Goal: Communication & Community: Answer question/provide support

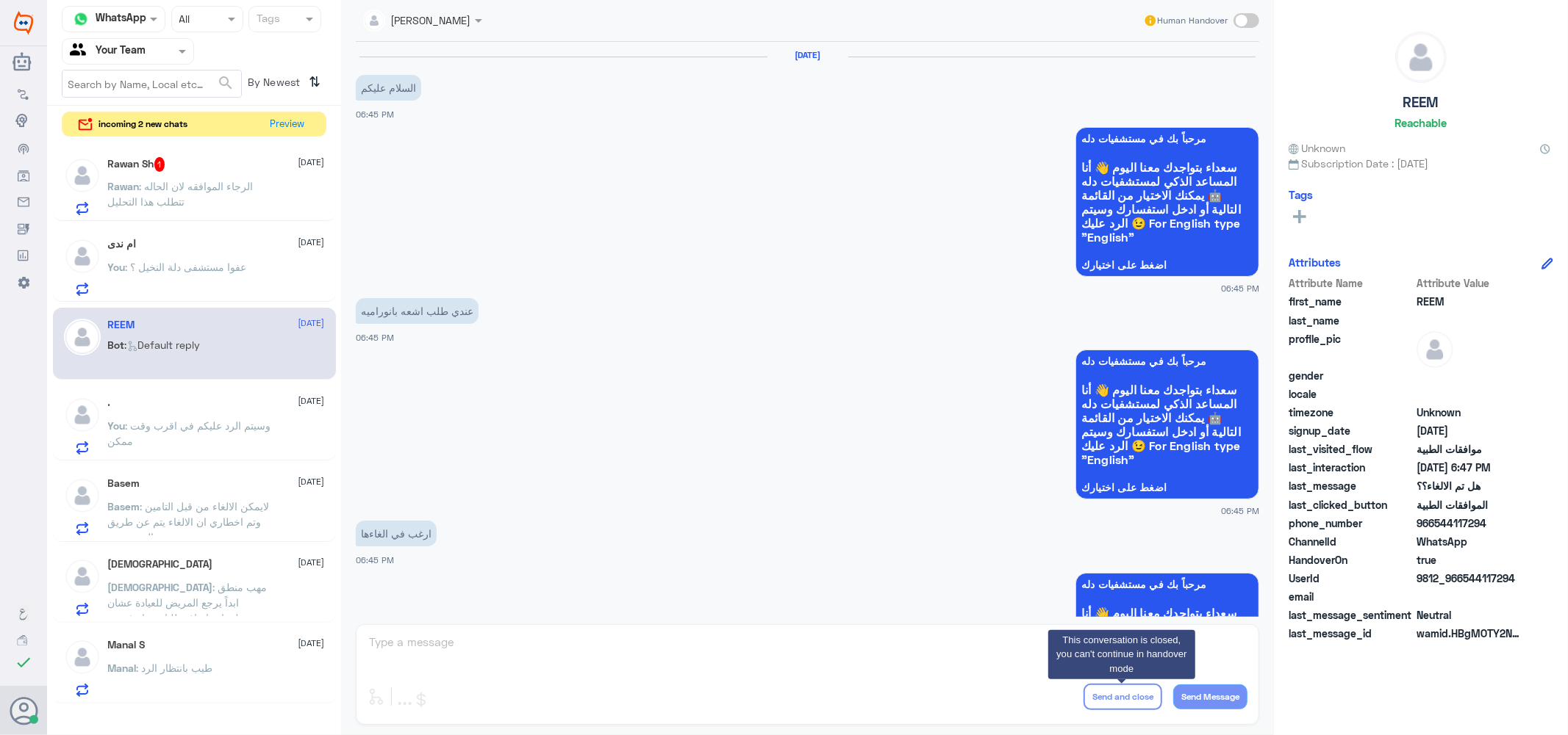
scroll to position [1055, 0]
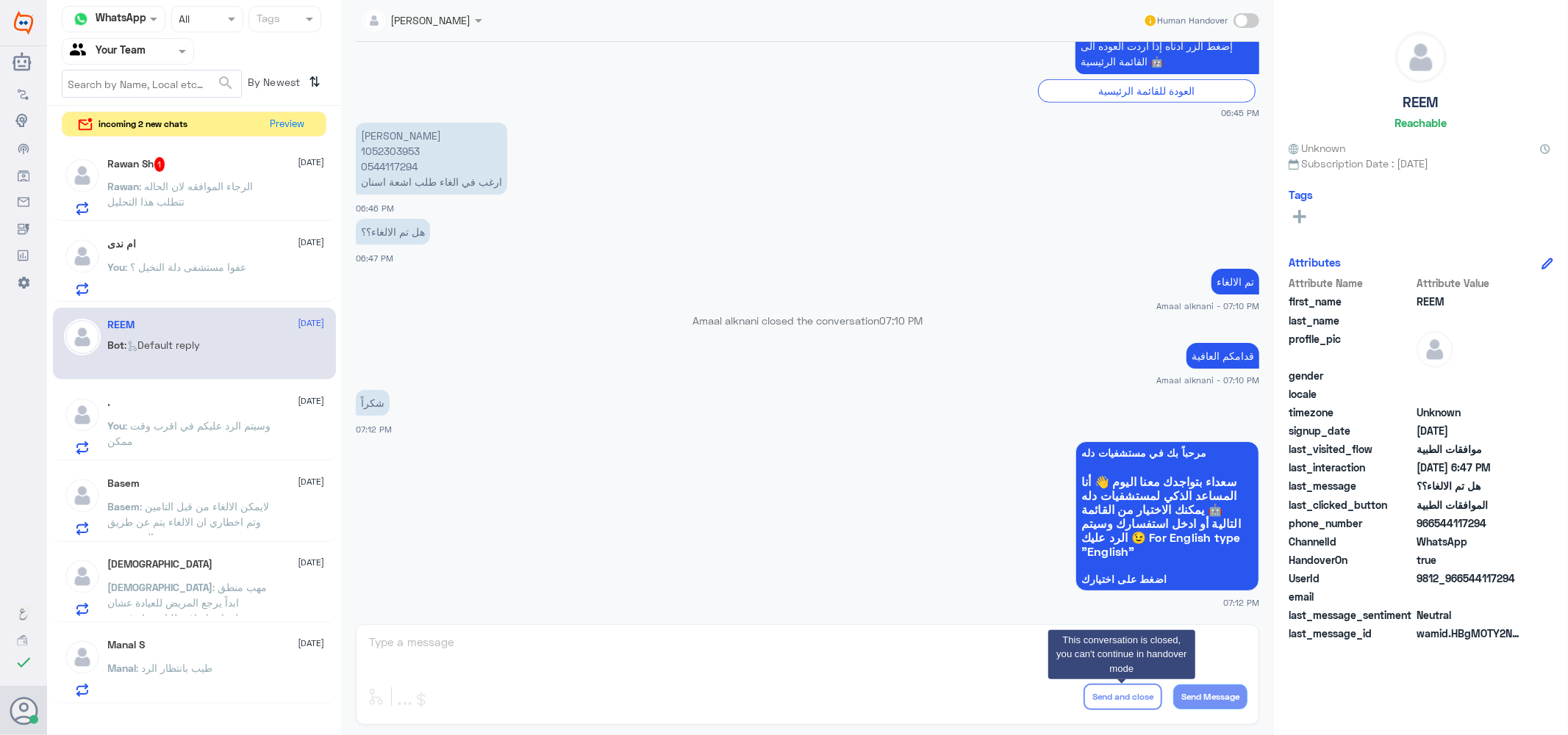
click at [164, 157] on h5 "Rawan Sh 1" at bounding box center [137, 164] width 57 height 15
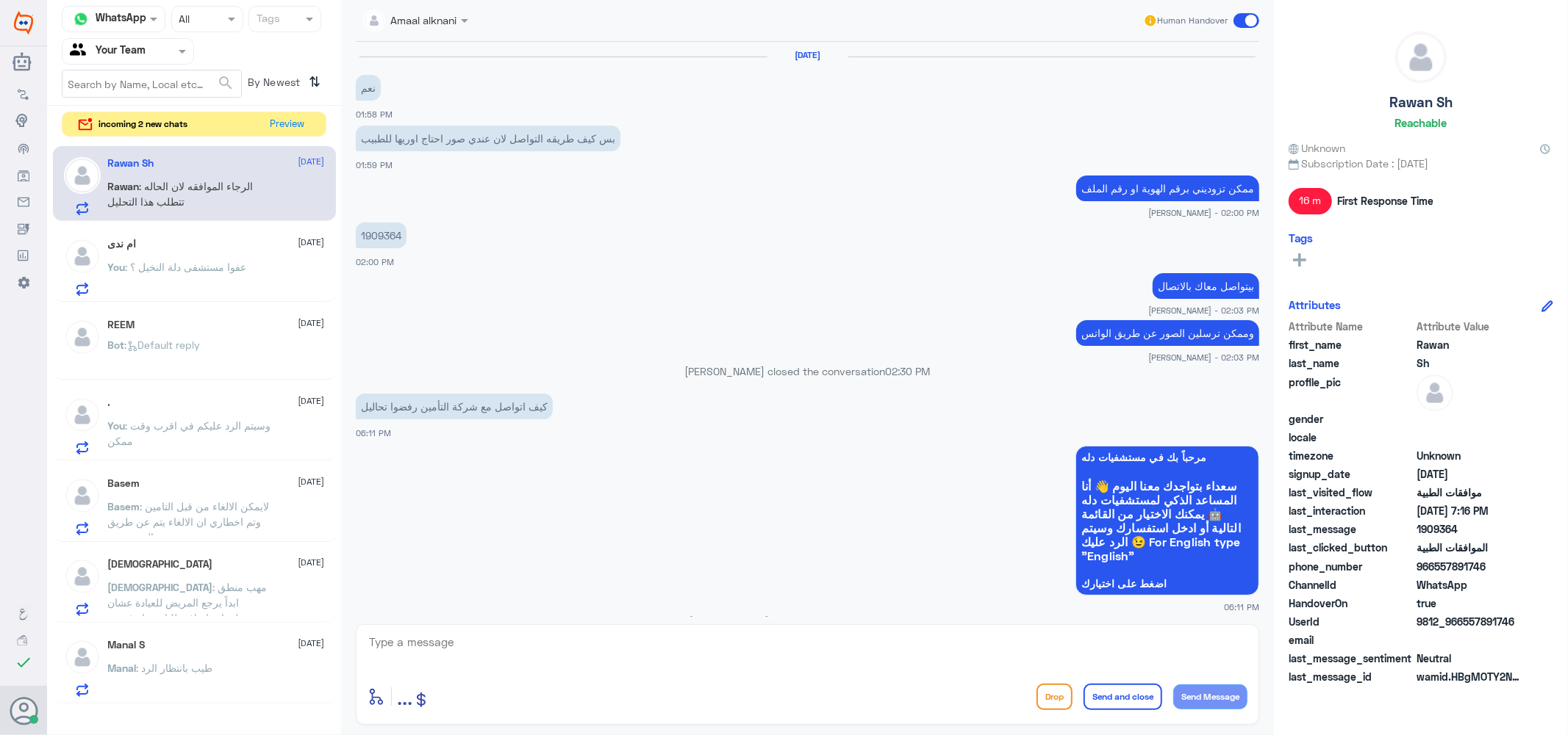
scroll to position [797, 0]
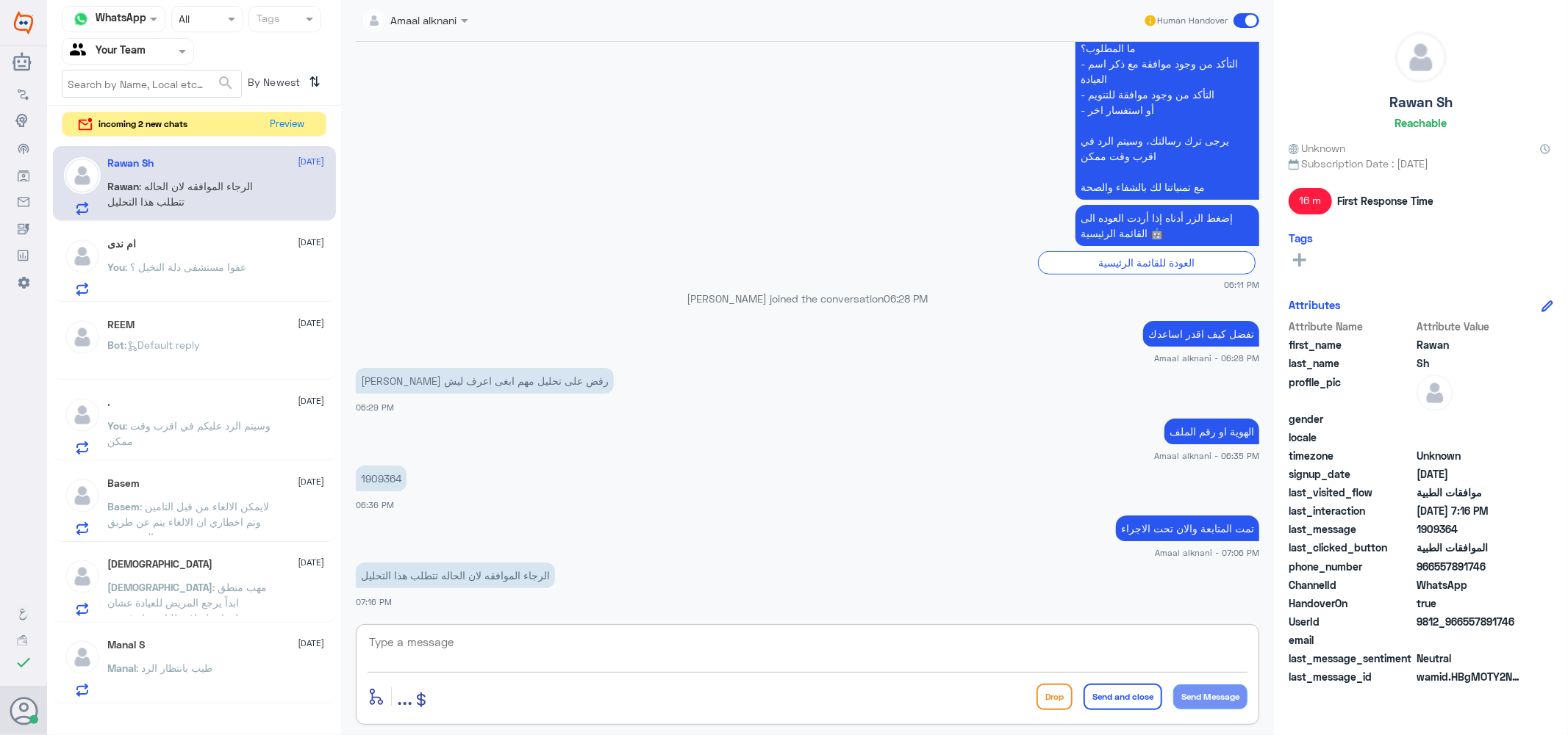
click at [423, 649] on textarea at bounding box center [807, 650] width 879 height 36
click at [397, 477] on p "1909364" at bounding box center [380, 479] width 50 height 26
copy p "1909364"
click at [466, 640] on textarea at bounding box center [807, 650] width 879 height 36
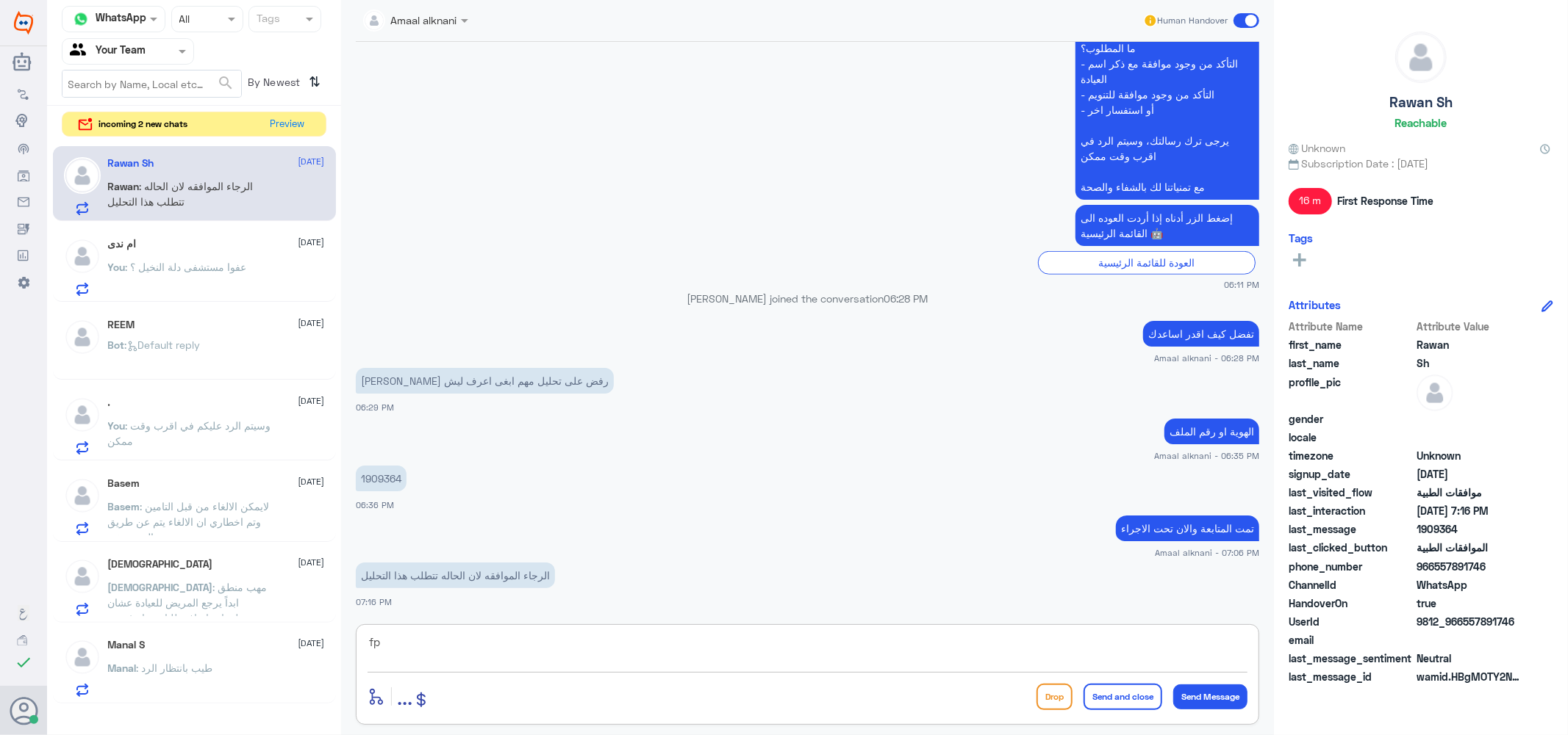
type textarea "f"
type textarea "بحسب رد التامين التحليل غير مغطى"
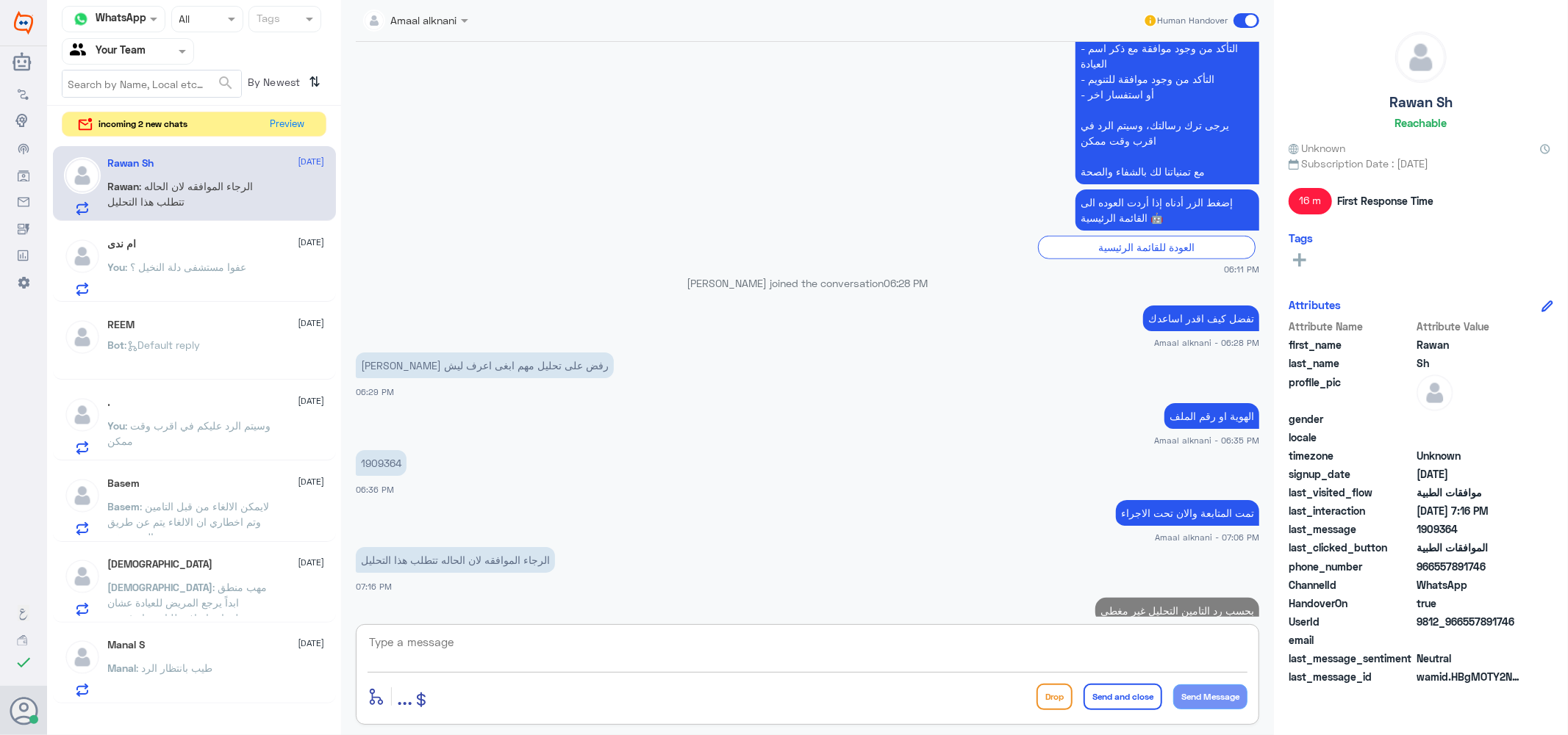
scroll to position [845, 0]
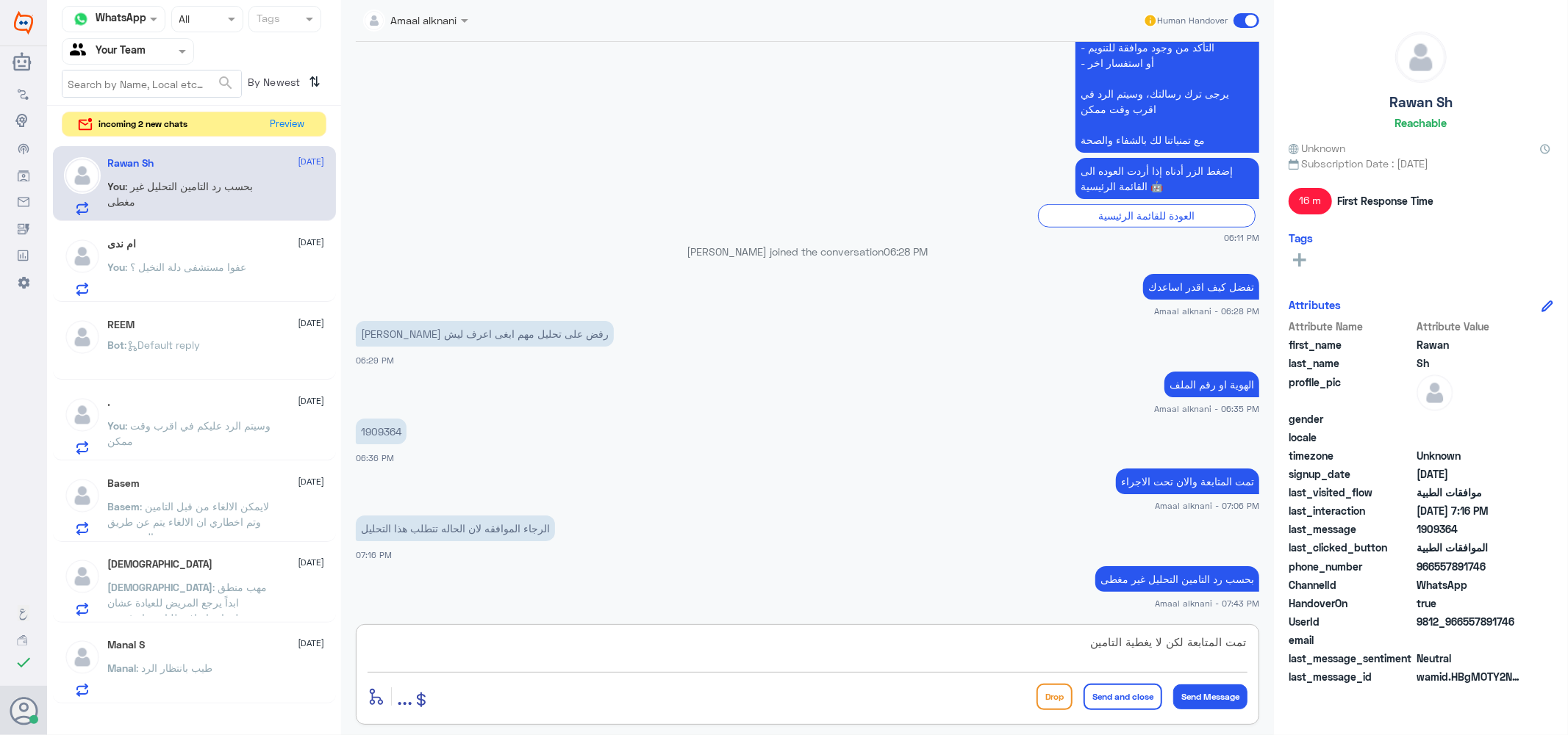
type textarea "تمت المتابعة لكن لا يغطية التامين"
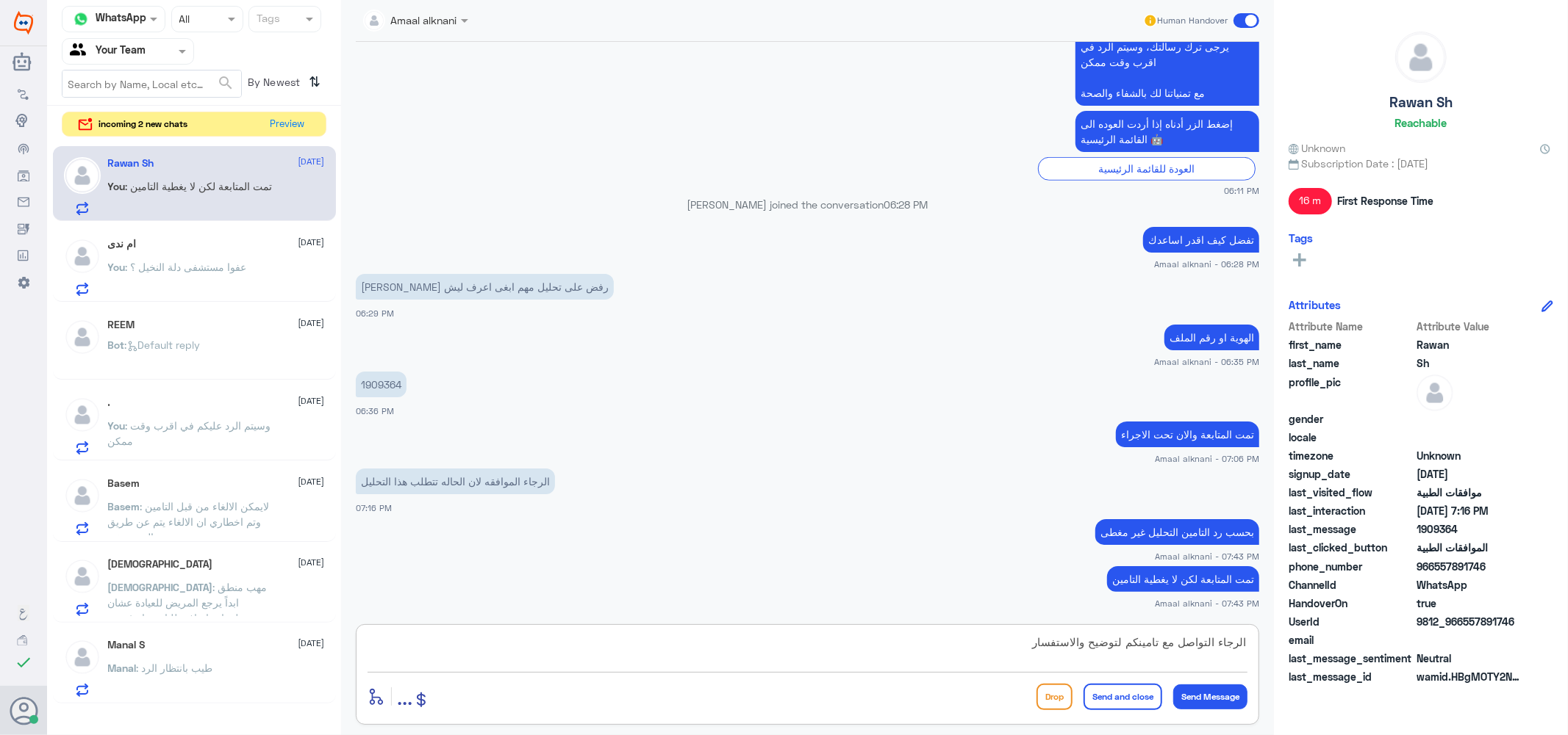
type textarea "الرجاء التواصل مع تامينكم لتوضيح والاستفسار"
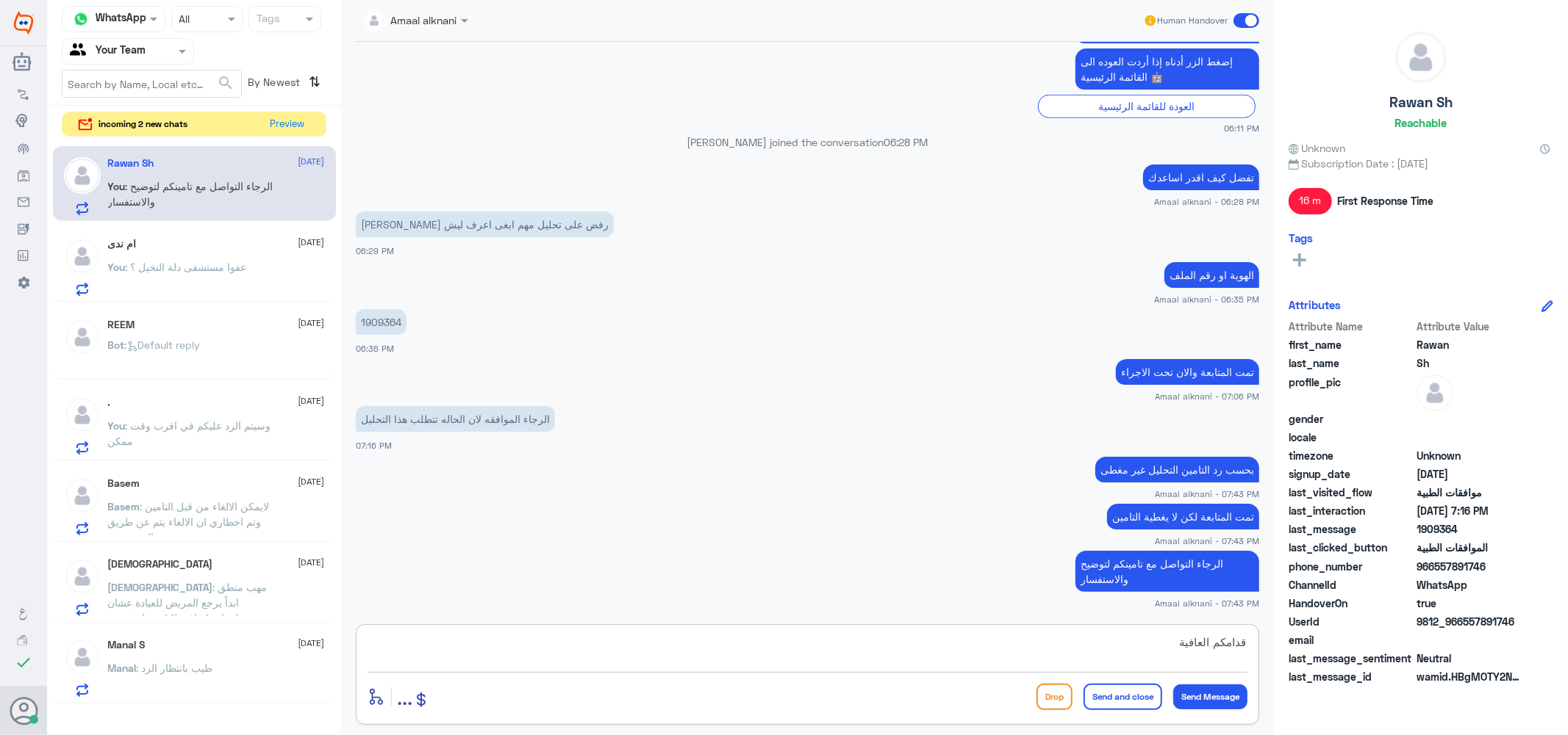
type textarea "قدامكم العافية"
click at [1122, 699] on button "Send and close" at bounding box center [1123, 696] width 79 height 27
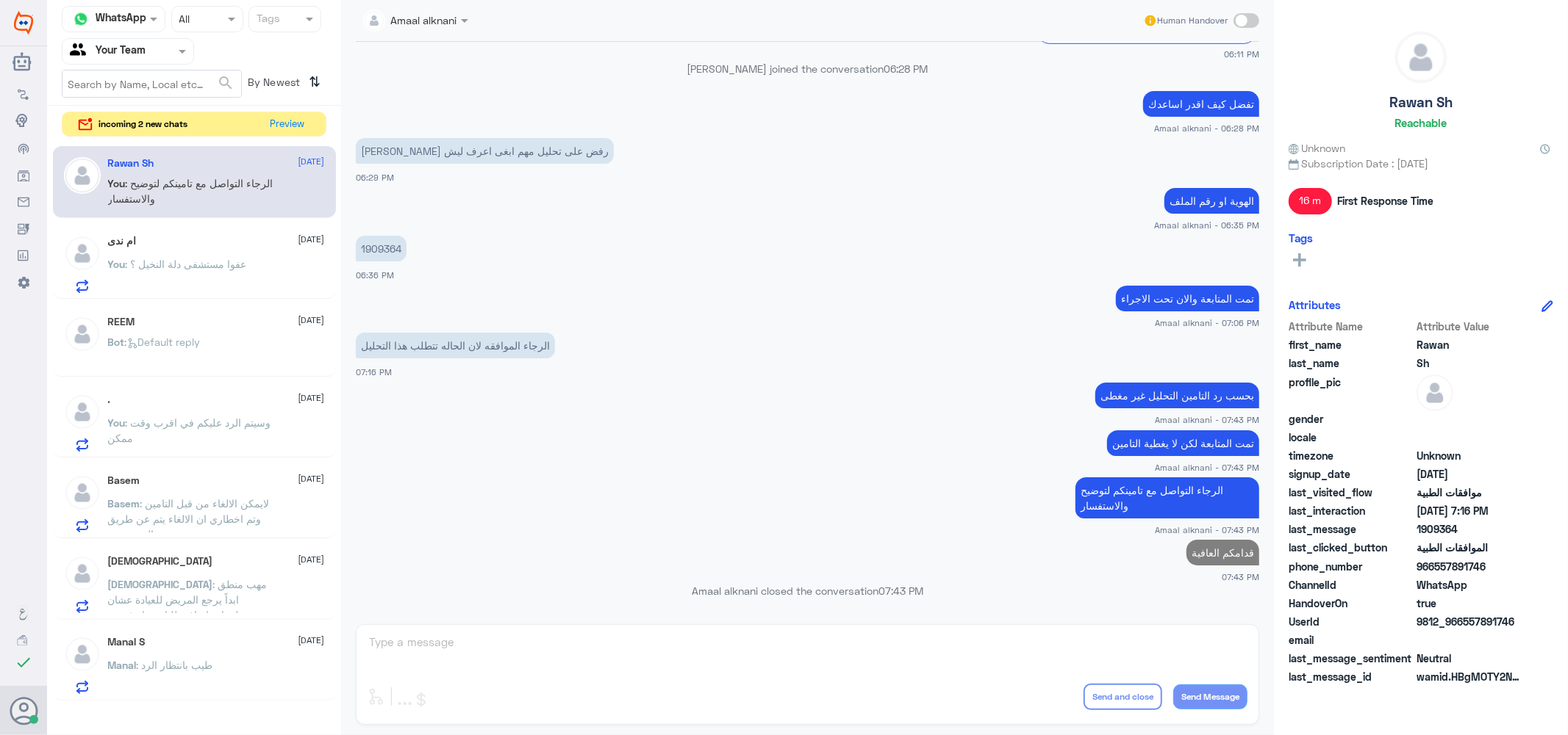
click at [238, 424] on span ": وسيتم الرد عليكم في اقرب وقت ممكن" at bounding box center [190, 430] width 163 height 28
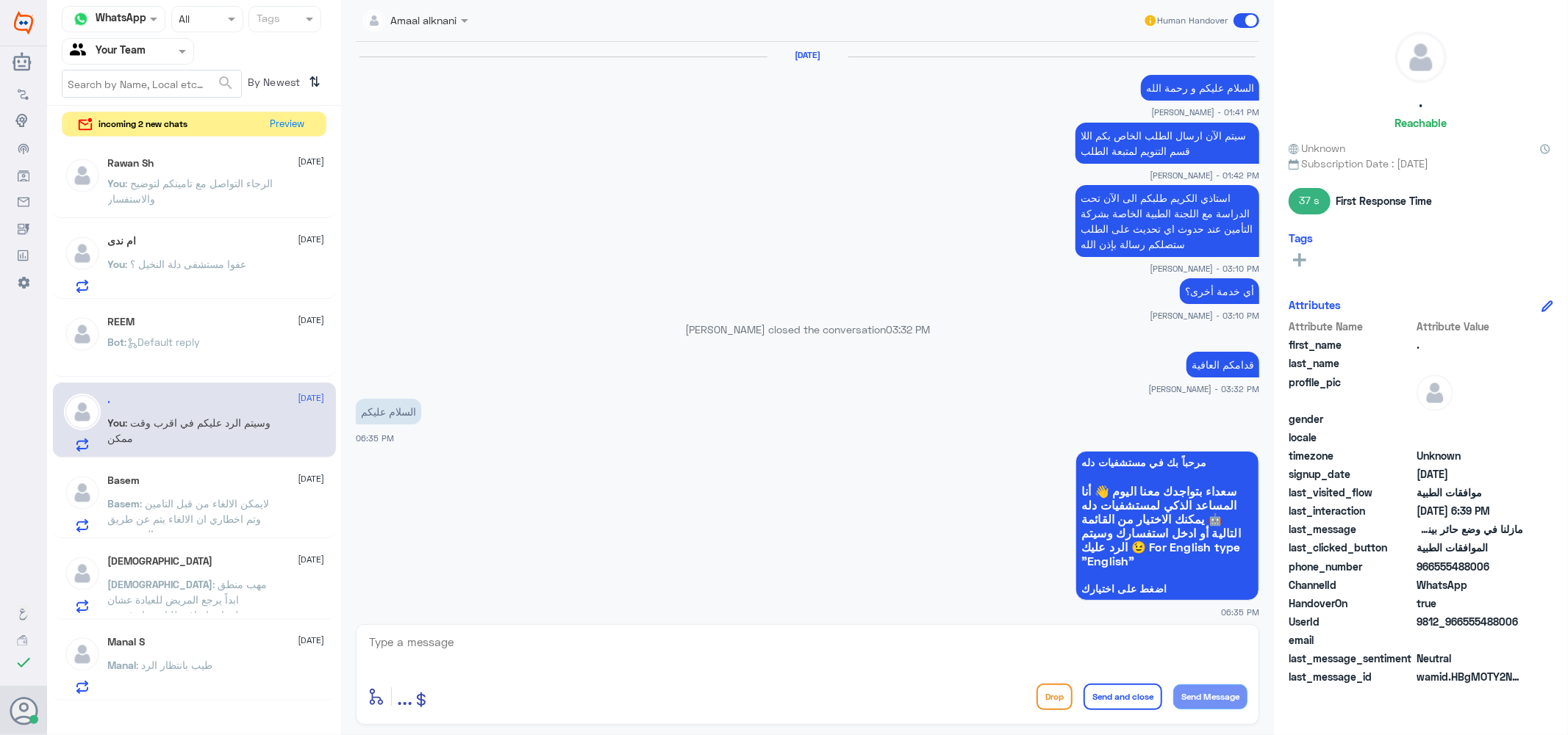
scroll to position [1034, 0]
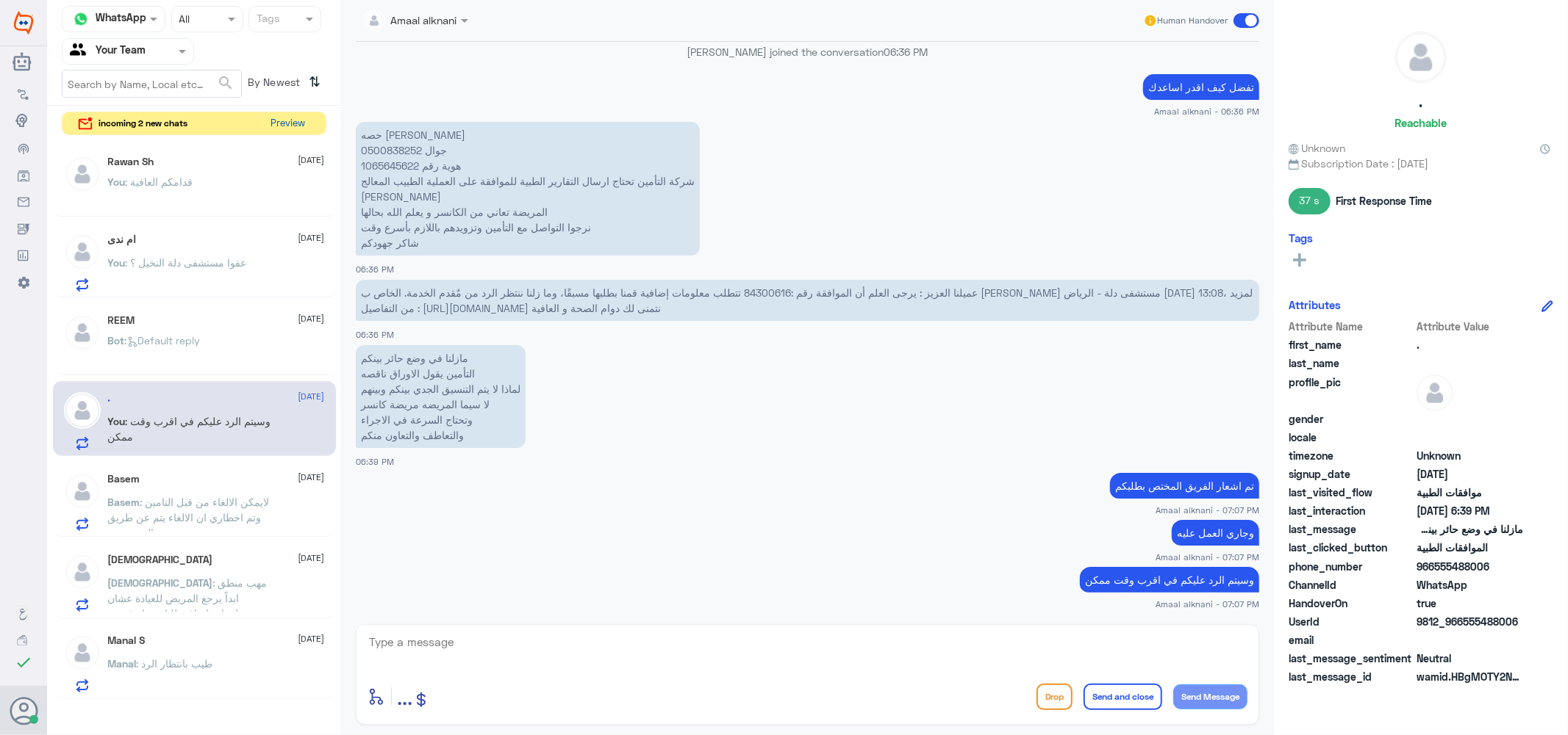
click at [294, 128] on button "Preview" at bounding box center [288, 123] width 46 height 23
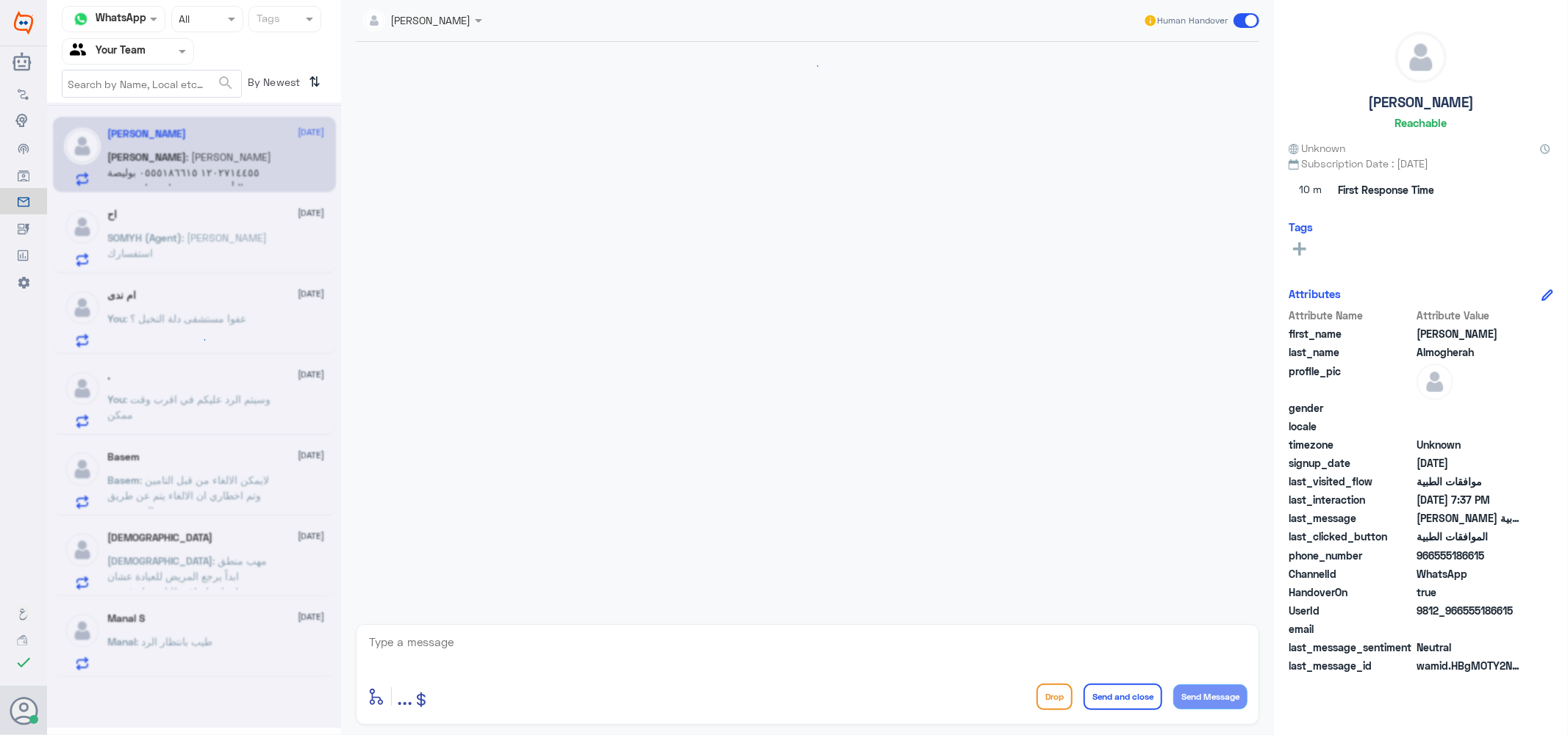
scroll to position [257, 0]
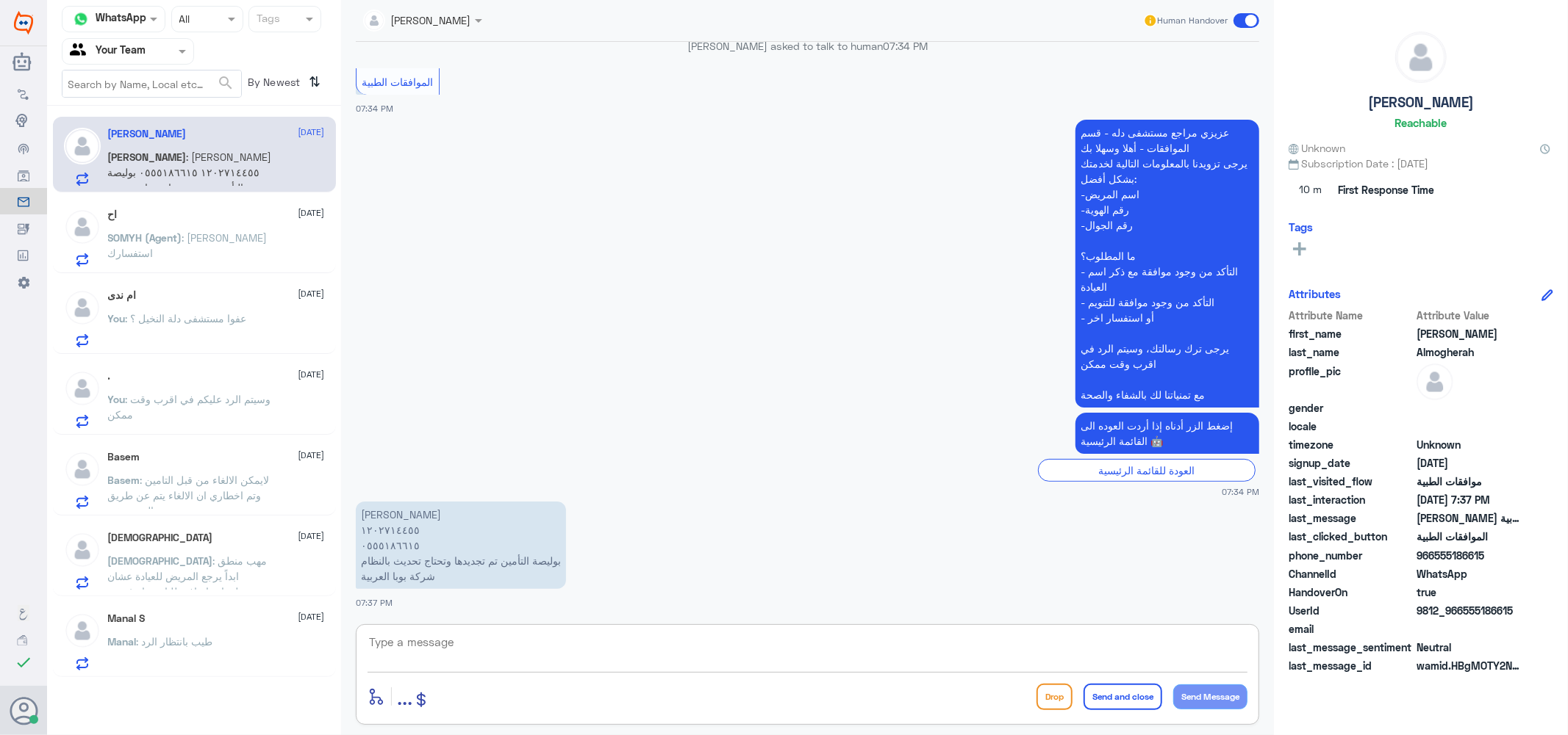
click at [566, 659] on textarea at bounding box center [807, 650] width 879 height 36
click at [429, 634] on textarea at bounding box center [807, 650] width 879 height 36
click at [394, 546] on p "[PERSON_NAME] ١٢٠٢٧١٤٤٥٥ ٠٥٥٥١٨٦٦١٥ بوليصة التأمين تم تجديدها وتحتاج تحديث بالن…" at bounding box center [460, 545] width 210 height 87
click at [491, 641] on textarea at bounding box center [807, 650] width 879 height 36
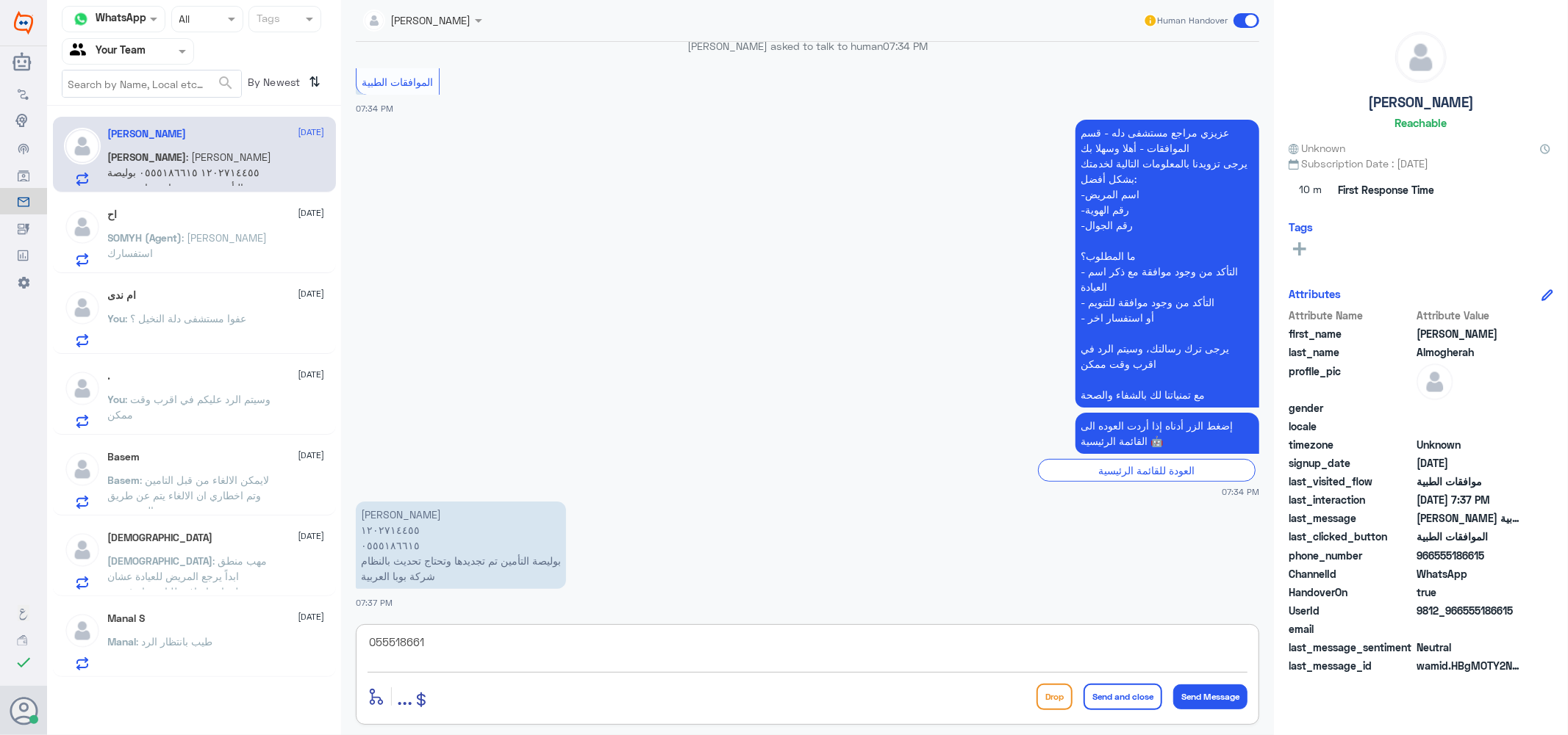
type textarea "0555186615"
drag, startPoint x: 338, startPoint y: 647, endPoint x: 261, endPoint y: 633, distance: 78.3
click at [261, 633] on div "Channel WhatsApp Status × All Tags Agent Filter Your Team search By Newest ⇅ [P…" at bounding box center [807, 370] width 1520 height 740
click at [543, 656] on textarea at bounding box center [807, 650] width 879 height 36
type textarea "عند زيارة اي استقبال في المستشفى يمكنكم تحديثها مباشرة"
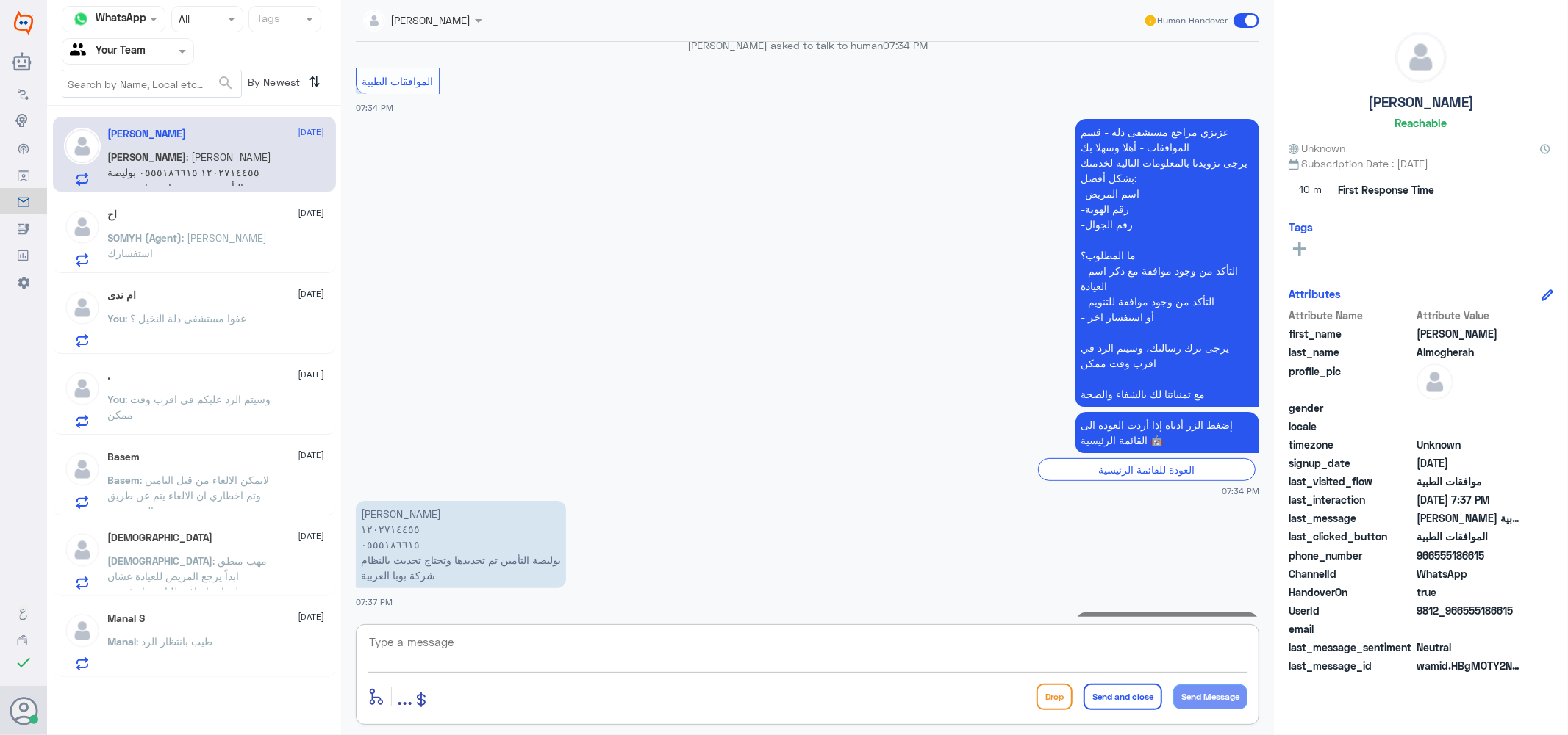
scroll to position [319, 0]
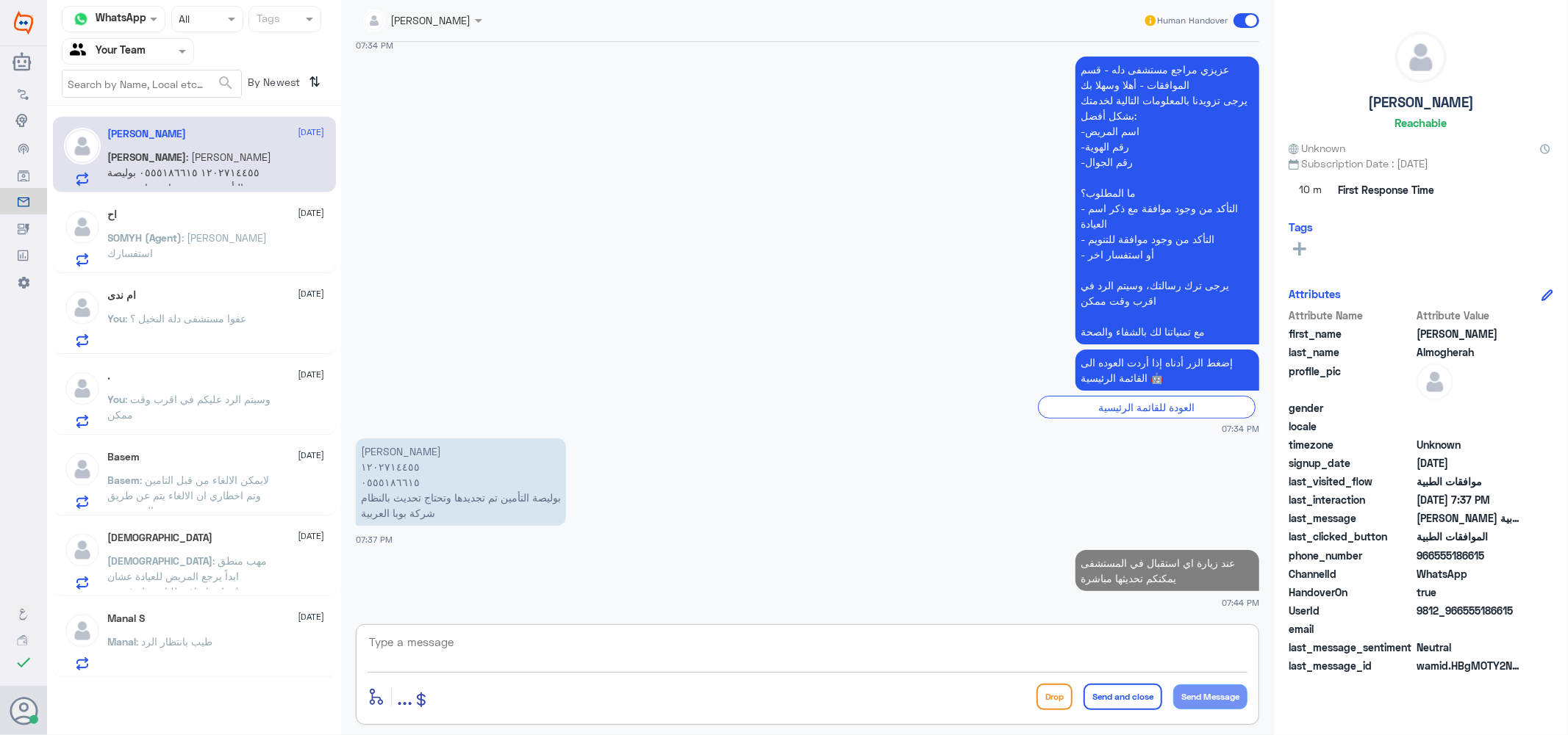
click at [194, 244] on p "SOMYH (Agent) : [PERSON_NAME] استفسارك" at bounding box center [191, 249] width 165 height 37
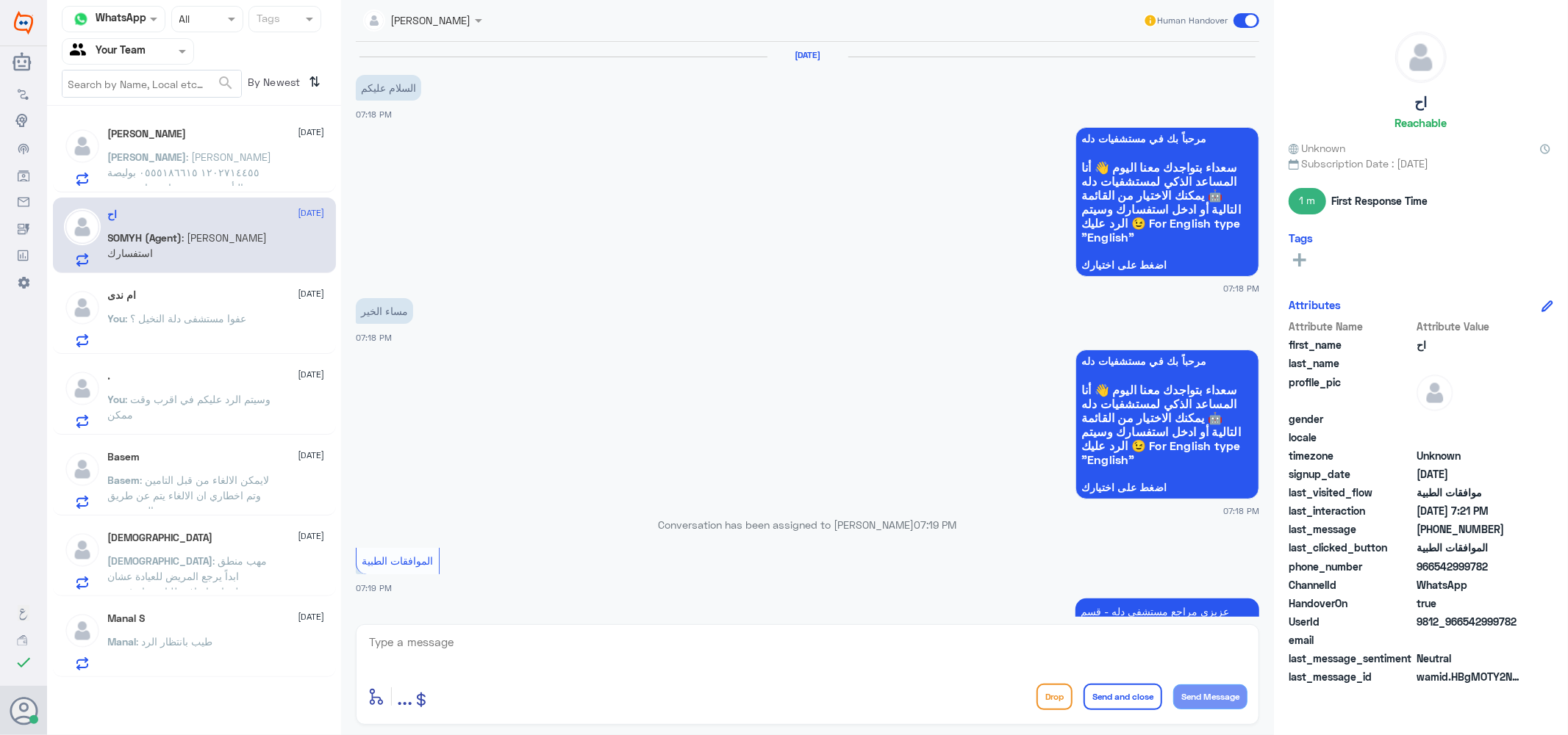
scroll to position [737, 0]
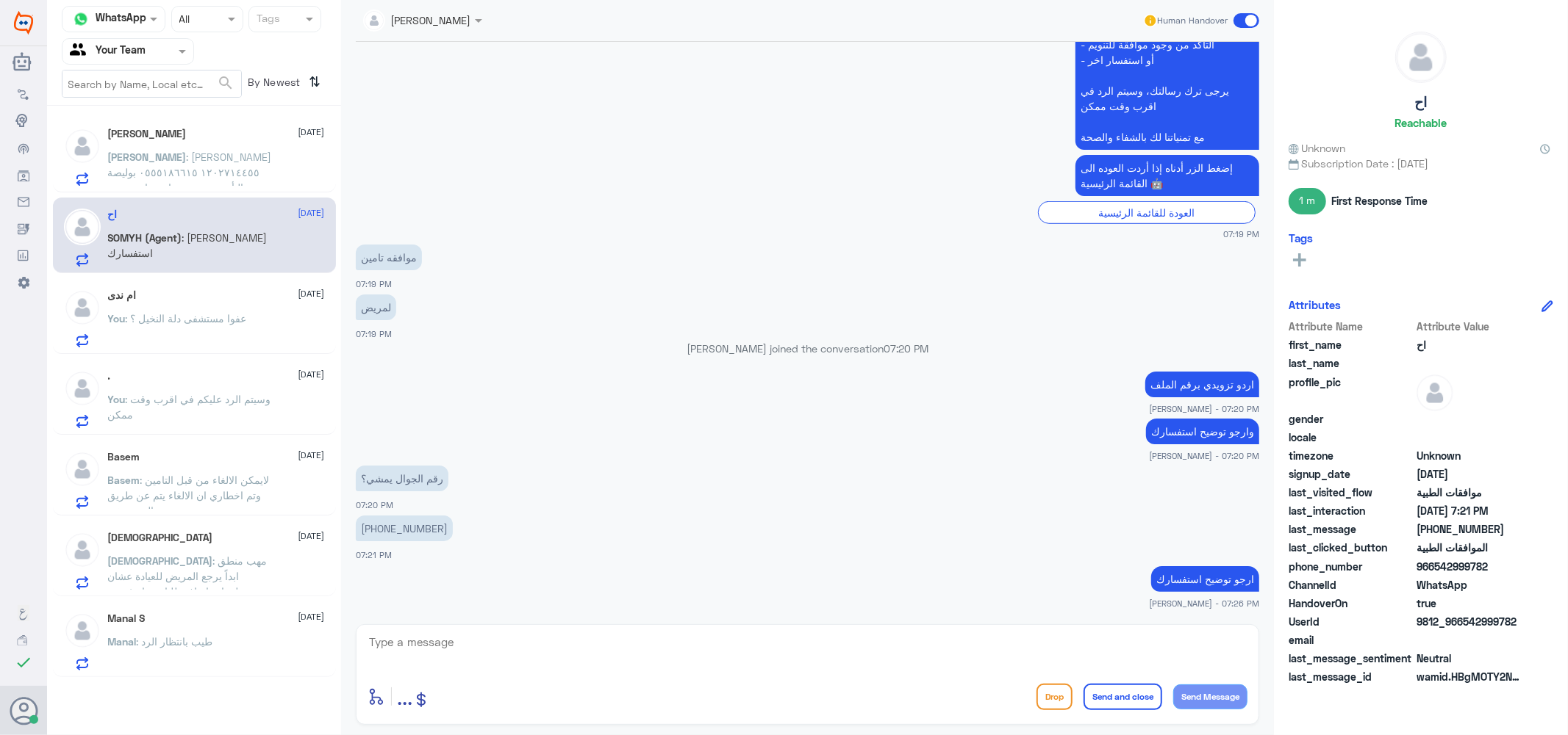
click at [457, 657] on textarea at bounding box center [807, 650] width 879 height 36
click at [220, 161] on span ": عند زيارة اي استقبال في المستشفى يمكنكم تحديثها مباشرة" at bounding box center [181, 164] width 145 height 28
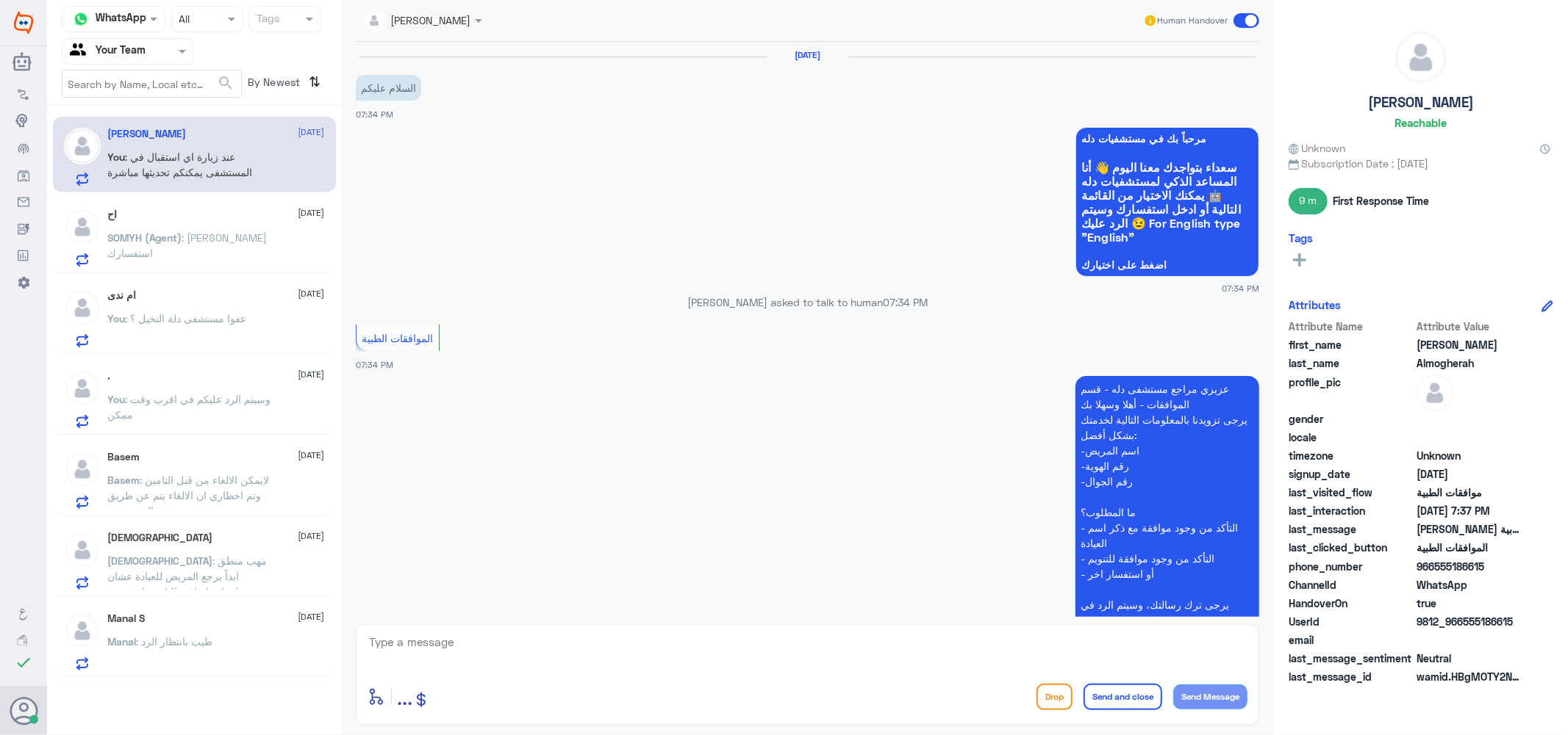
scroll to position [347, 0]
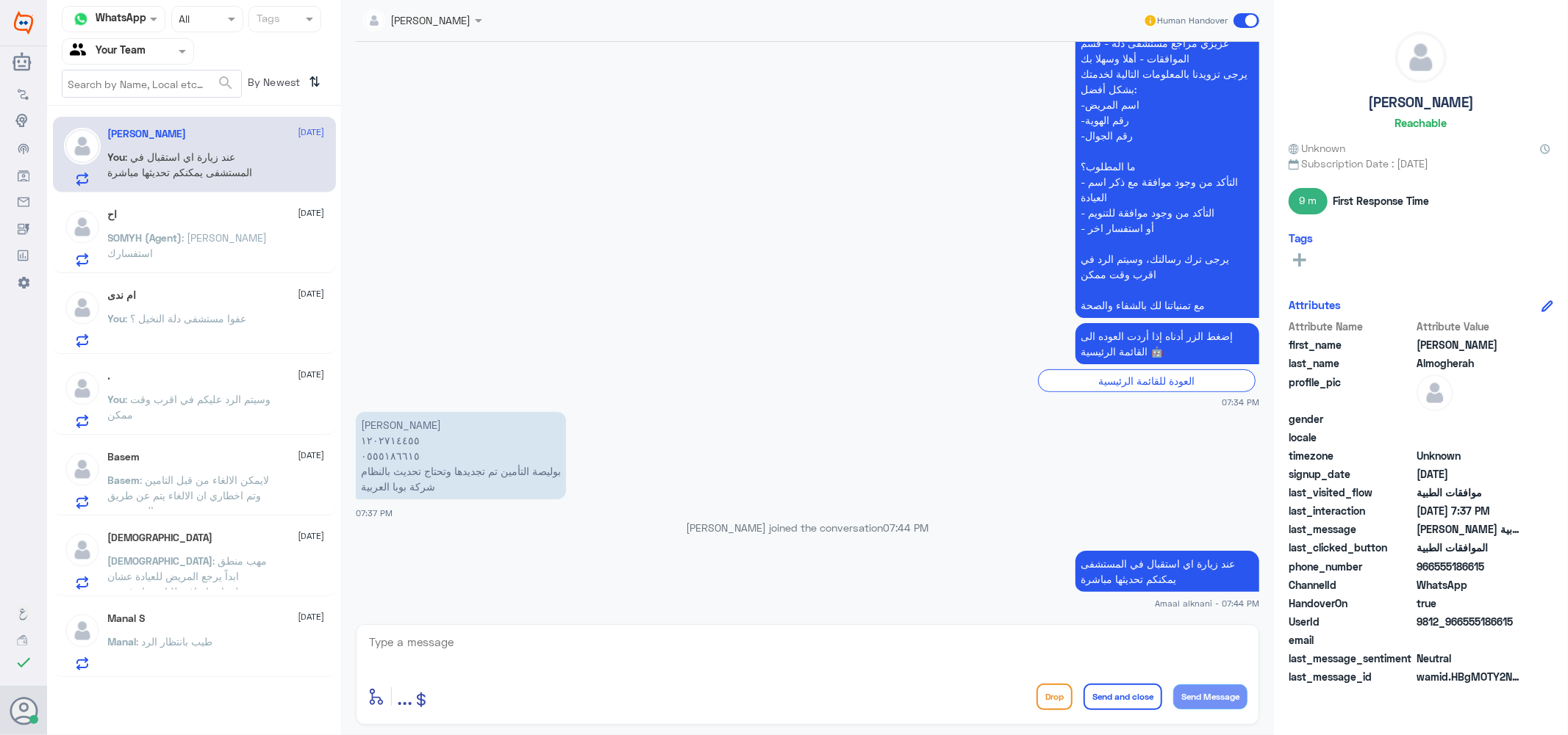
click at [507, 643] on textarea at bounding box center [807, 650] width 879 height 36
click at [215, 316] on span ": عفوا مستشفى دلة النخيل ؟" at bounding box center [186, 318] width 121 height 13
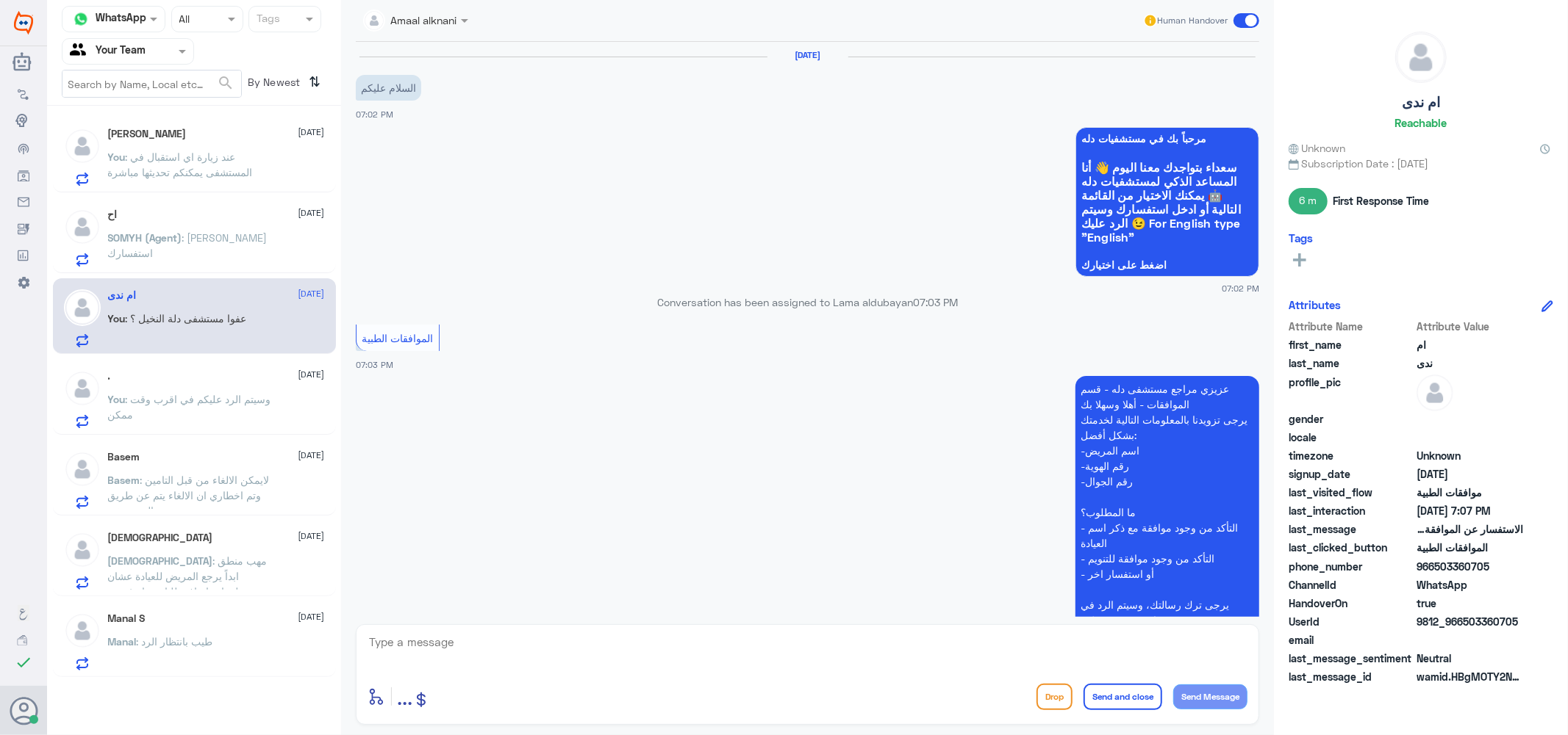
scroll to position [365, 0]
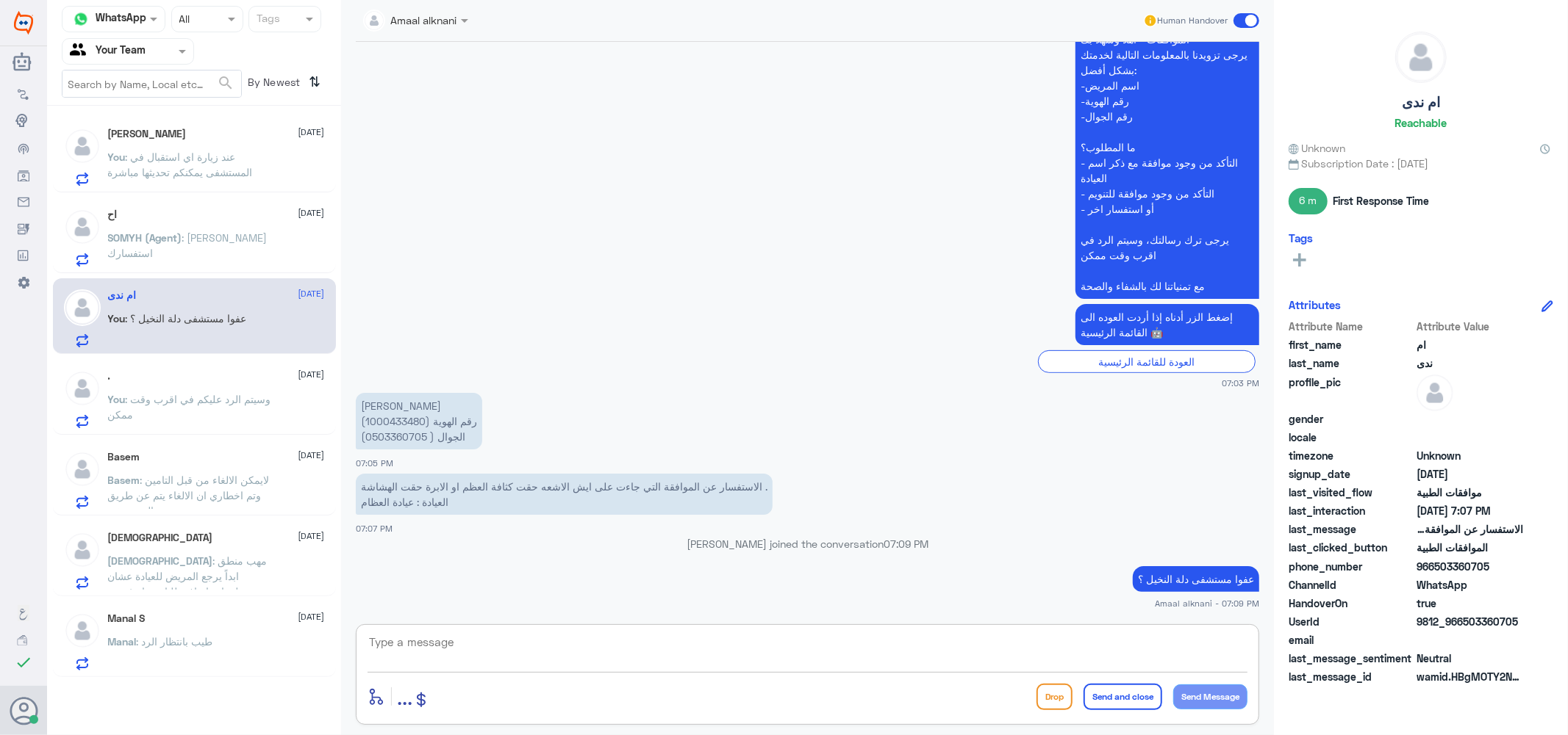
click at [427, 651] on textarea at bounding box center [807, 650] width 879 height 36
click at [426, 651] on textarea at bounding box center [807, 650] width 879 height 36
type textarea "نسعى دوما لخدمتكم ونتمنى لكم دوام الصحة والعافية"
click at [1157, 709] on div "Drop Send and close Send Message" at bounding box center [1142, 696] width 211 height 27
click at [1152, 703] on button "Send and close" at bounding box center [1123, 696] width 79 height 27
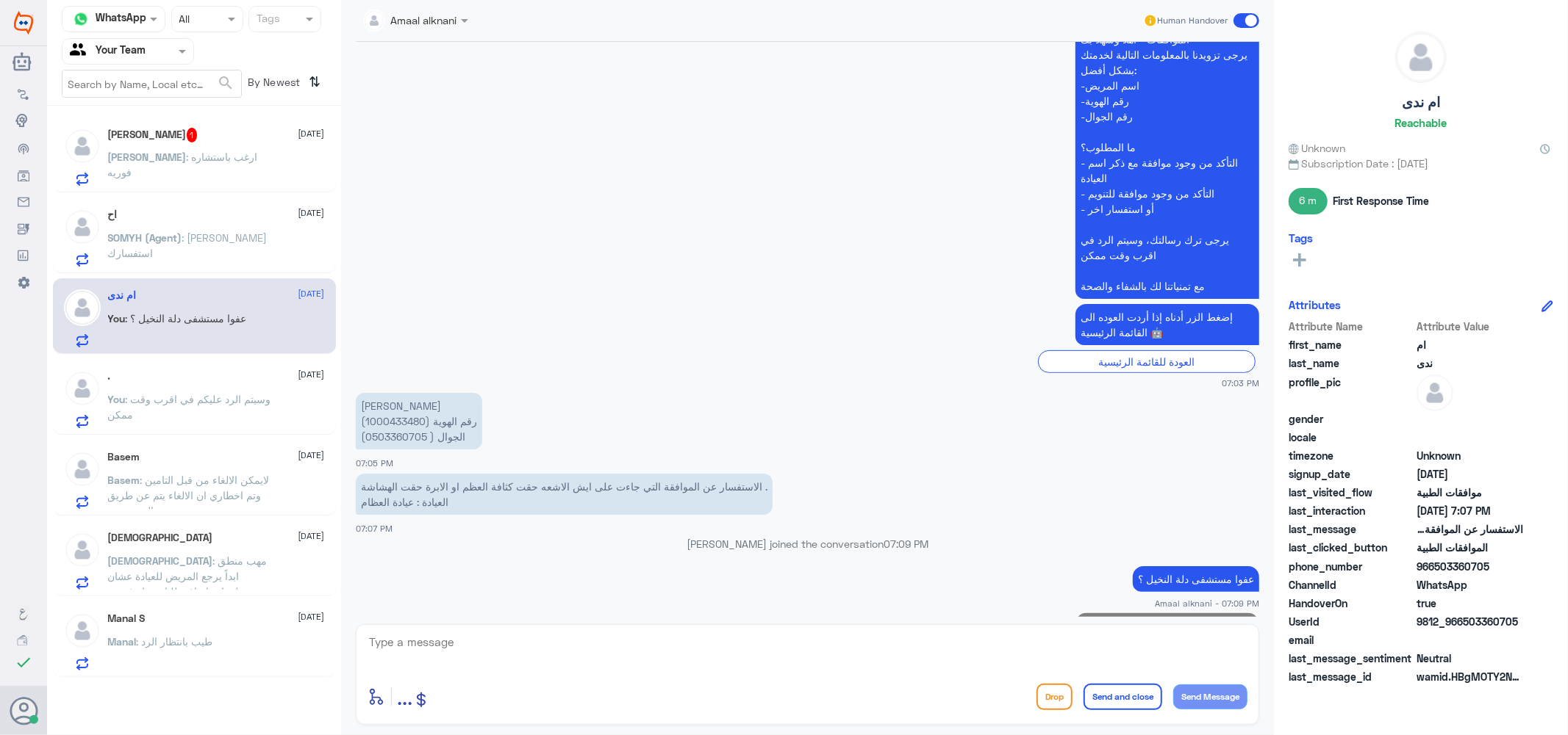
scroll to position [429, 0]
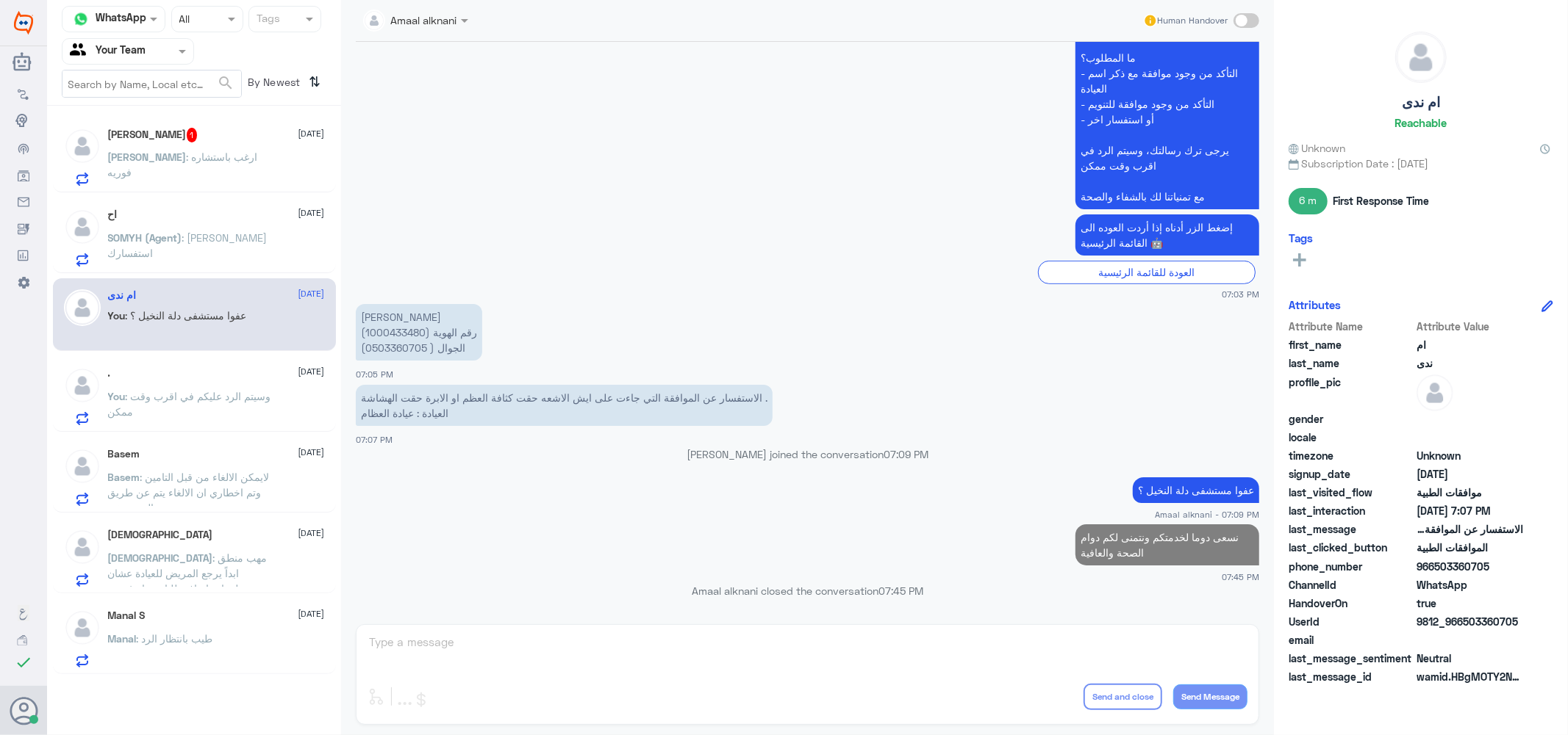
click at [204, 166] on p "[PERSON_NAME] : ارغب باستشاره فوريه" at bounding box center [191, 168] width 165 height 37
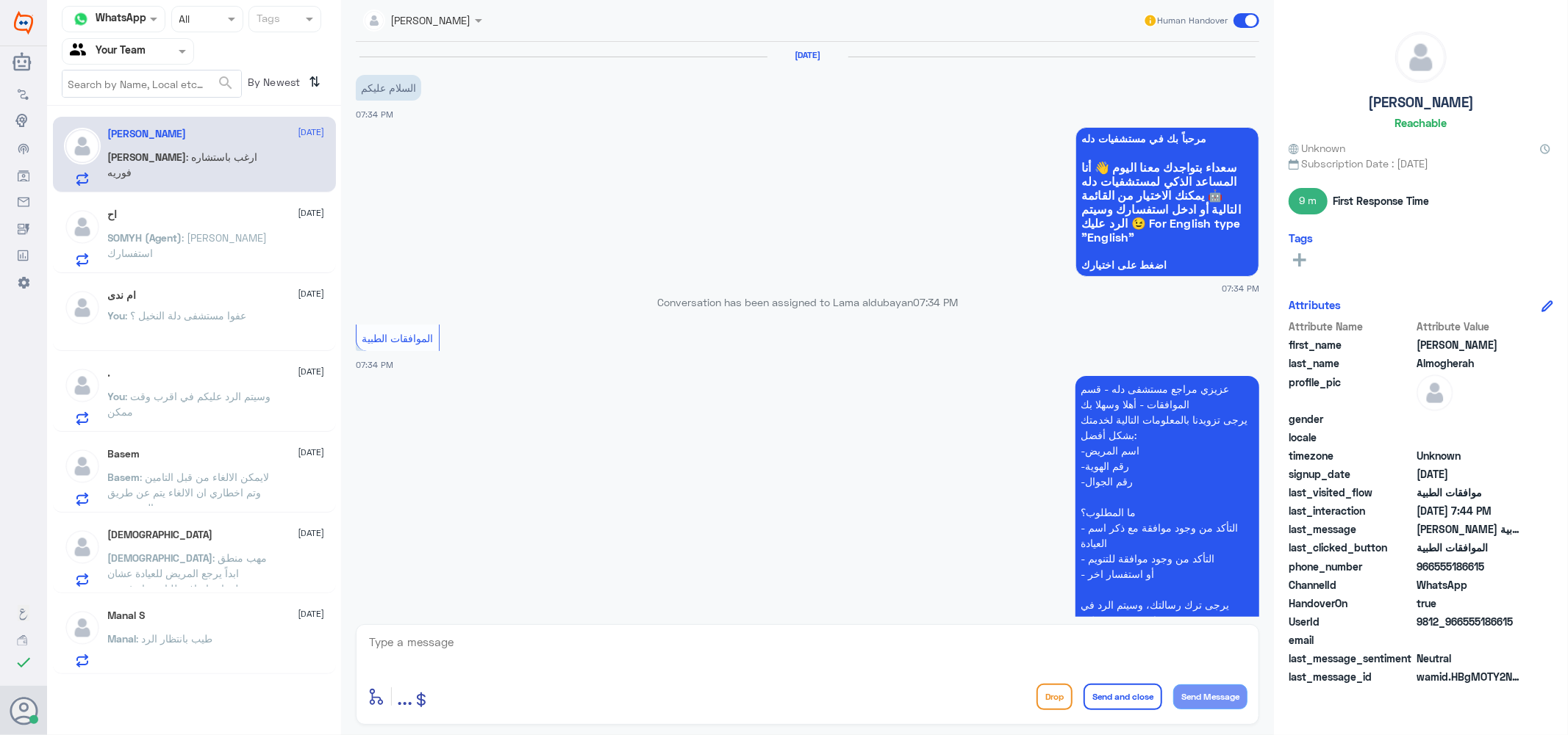
scroll to position [396, 0]
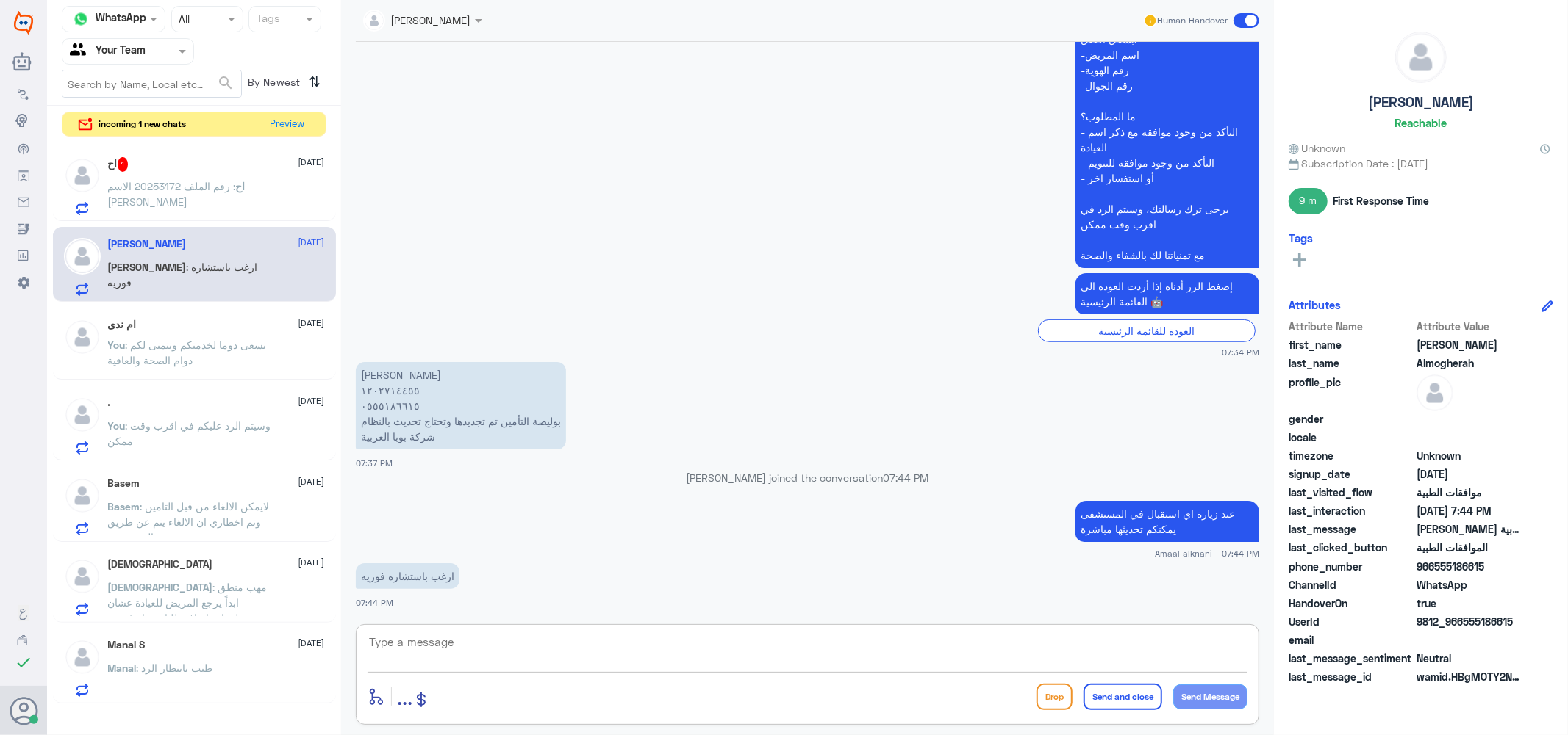
click at [488, 647] on textarea at bounding box center [807, 650] width 879 height 36
type textarea "s"
type textarea "س"
type textarea "تقصد عن"
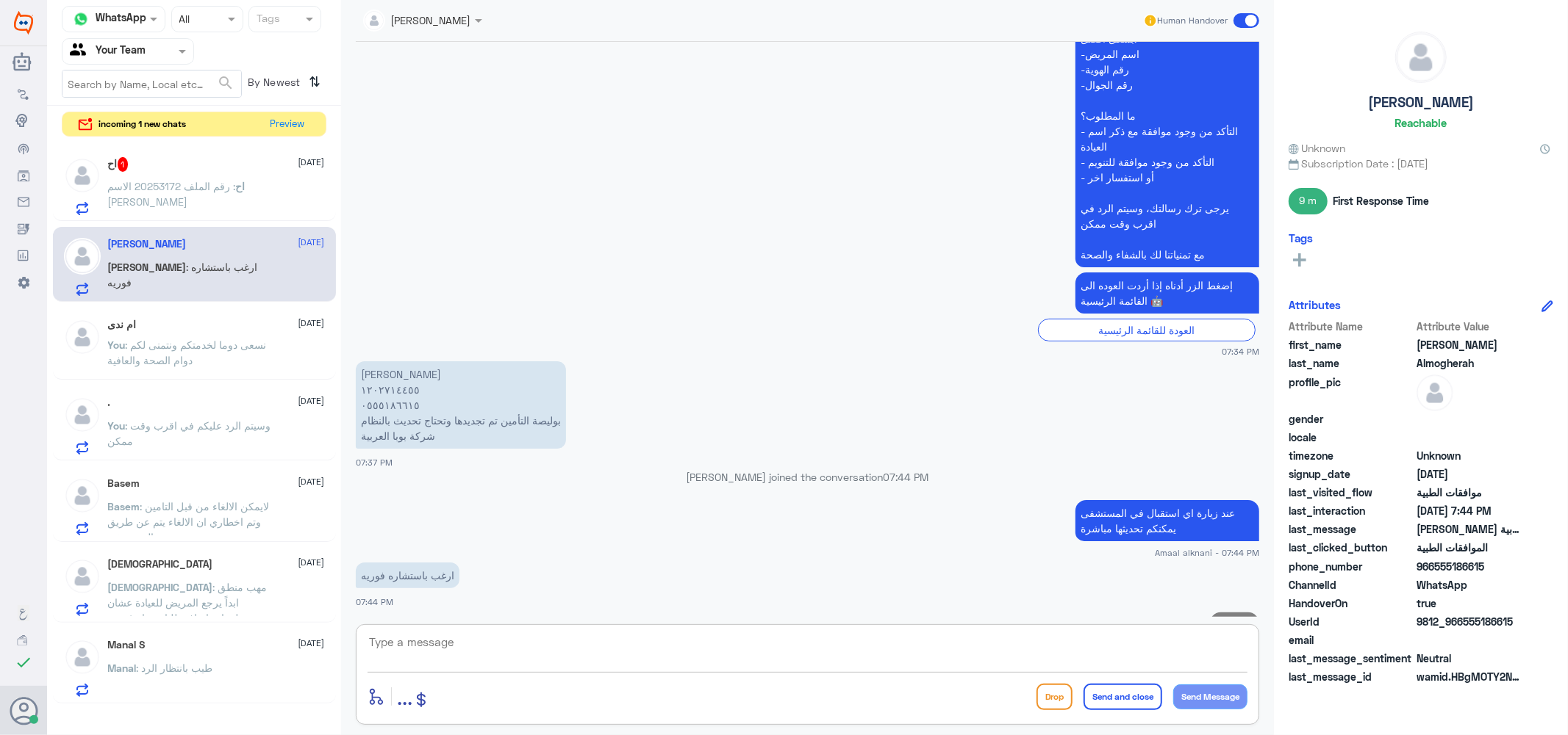
scroll to position [444, 0]
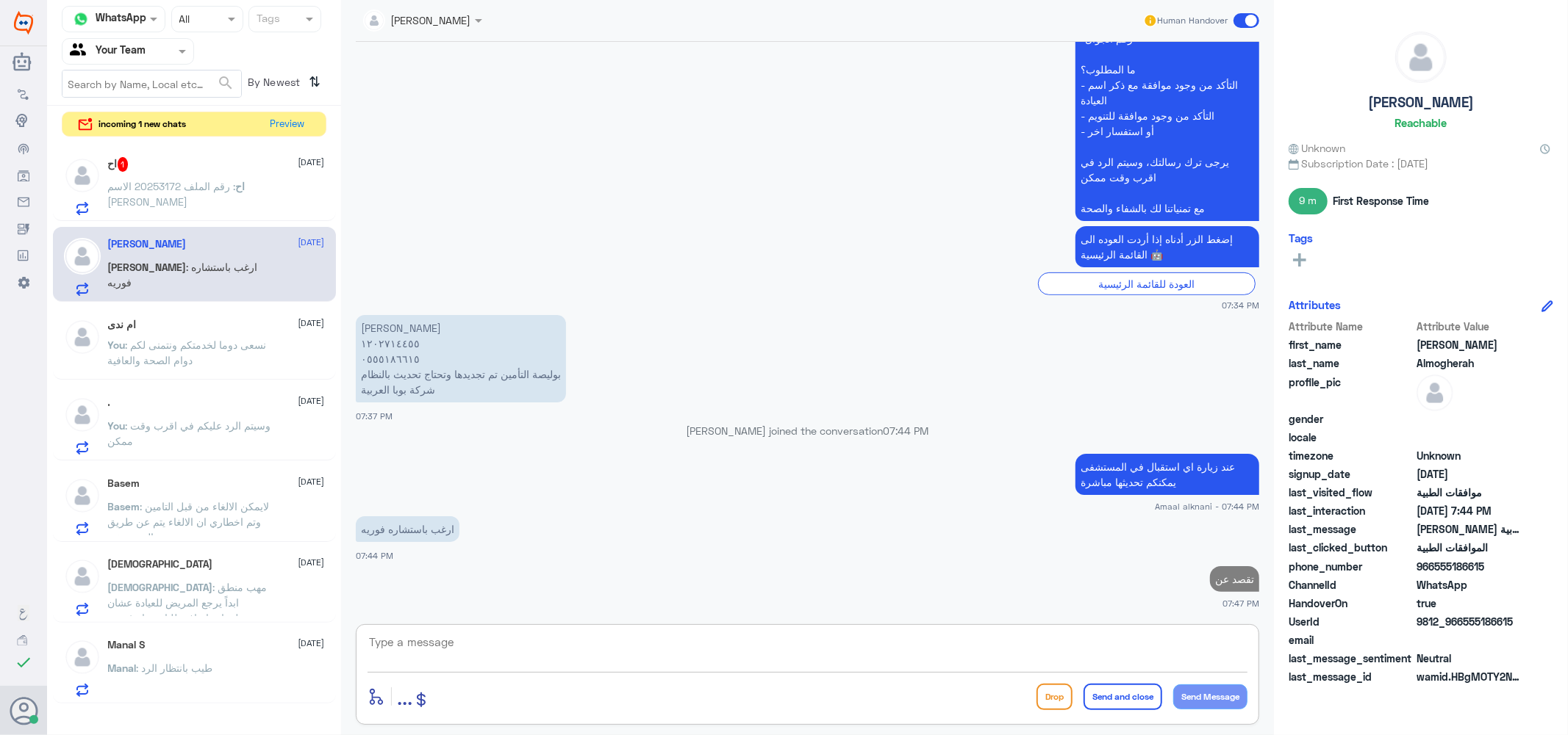
click at [423, 660] on textarea at bounding box center [807, 650] width 879 height 36
type textarea "عن طريق الاون لاين"
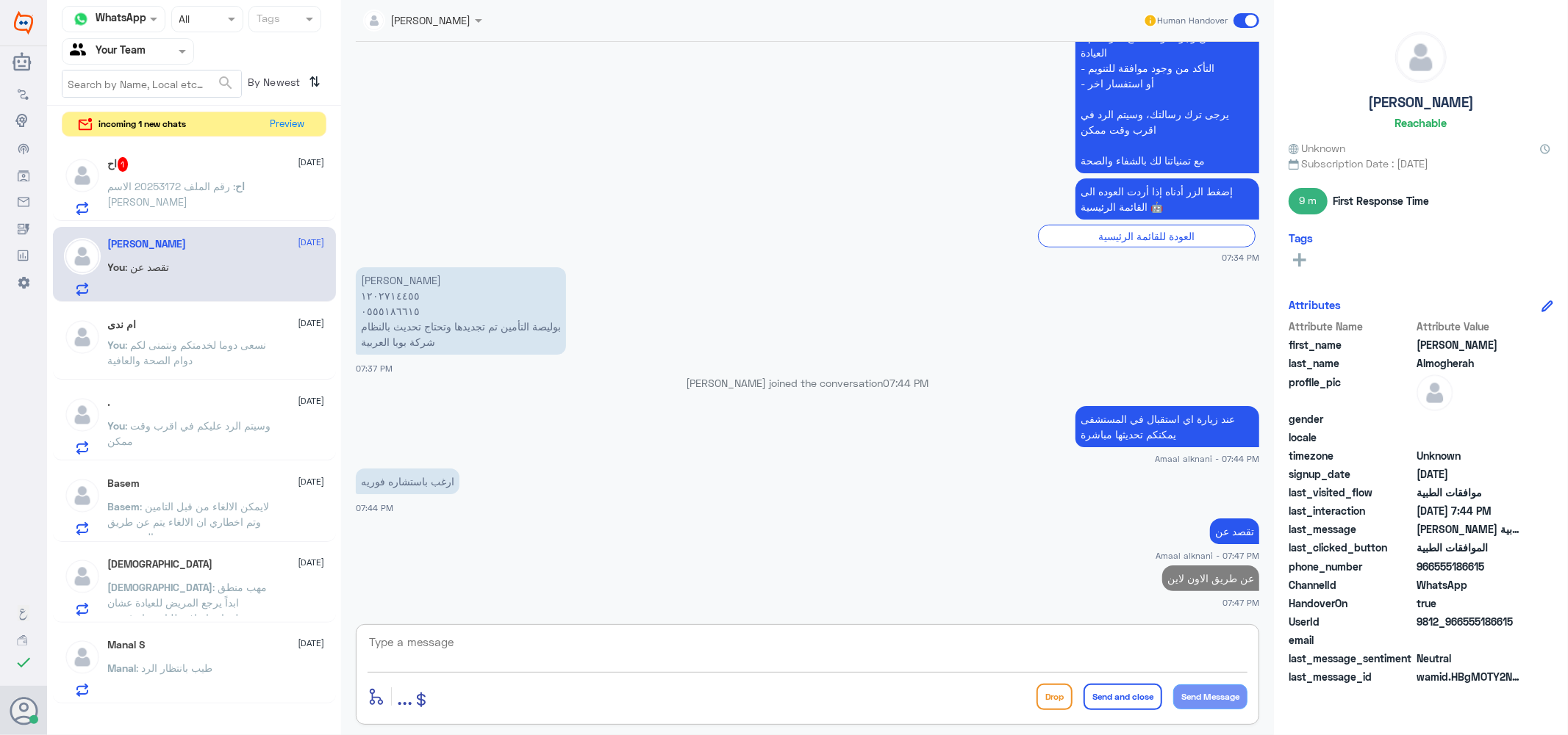
click at [199, 206] on p "اح : رقم الملف 20253172 الاسم [PERSON_NAME]" at bounding box center [191, 197] width 165 height 37
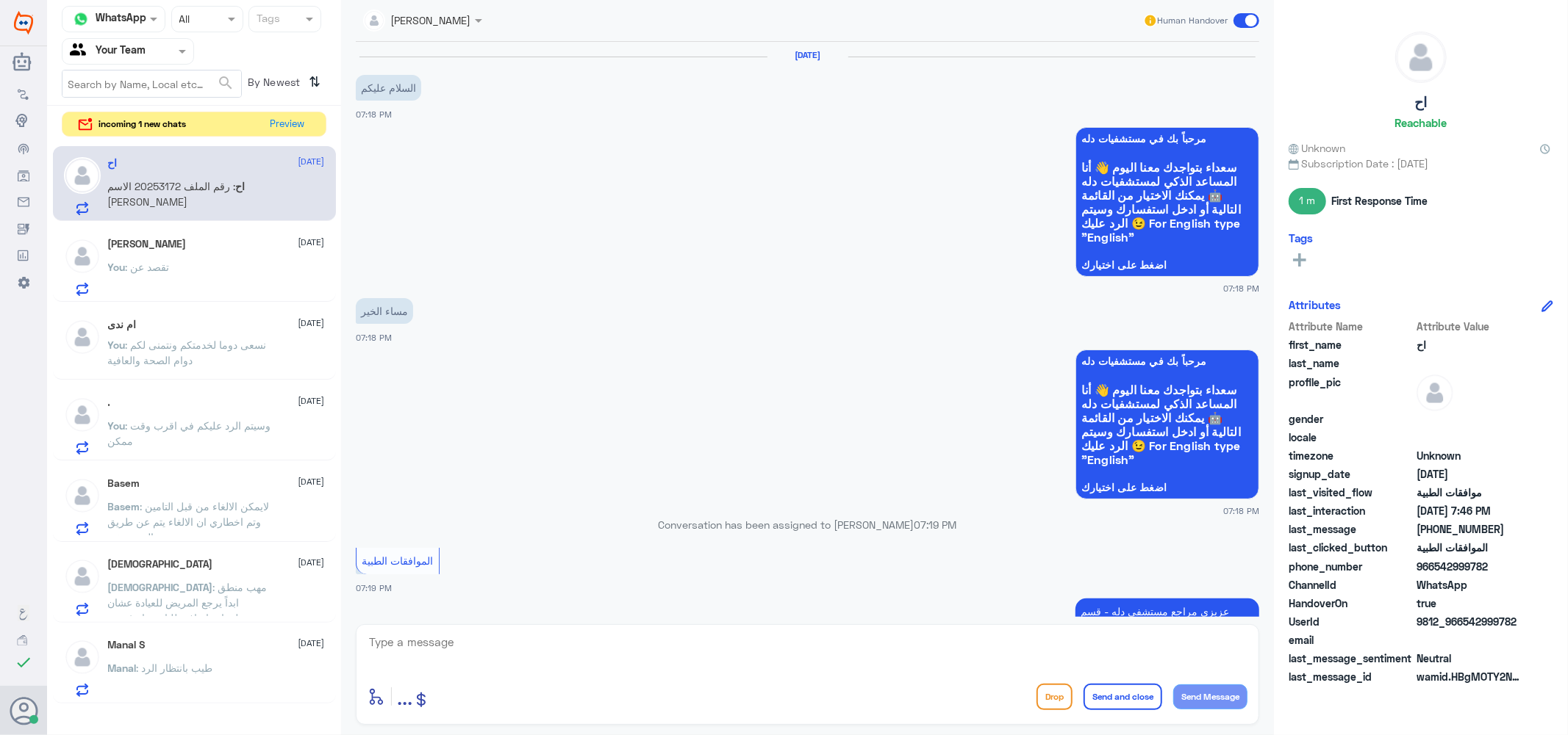
scroll to position [834, 0]
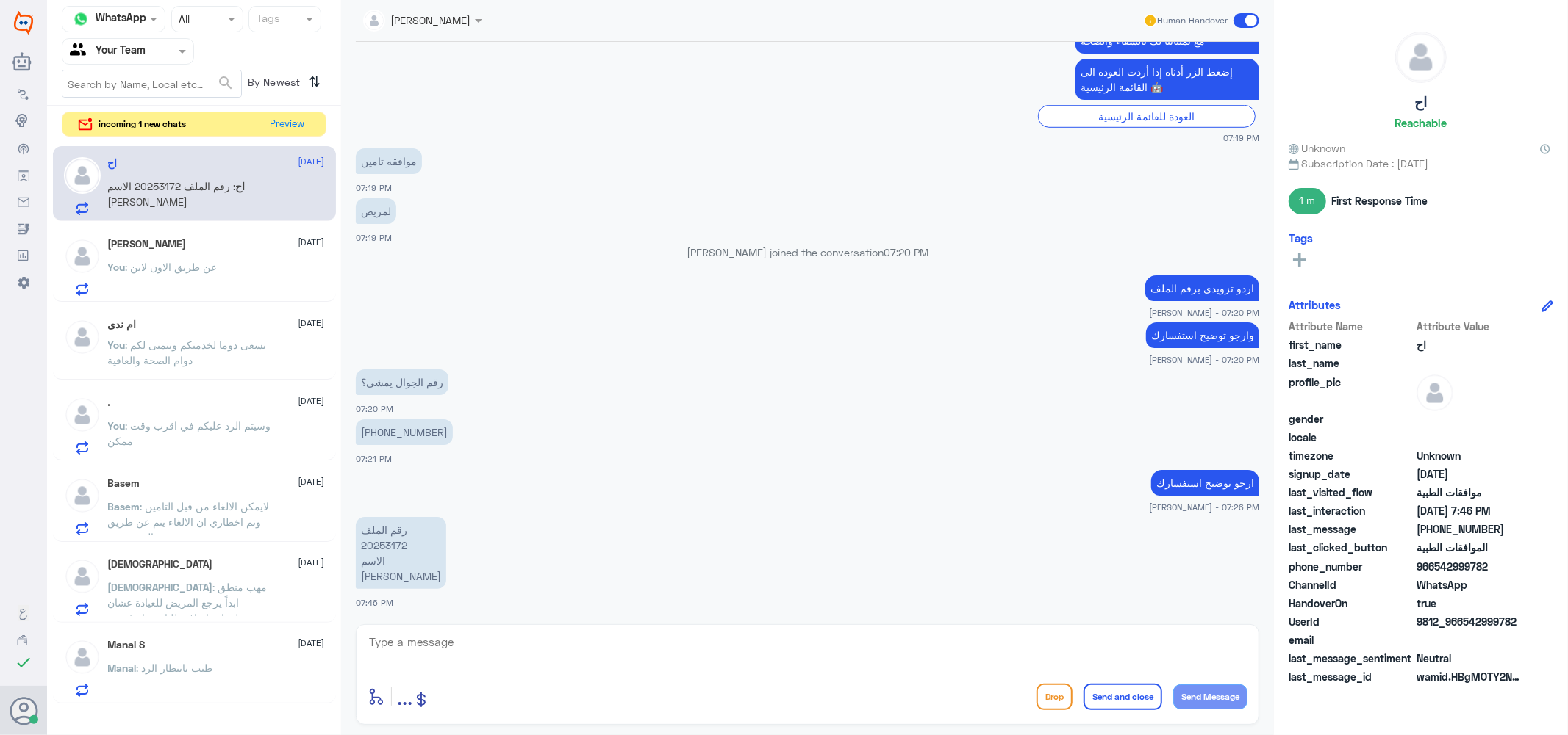
click at [546, 657] on textarea at bounding box center [807, 650] width 879 height 36
click at [175, 274] on p "You : عن طريق الاون لاين" at bounding box center [162, 278] width 109 height 37
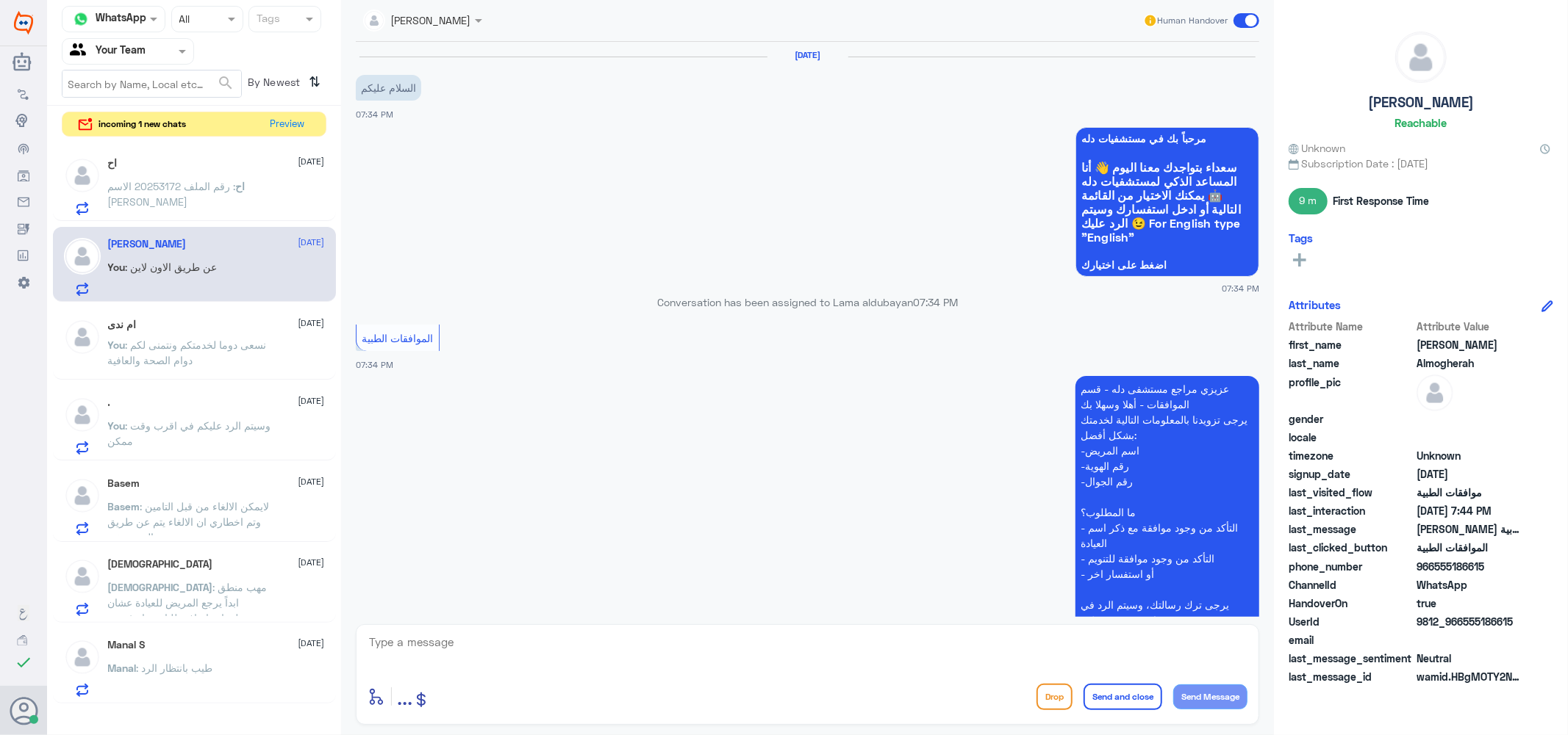
scroll to position [491, 0]
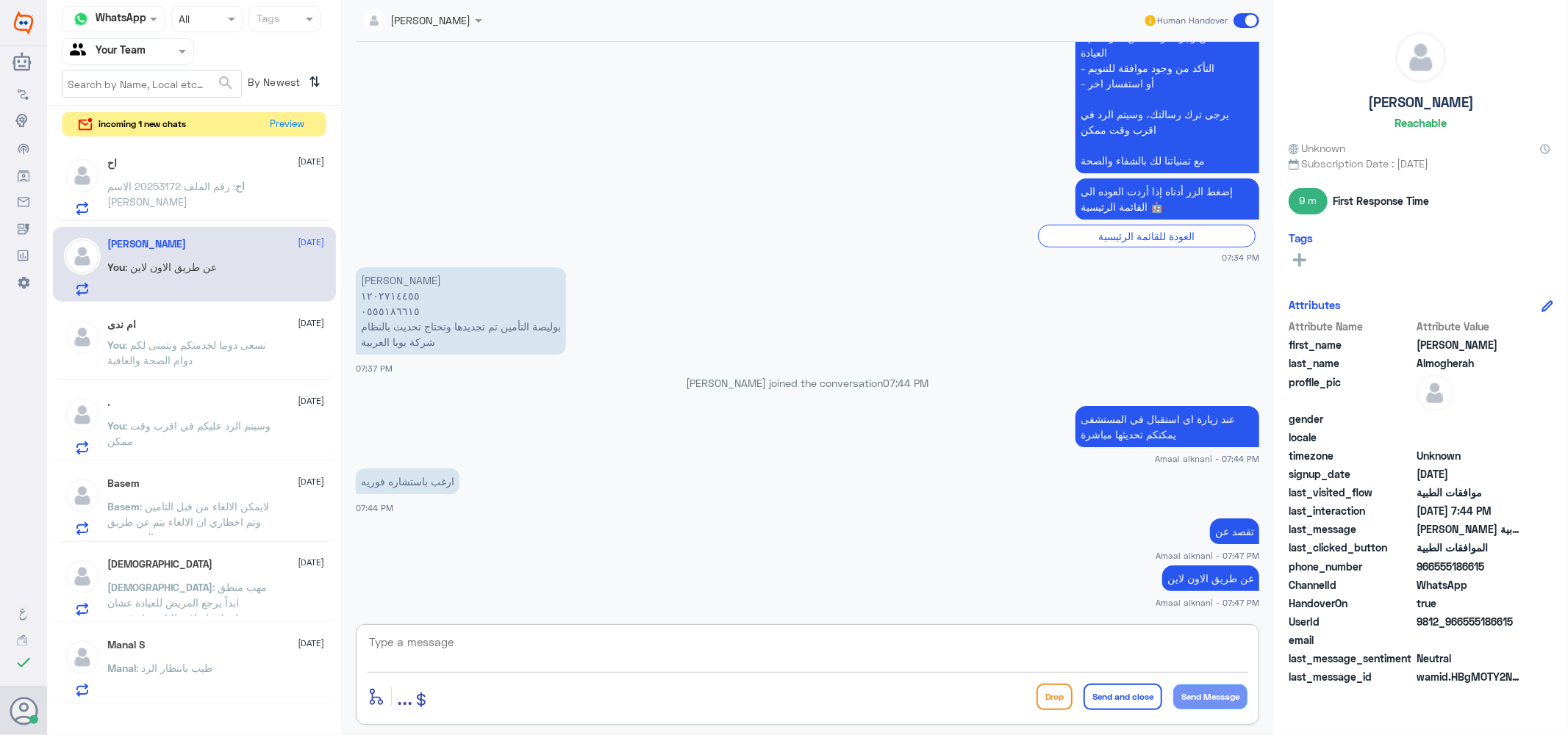
click at [452, 655] on textarea at bounding box center [807, 650] width 879 height 36
click at [289, 119] on button "Preview" at bounding box center [288, 123] width 46 height 23
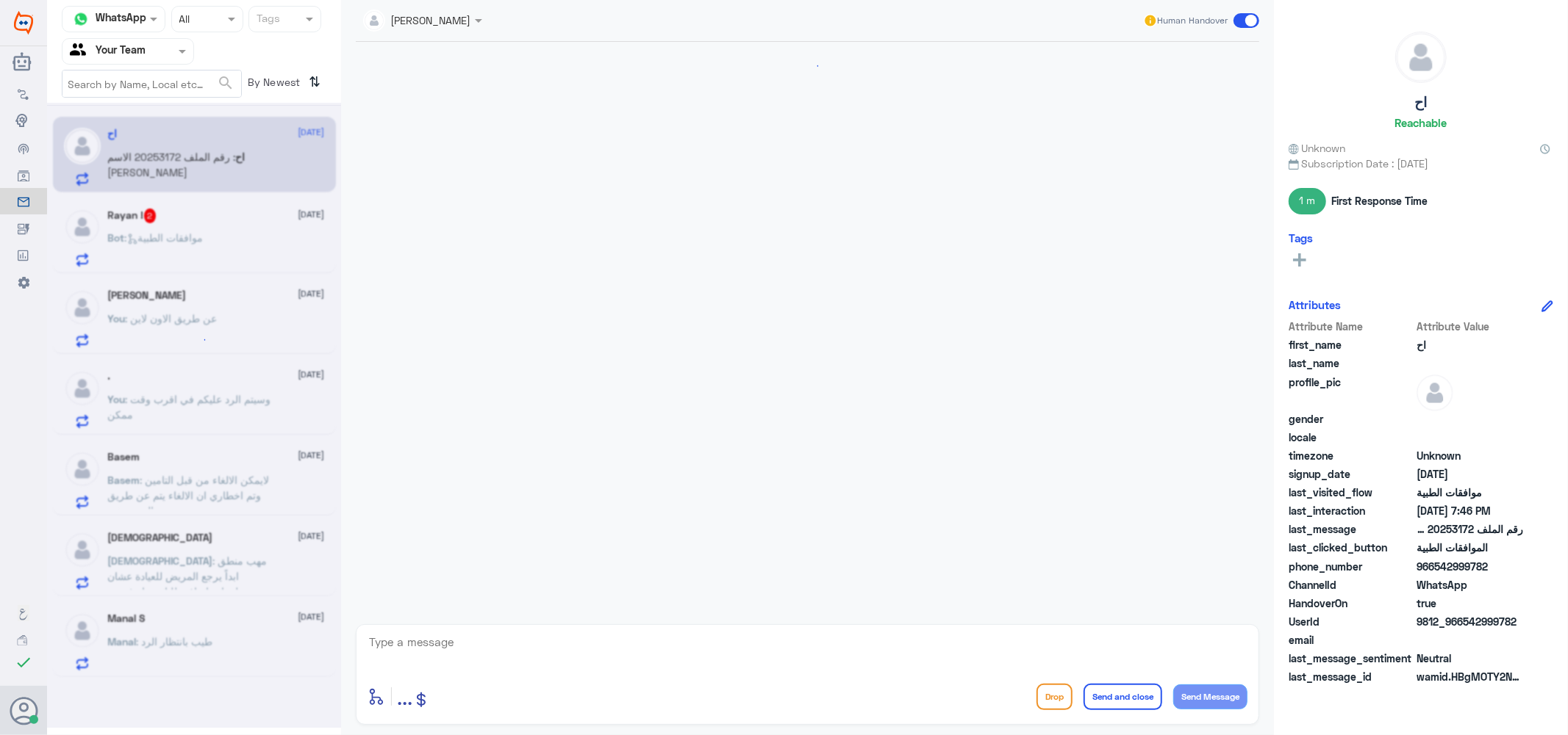
scroll to position [834, 0]
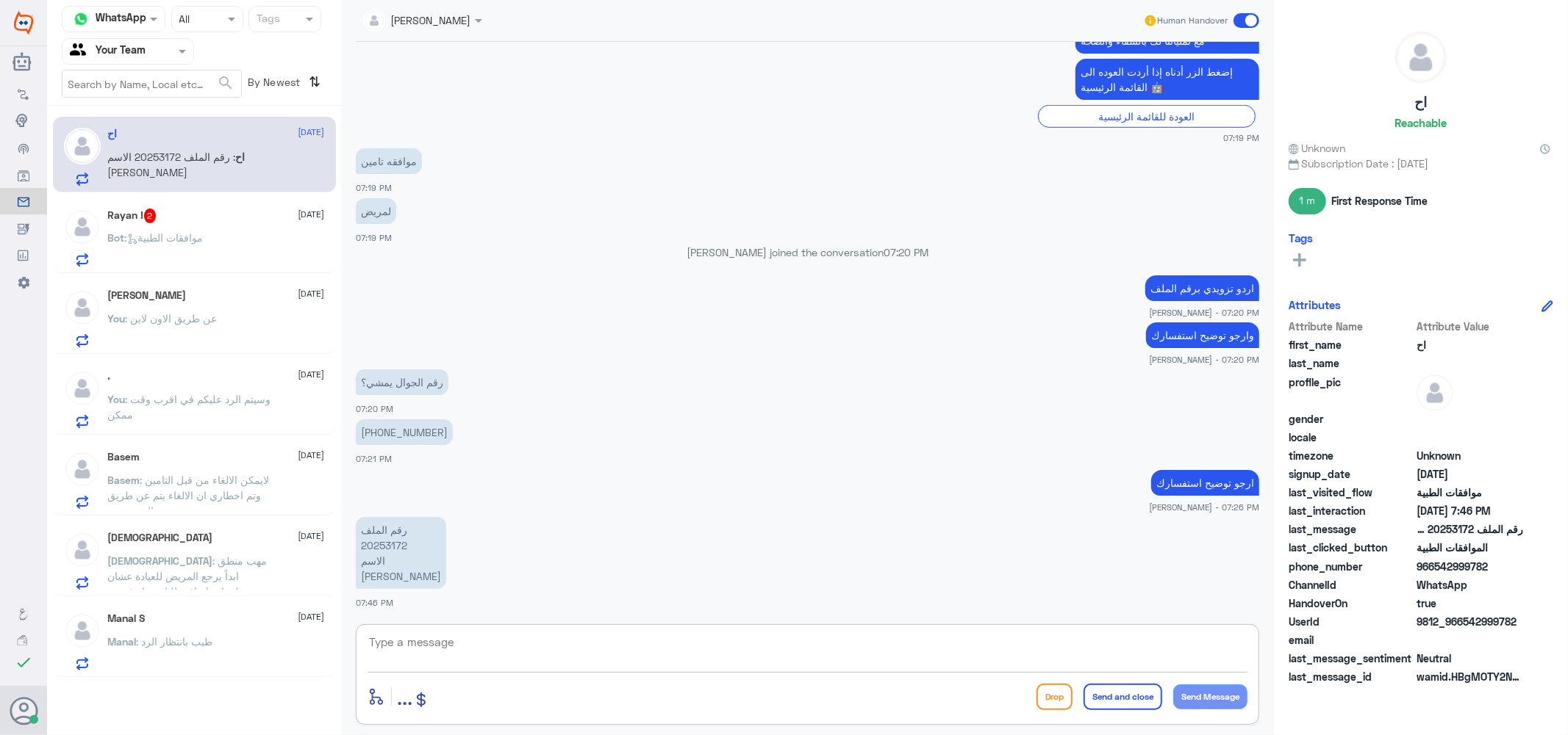
click at [430, 658] on textarea at bounding box center [807, 650] width 879 height 36
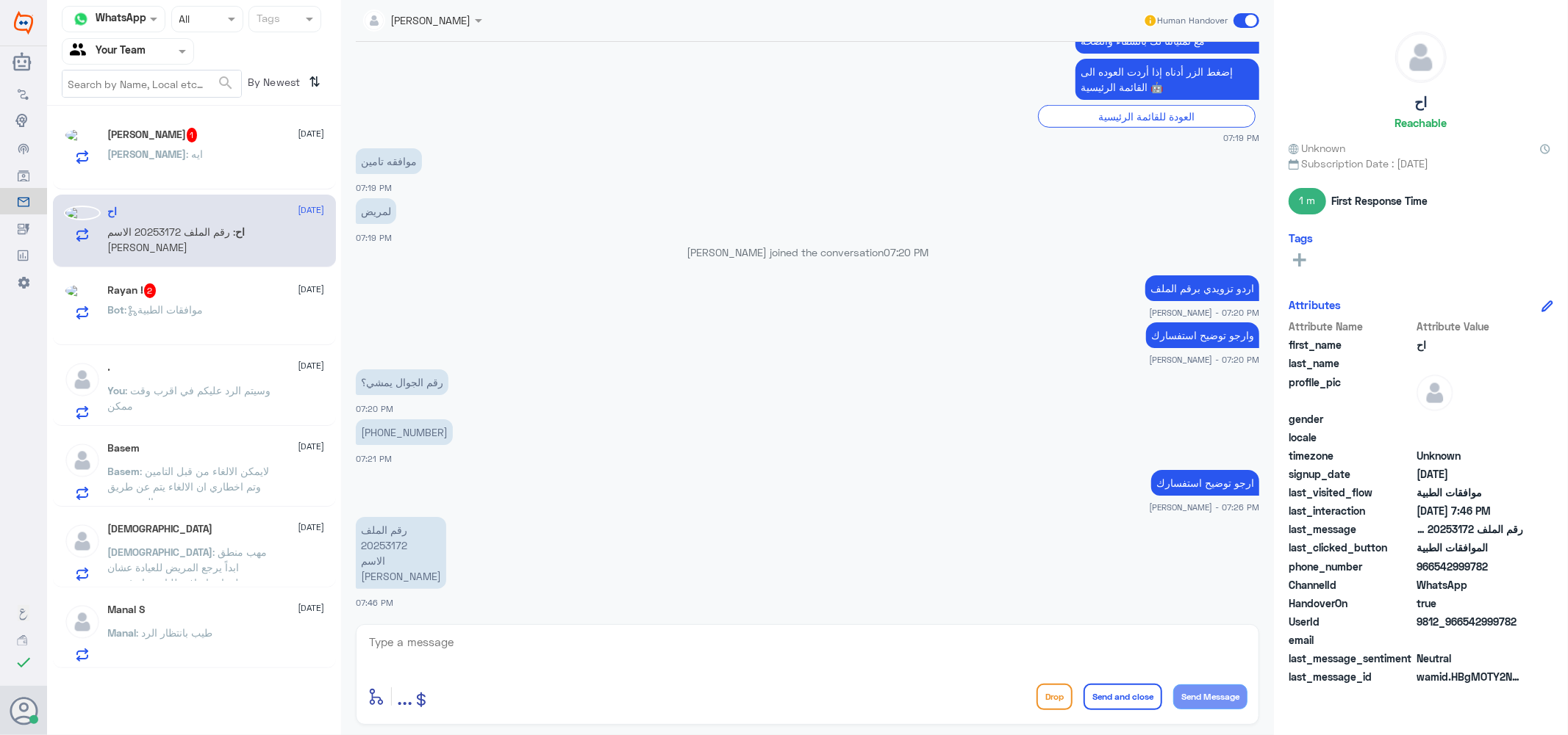
click at [136, 228] on div "اح [DATE] اح : رقم الملف 20253172 الاسم [PERSON_NAME]" at bounding box center [217, 233] width 217 height 55
click at [186, 158] on span ": ايه" at bounding box center [195, 157] width 17 height 13
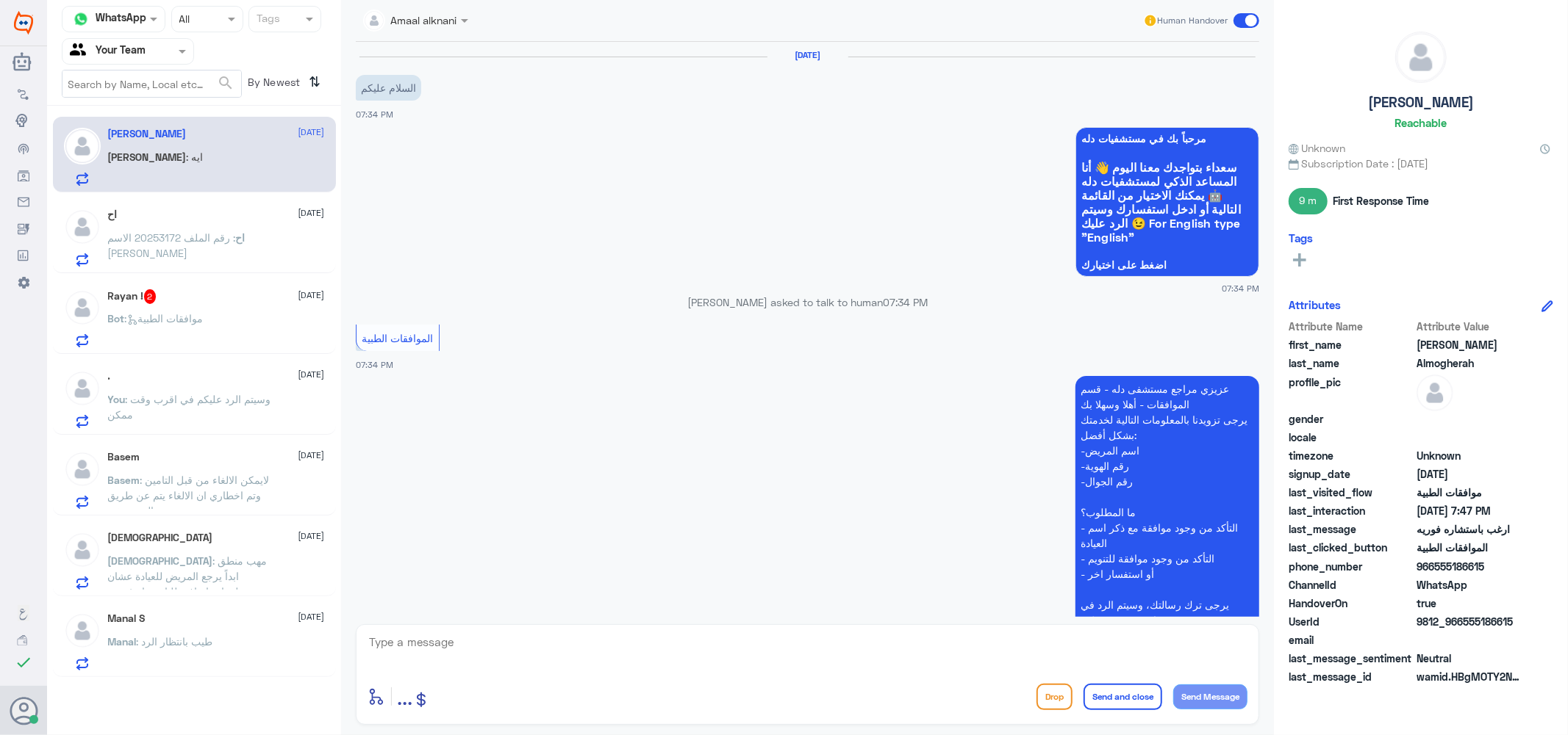
scroll to position [540, 0]
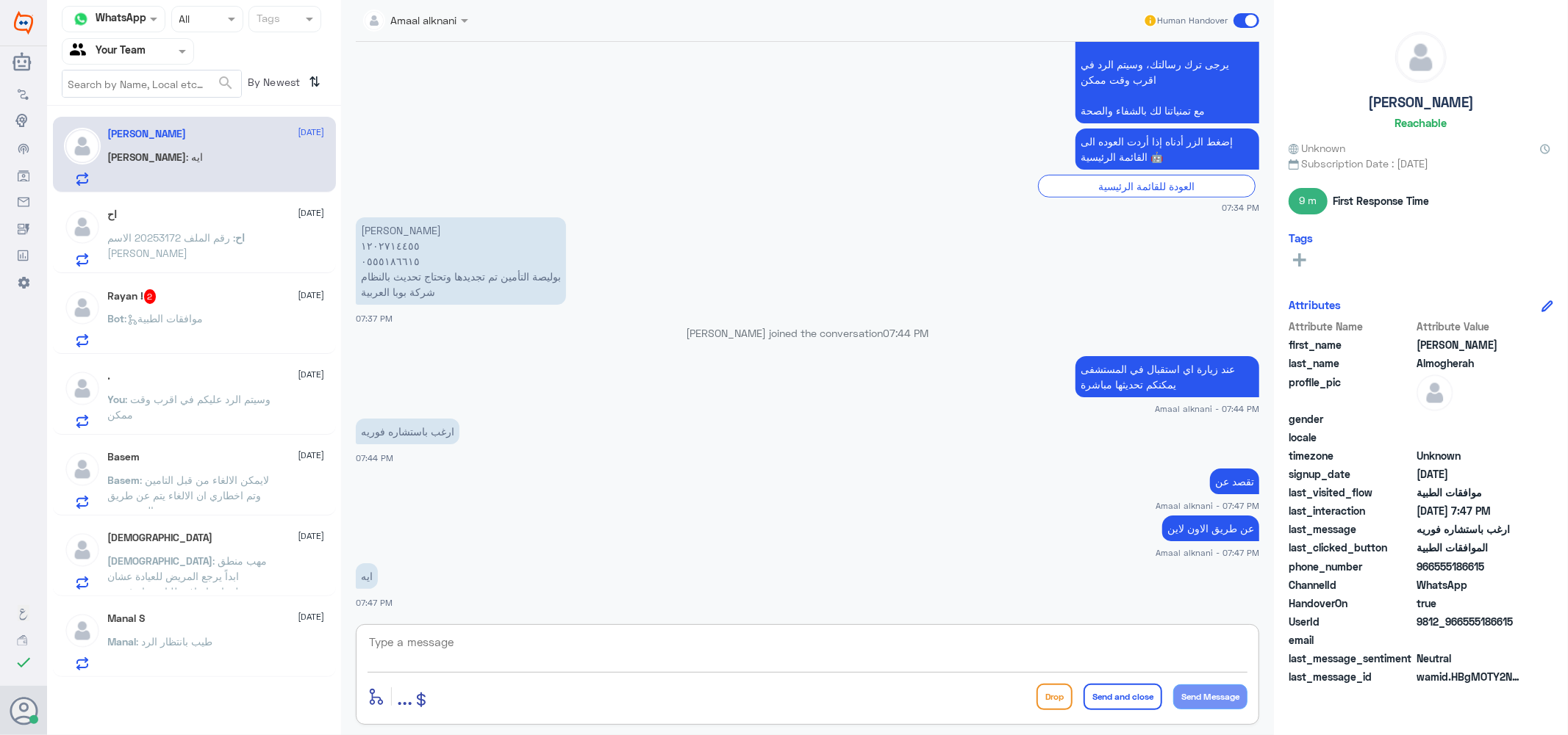
click at [454, 647] on textarea at bounding box center [807, 650] width 879 height 36
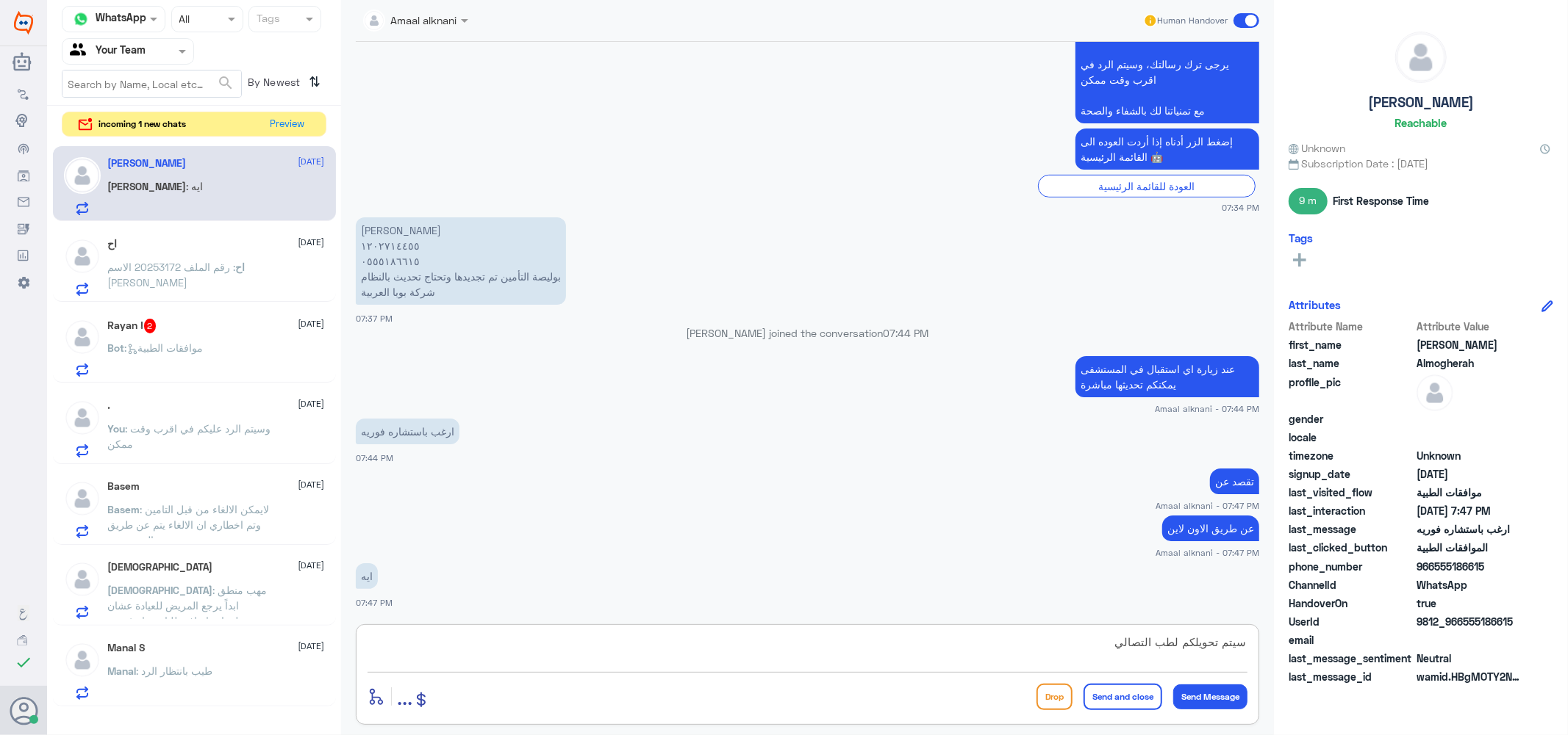
type textarea "سيتم تحويلكم لطب التصالي"
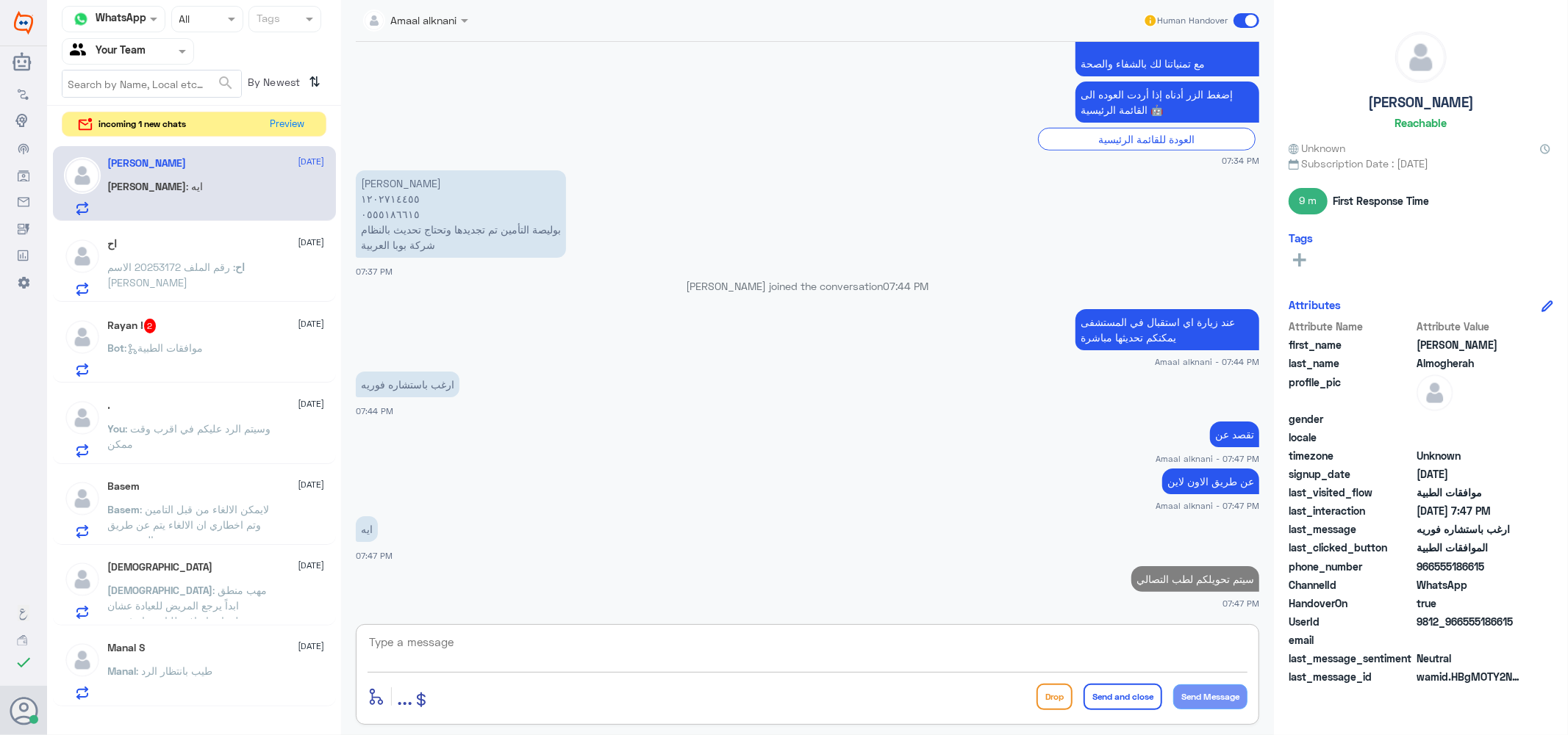
click at [409, 24] on input "text" at bounding box center [398, 19] width 71 height 17
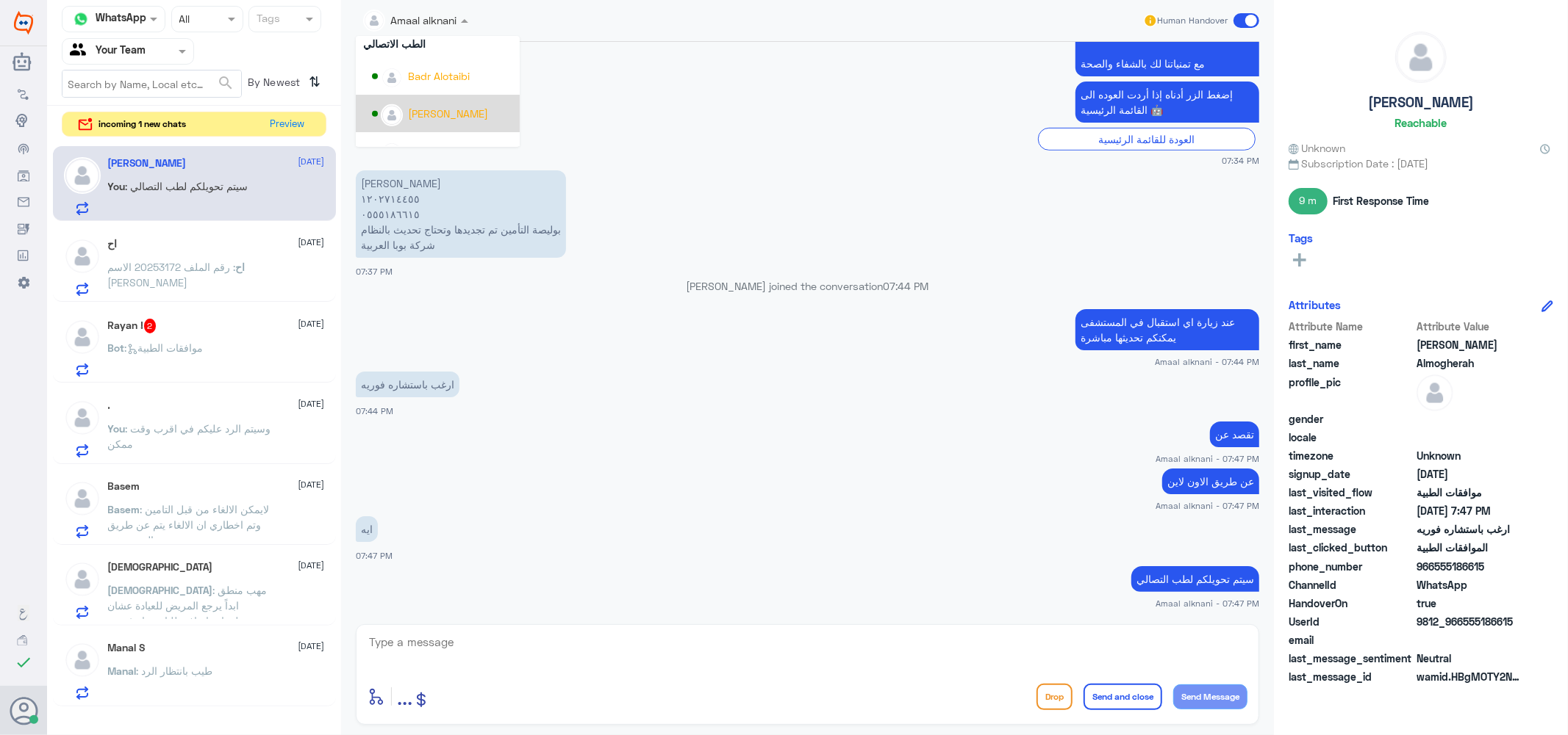
click at [444, 119] on div "[PERSON_NAME]" at bounding box center [447, 113] width 80 height 16
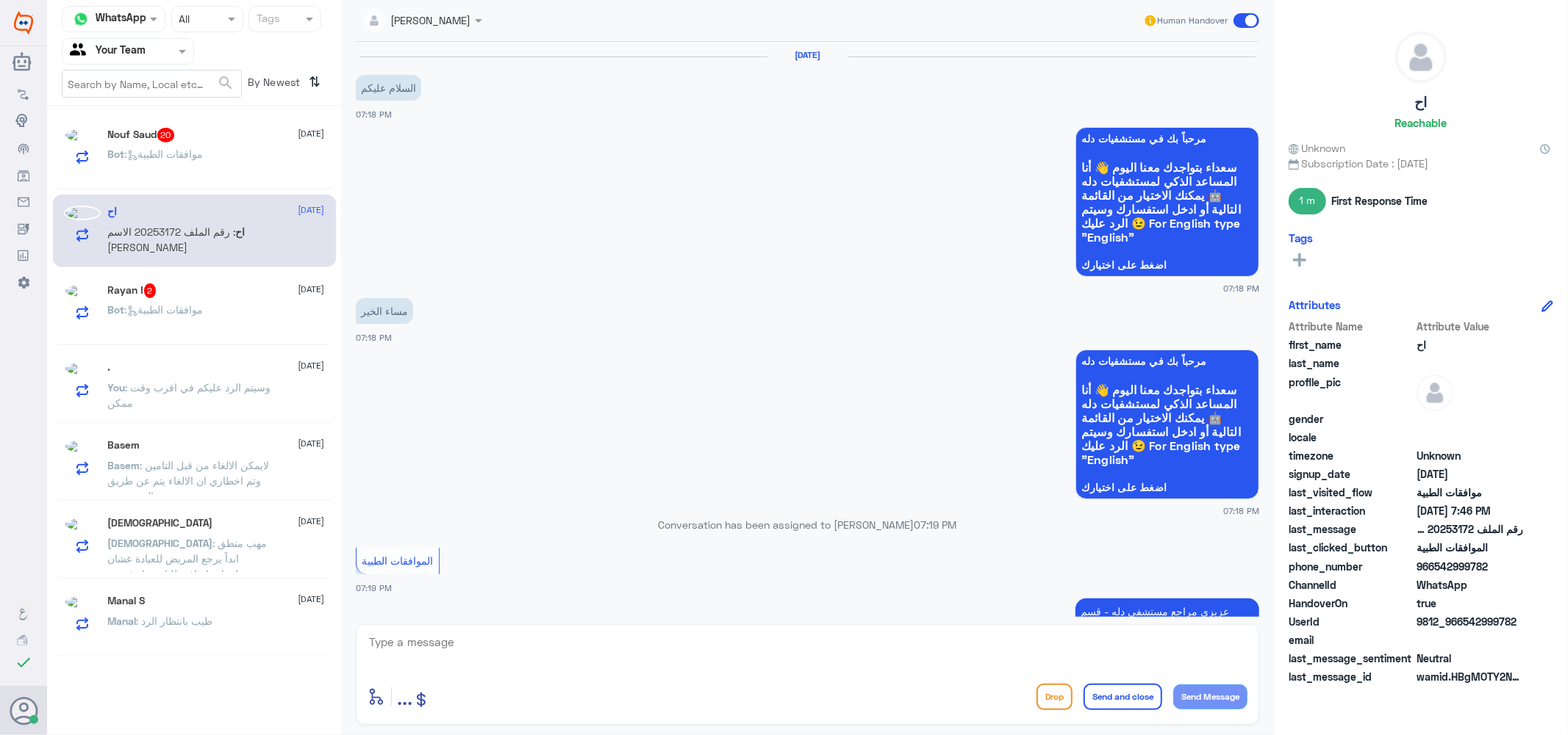
scroll to position [834, 0]
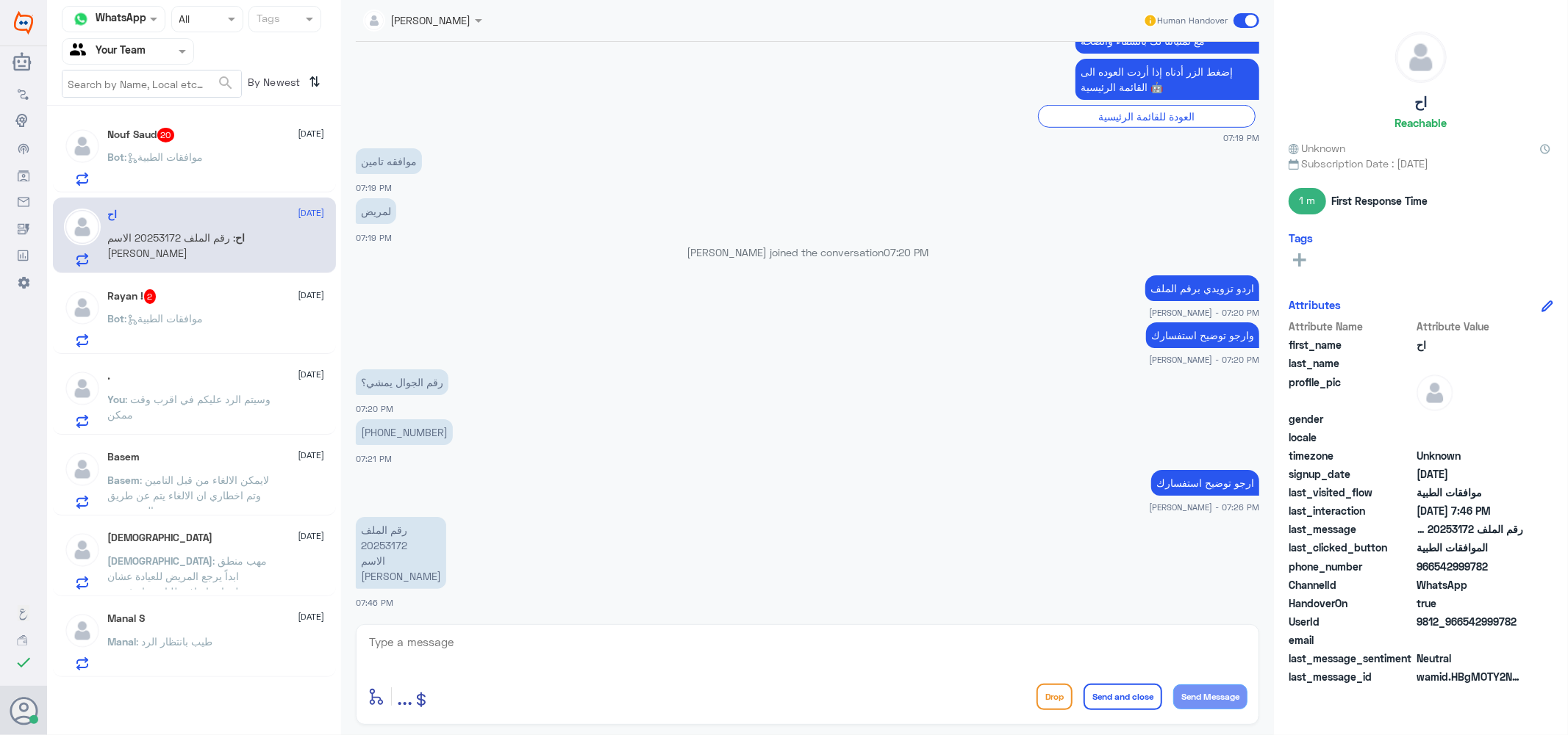
click at [213, 164] on div "Bot : موافقات الطبية" at bounding box center [217, 170] width 217 height 33
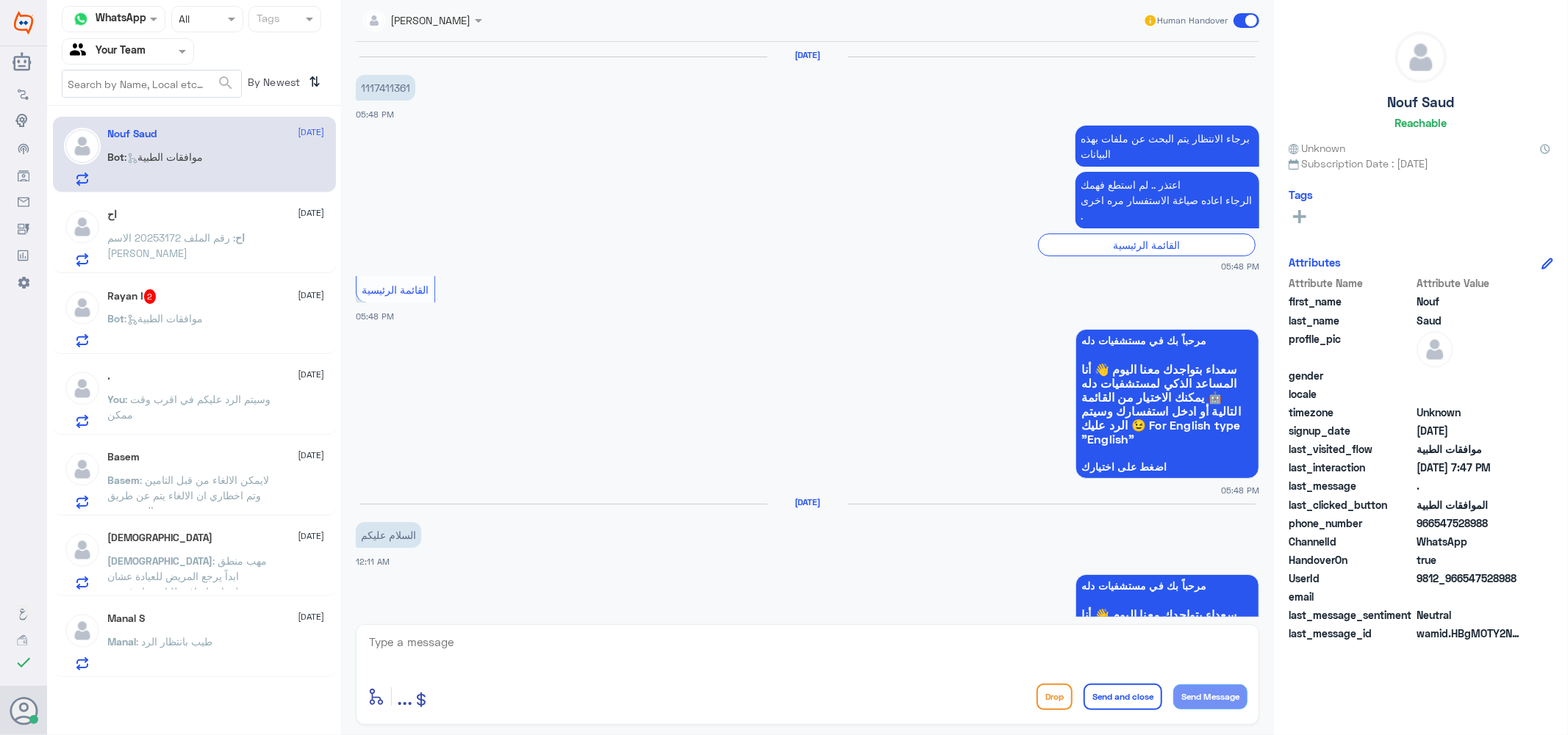
scroll to position [1705, 0]
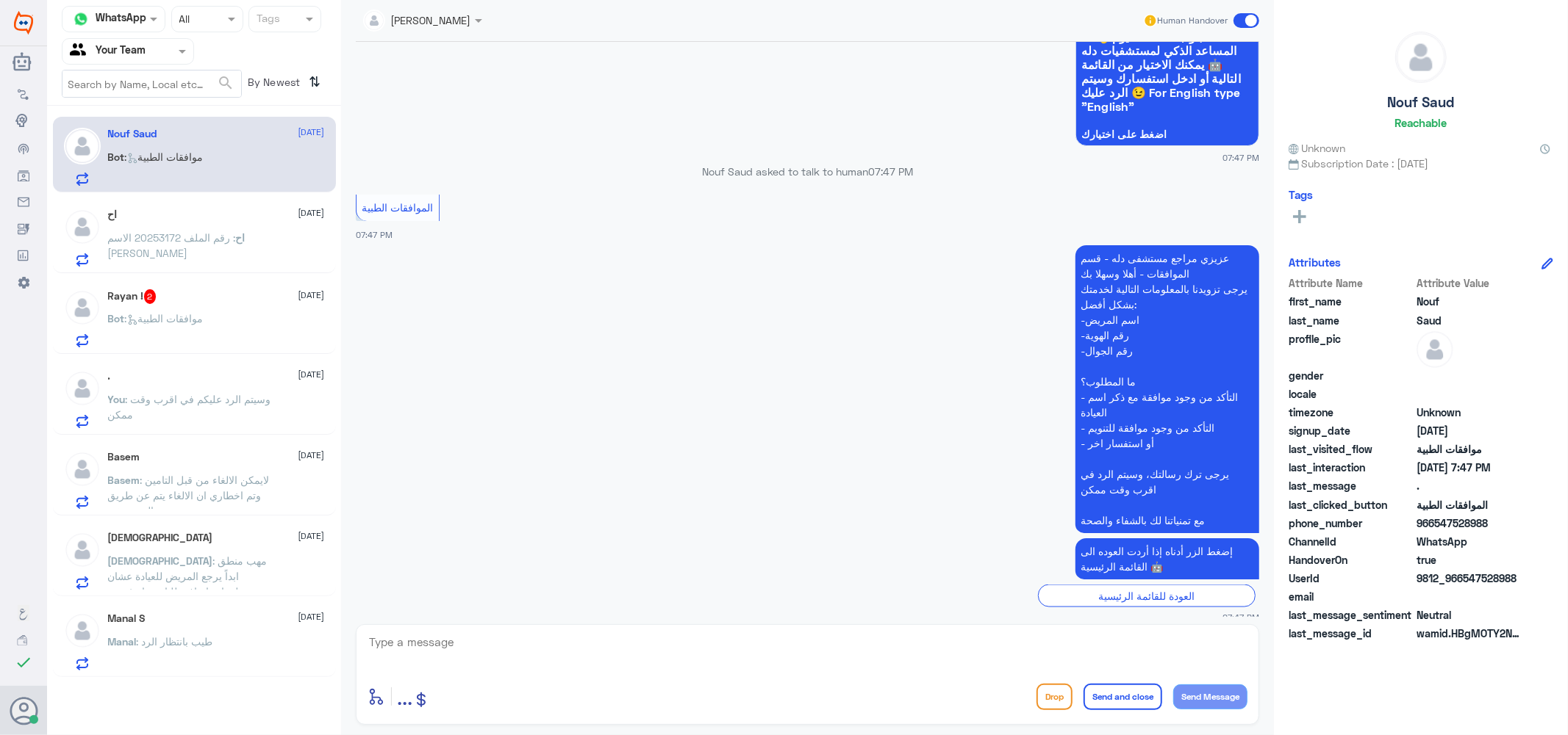
click at [441, 644] on textarea at bounding box center [807, 650] width 879 height 36
type textarea "تفضل كيف اقدر اساعدك"
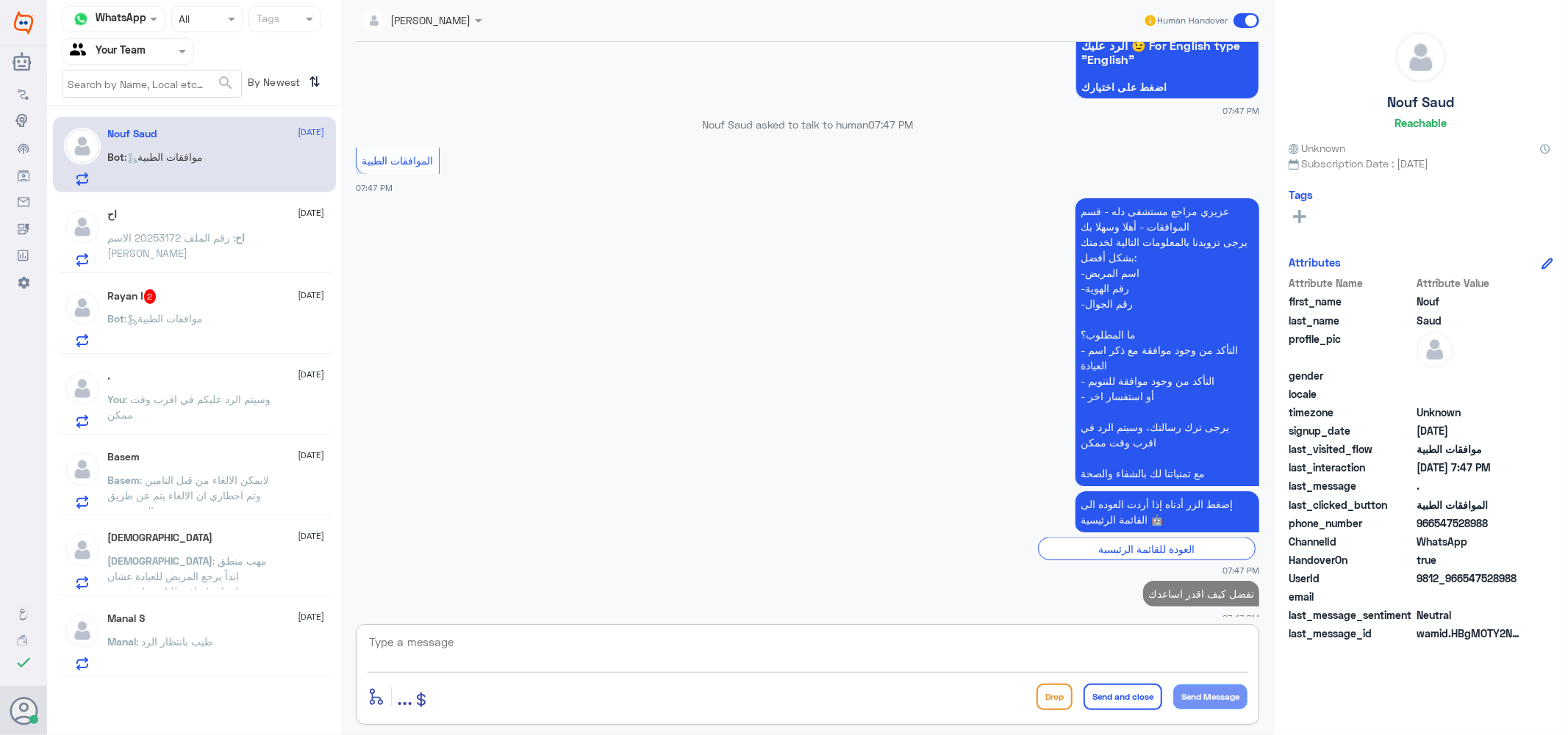
click at [193, 305] on div "Rayan ! 2 [DATE] Bot : موافقات الطبية" at bounding box center [217, 317] width 217 height 58
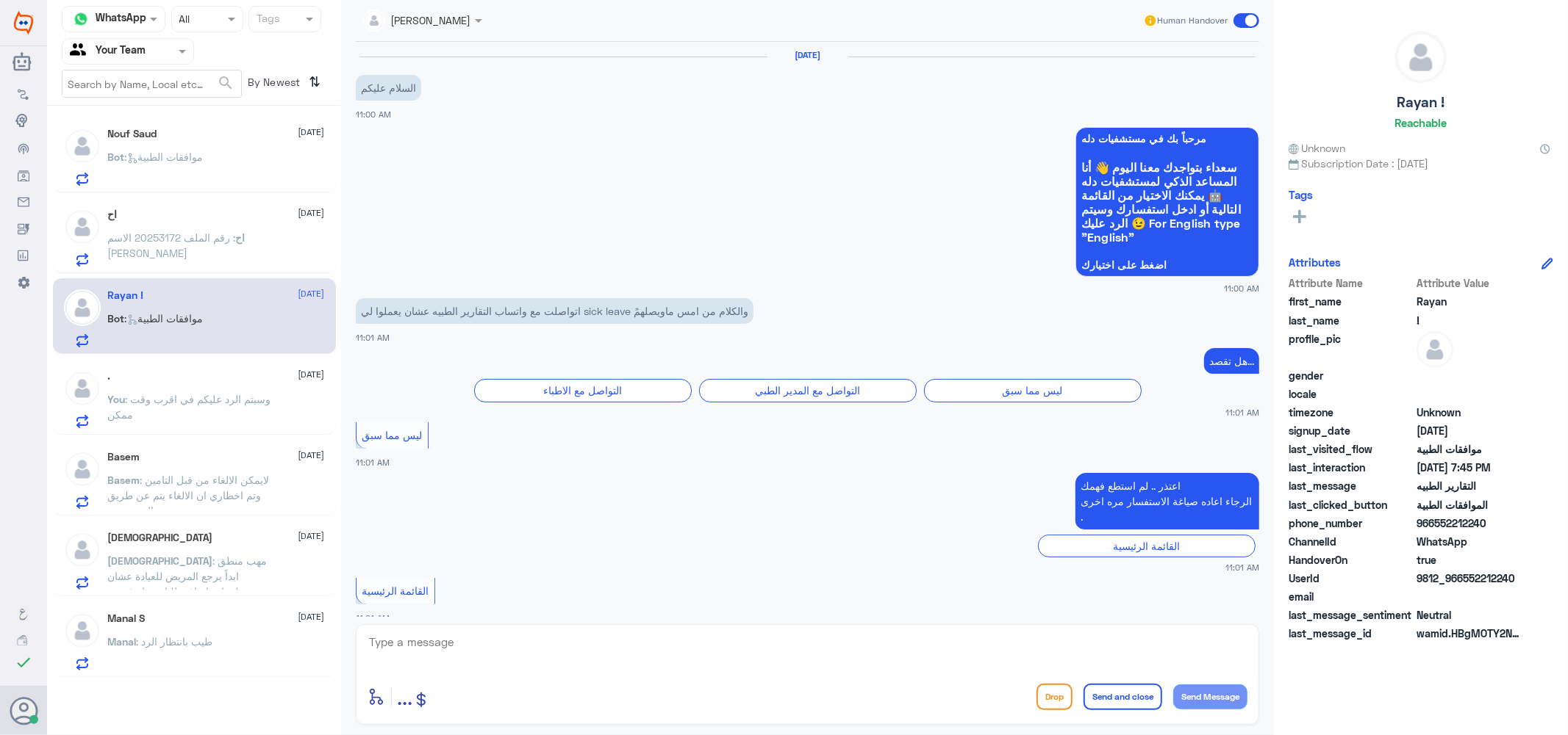
scroll to position [1174, 0]
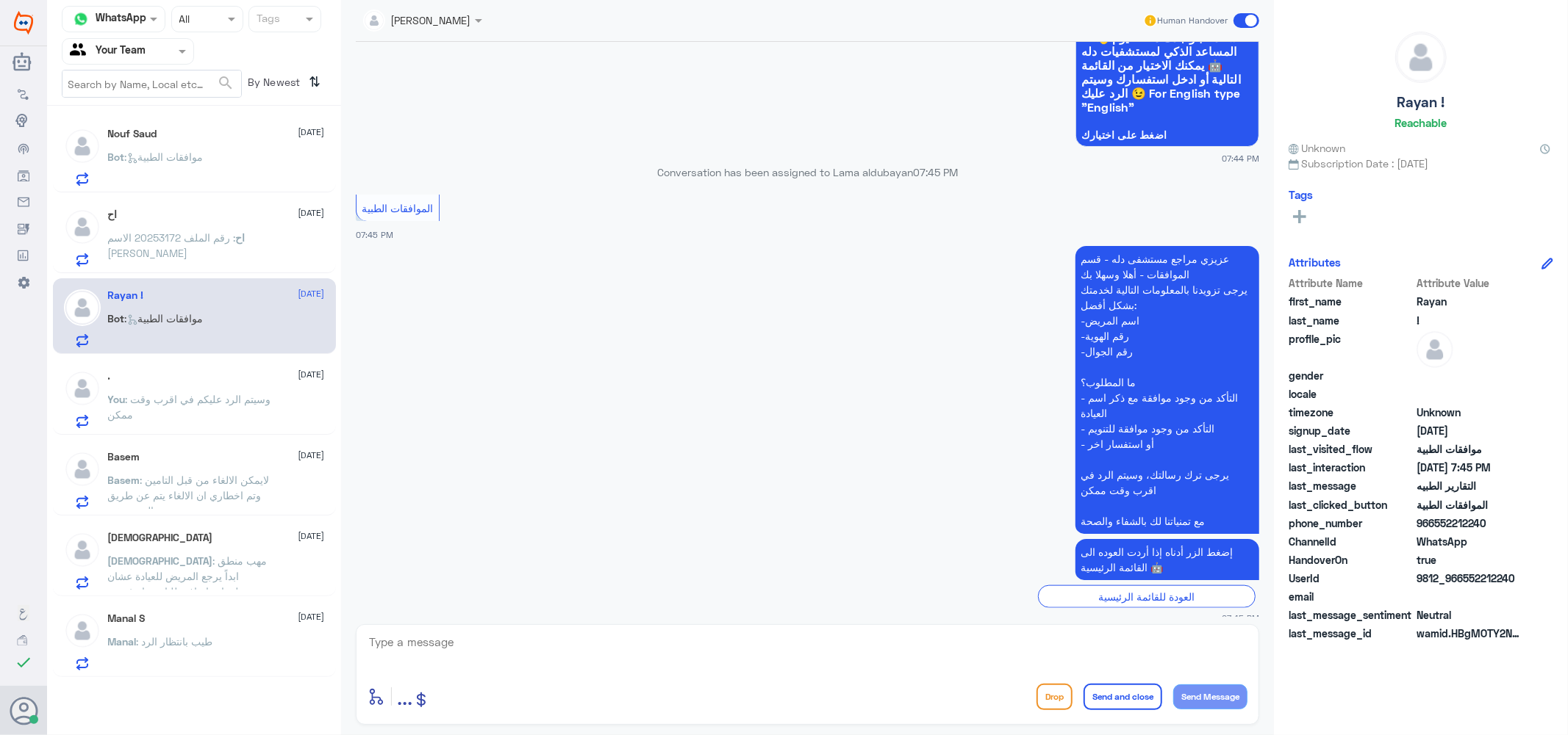
click at [483, 651] on textarea at bounding box center [807, 650] width 879 height 36
click at [262, 173] on div "Bot : موافقات الطبية" at bounding box center [217, 170] width 217 height 33
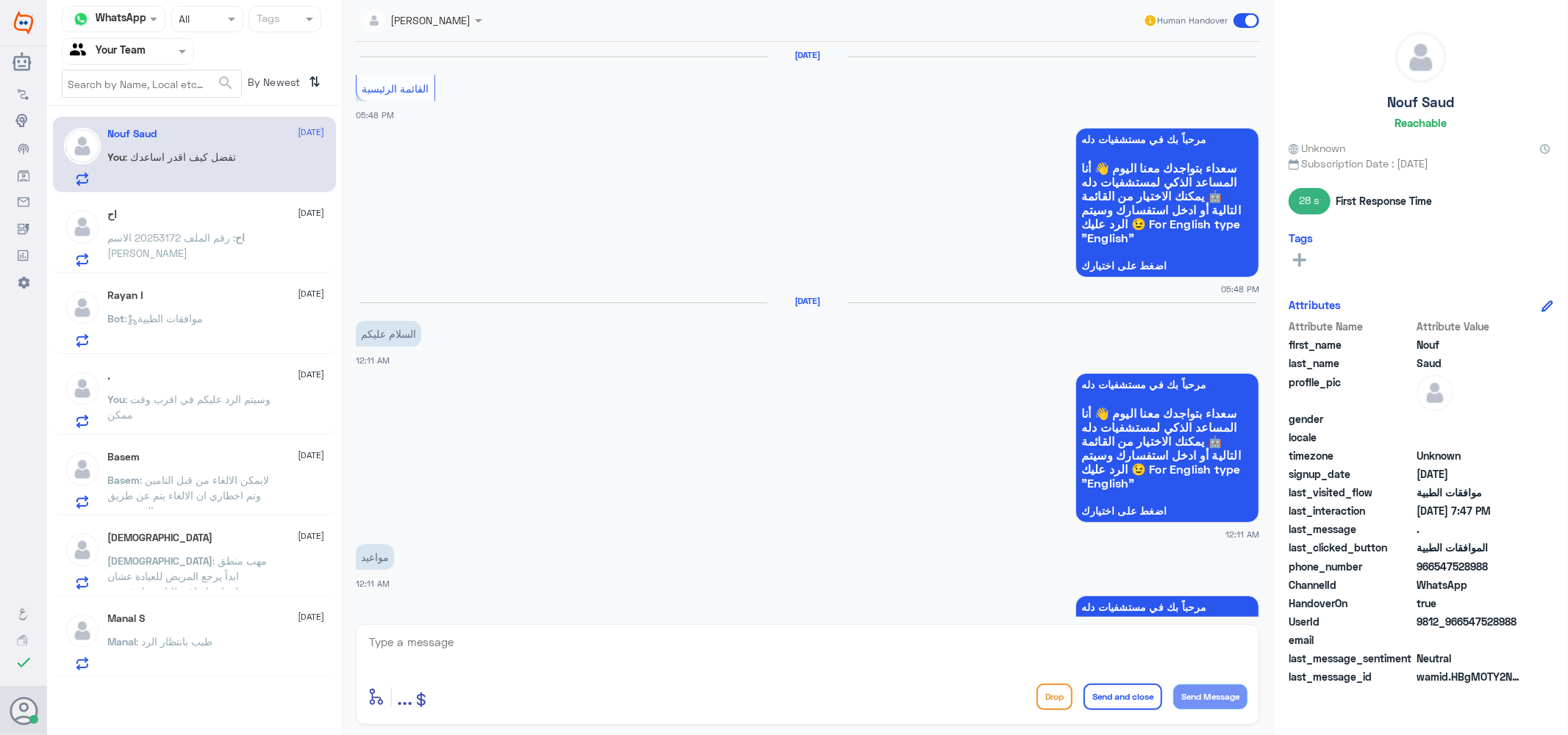
scroll to position [1666, 0]
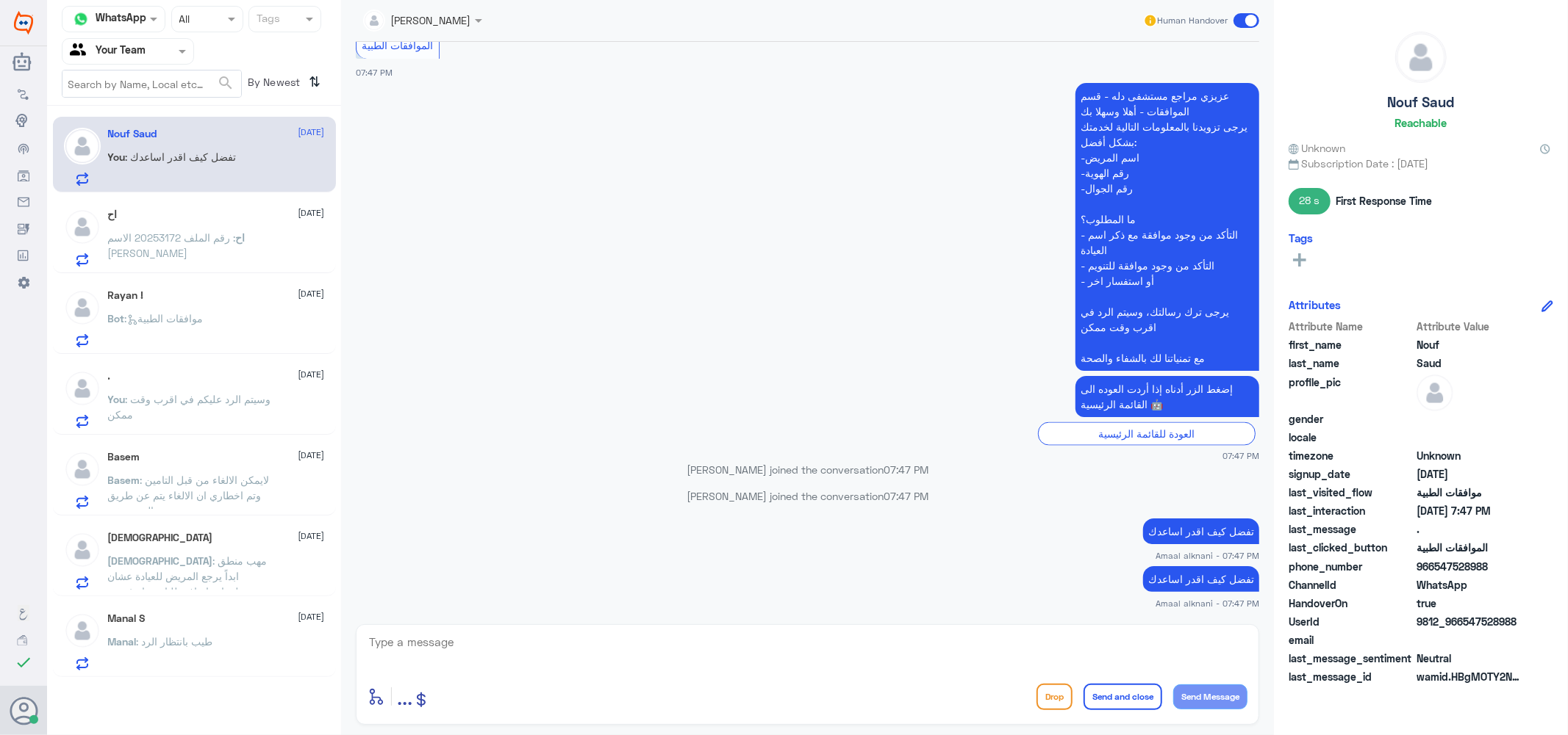
click at [1208, 585] on p "تفضل كيف اقدر اساعدك" at bounding box center [1201, 579] width 116 height 26
click at [1208, 585] on p "تفضل كيف اقدر اساعدك" at bounding box center [1201, 579] width 116 height 26
copy div "تفضل كيف اقدر اساعدك"
click at [216, 333] on div "Bot : موافقات الطبية" at bounding box center [217, 331] width 217 height 33
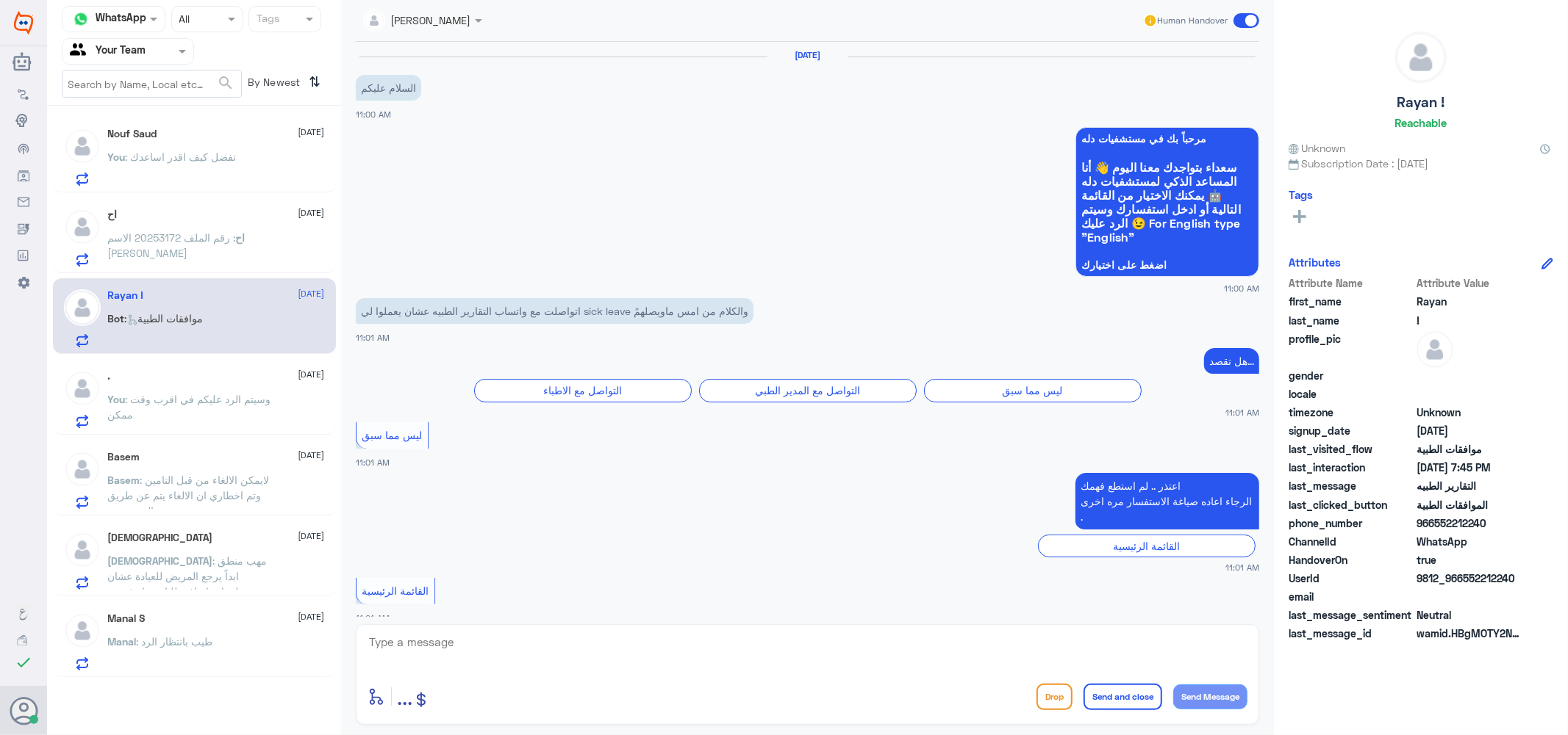
scroll to position [1174, 0]
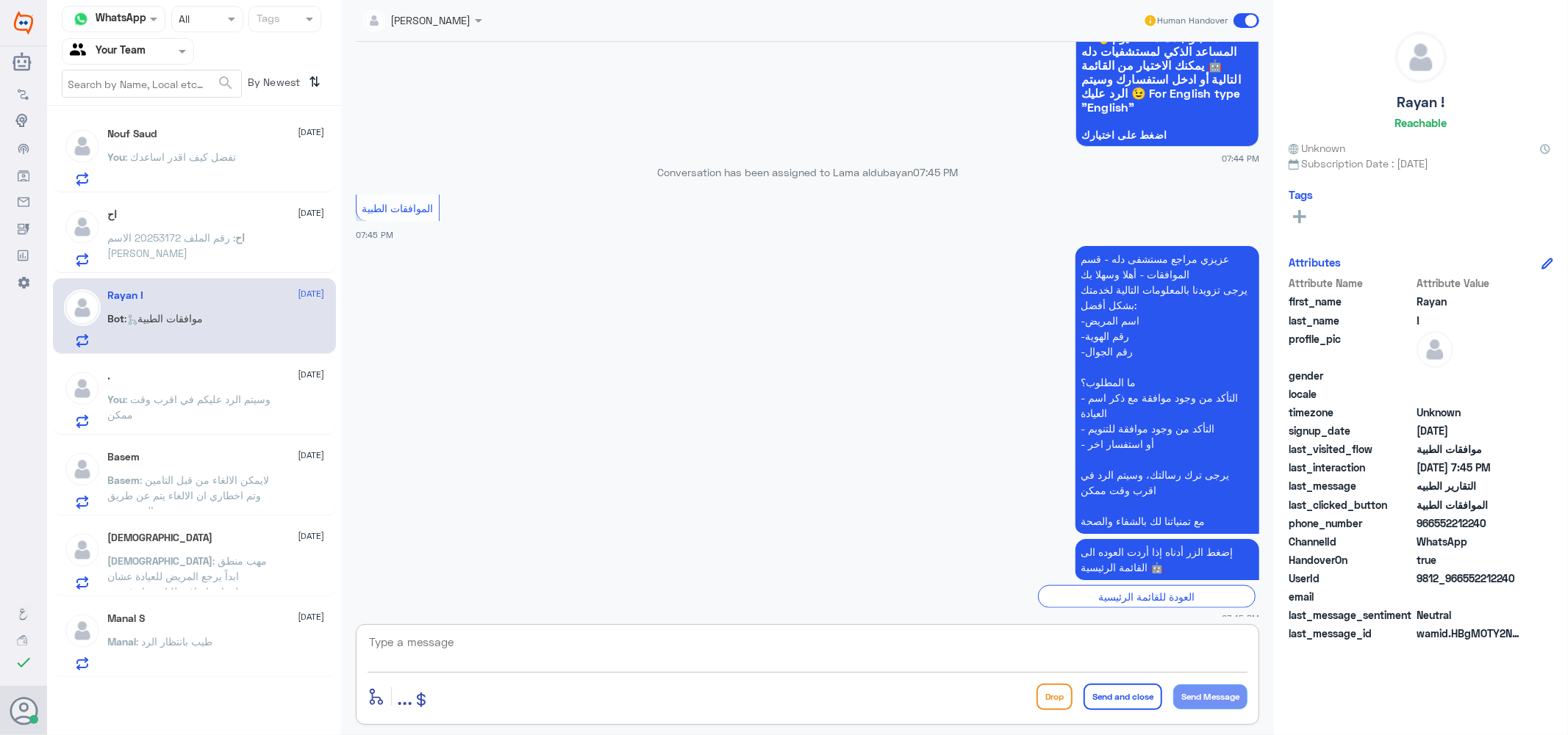
click at [447, 643] on textarea at bounding box center [807, 650] width 879 height 36
paste textarea "تفضل كيف اقدر اساعدك"
type textarea "تفضل كيف اقدر اساعدك"
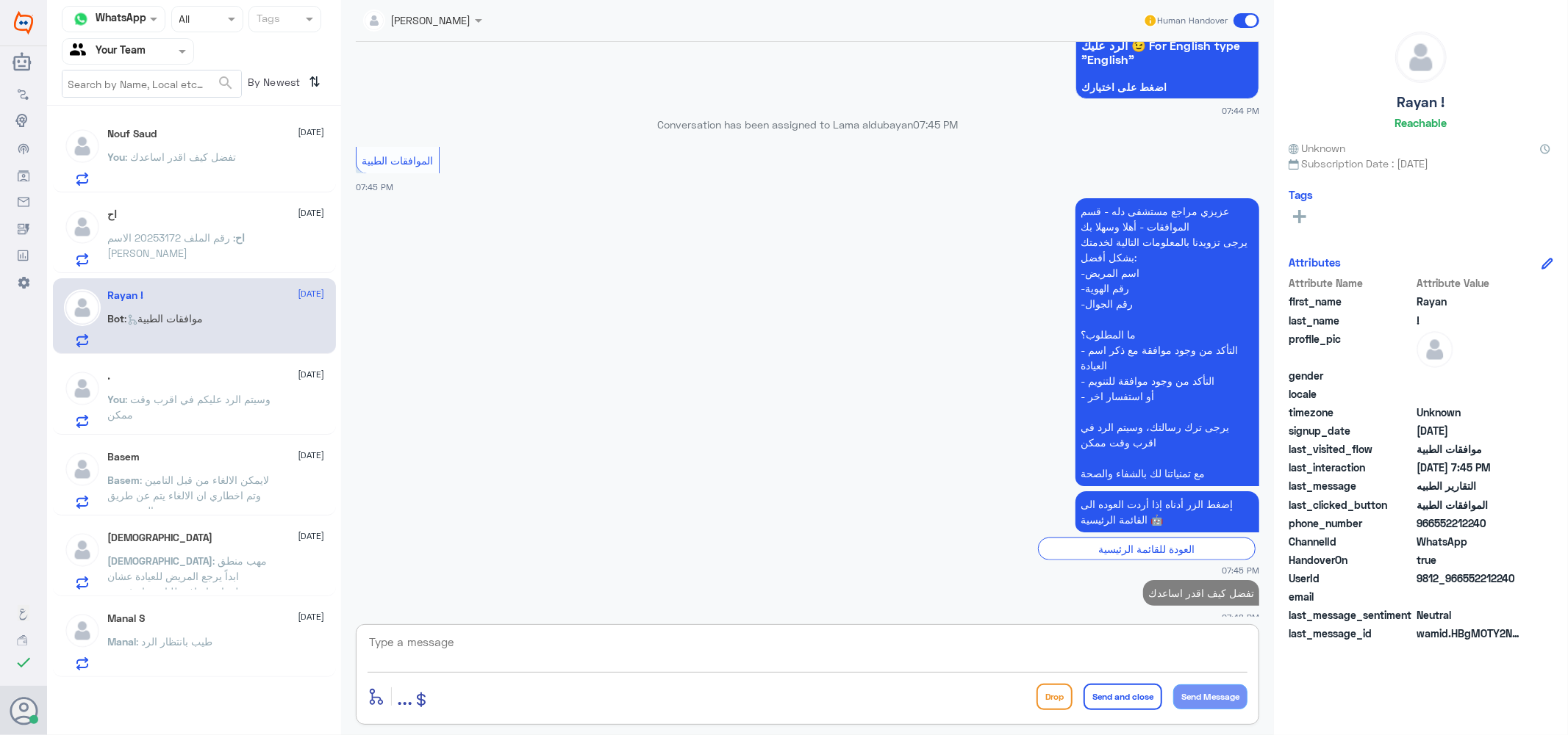
click at [208, 385] on div ". [DATE] You : وسيتم الرد عليكم في اقرب وقت ممكن" at bounding box center [217, 398] width 217 height 58
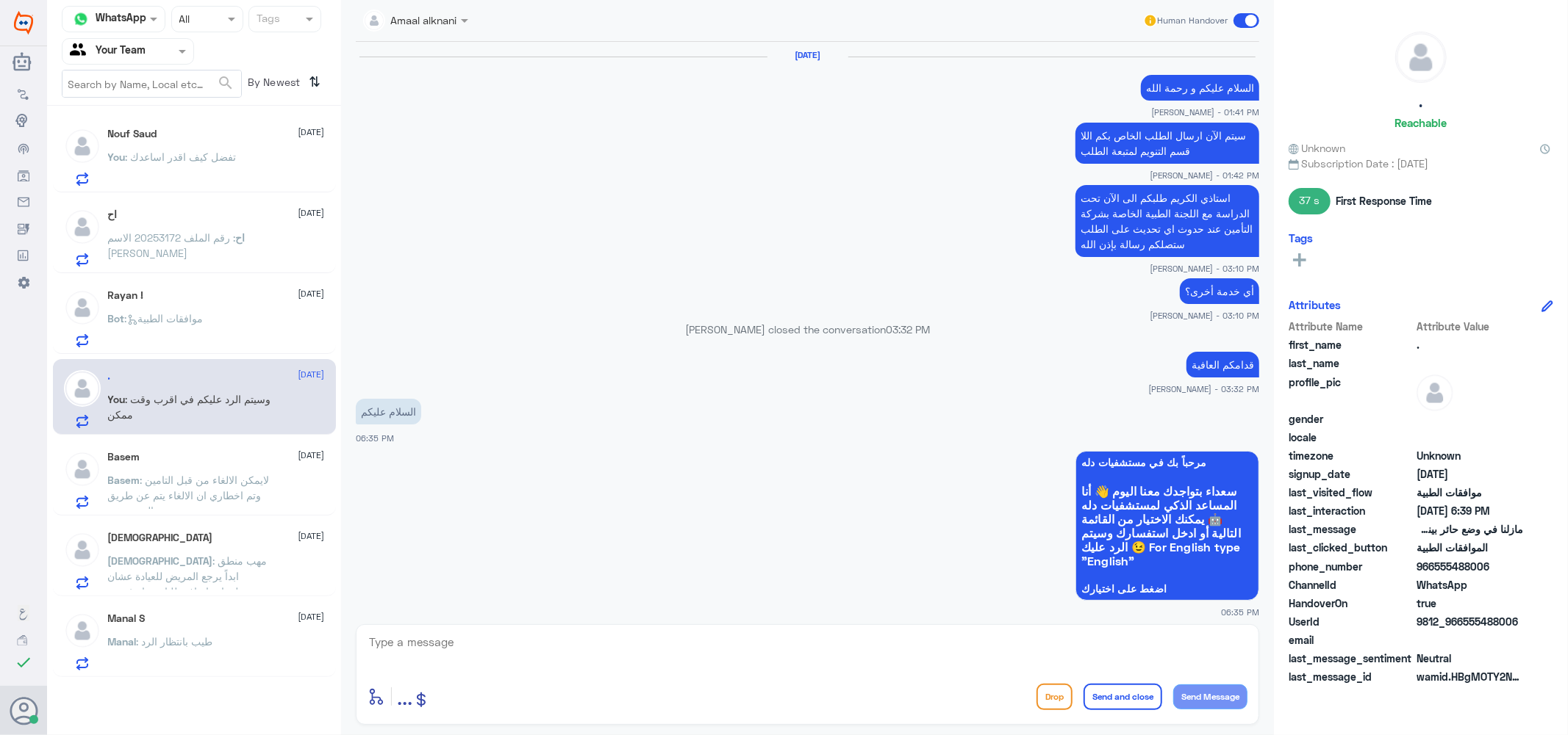
scroll to position [1034, 0]
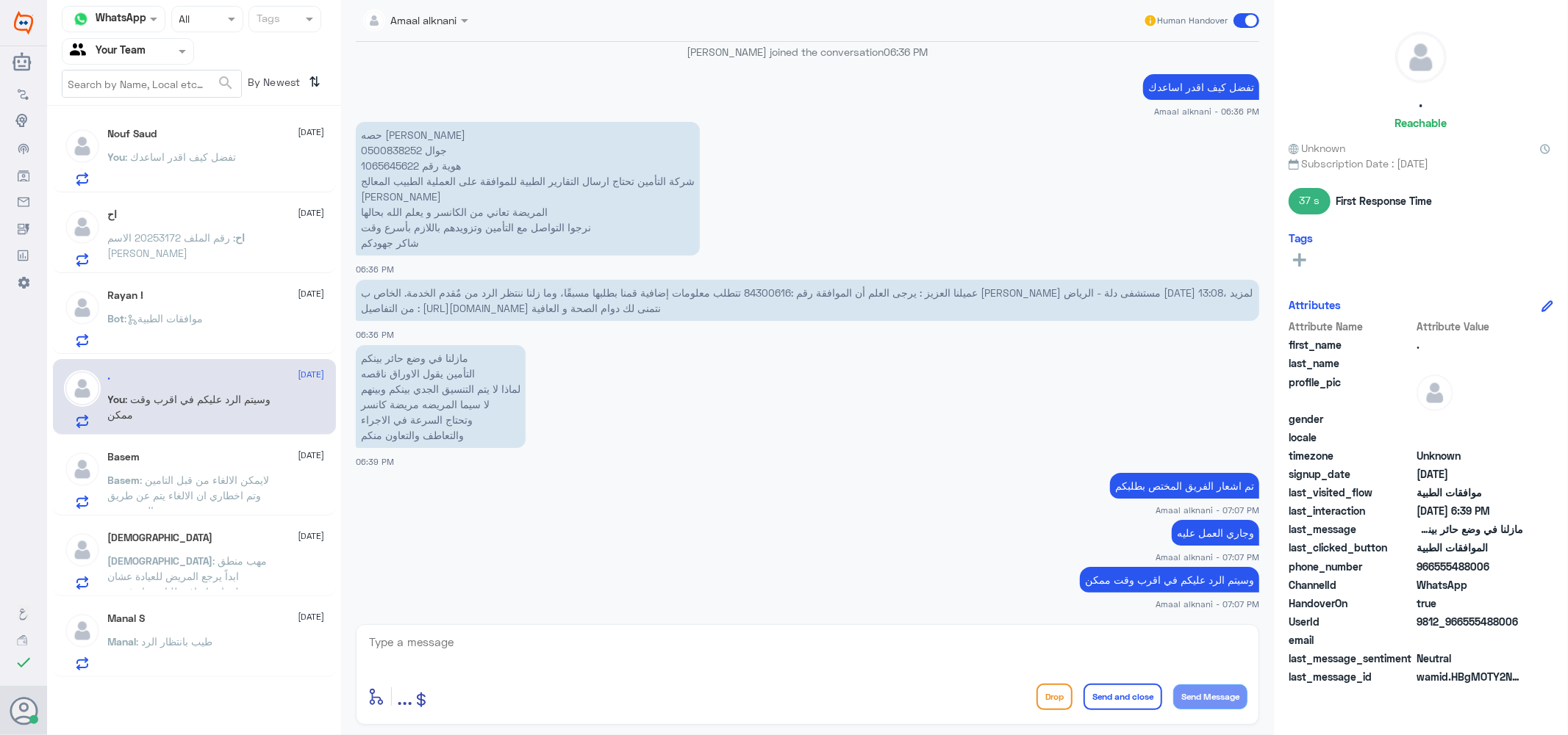
click at [196, 502] on p "Basem : لايمكن الالغاء من قبل التامين وتم اخطاري ان الالغاء يتم عن طريق المستشفى" at bounding box center [191, 491] width 165 height 37
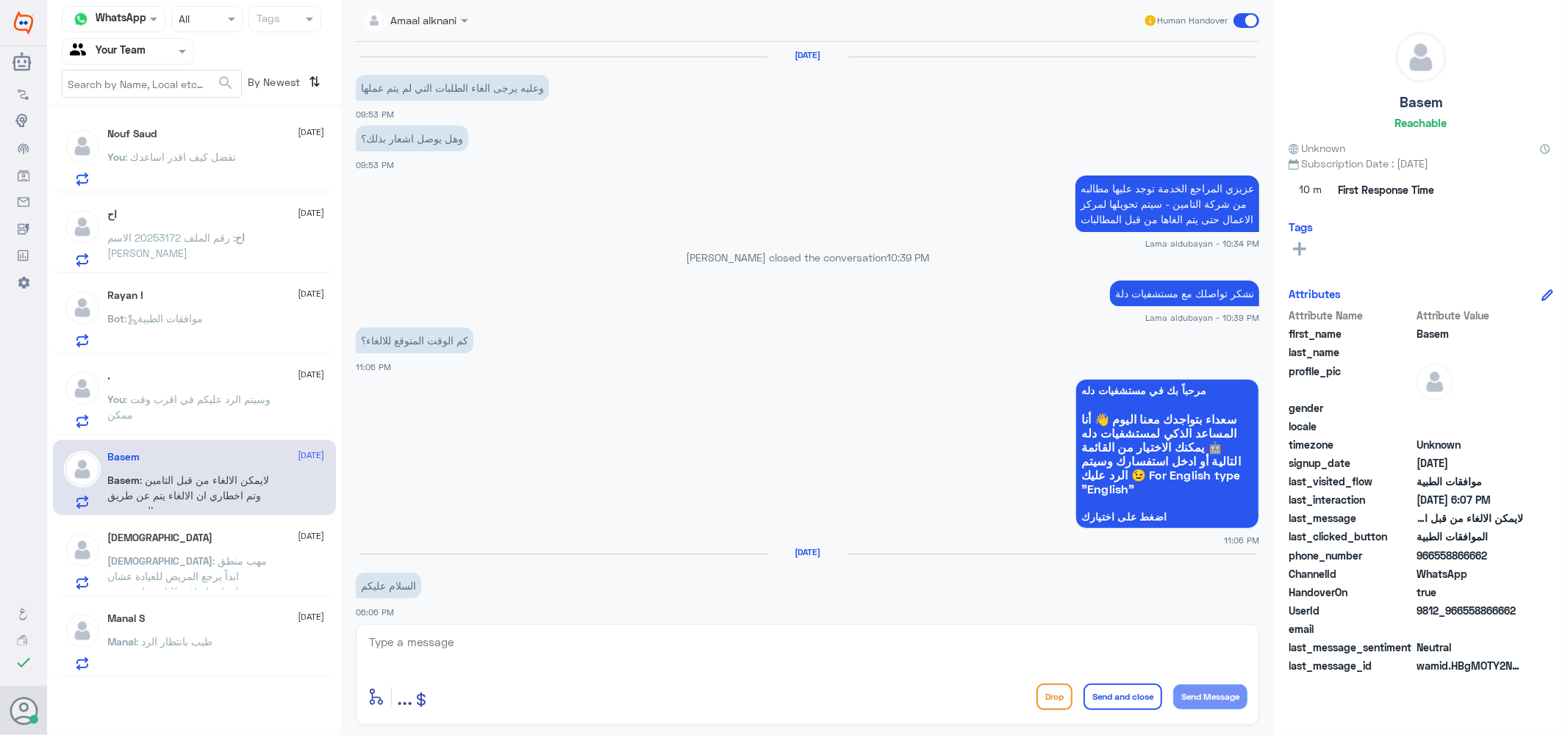
scroll to position [1041, 0]
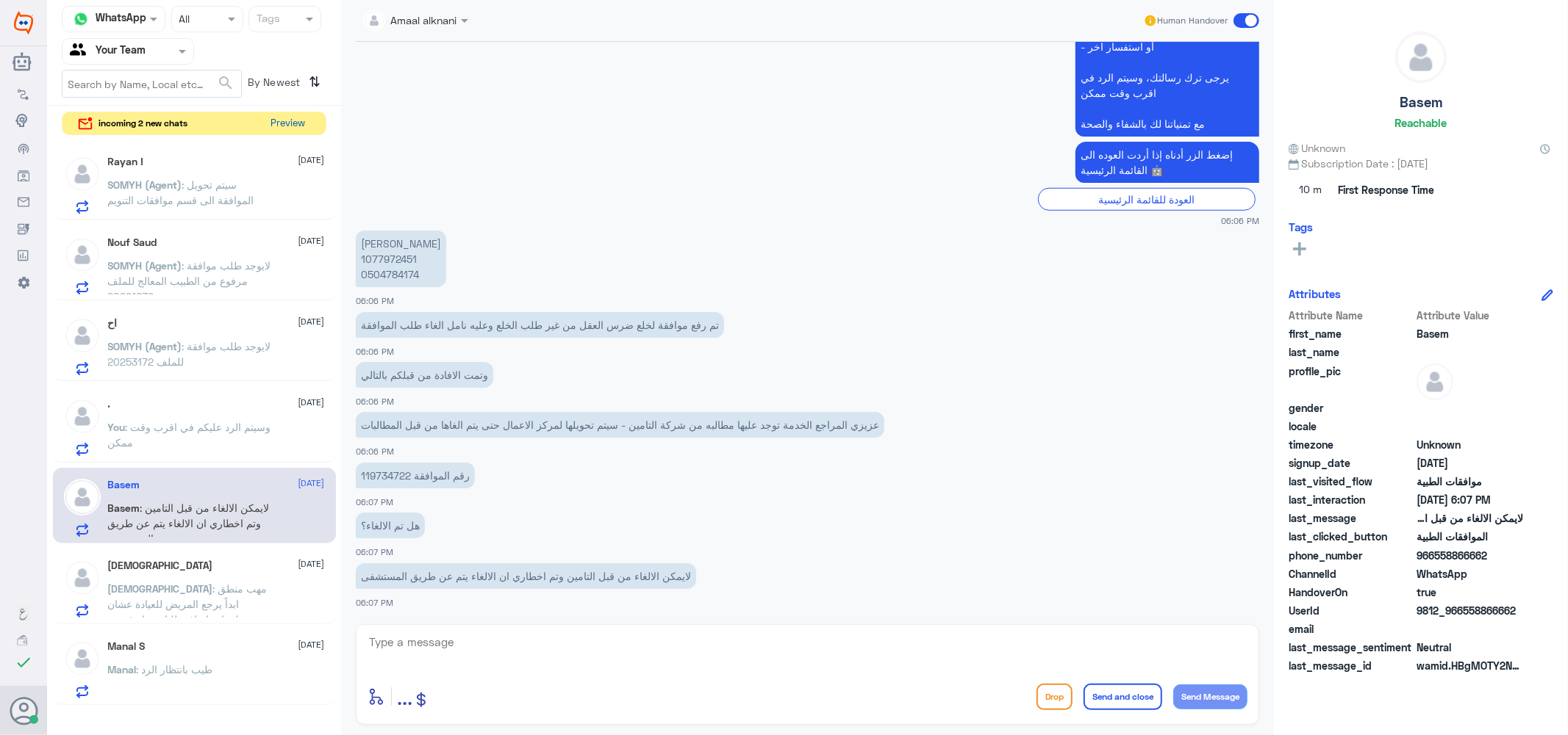
click at [297, 119] on button "Preview" at bounding box center [288, 123] width 46 height 23
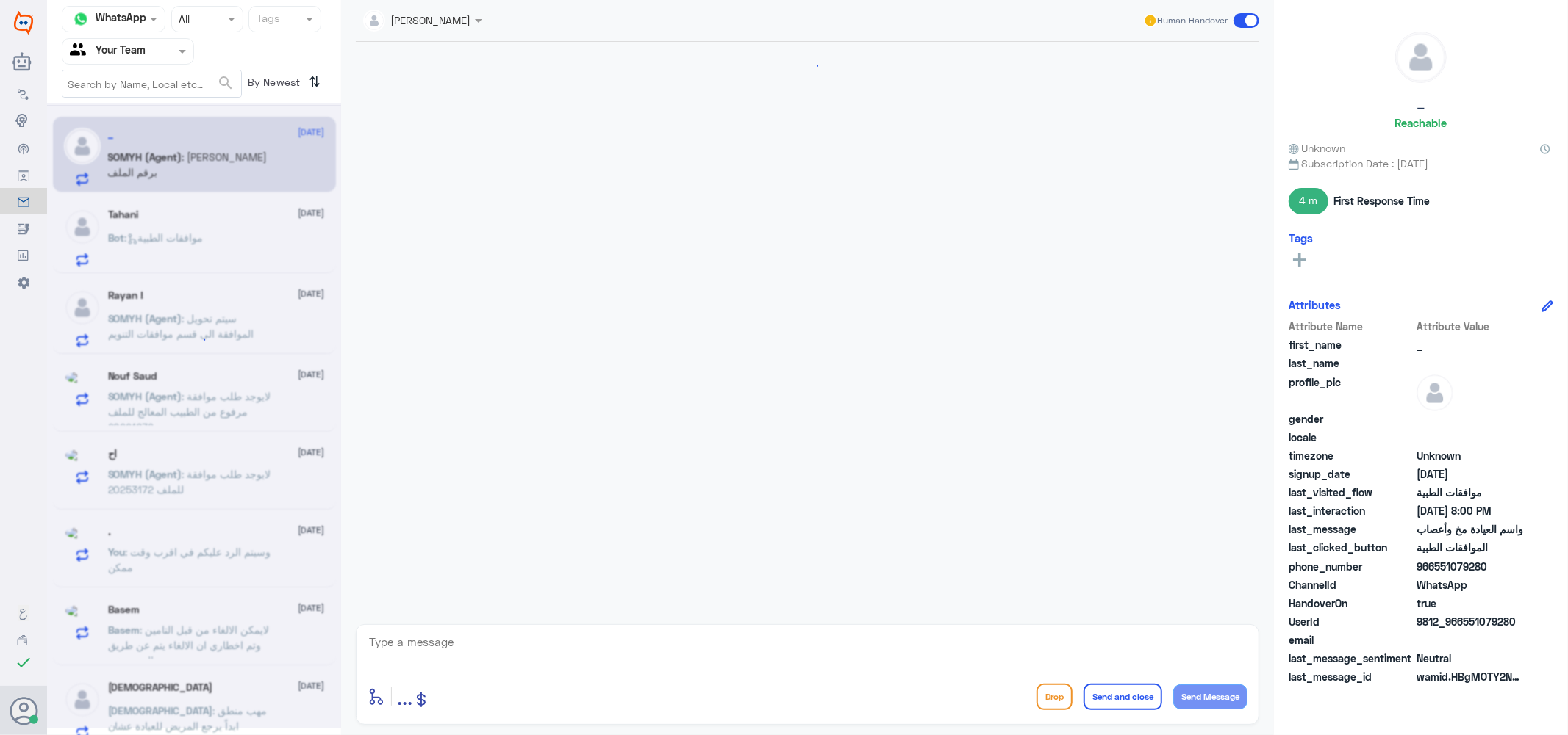
scroll to position [417, 0]
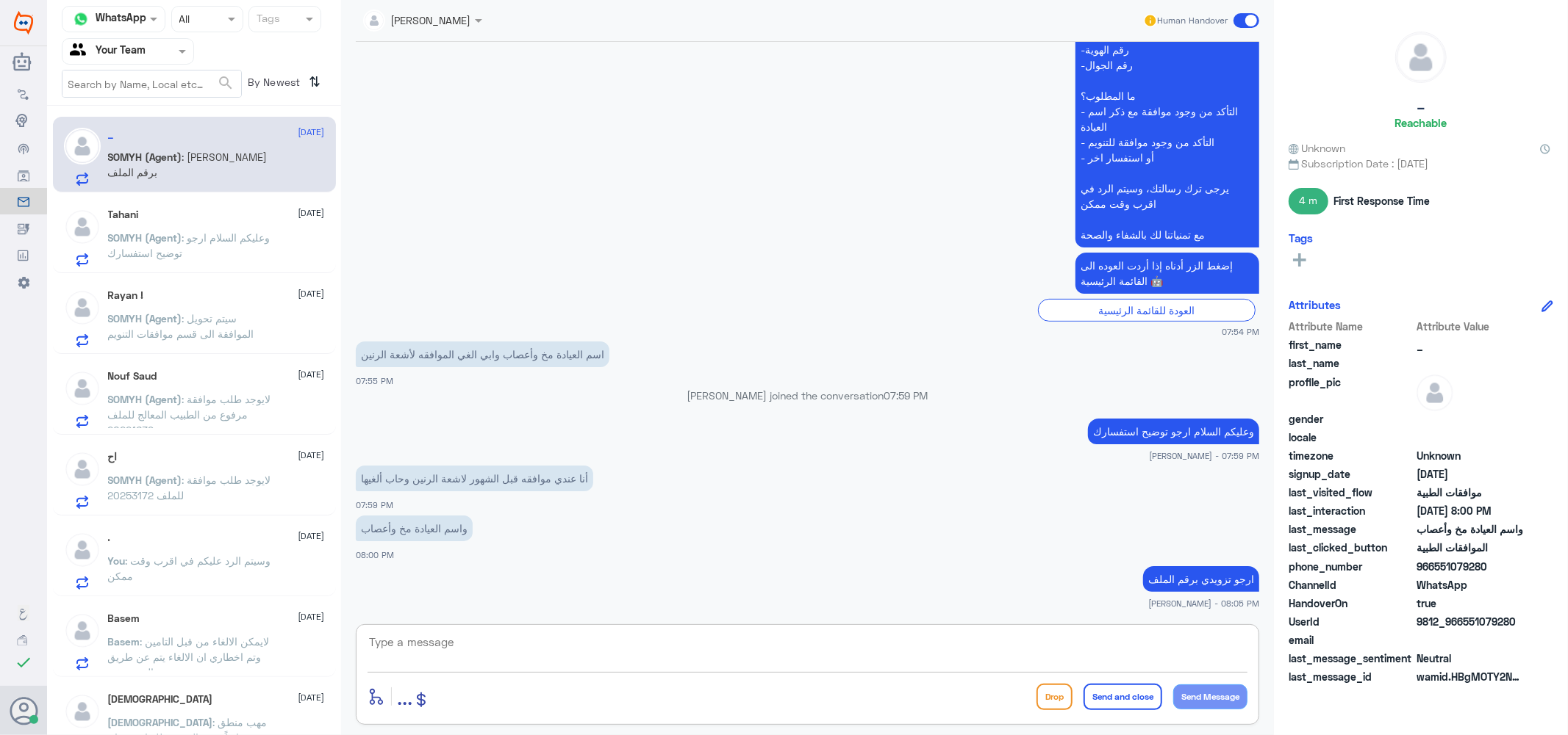
click at [561, 643] on textarea at bounding box center [807, 650] width 879 height 36
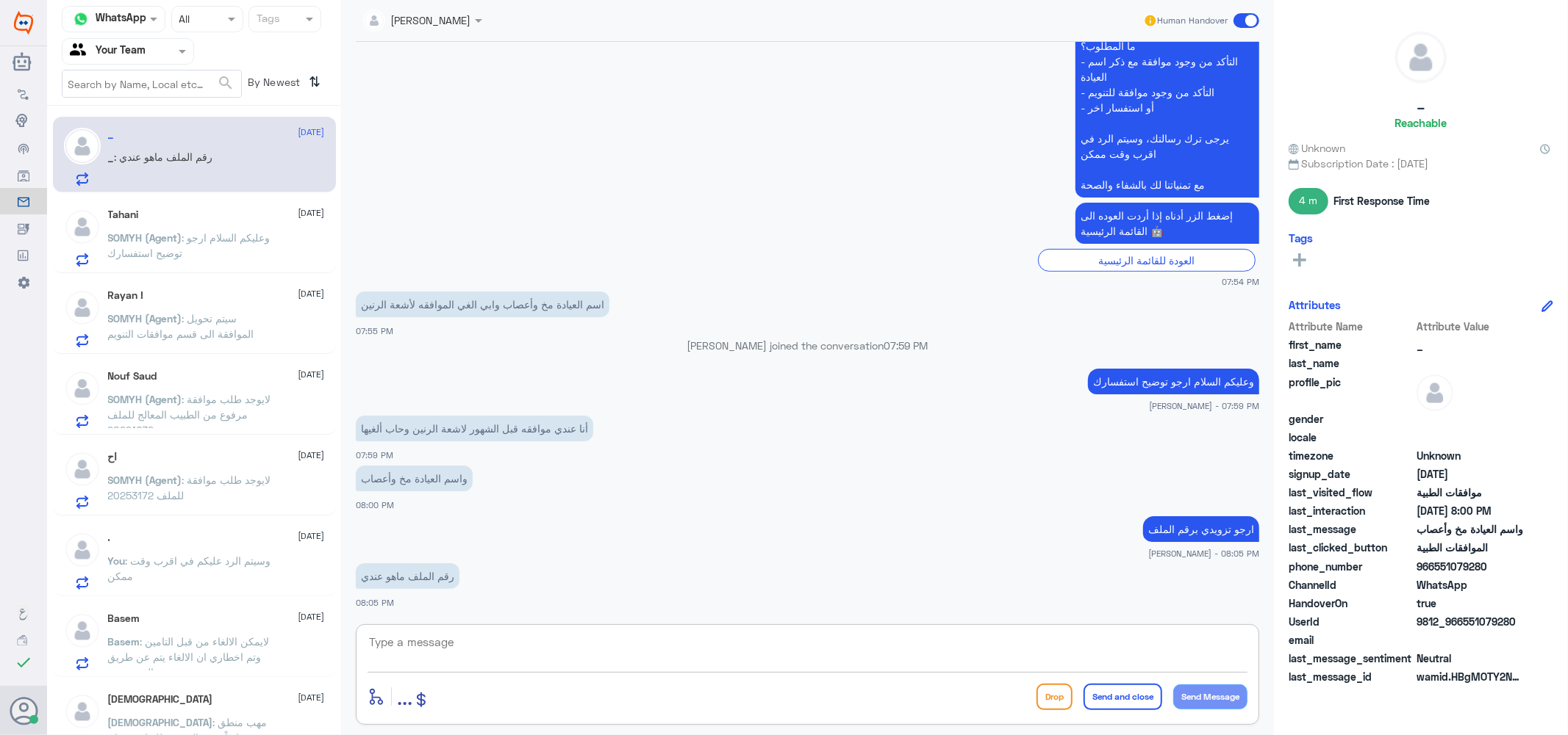
click at [507, 634] on textarea at bounding box center [807, 650] width 879 height 36
click at [185, 238] on span ": وعليكم السلام ارجو توضيح استفسارك" at bounding box center [189, 245] width 162 height 28
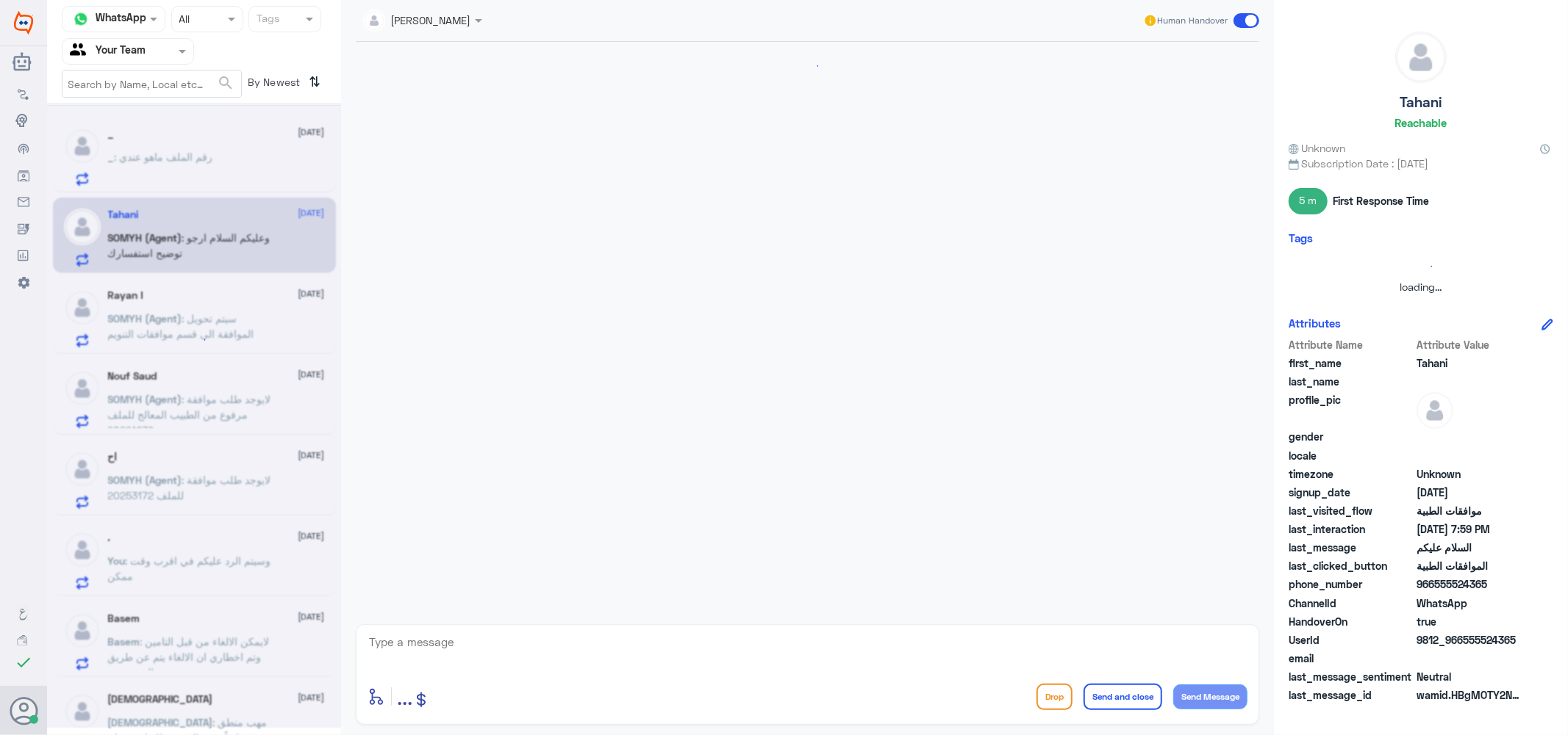
scroll to position [219, 0]
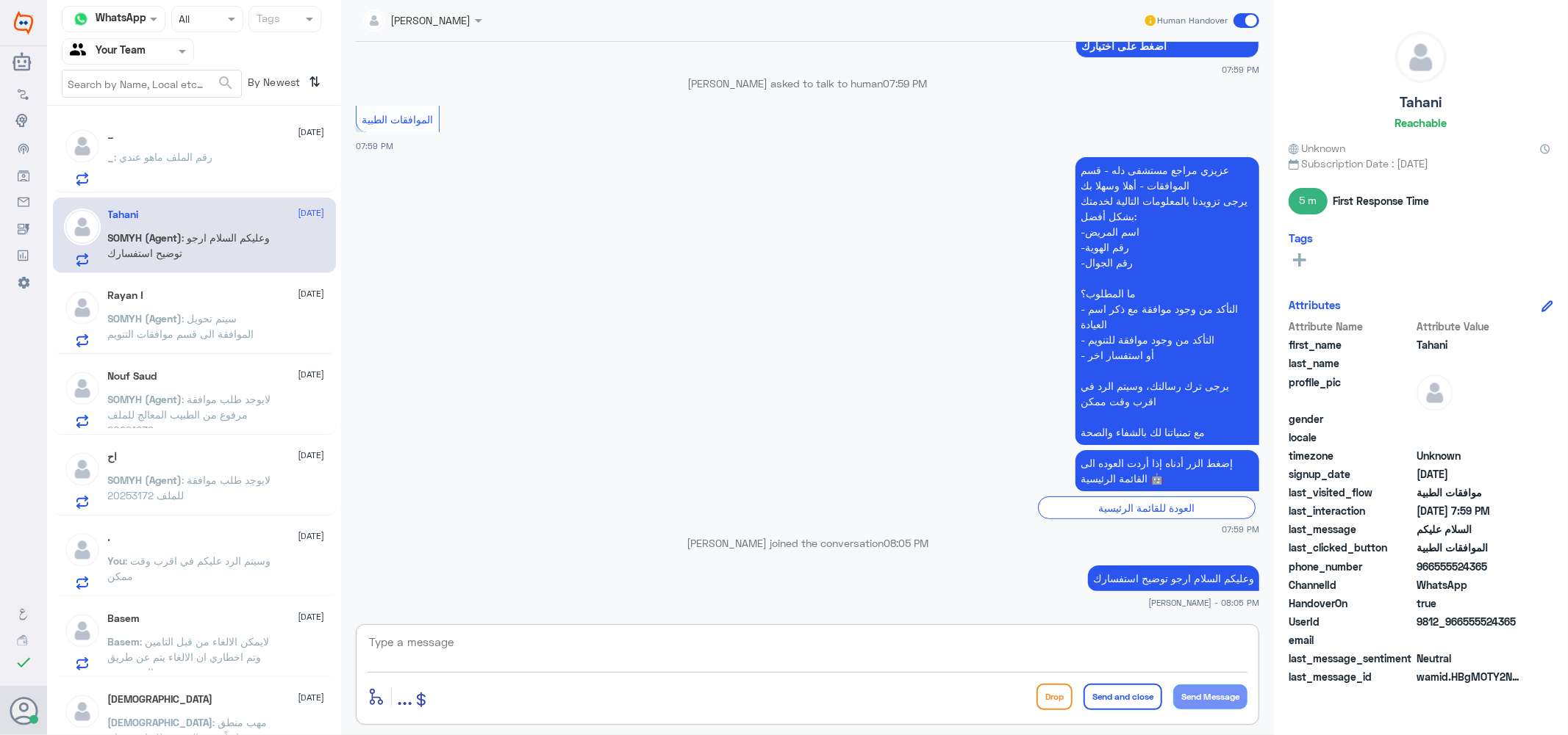
click at [476, 644] on textarea at bounding box center [807, 650] width 879 height 36
click at [183, 320] on span "SOMYH (Agent)" at bounding box center [145, 318] width 74 height 13
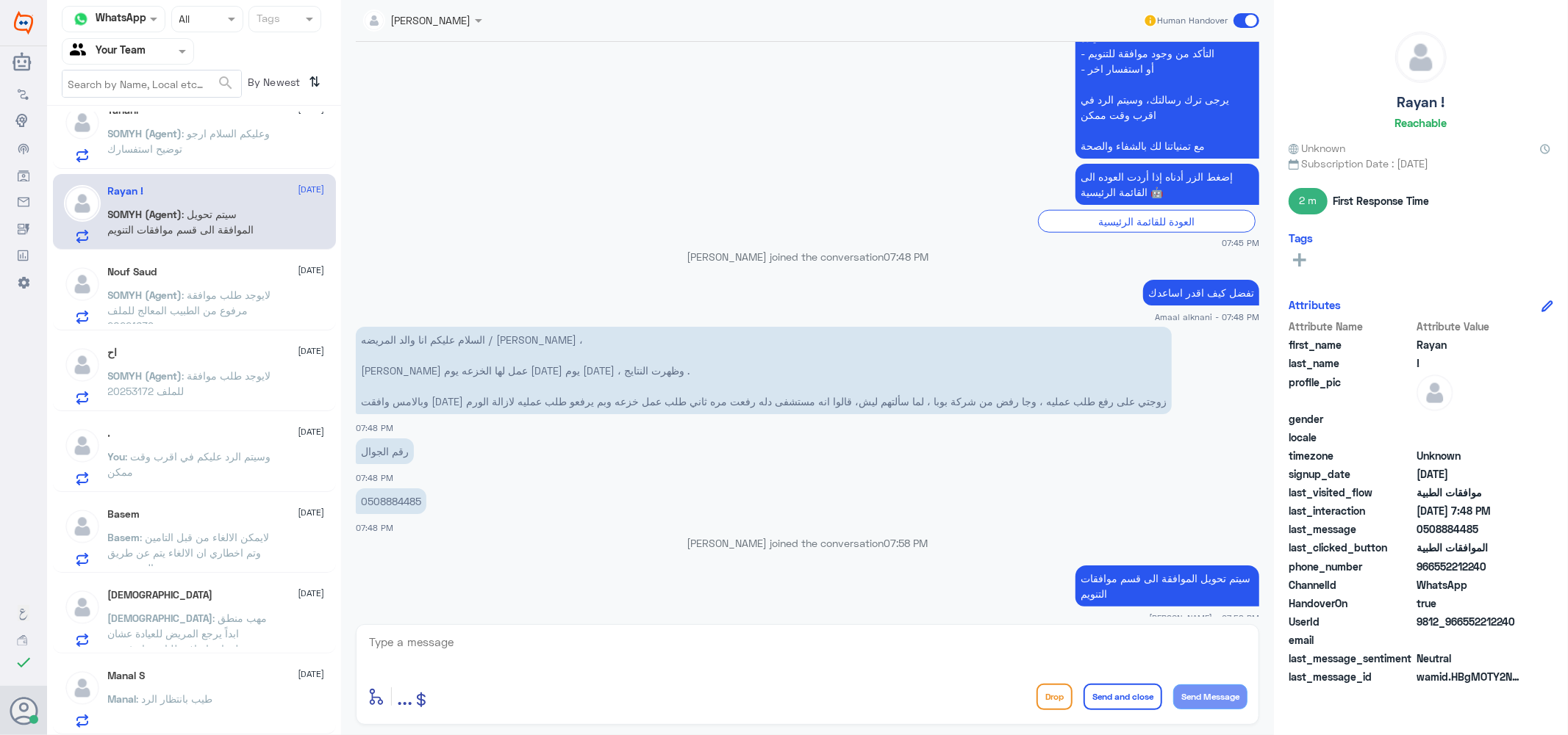
scroll to position [7, 0]
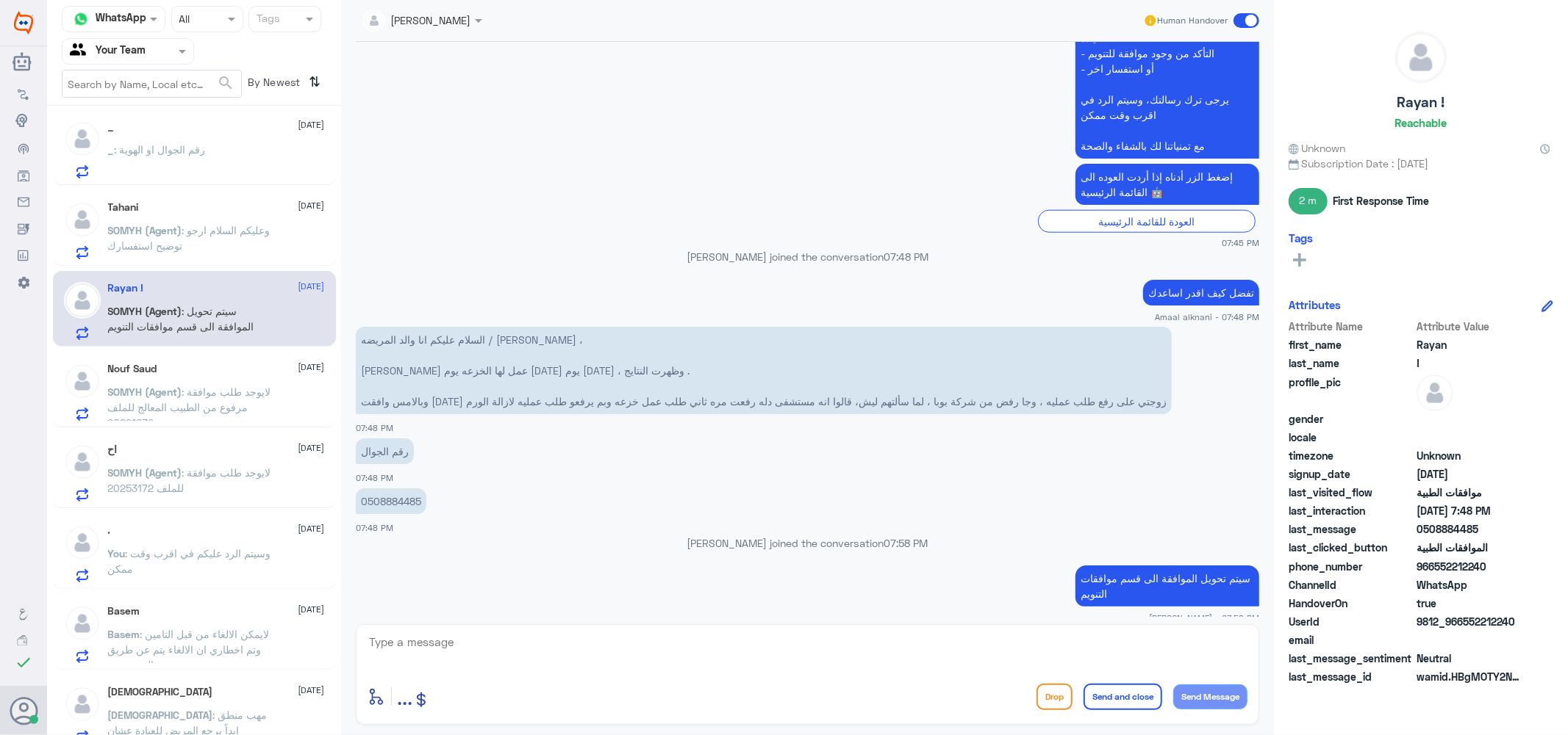
click at [173, 393] on span "SOMYH (Agent)" at bounding box center [145, 392] width 74 height 13
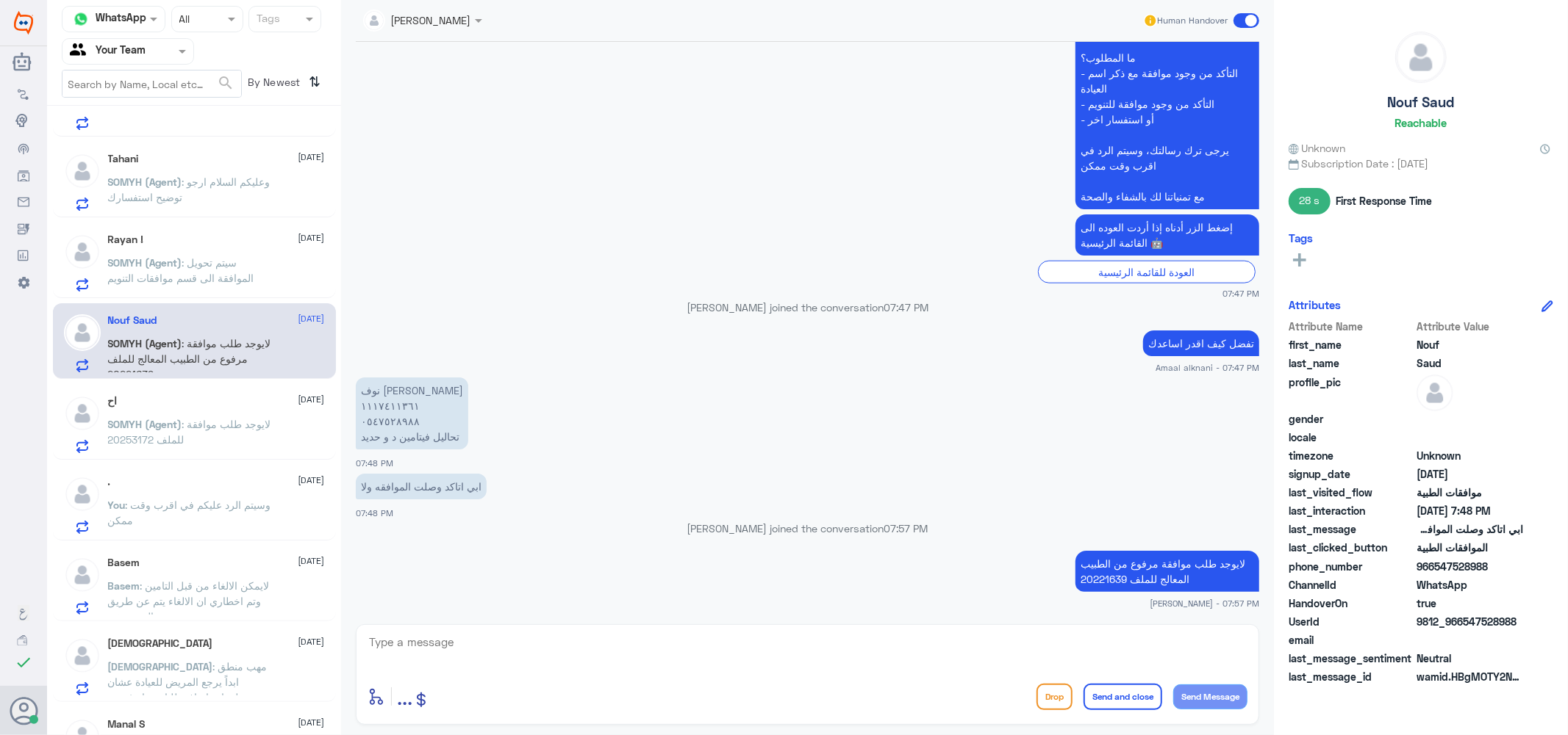
scroll to position [105, 0]
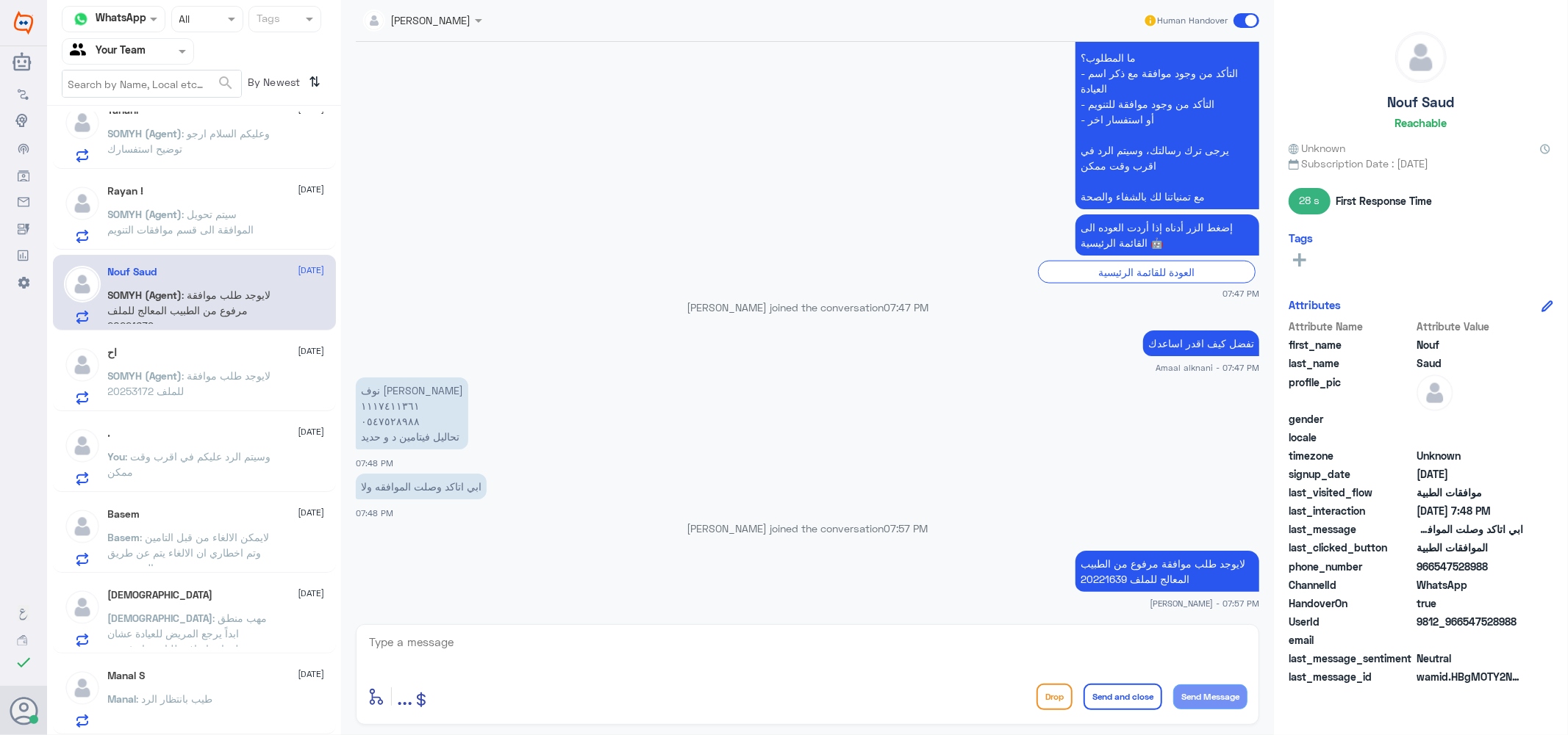
click at [139, 391] on span ": لايوجد طلب موافقة للملف 20253172" at bounding box center [190, 384] width 163 height 28
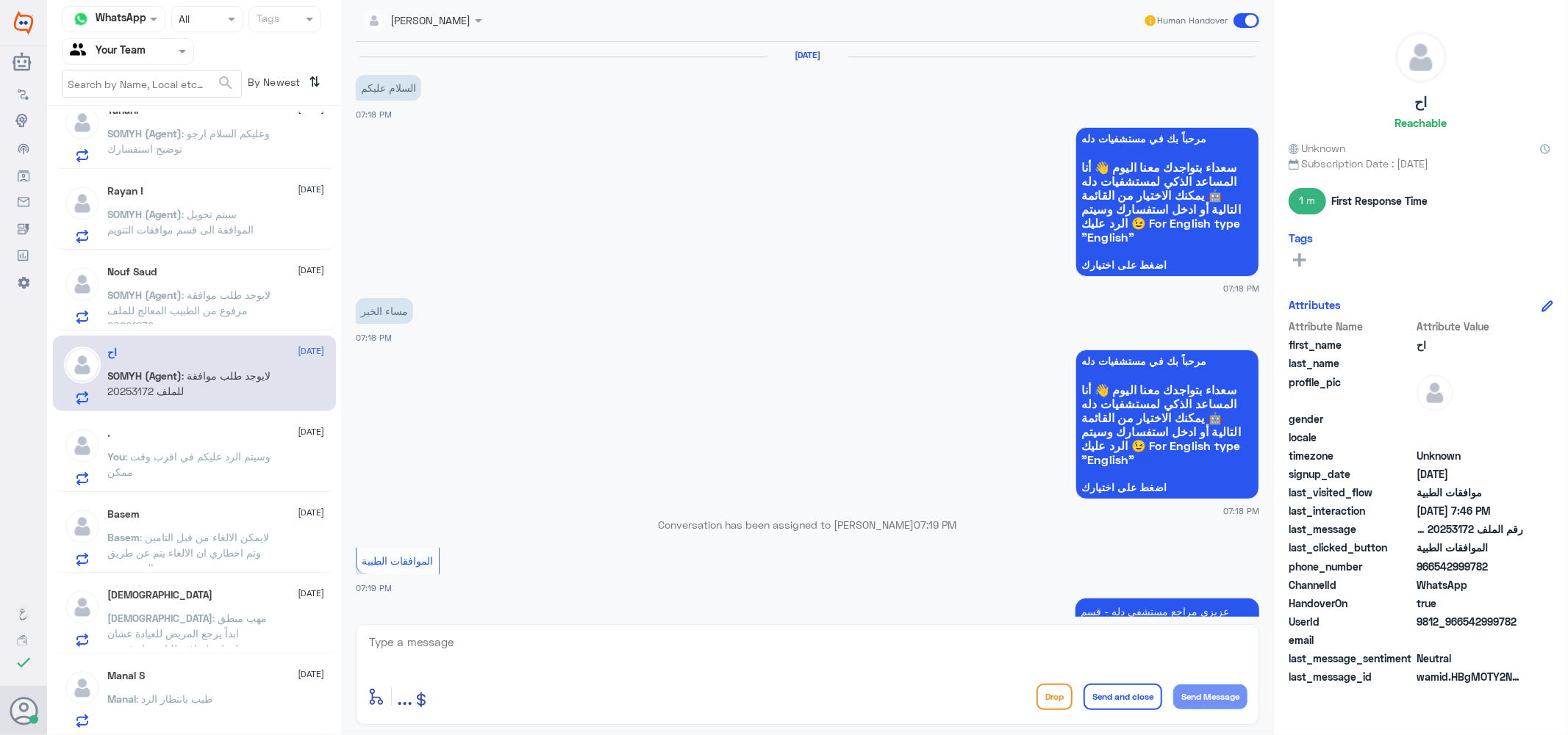
scroll to position [880, 0]
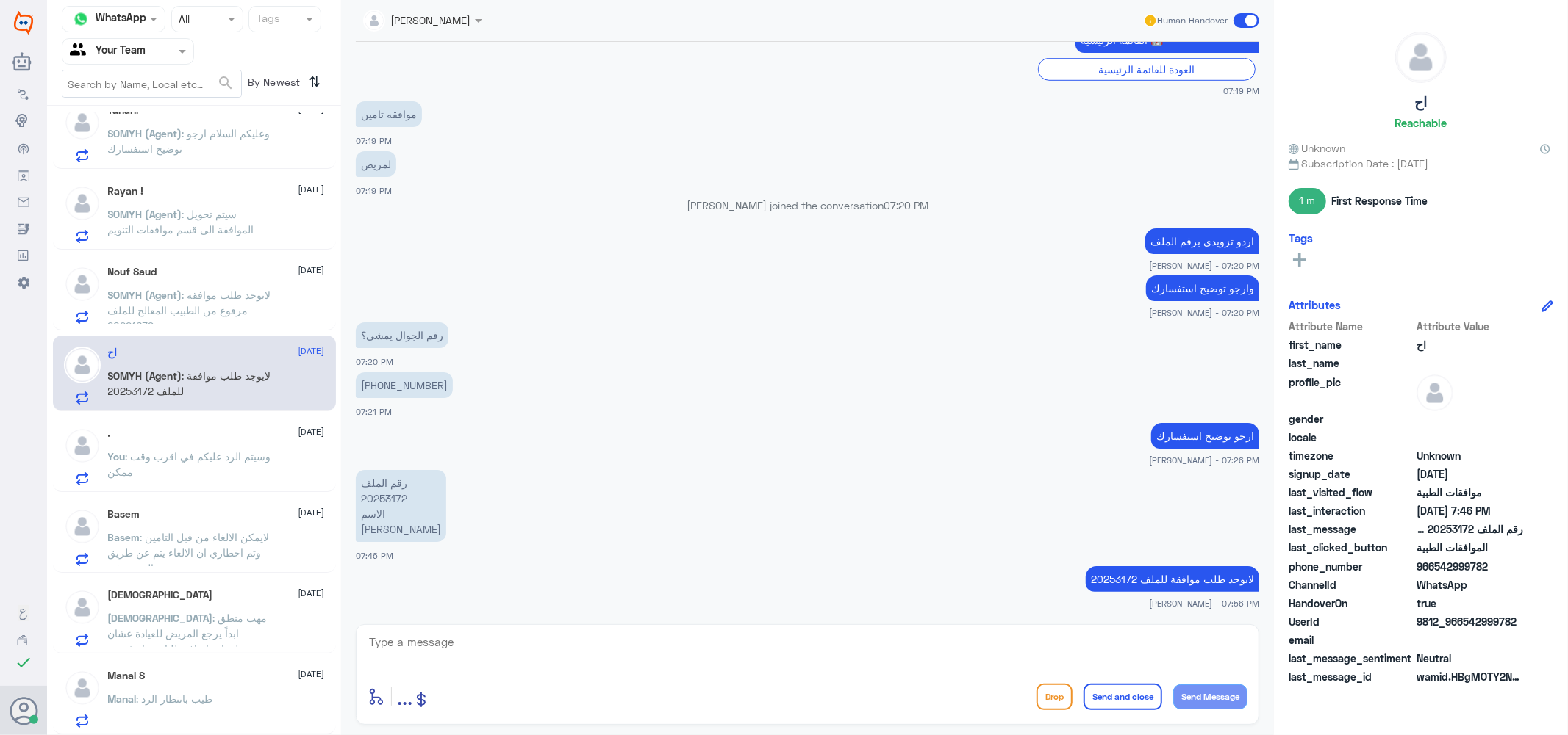
click at [185, 533] on span ": لايمكن الالغاء من قبل التامين وتم اخطاري ان الالغاء يتم عن طريق المستشفى" at bounding box center [189, 552] width 162 height 43
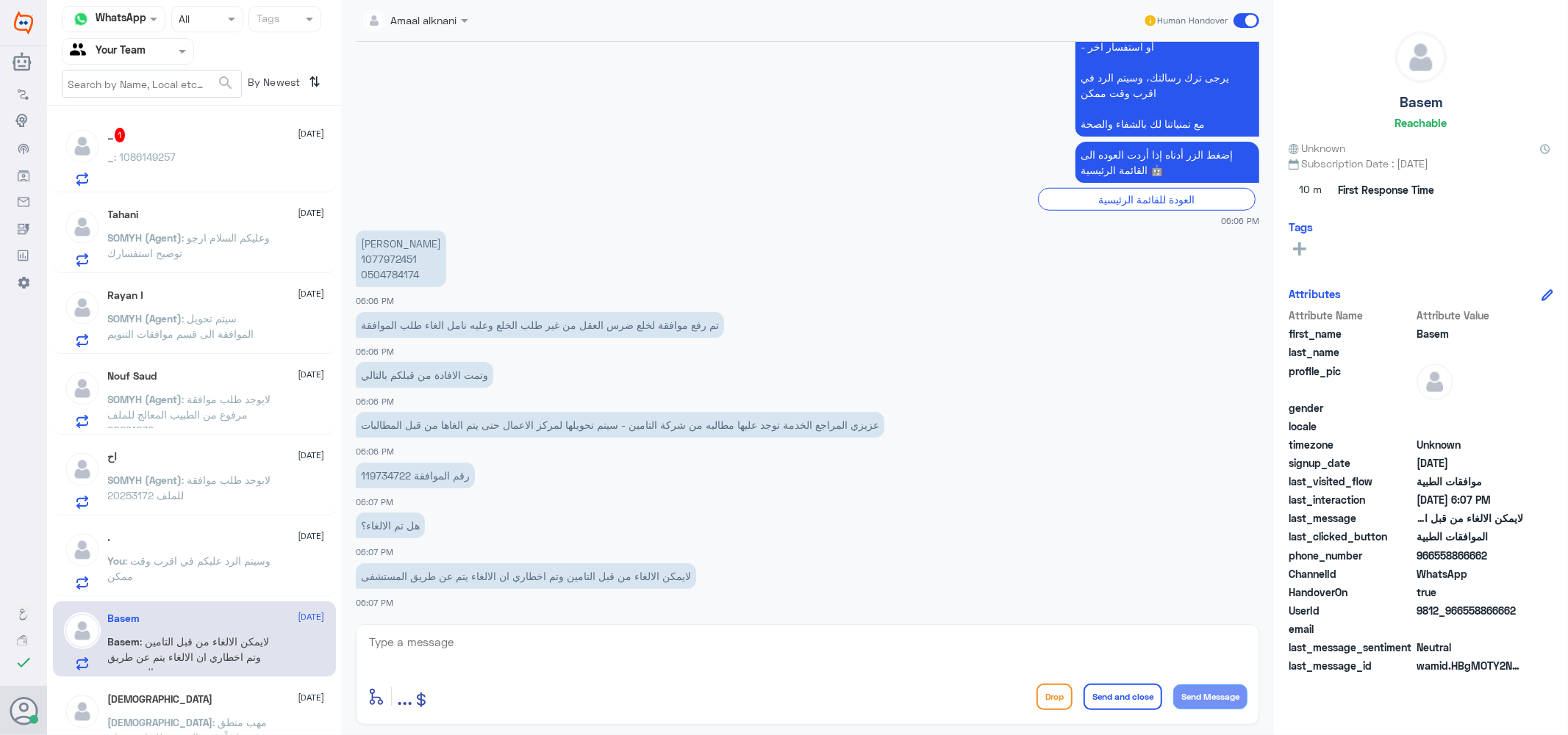
click at [210, 148] on div "_ 1 [DATE] _ : 1086149257" at bounding box center [217, 156] width 217 height 58
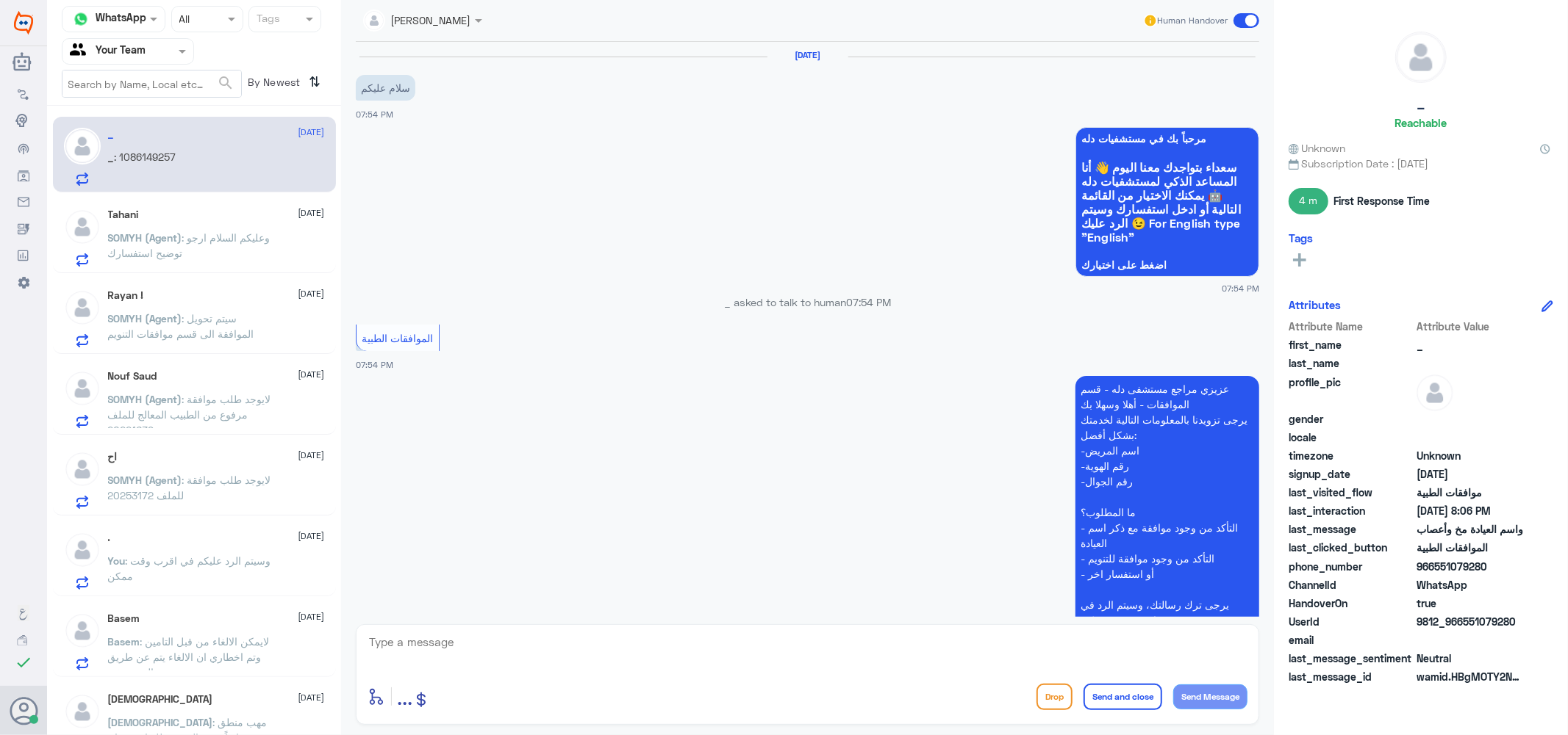
scroll to position [564, 0]
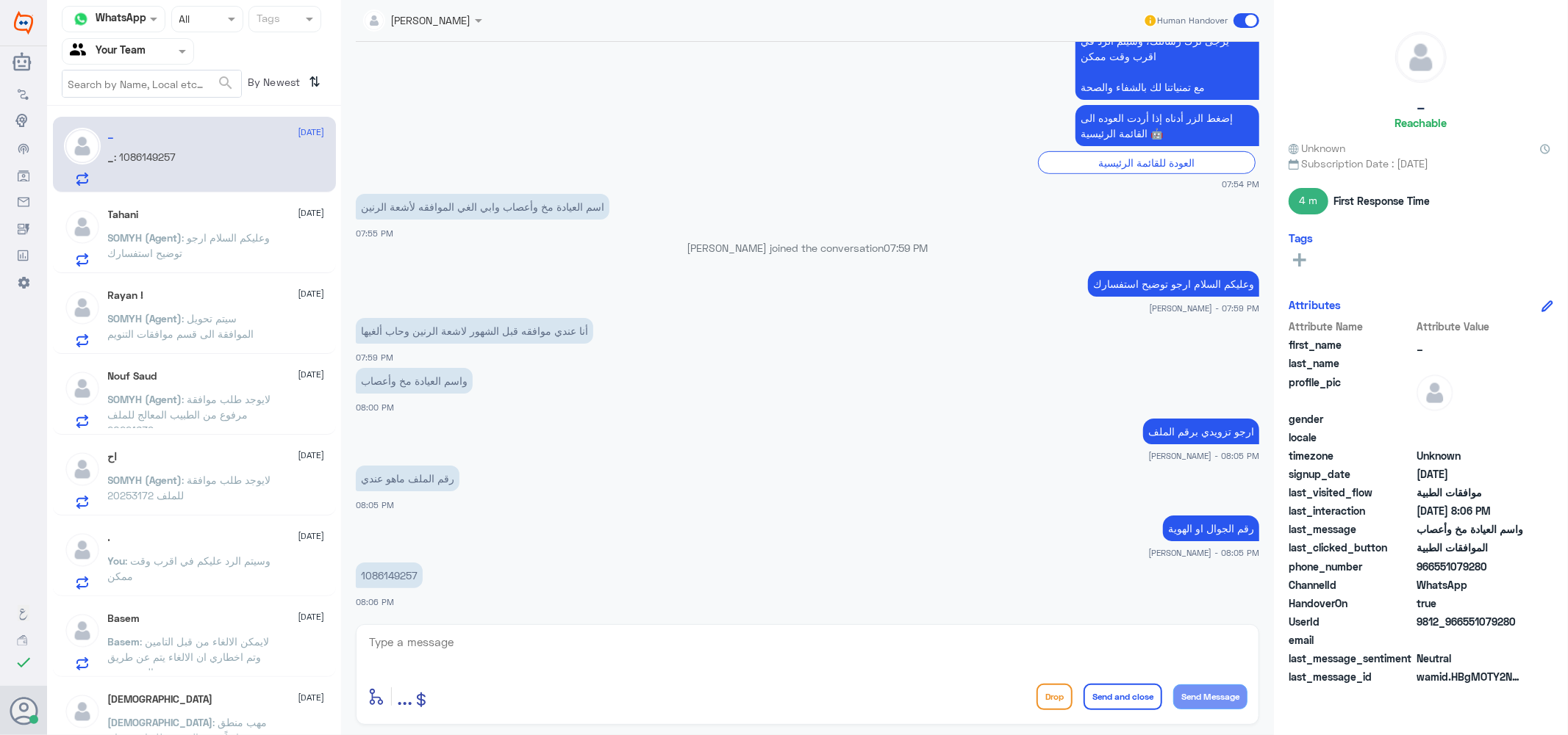
click at [131, 246] on span ": وعليكم السلام ارجو توضيح استفسارك" at bounding box center [189, 245] width 162 height 28
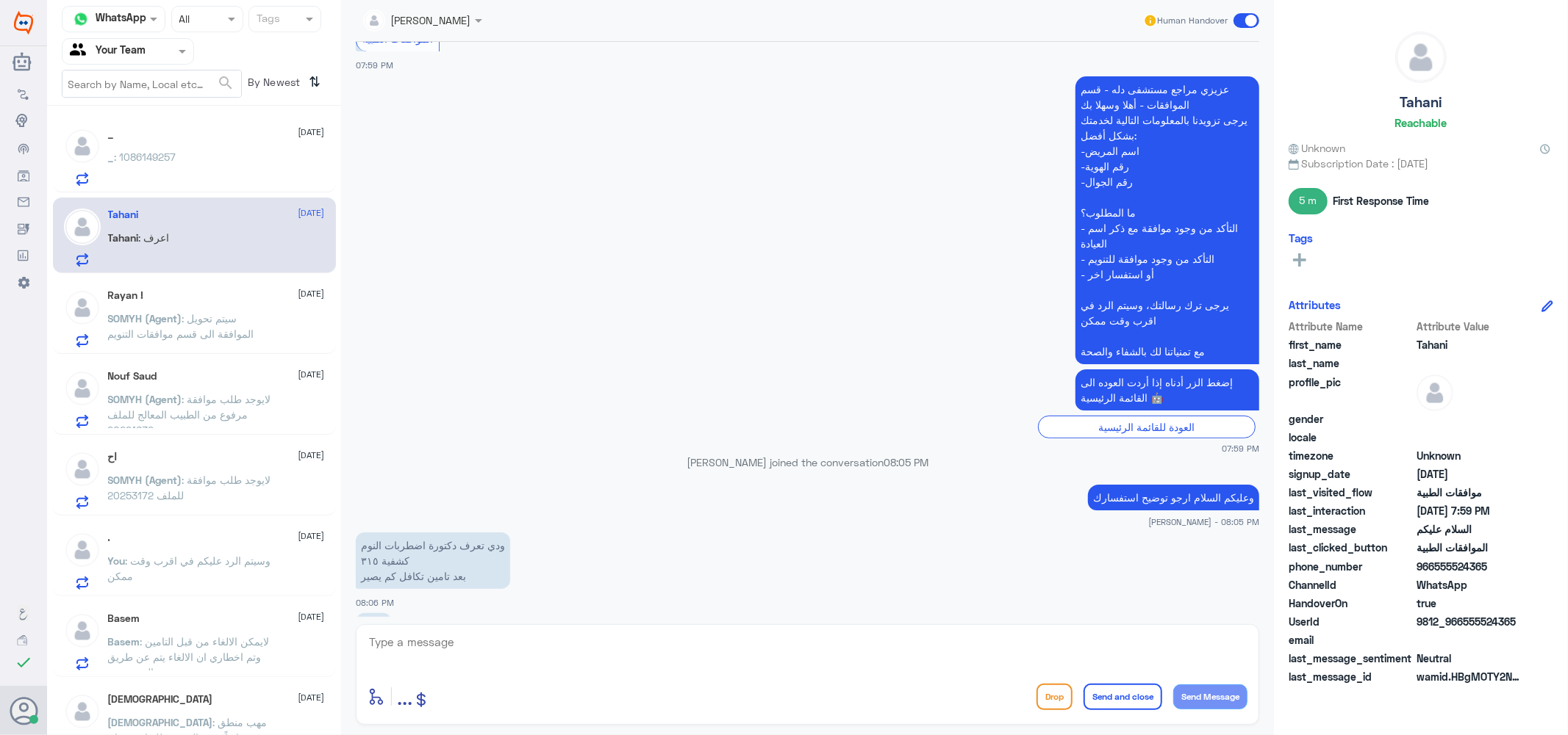
scroll to position [350, 0]
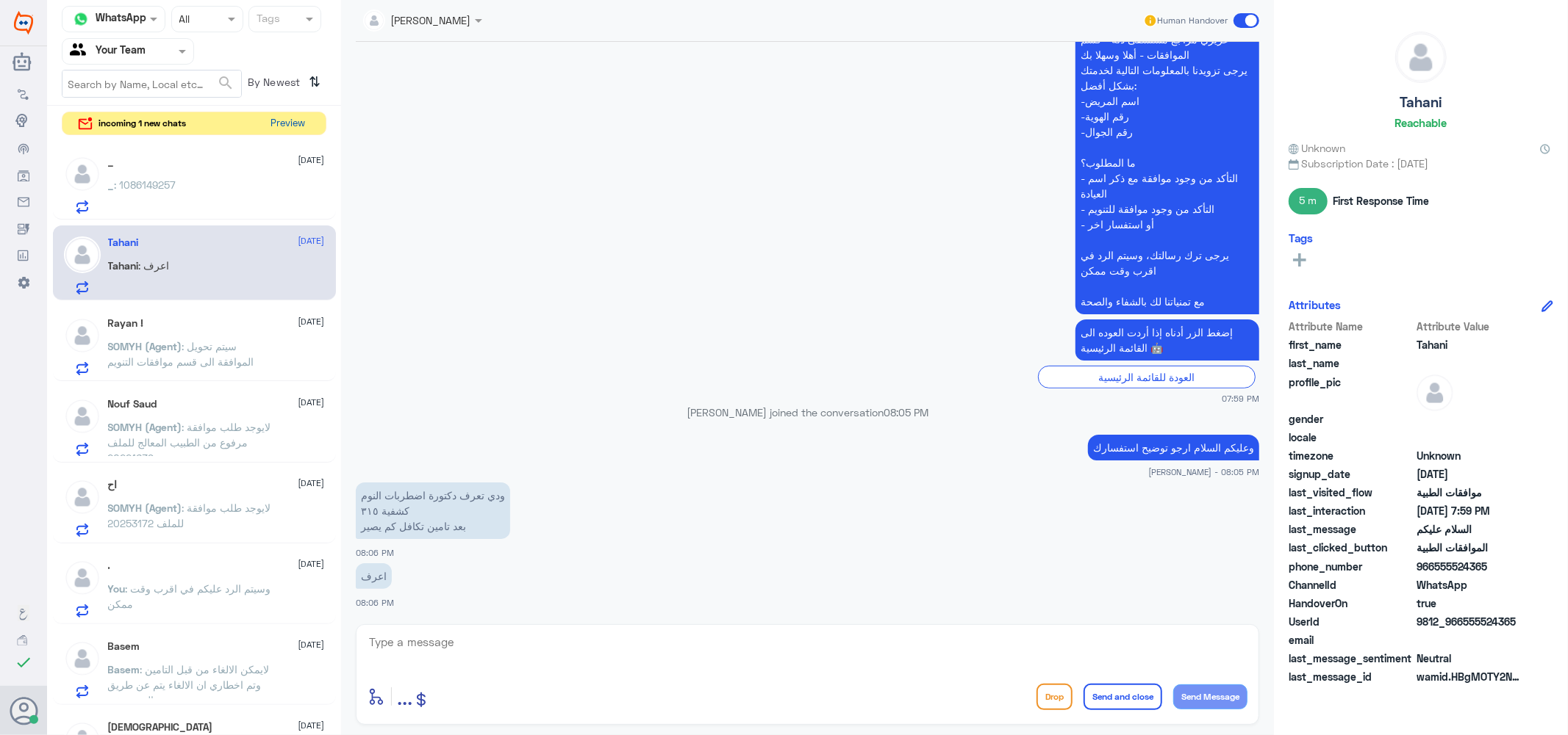
click at [279, 123] on button "Preview" at bounding box center [288, 123] width 46 height 23
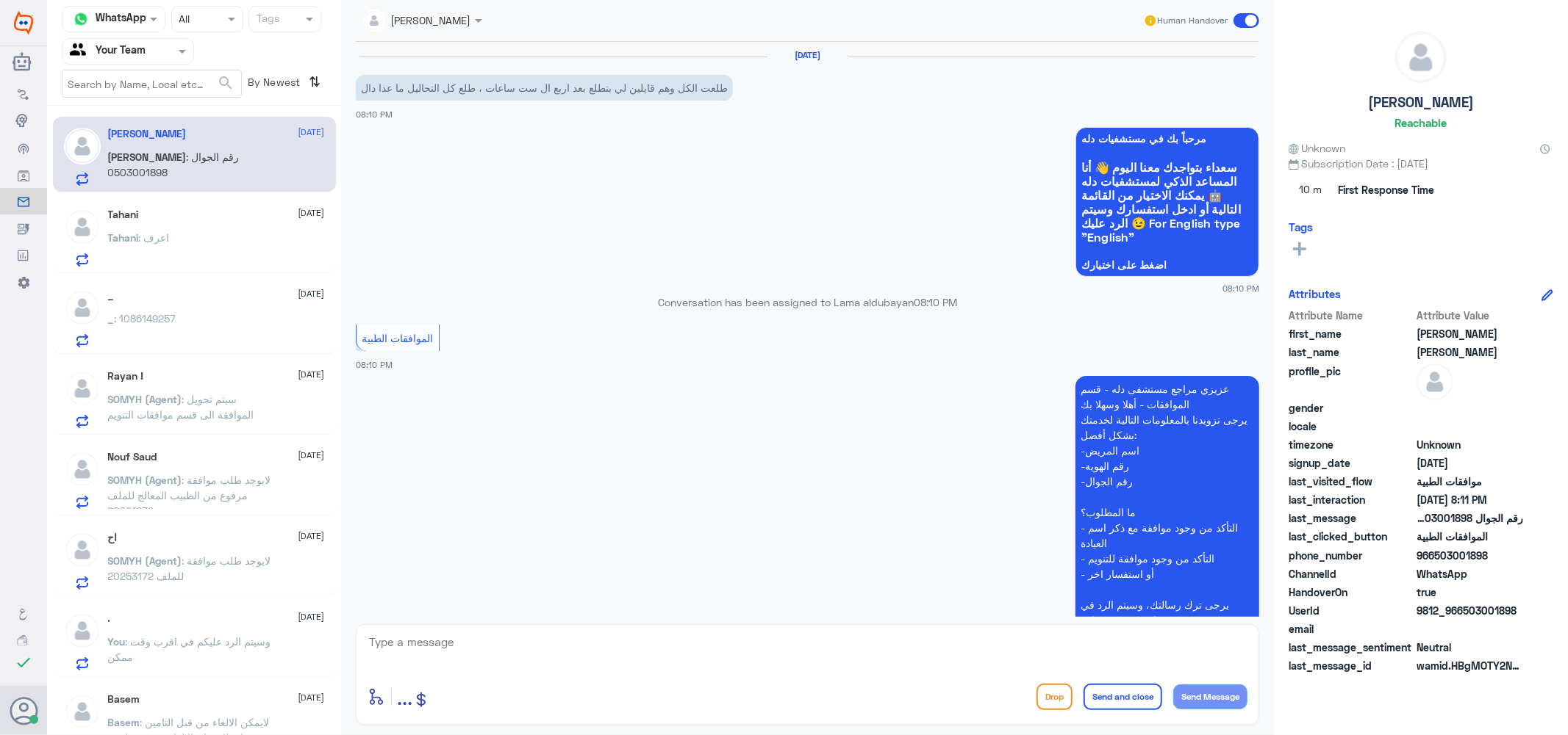
scroll to position [245, 0]
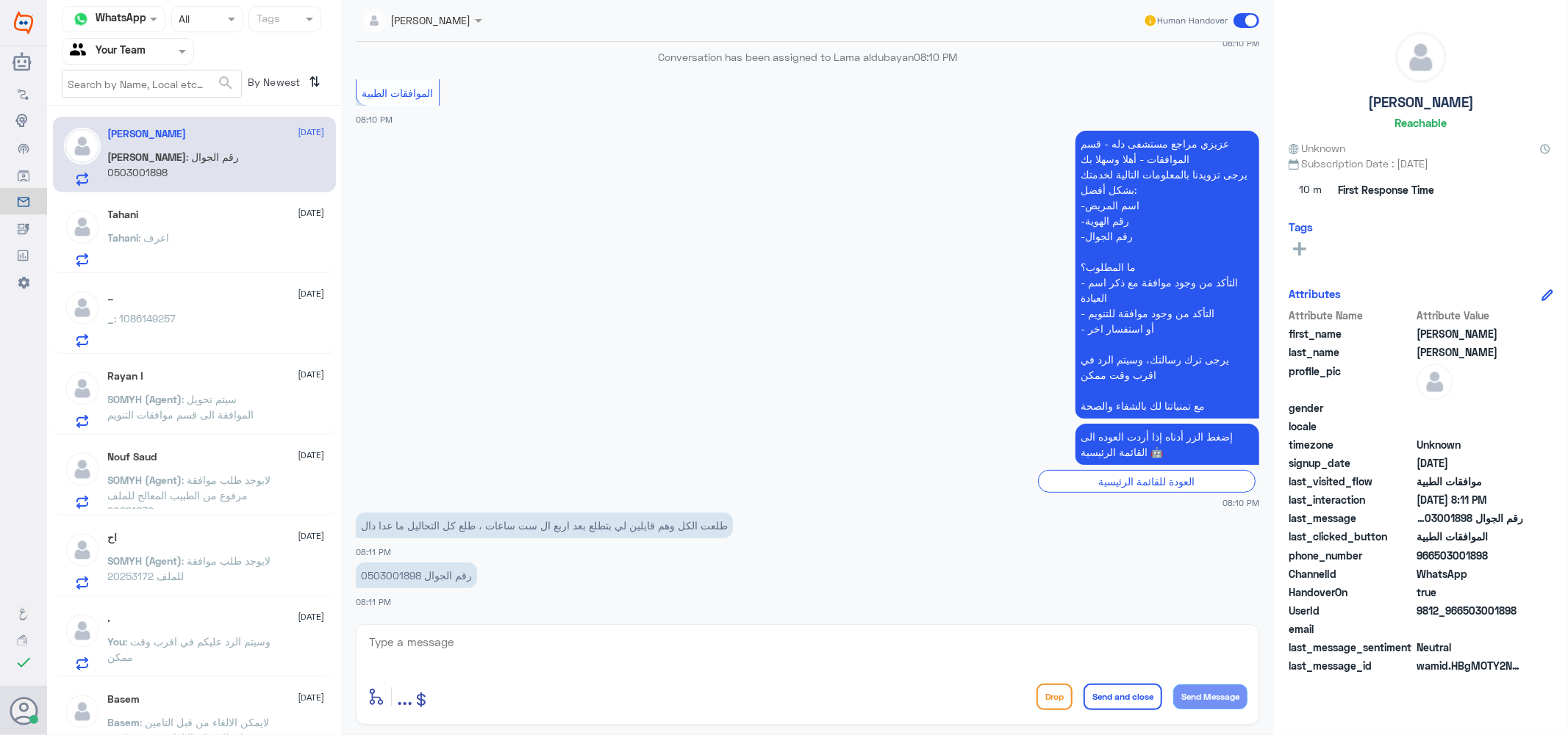
click at [223, 228] on div "Tahani [DATE] Tahani : اعرف" at bounding box center [217, 237] width 217 height 58
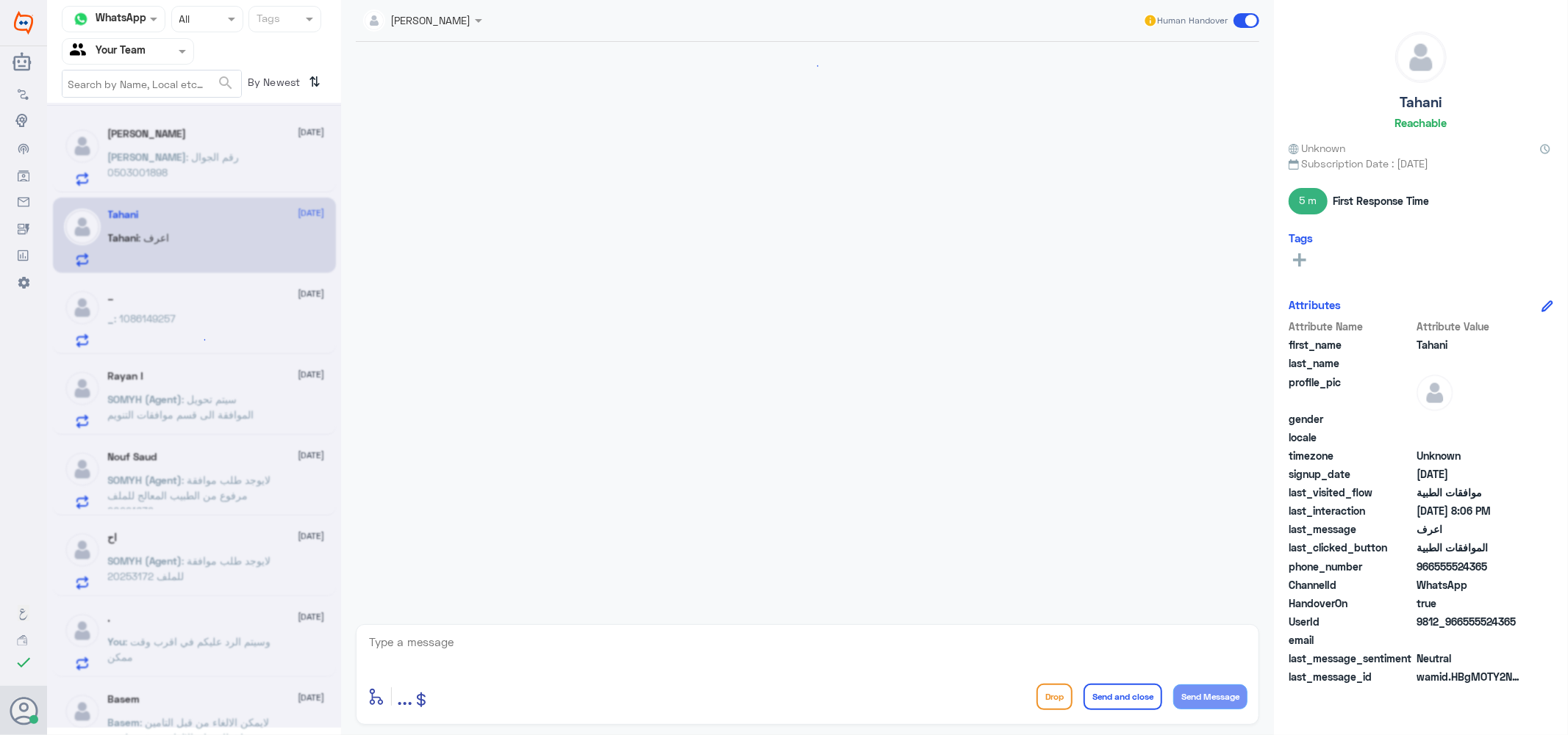
scroll to position [350, 0]
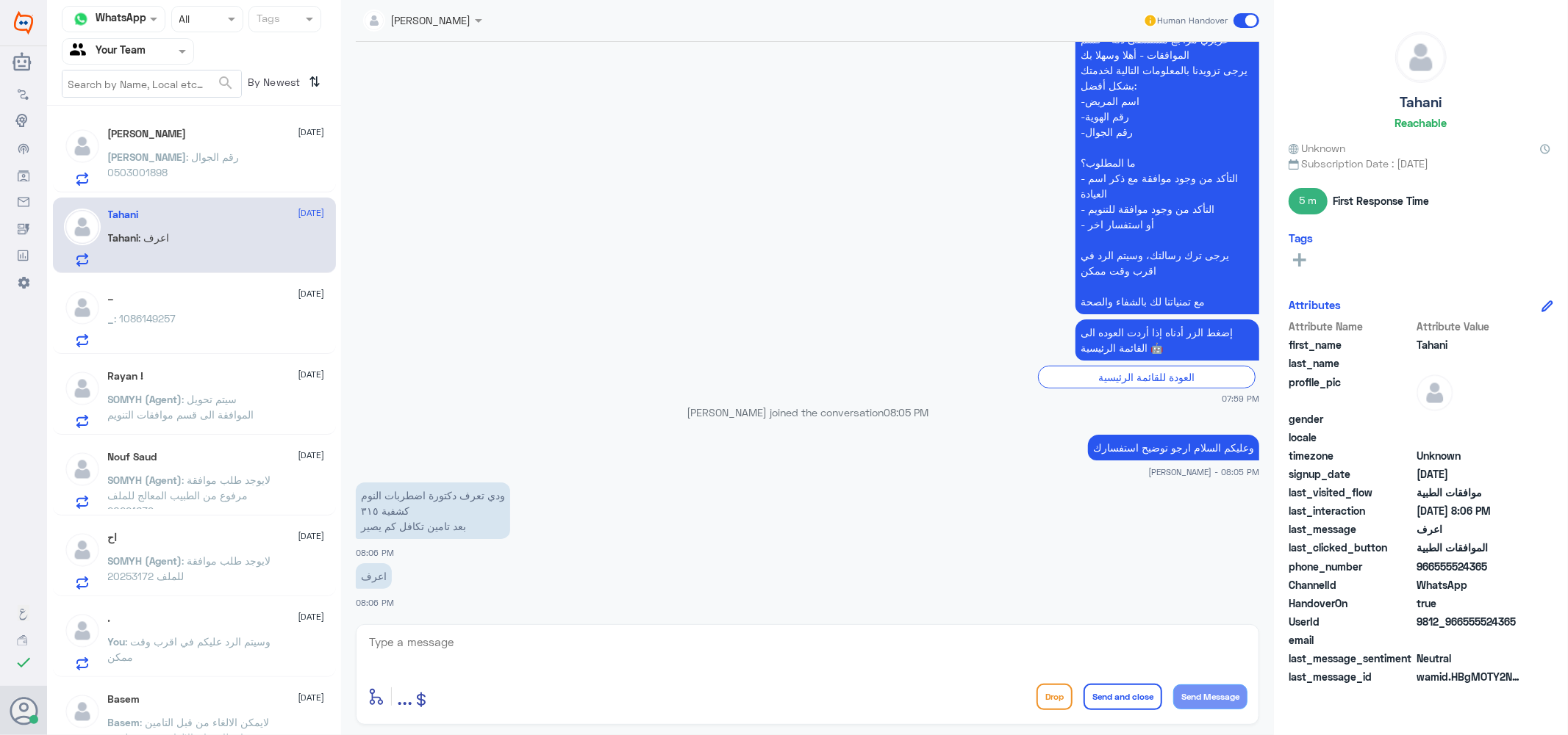
click at [410, 630] on div "enter flow name ... Drop Send and close Send Message" at bounding box center [807, 674] width 903 height 101
click at [413, 643] on textarea at bounding box center [807, 650] width 879 height 36
type textarea "الرجاء التواصل مع تامينكم لمعرفة نسبة التغطية والمنافع المقدمة"
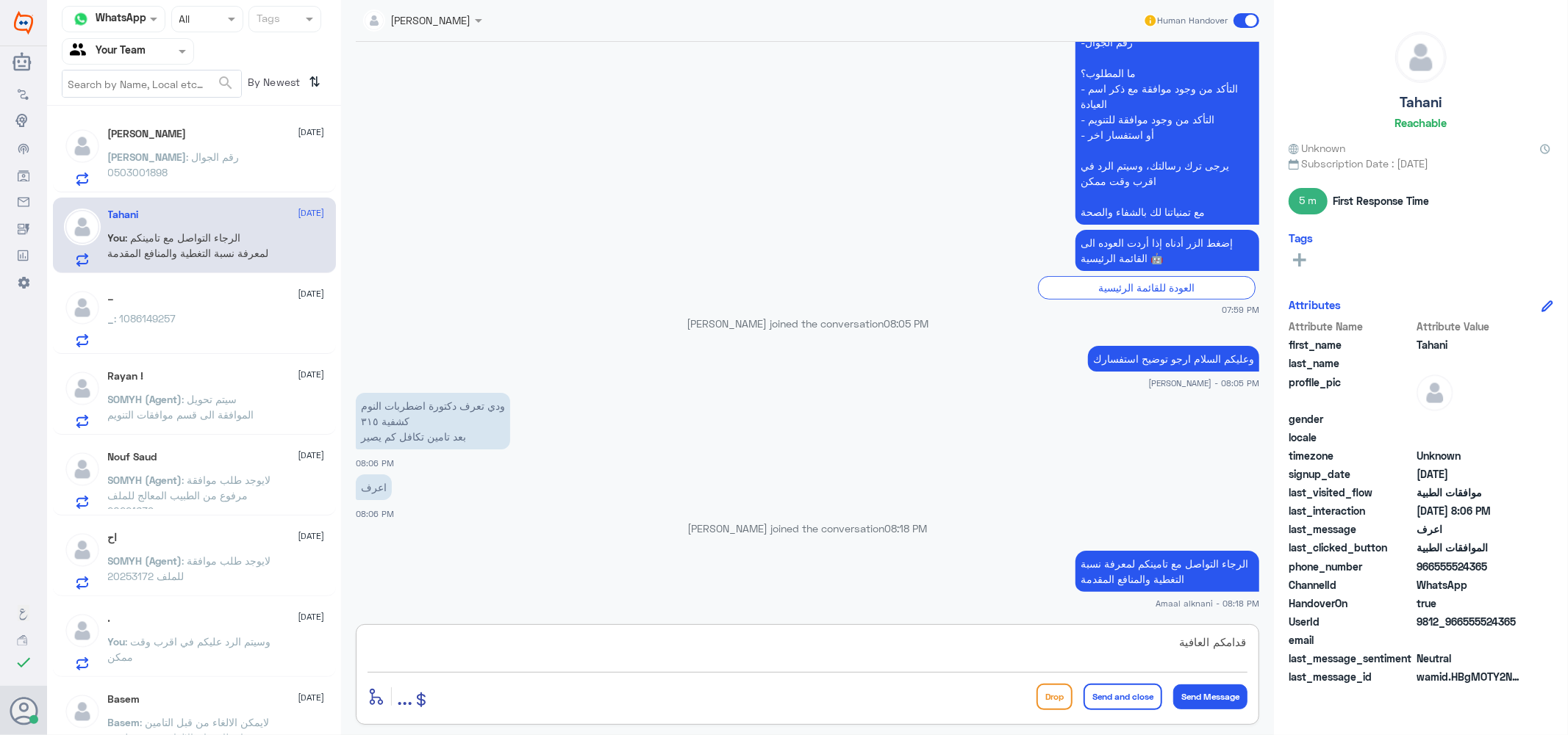
type textarea "قدامكم العافية"
click at [1127, 700] on button "Send and close" at bounding box center [1123, 696] width 79 height 27
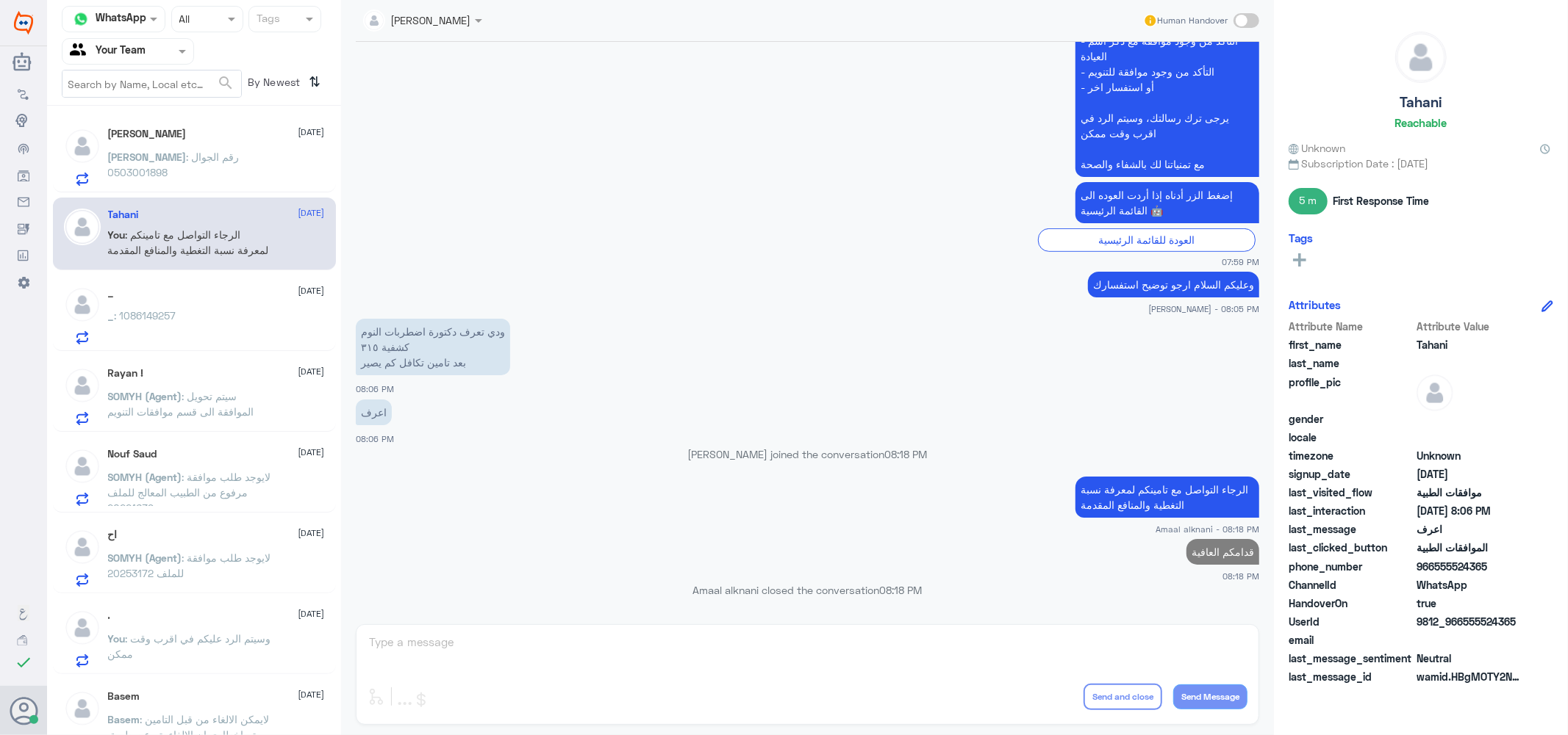
click at [186, 157] on span "[PERSON_NAME]" at bounding box center [148, 157] width 79 height 13
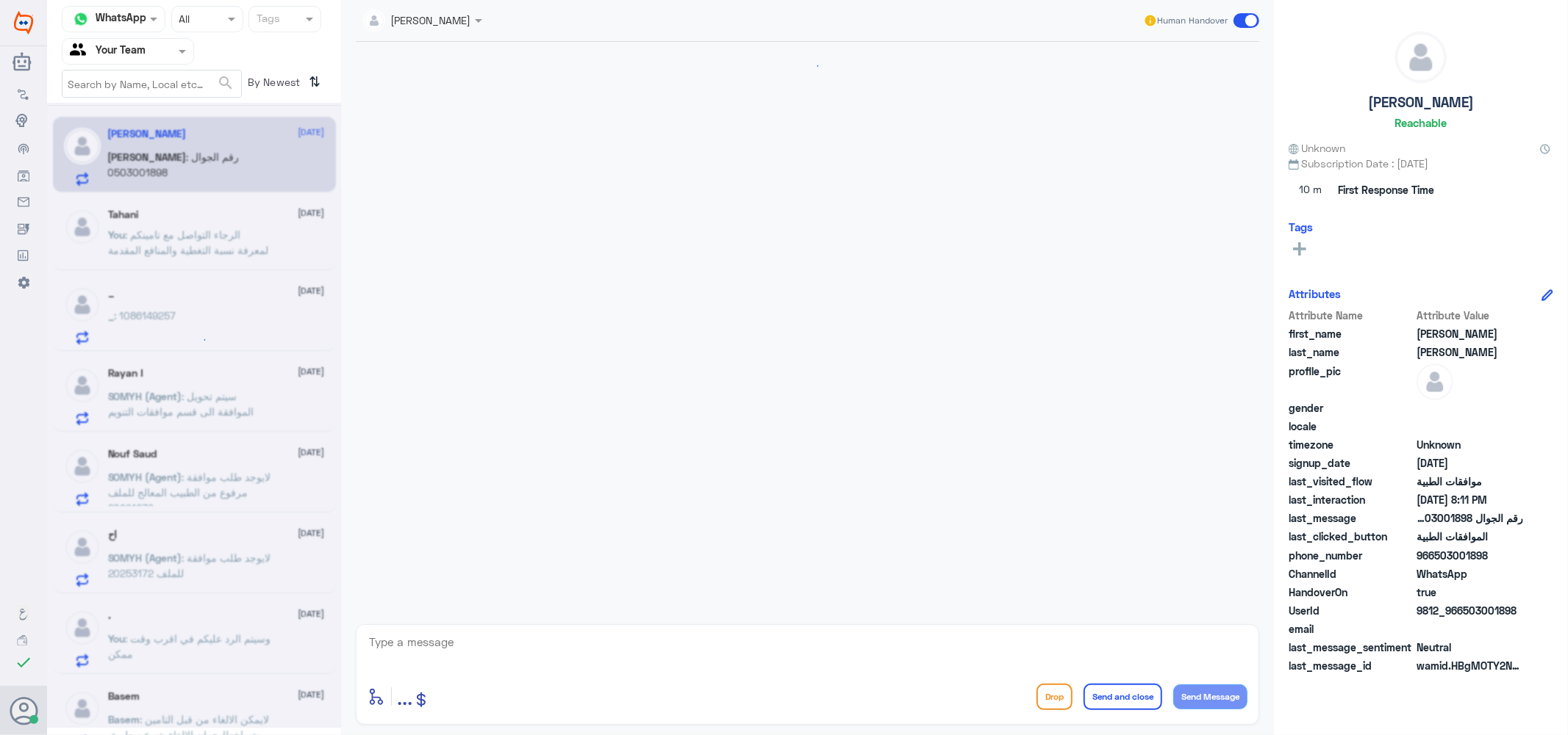
scroll to position [245, 0]
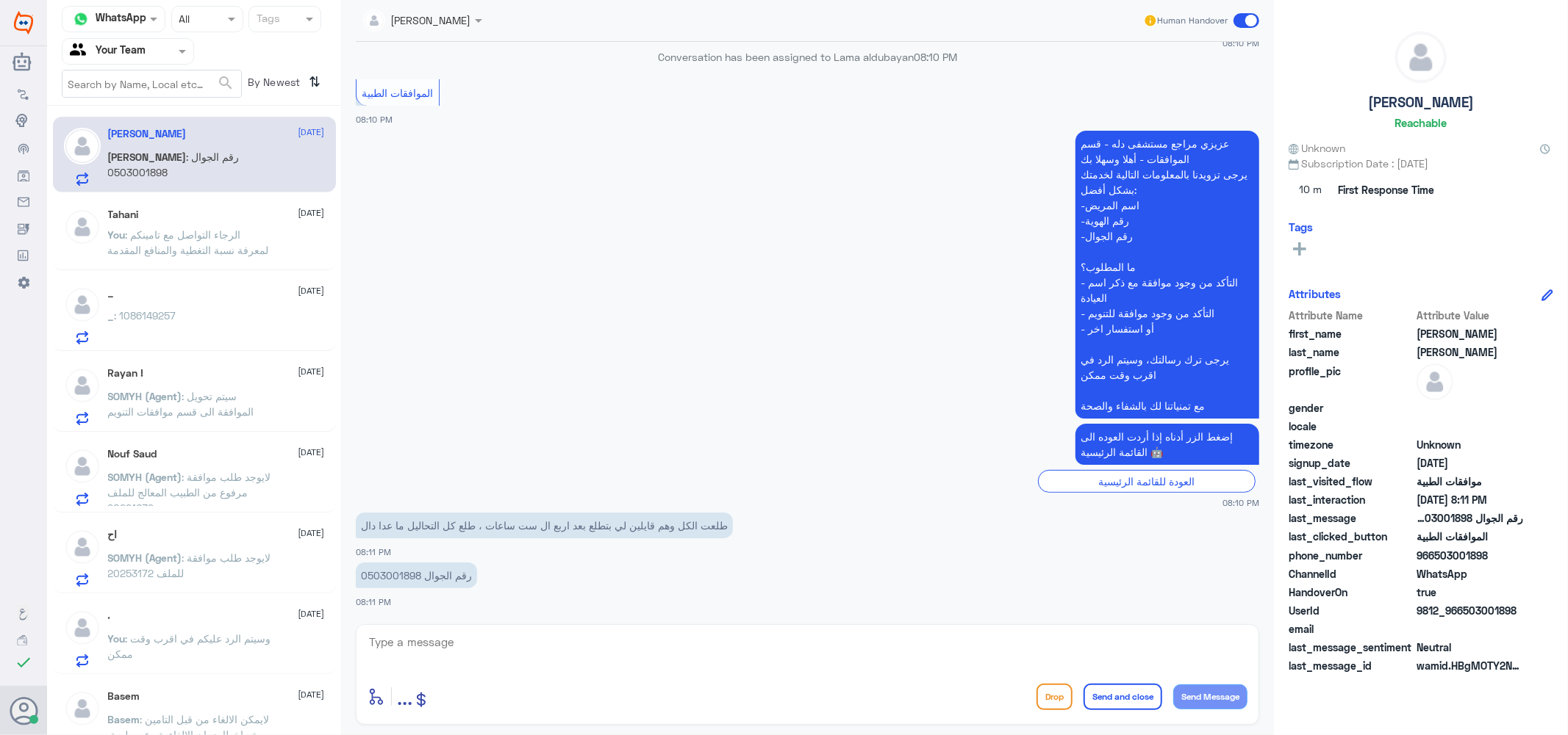
click at [477, 642] on textarea at bounding box center [807, 650] width 879 height 36
click at [380, 574] on p "رقم الجوال 0503001898" at bounding box center [416, 575] width 121 height 26
click at [417, 649] on textarea at bounding box center [807, 650] width 879 height 36
type textarea "هنا فقط الموافقات الطبية"
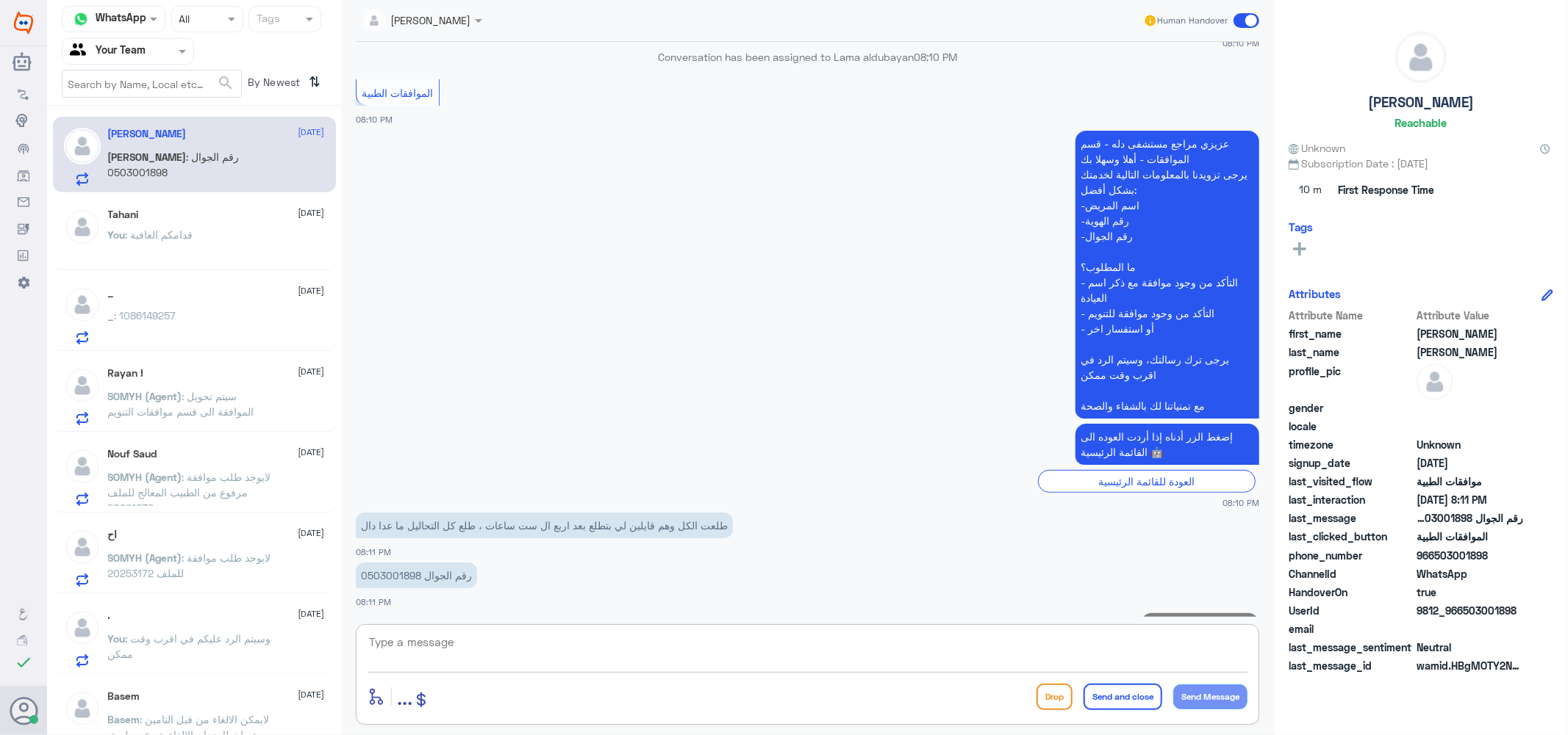
scroll to position [293, 0]
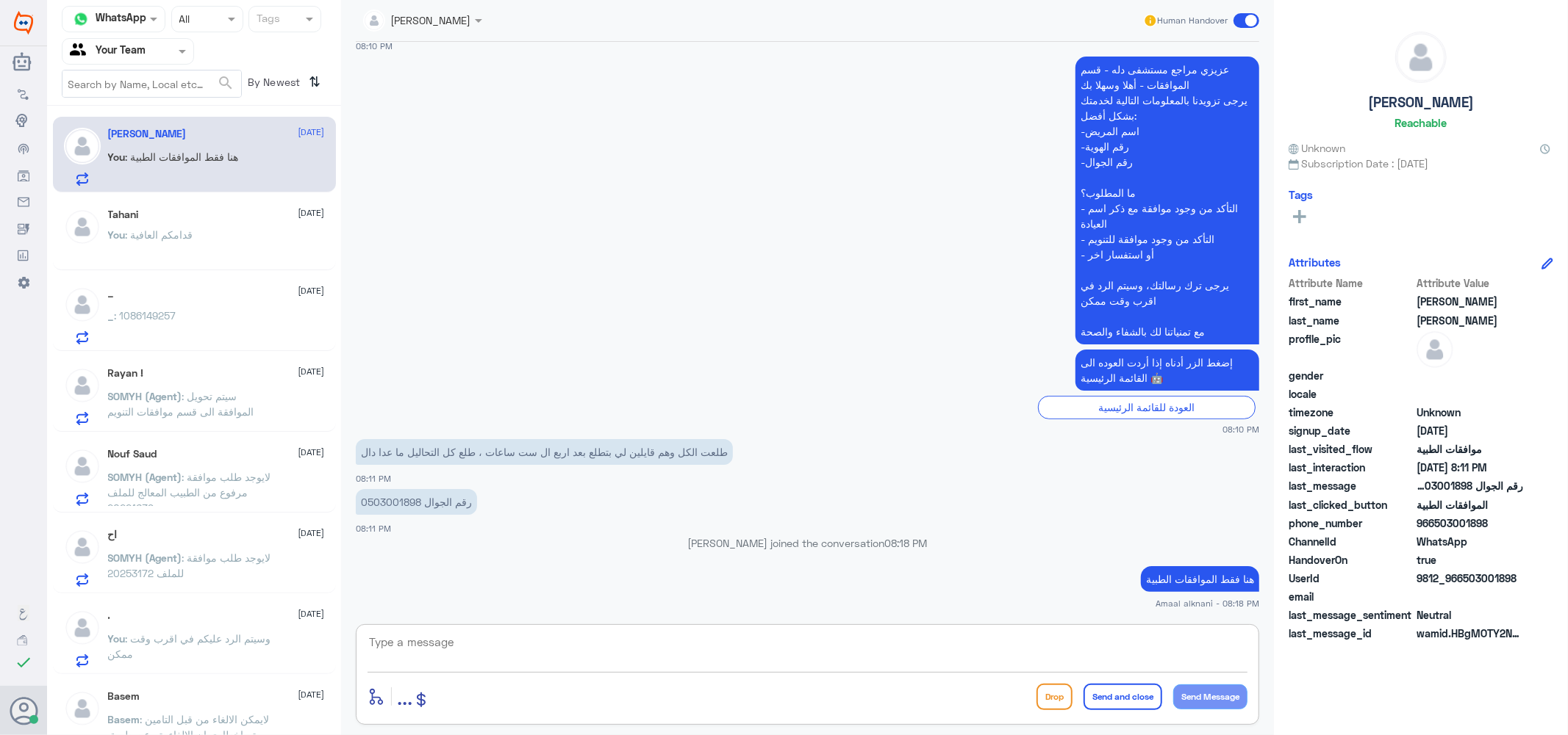
click at [460, 650] on textarea at bounding box center [807, 650] width 879 height 36
type textarea "كيف اقدر اساعدك"
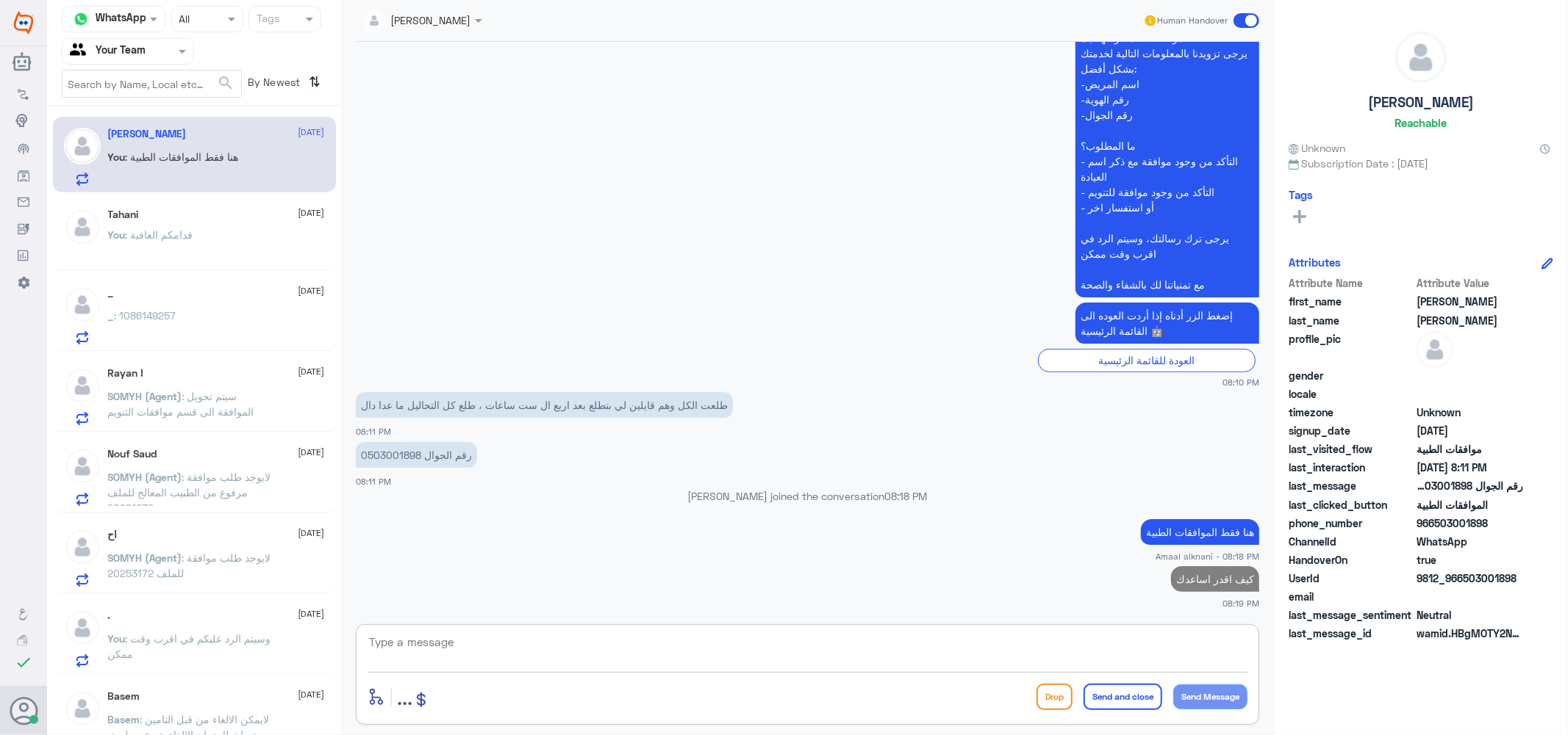
click at [191, 229] on span ": قدامكم العافية" at bounding box center [160, 235] width 68 height 13
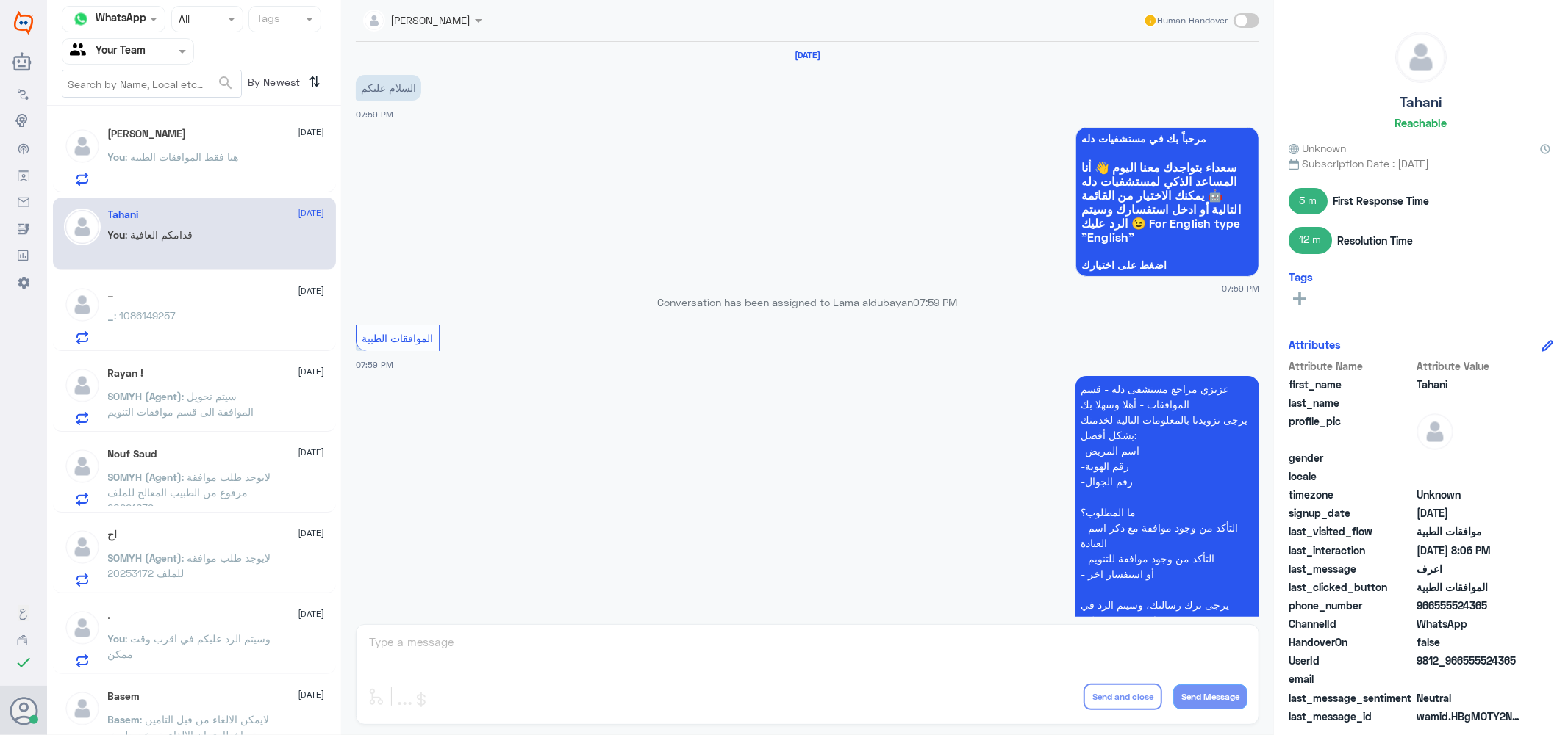
scroll to position [513, 0]
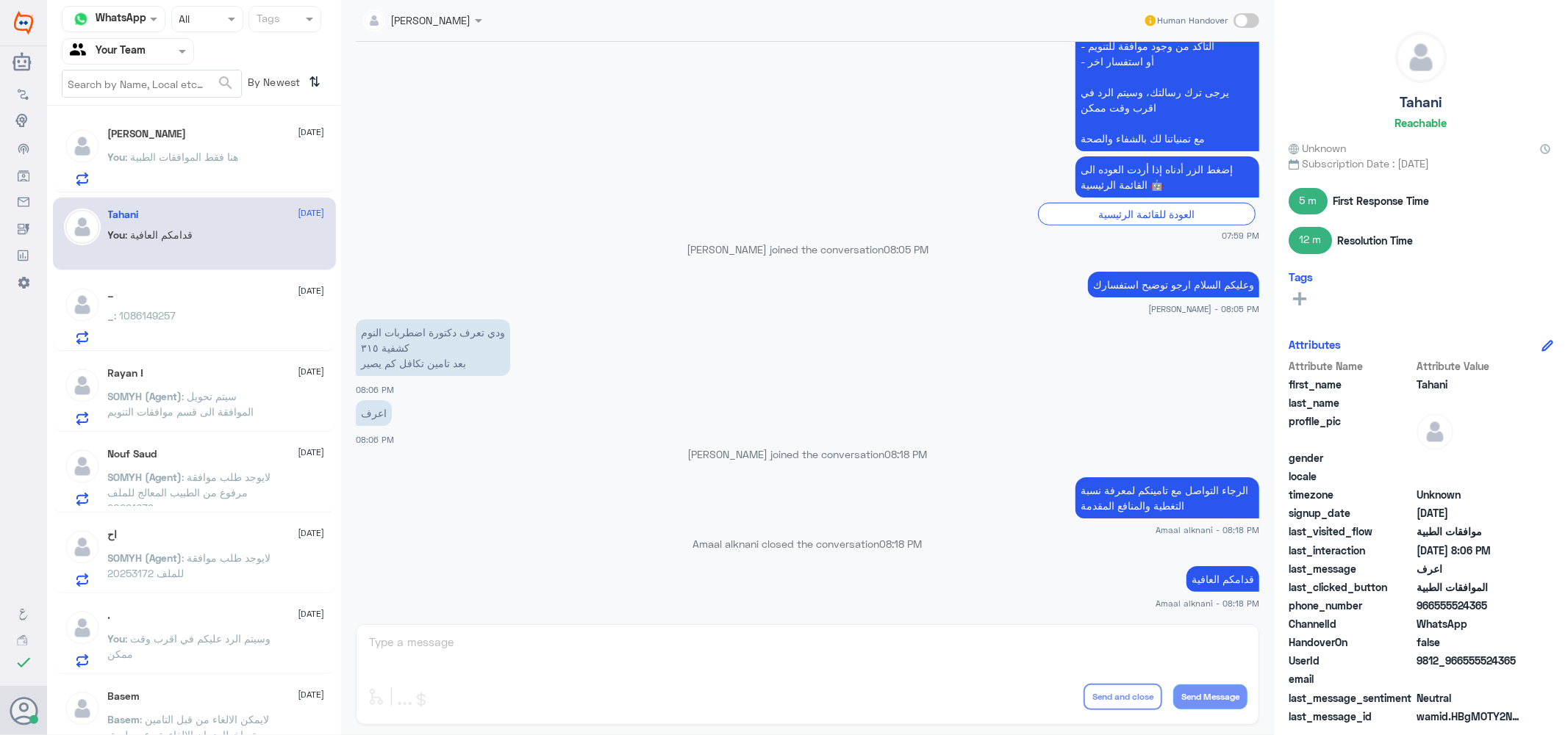
click at [409, 654] on div "SOMYH ALI Human Handover [DATE] السلام عليكم 07:59 PM مرحباً بك في مستشفيات دله…" at bounding box center [807, 370] width 933 height 740
click at [176, 309] on span ": 1086149257" at bounding box center [145, 316] width 62 height 13
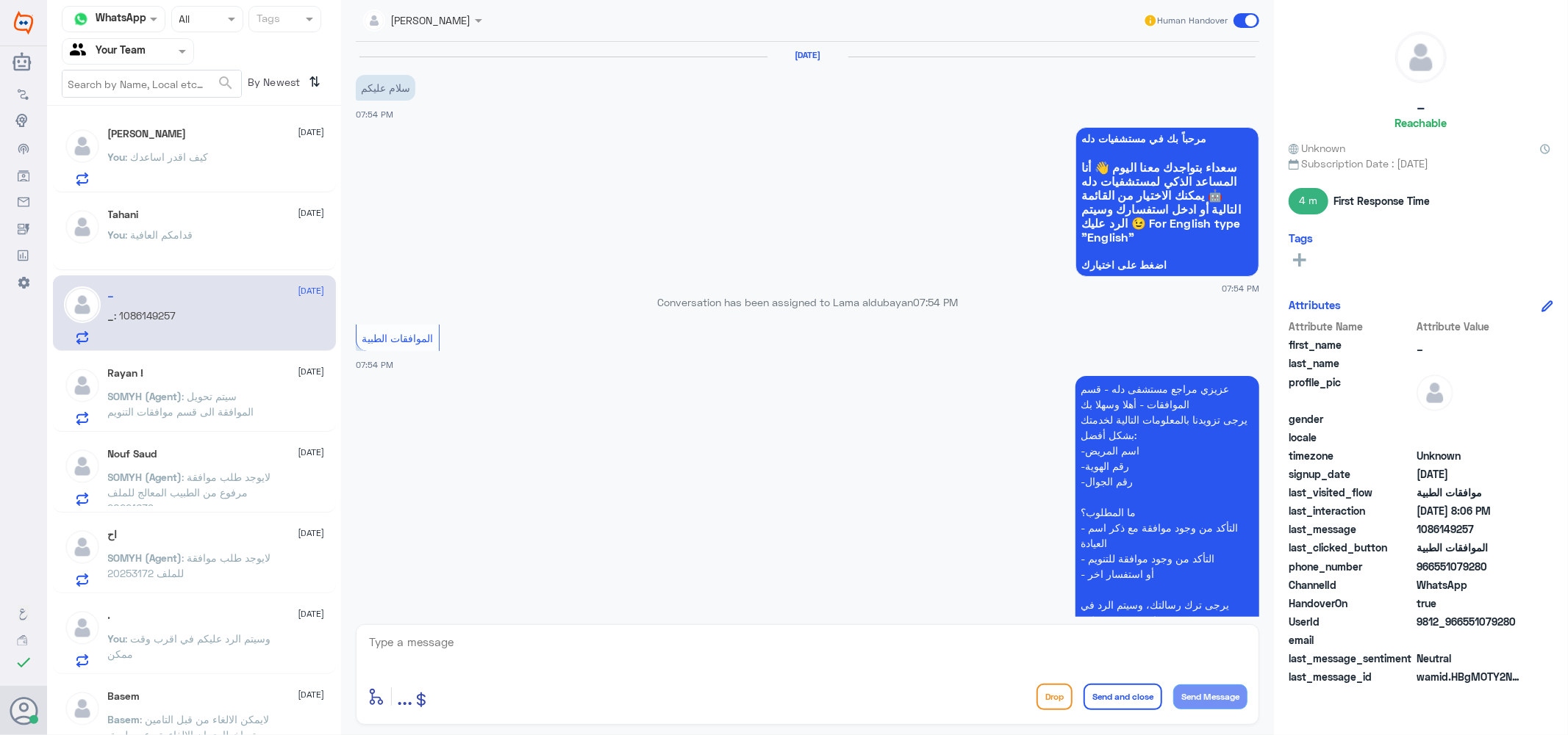
scroll to position [564, 0]
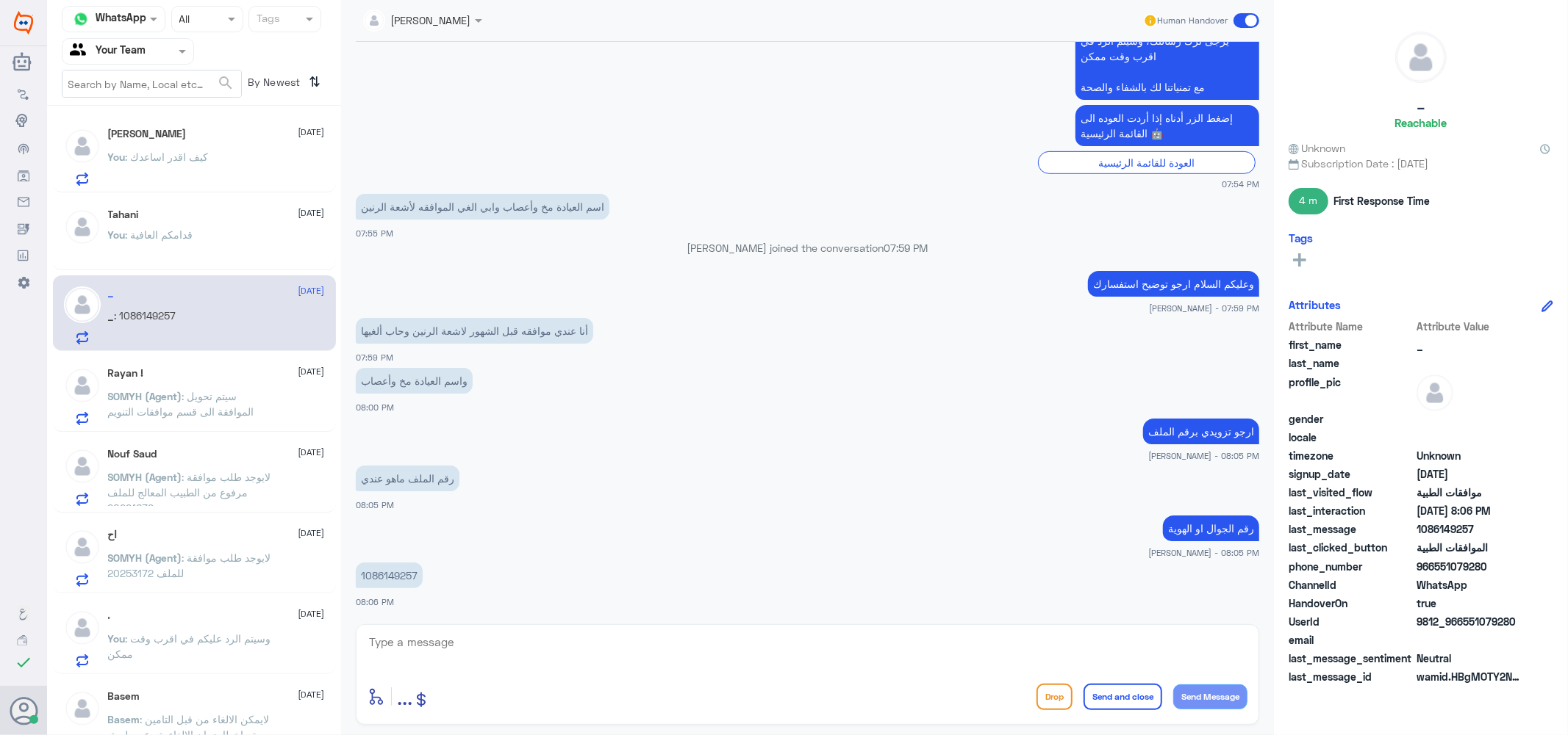
click at [151, 57] on div at bounding box center [128, 50] width 131 height 17
click at [150, 119] on div "Your Inbox" at bounding box center [128, 131] width 132 height 34
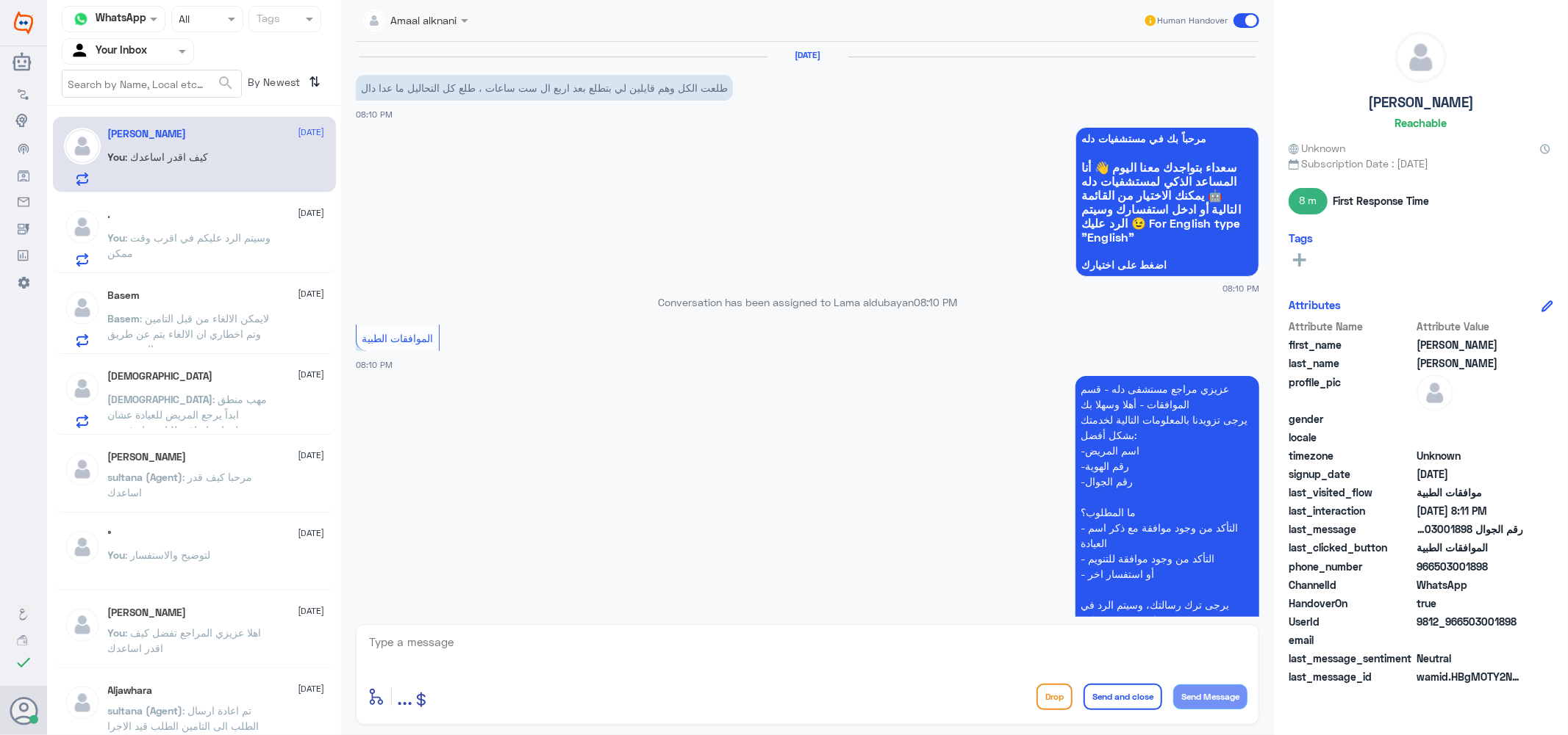
scroll to position [366, 0]
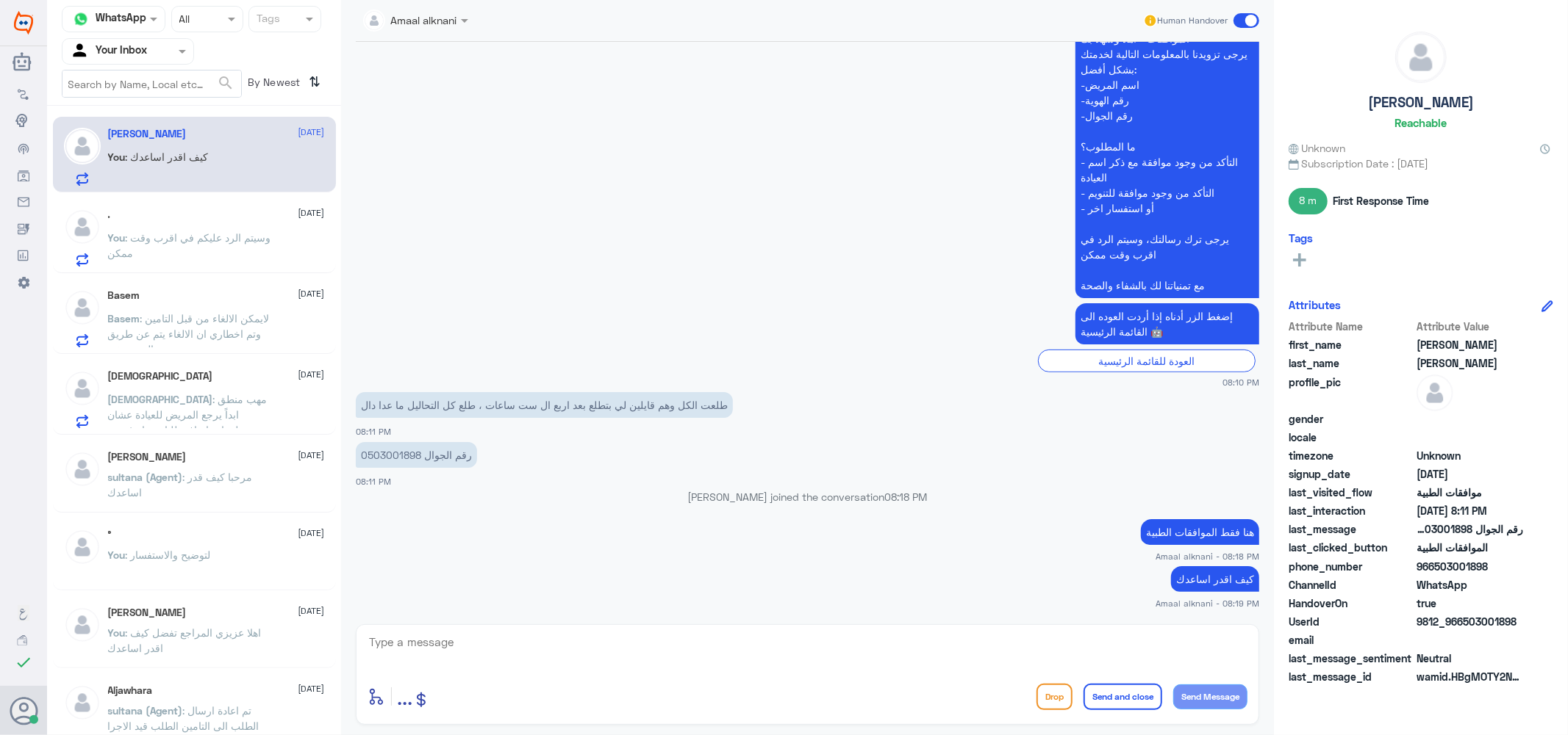
click at [131, 50] on input "text" at bounding box center [110, 50] width 81 height 17
click at [129, 157] on Team "Your Team" at bounding box center [119, 163] width 50 height 13
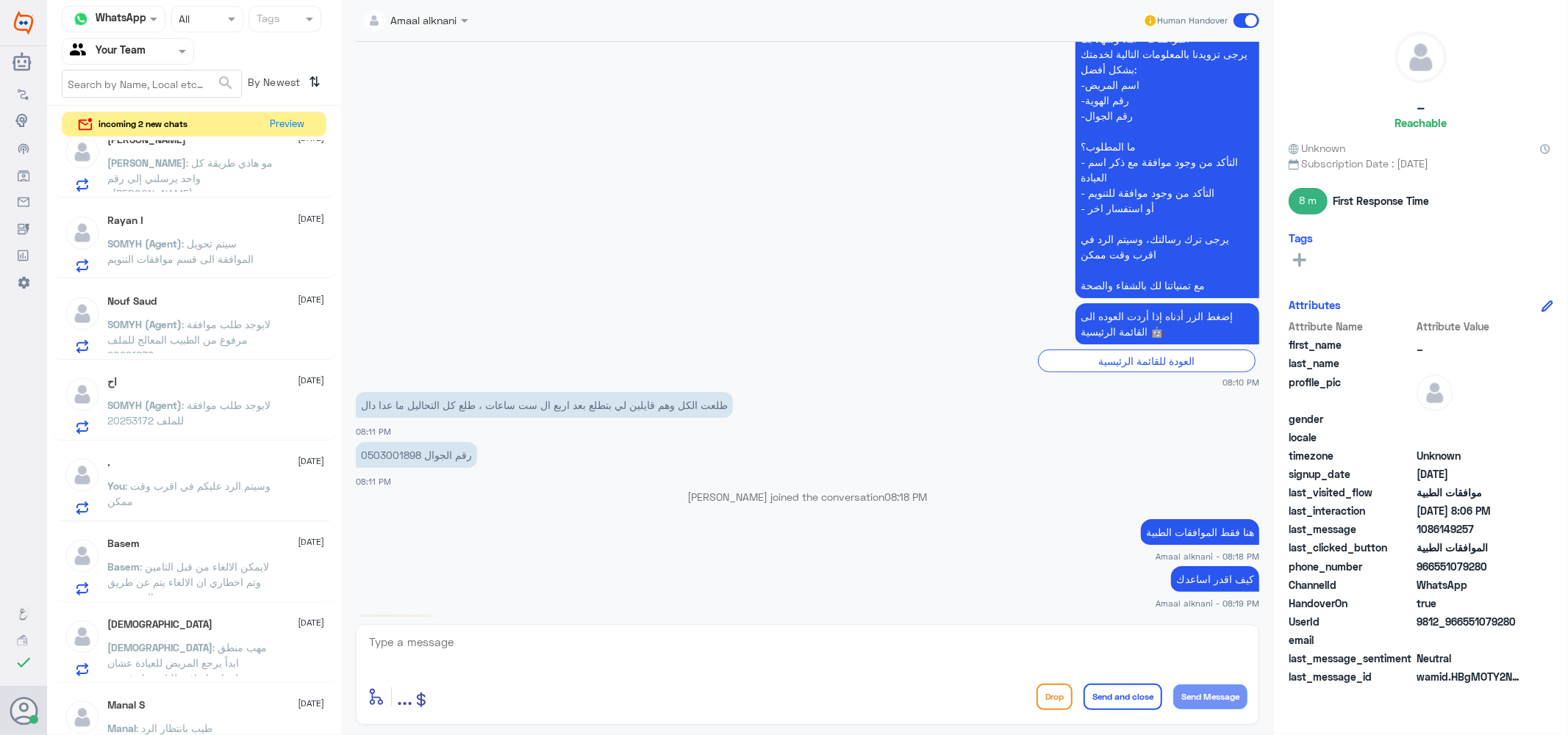
scroll to position [620, 0]
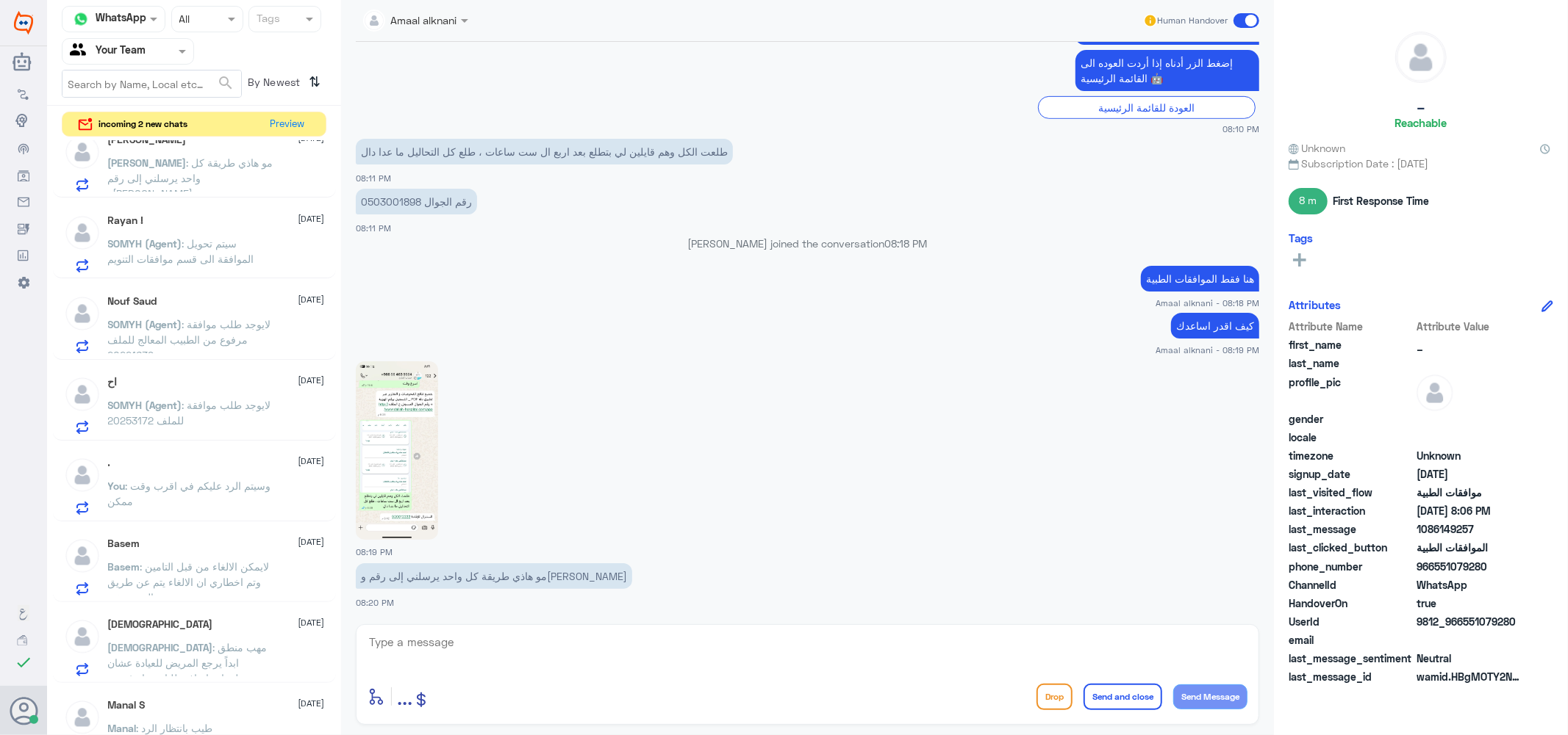
click at [378, 472] on img at bounding box center [397, 451] width 83 height 179
click at [570, 656] on textarea at bounding box center [807, 650] width 879 height 36
click at [570, 651] on textarea at bounding box center [807, 650] width 879 height 36
click at [476, 663] on textarea at bounding box center [807, 650] width 879 height 36
click at [476, 662] on textarea at bounding box center [807, 650] width 879 height 36
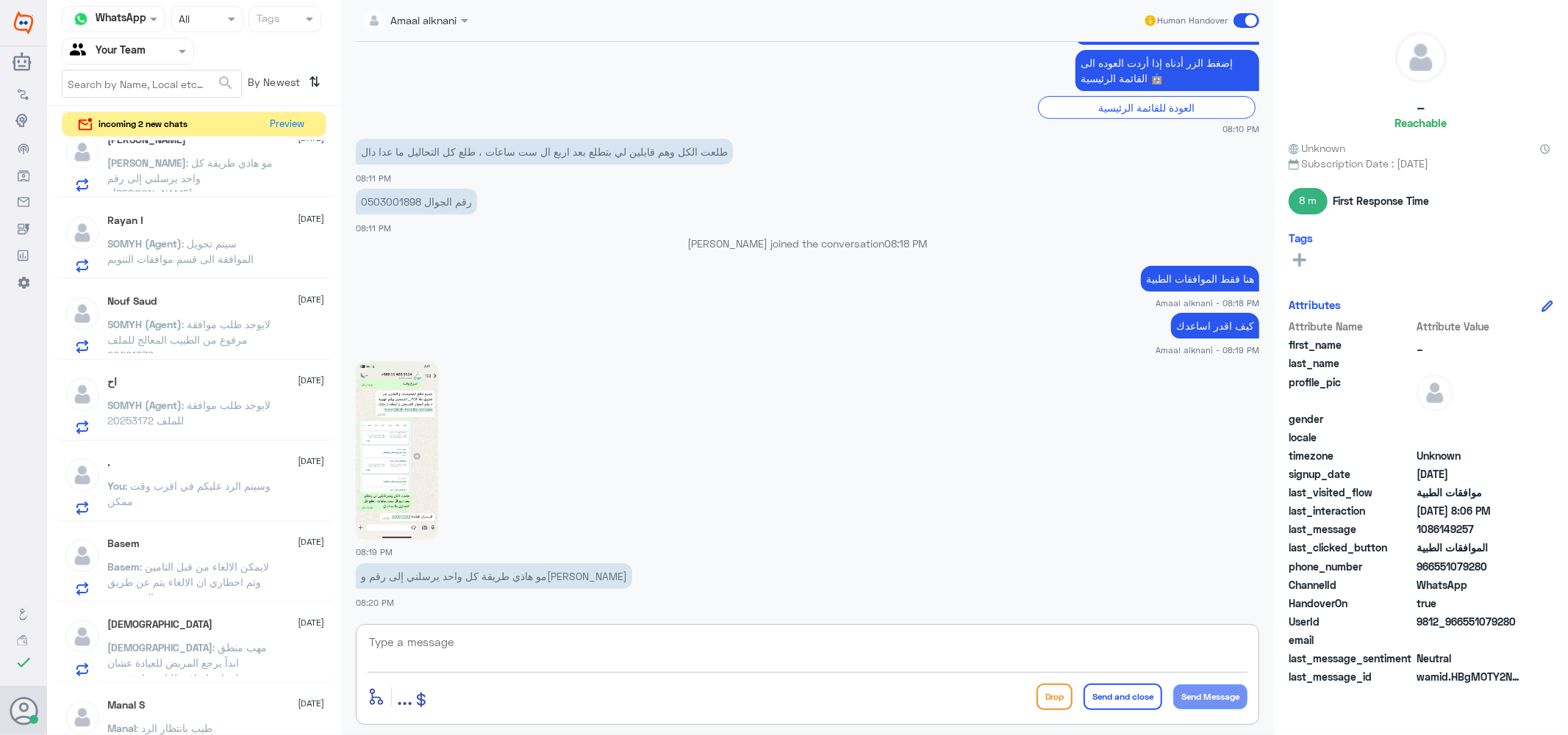
click at [476, 662] on textarea at bounding box center [807, 650] width 879 height 36
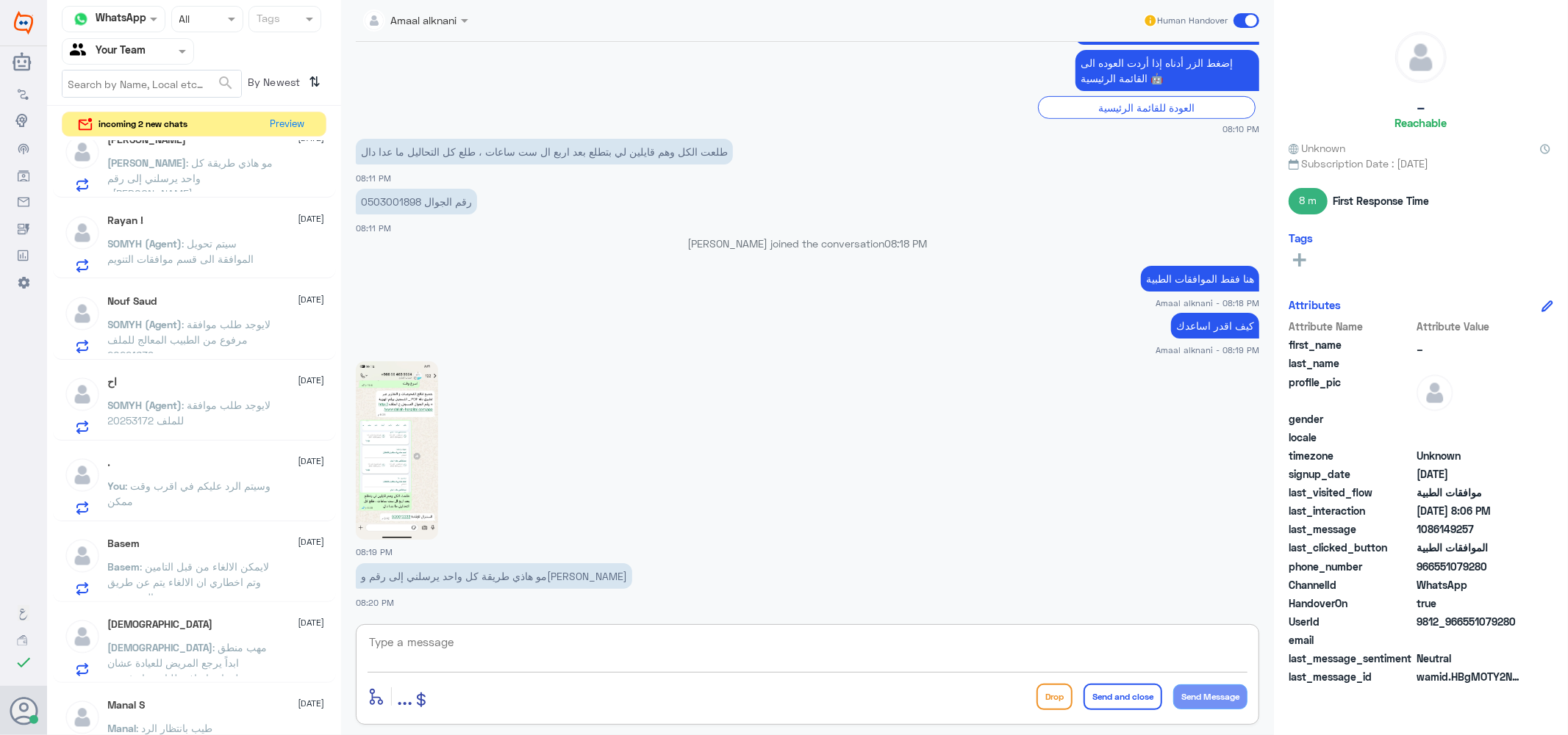
click at [392, 194] on p "رقم الجوال 0503001898" at bounding box center [416, 202] width 121 height 26
copy p "0503001898"
click at [518, 674] on div "enter flow name ... Drop Send and close Send Message" at bounding box center [807, 674] width 903 height 101
click at [497, 643] on textarea at bounding box center [807, 650] width 879 height 36
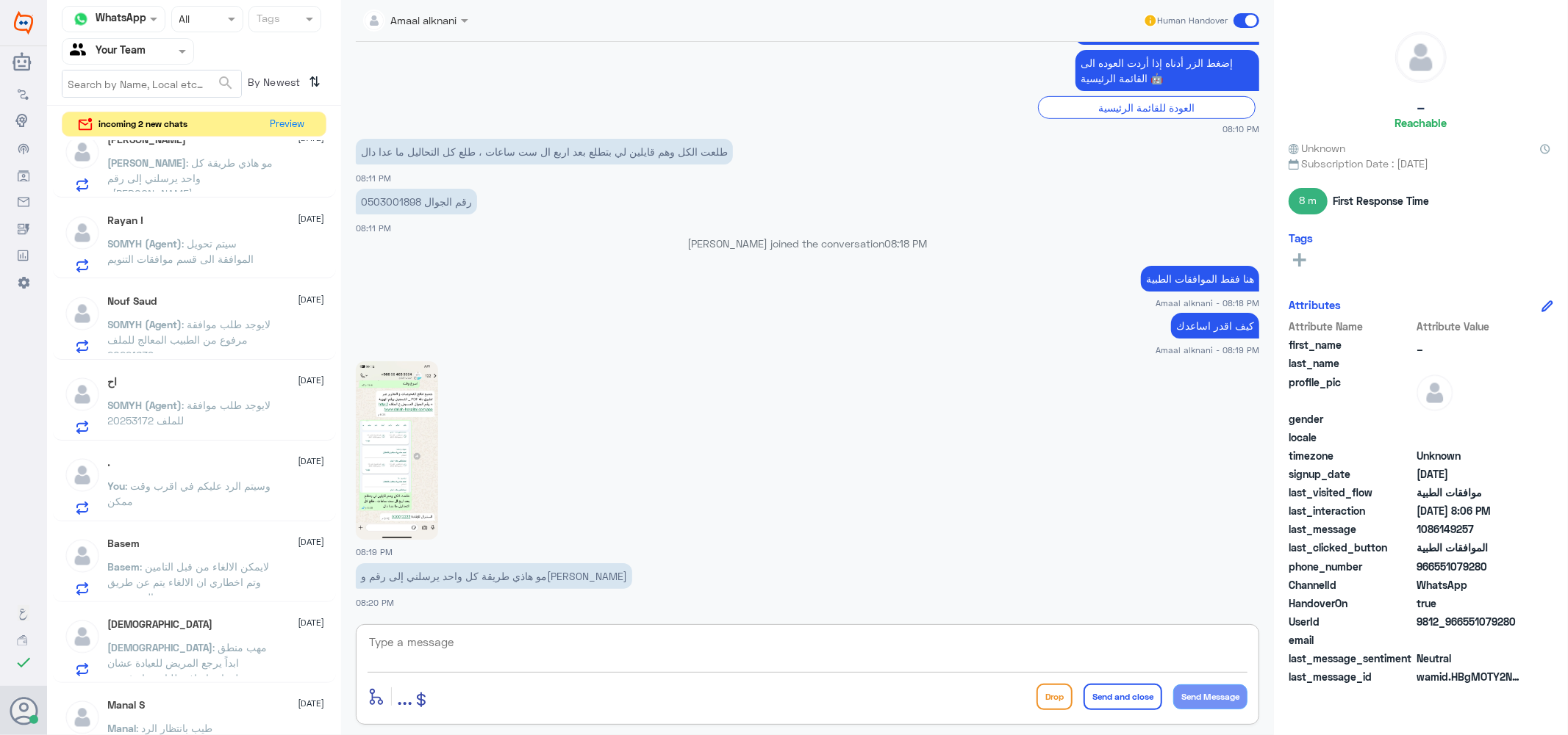
click at [384, 466] on img at bounding box center [397, 451] width 83 height 179
click at [496, 666] on textarea at bounding box center [807, 650] width 879 height 36
type textarea "هنا فقط موافقات دلة النخيل"
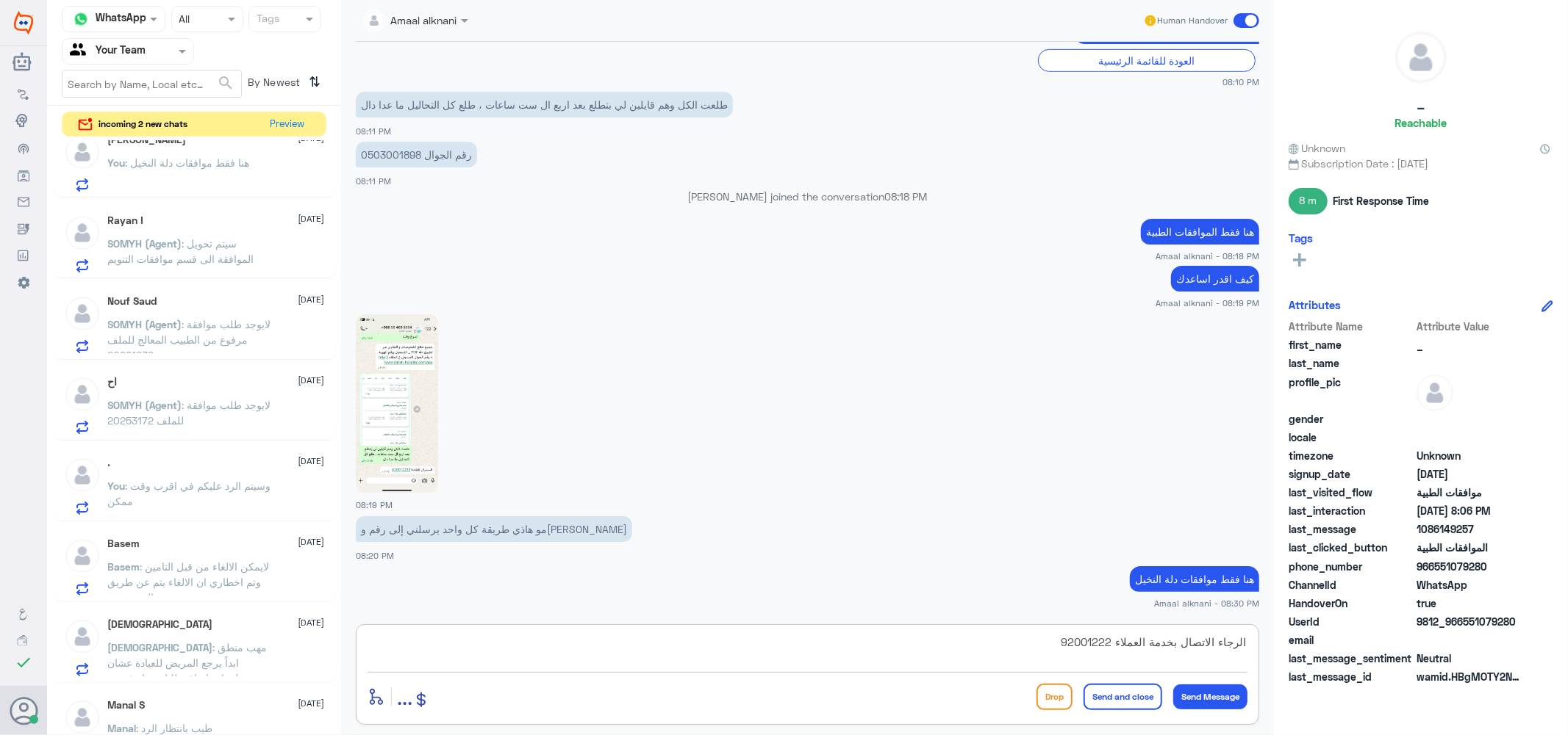
type textarea "الرجاء الاتصال بخدمة العملاء 920012222"
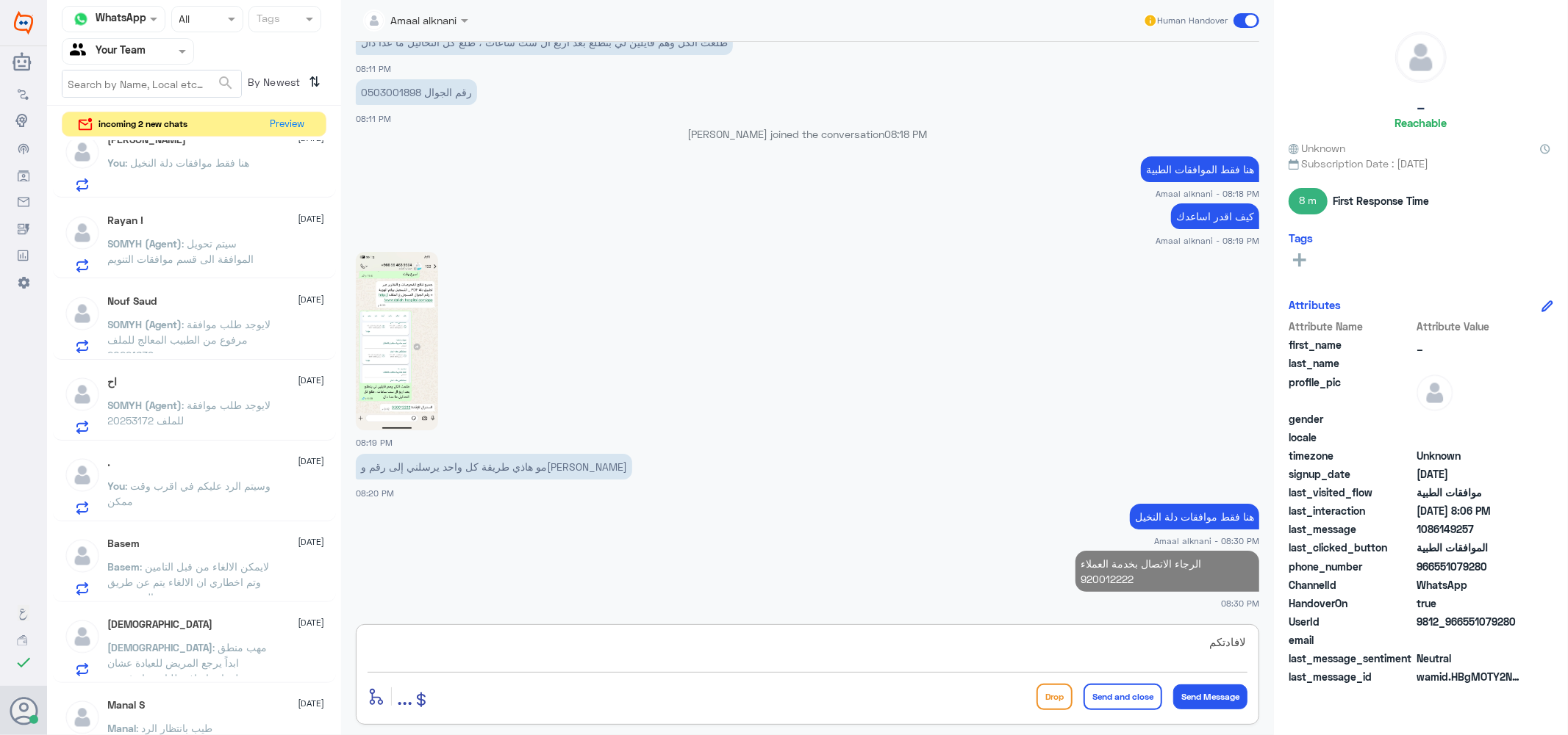
type textarea "لافادتكم"
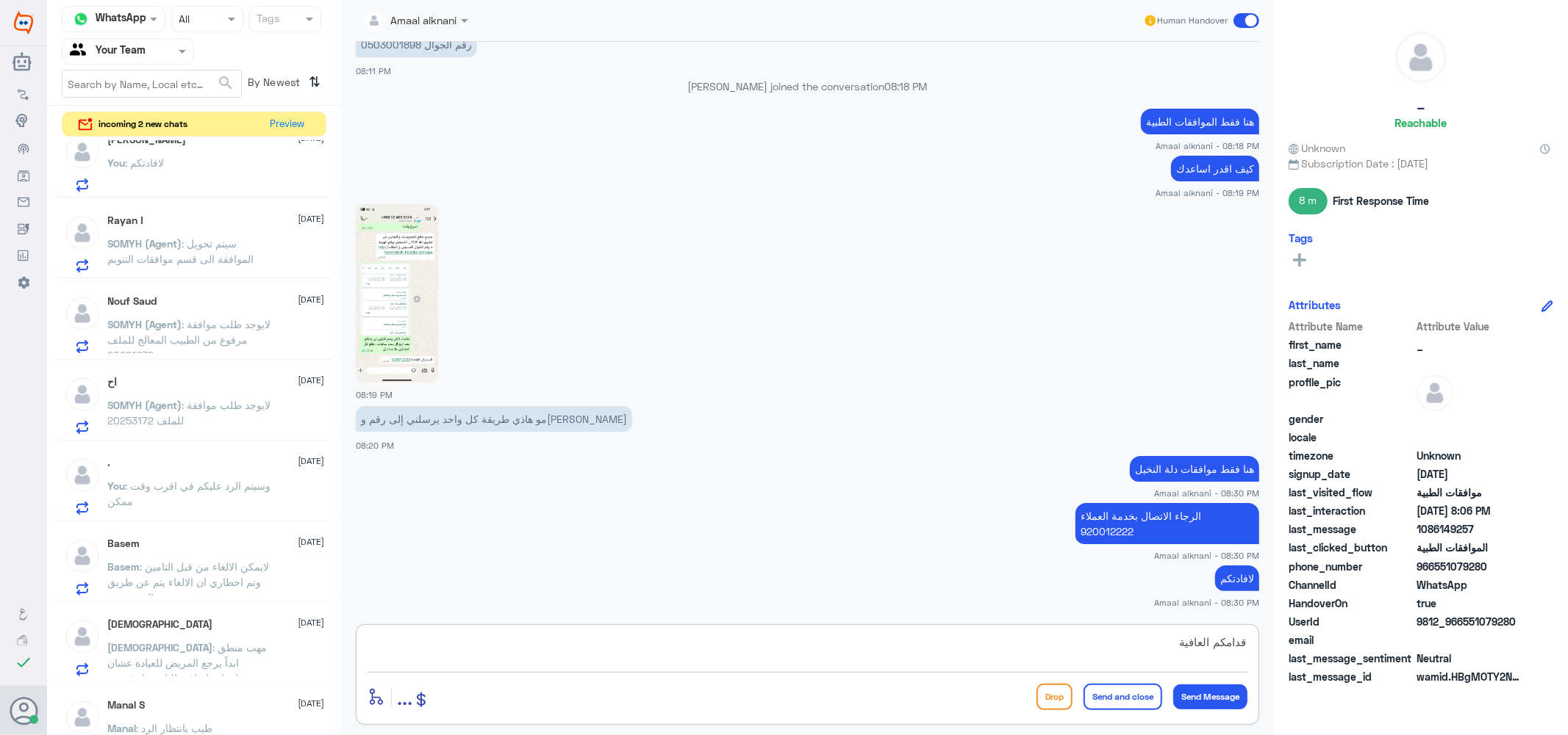
type textarea "قدامكم العافية"
click at [1111, 707] on button "Send and close" at bounding box center [1123, 696] width 79 height 27
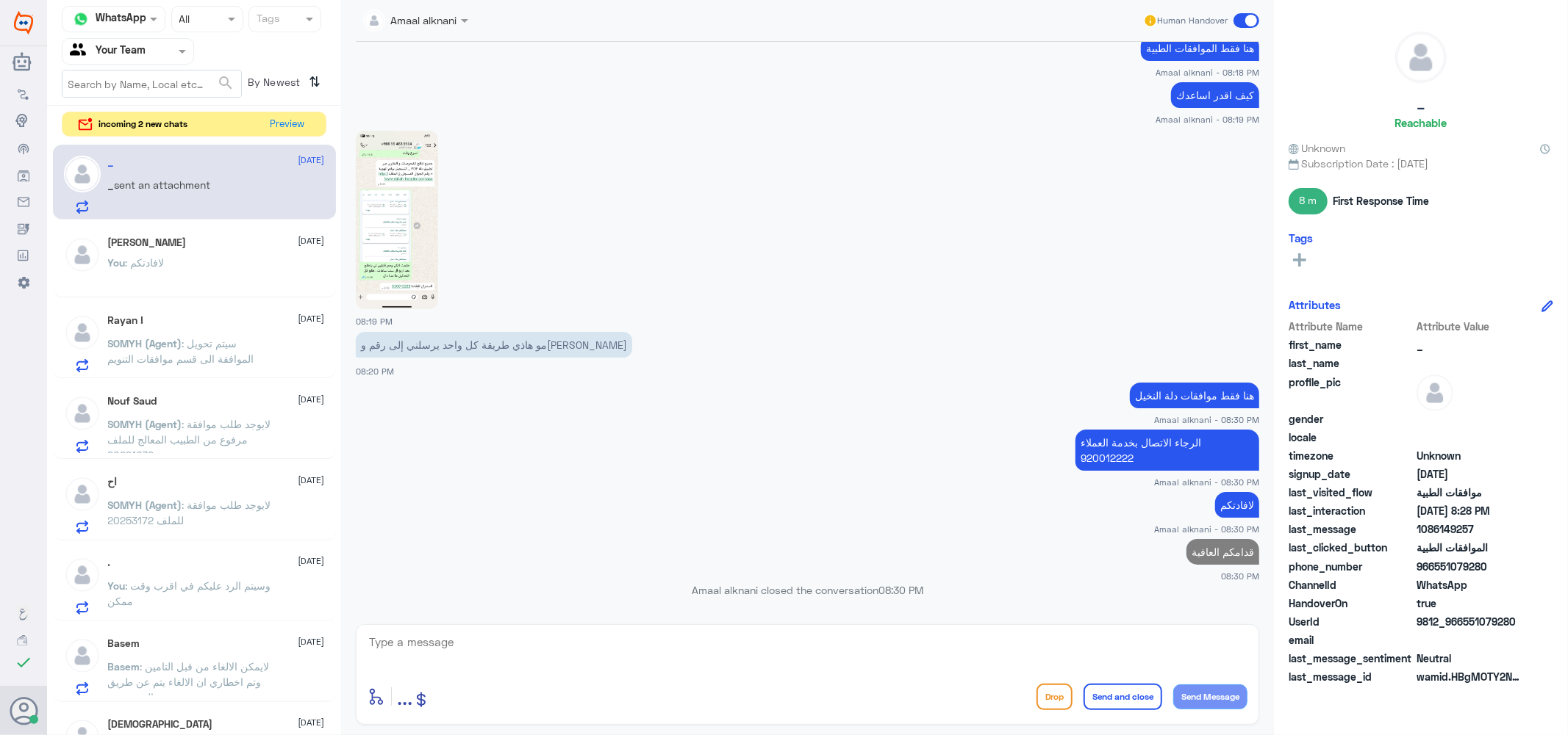
scroll to position [0, 0]
click at [299, 117] on button "Preview" at bounding box center [288, 123] width 46 height 23
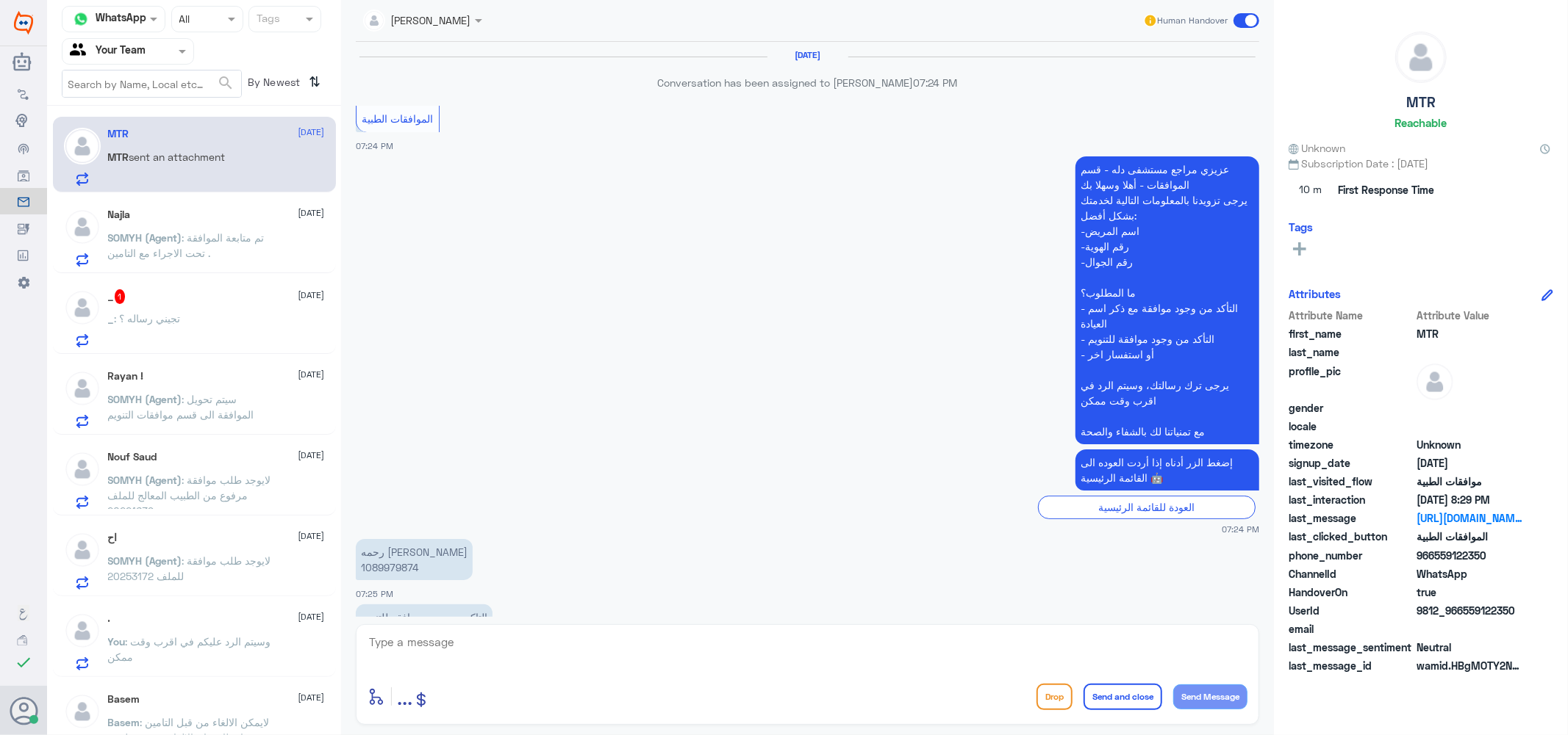
scroll to position [1258, 0]
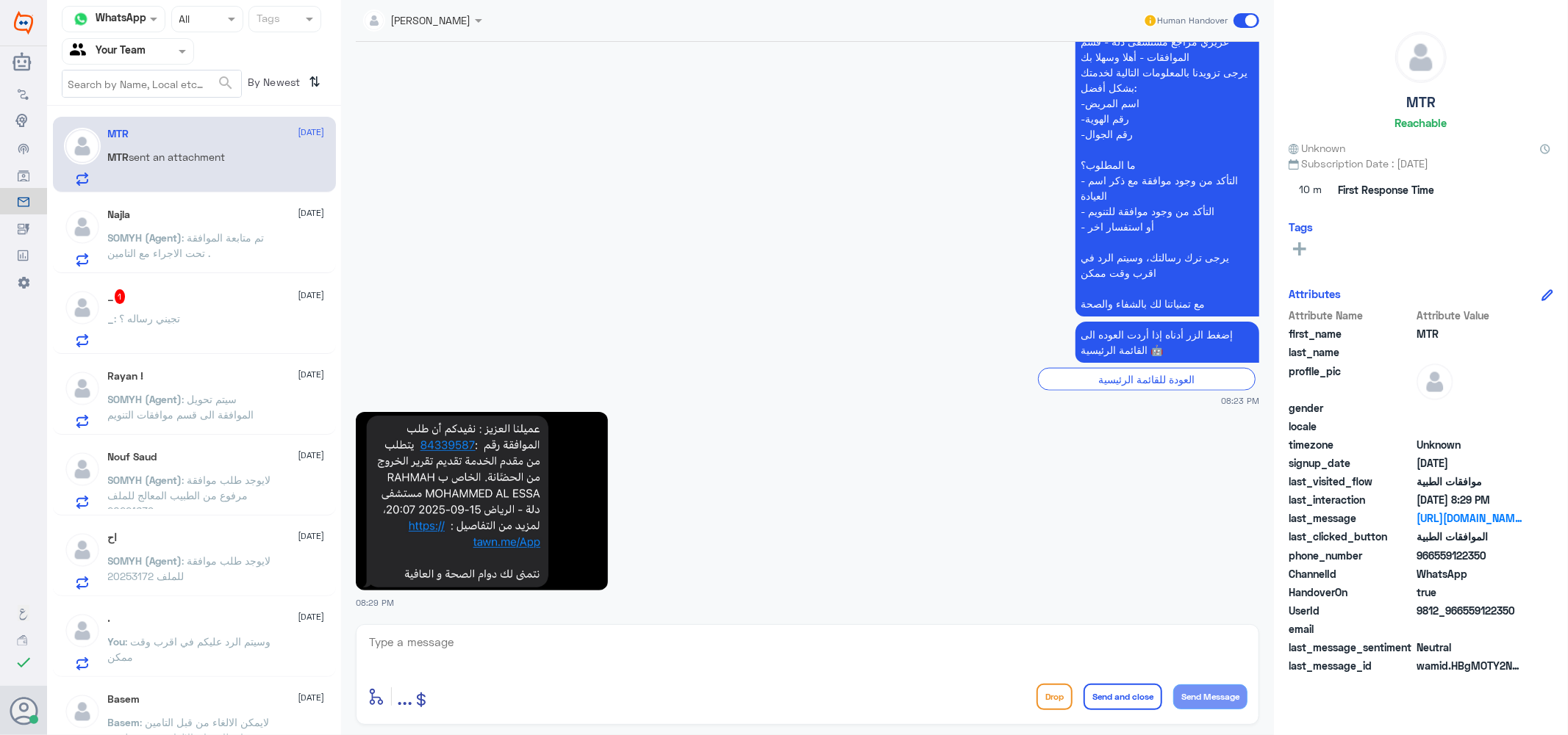
click at [467, 671] on div at bounding box center [807, 651] width 879 height 39
click at [465, 663] on textarea at bounding box center [807, 650] width 879 height 36
type textarea "84339587"
drag, startPoint x: 447, startPoint y: 644, endPoint x: 238, endPoint y: 635, distance: 209.2
click at [238, 635] on div "Channel WhatsApp Status × All Tags Agent Filter Your Team search By Newest ⇅ MT…" at bounding box center [807, 370] width 1520 height 740
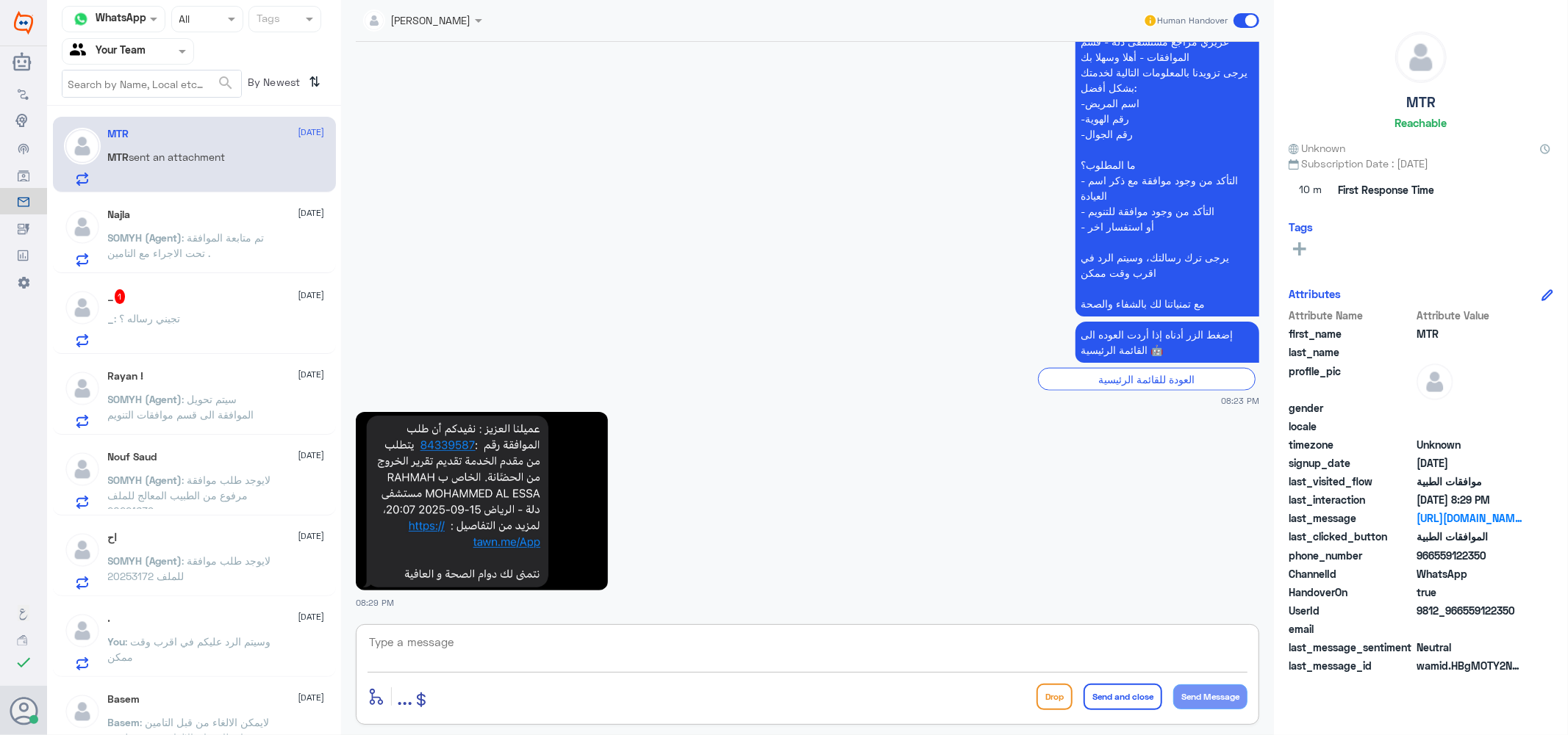
click at [566, 651] on textarea at bounding box center [807, 650] width 879 height 36
type textarea "تم متابعة طلبكم الان تحت الاجراء"
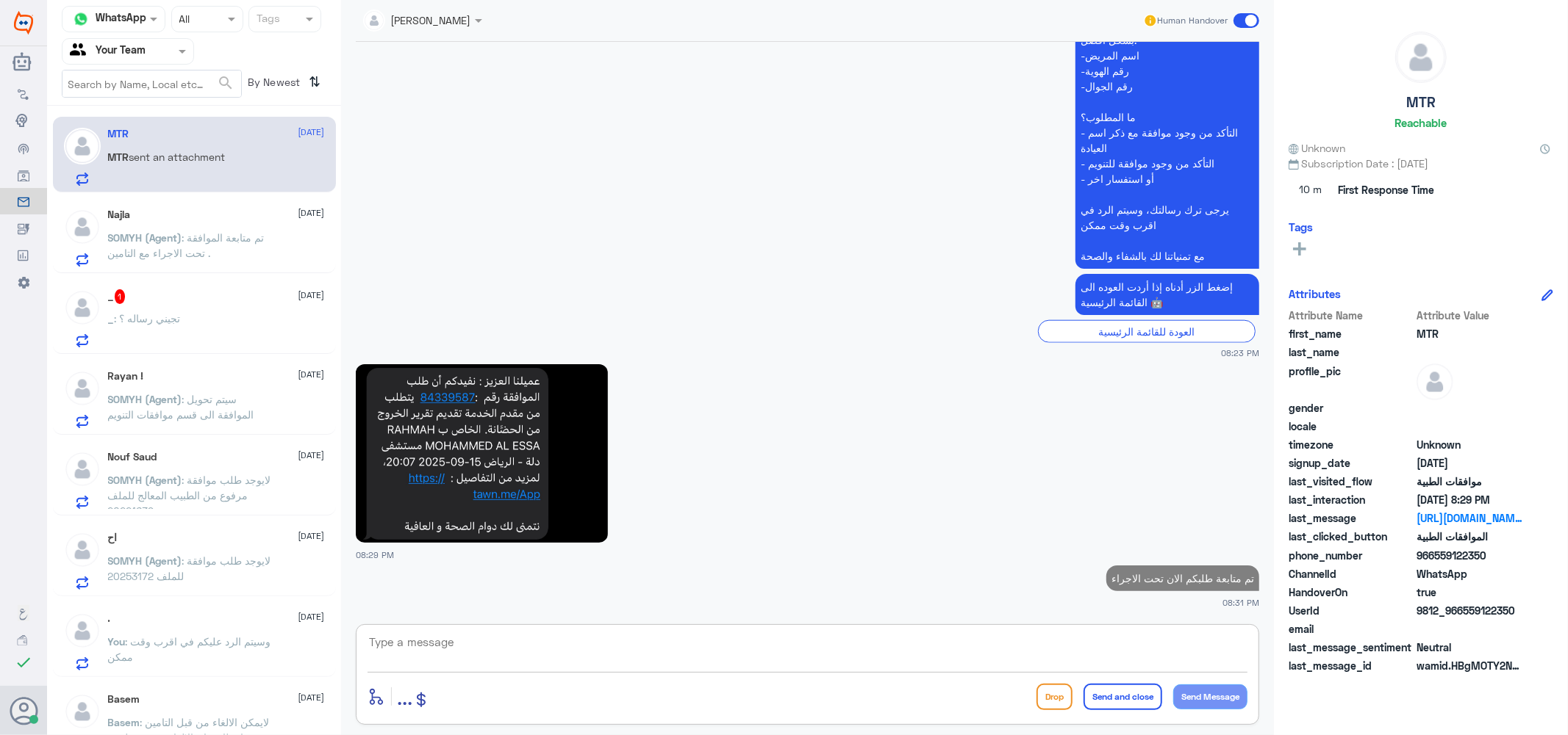
scroll to position [1301, 0]
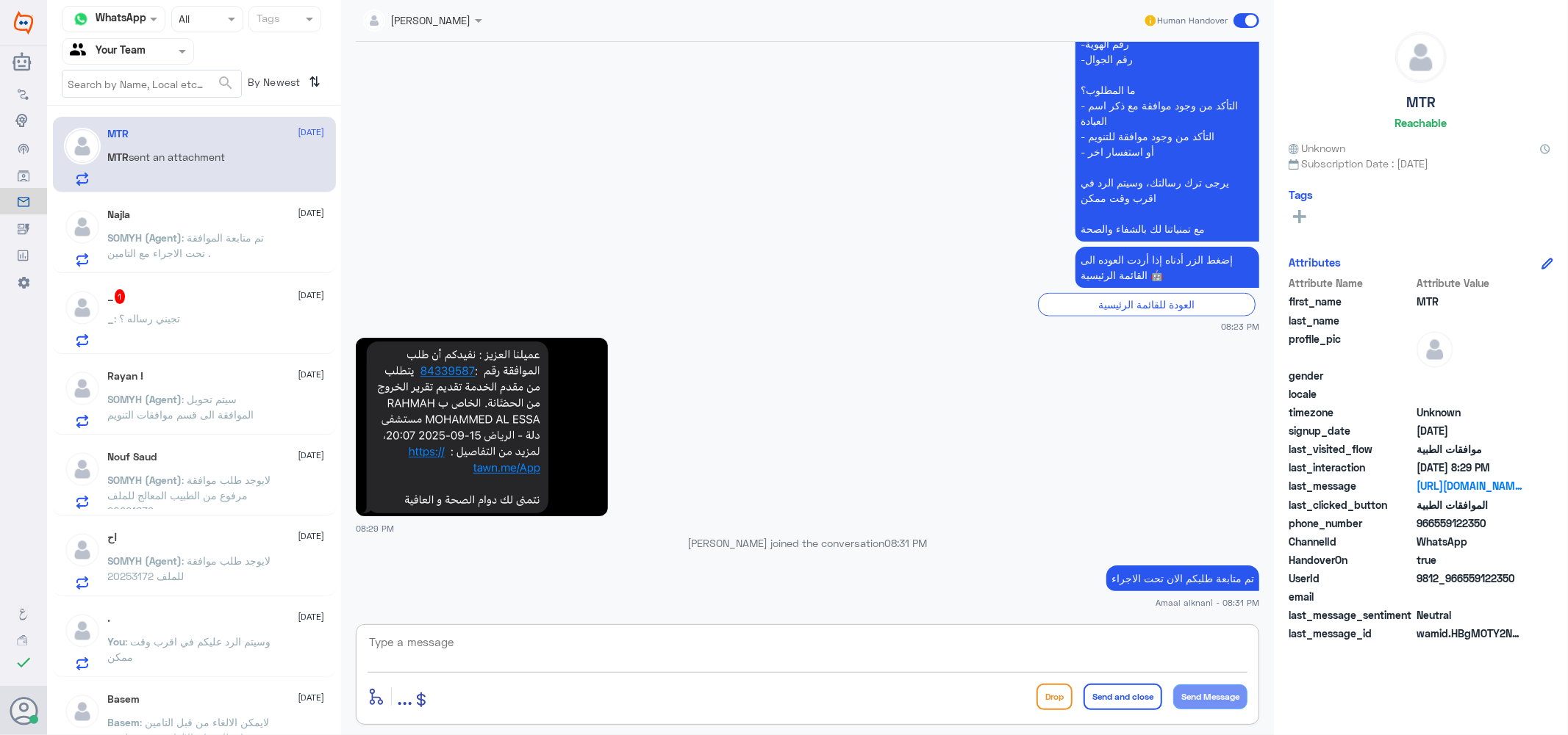
click at [205, 252] on span ": تم متابعة الموافقة تحت الاجراء مع التامين ." at bounding box center [186, 245] width 157 height 28
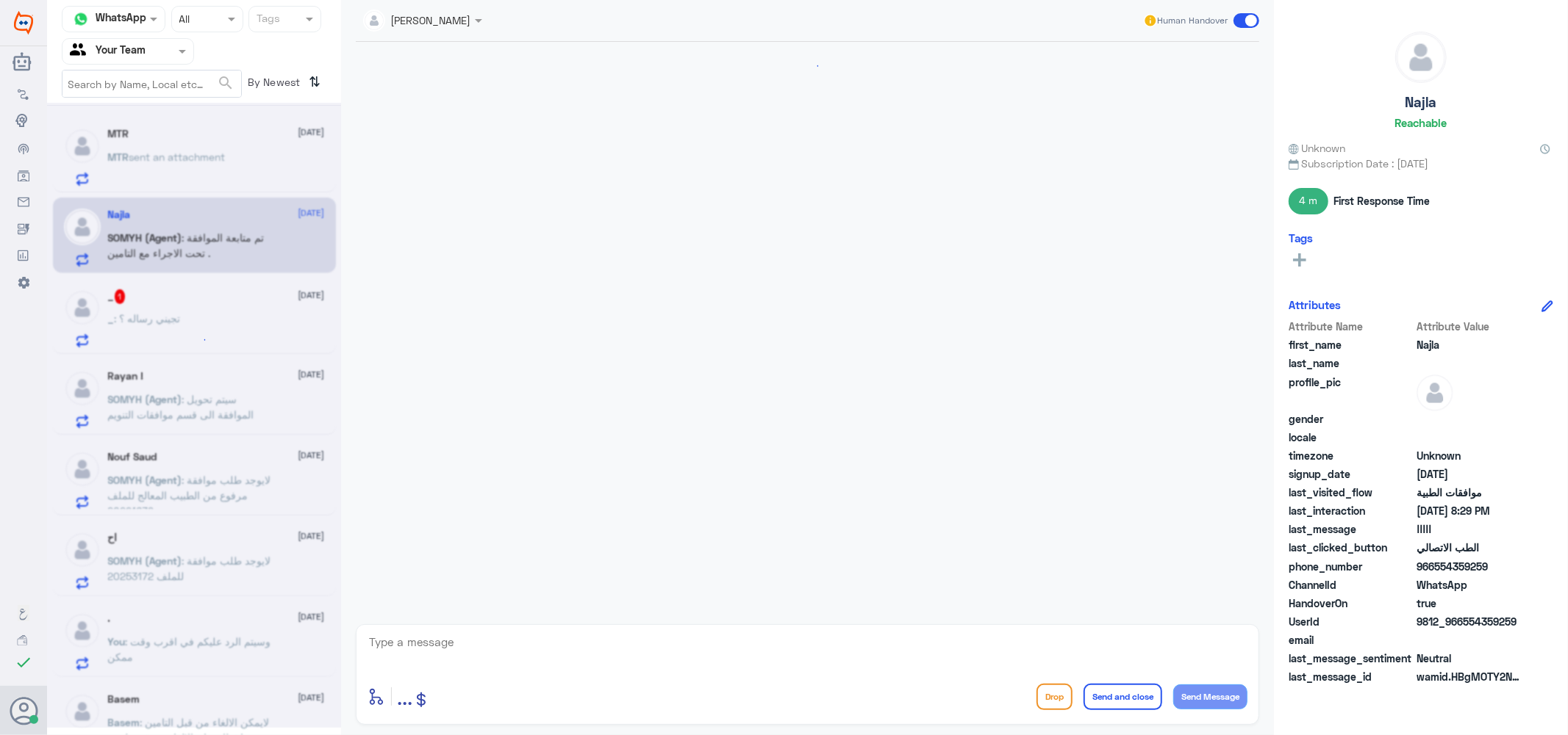
scroll to position [576, 0]
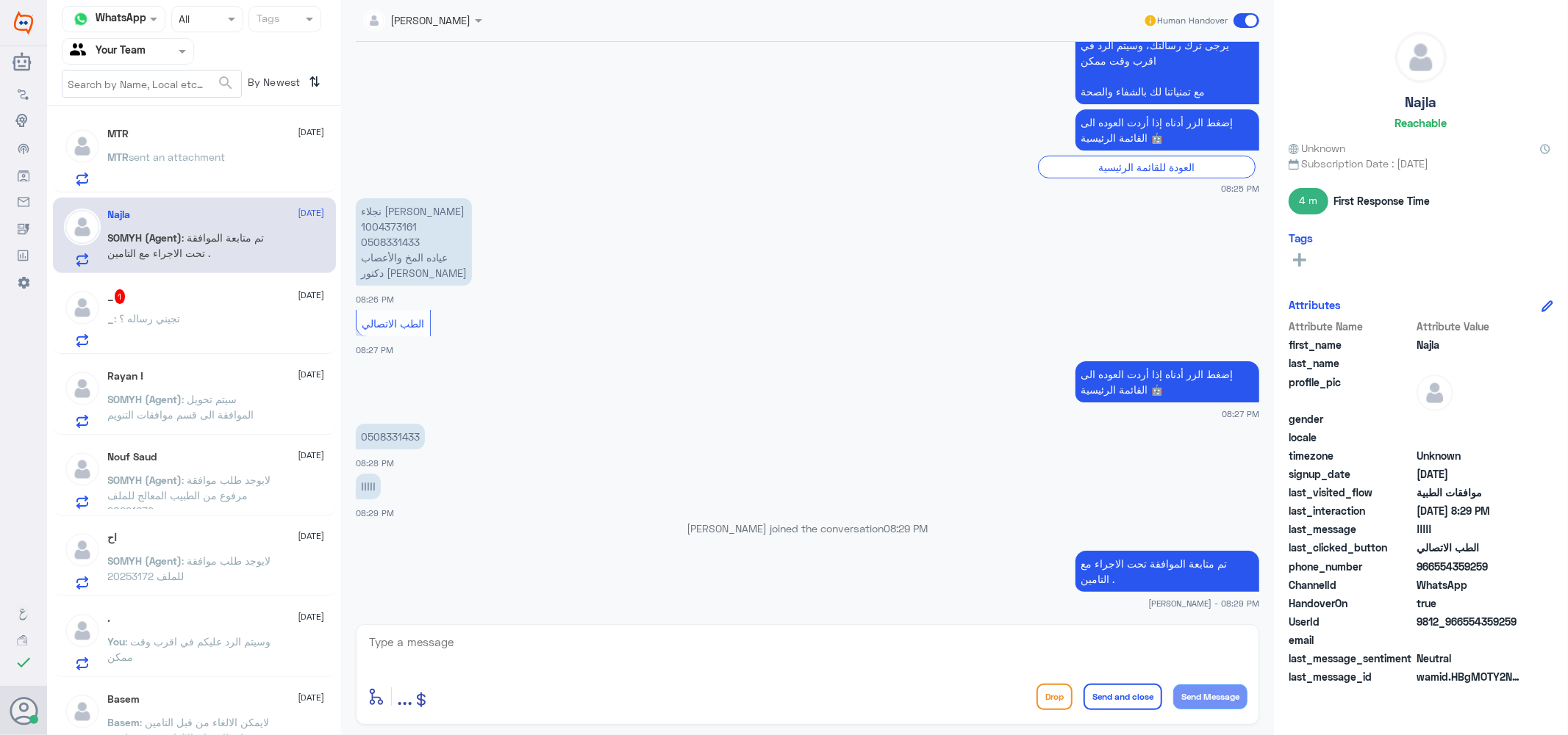
click at [148, 312] on span ": تجيني رساله ؟" at bounding box center [148, 318] width 66 height 13
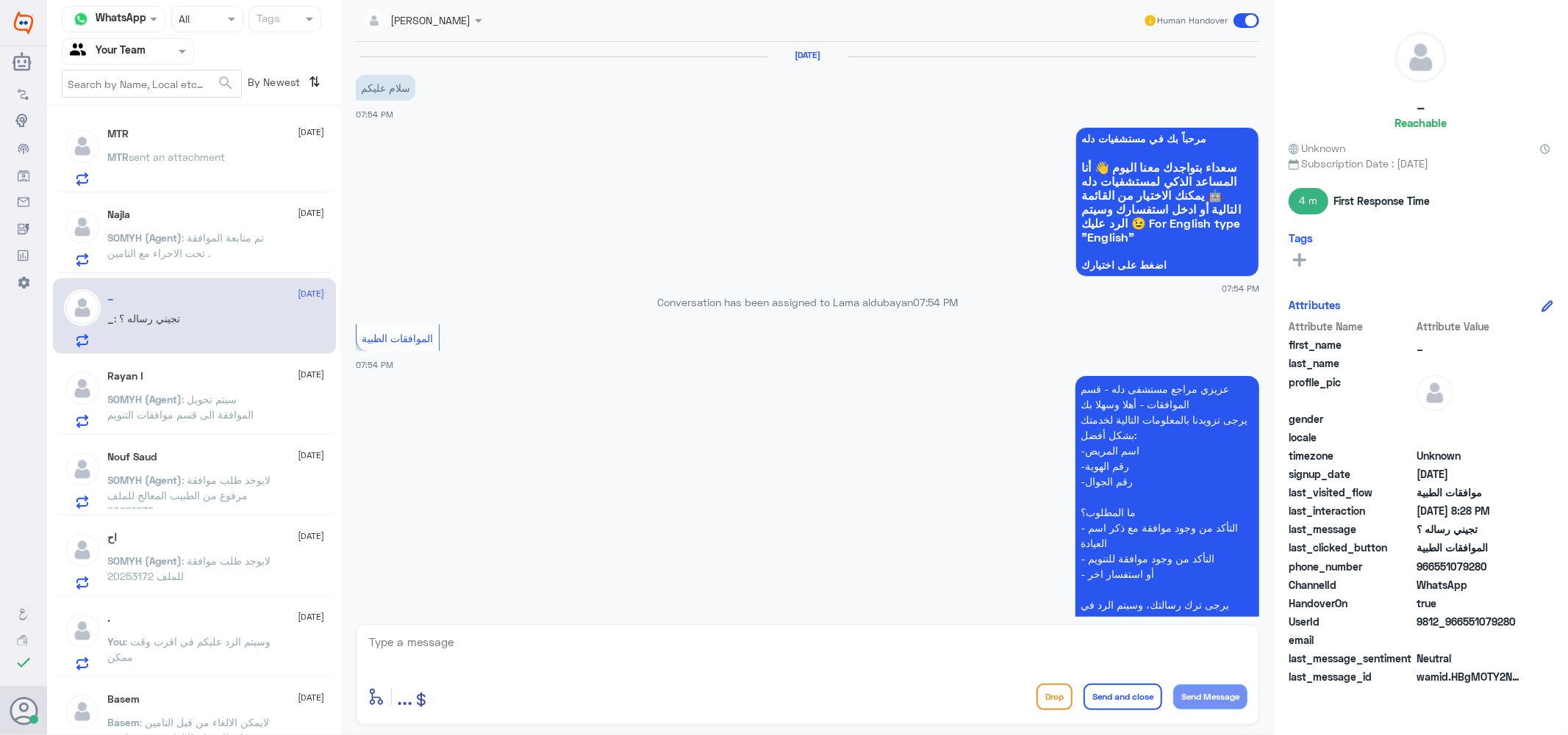
scroll to position [759, 0]
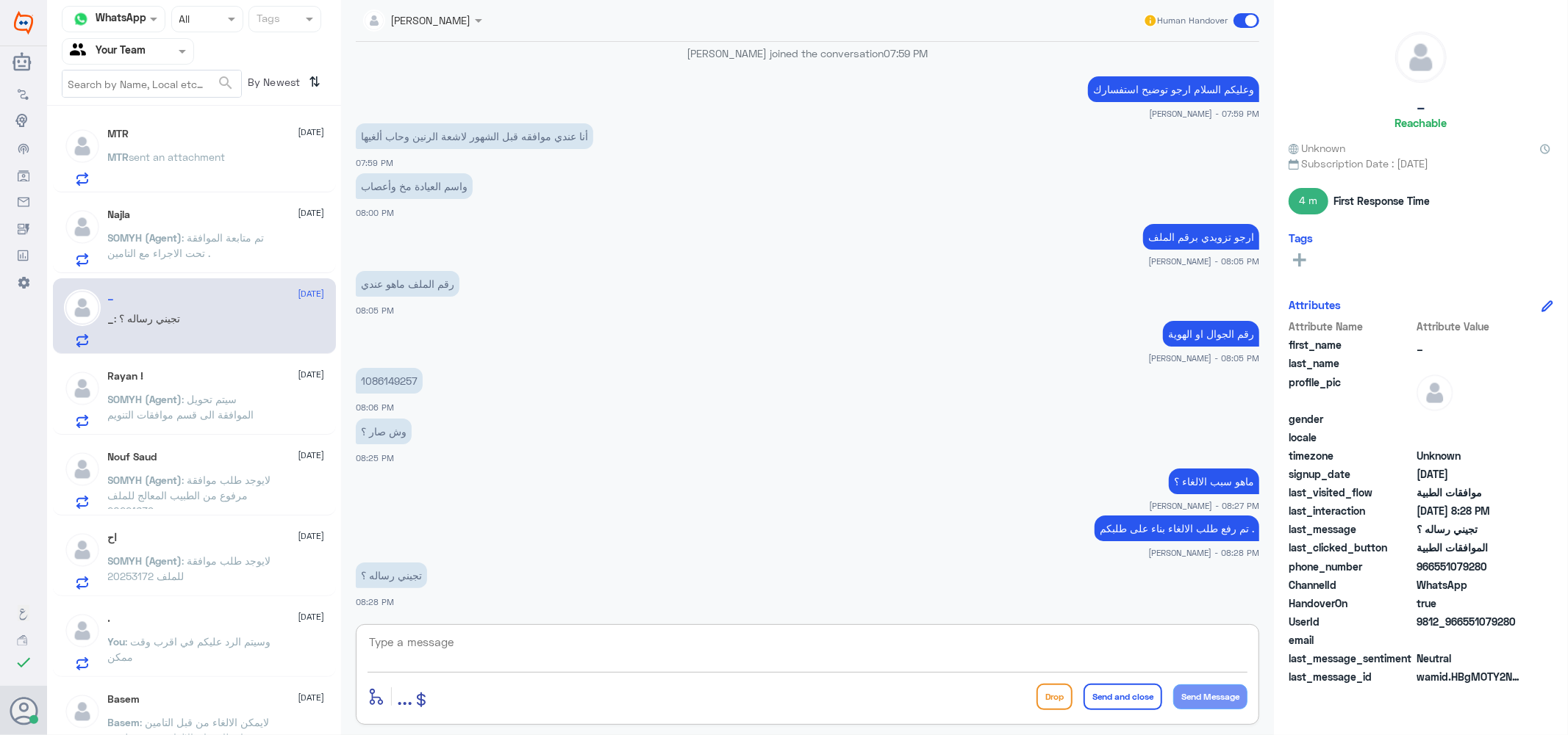
click at [442, 648] on textarea at bounding box center [807, 650] width 879 height 36
click at [439, 658] on textarea at bounding box center [807, 650] width 879 height 36
click at [195, 393] on span ": سيتم تحويل الموافقة الى قسم موافقات التنويم" at bounding box center [181, 406] width 146 height 28
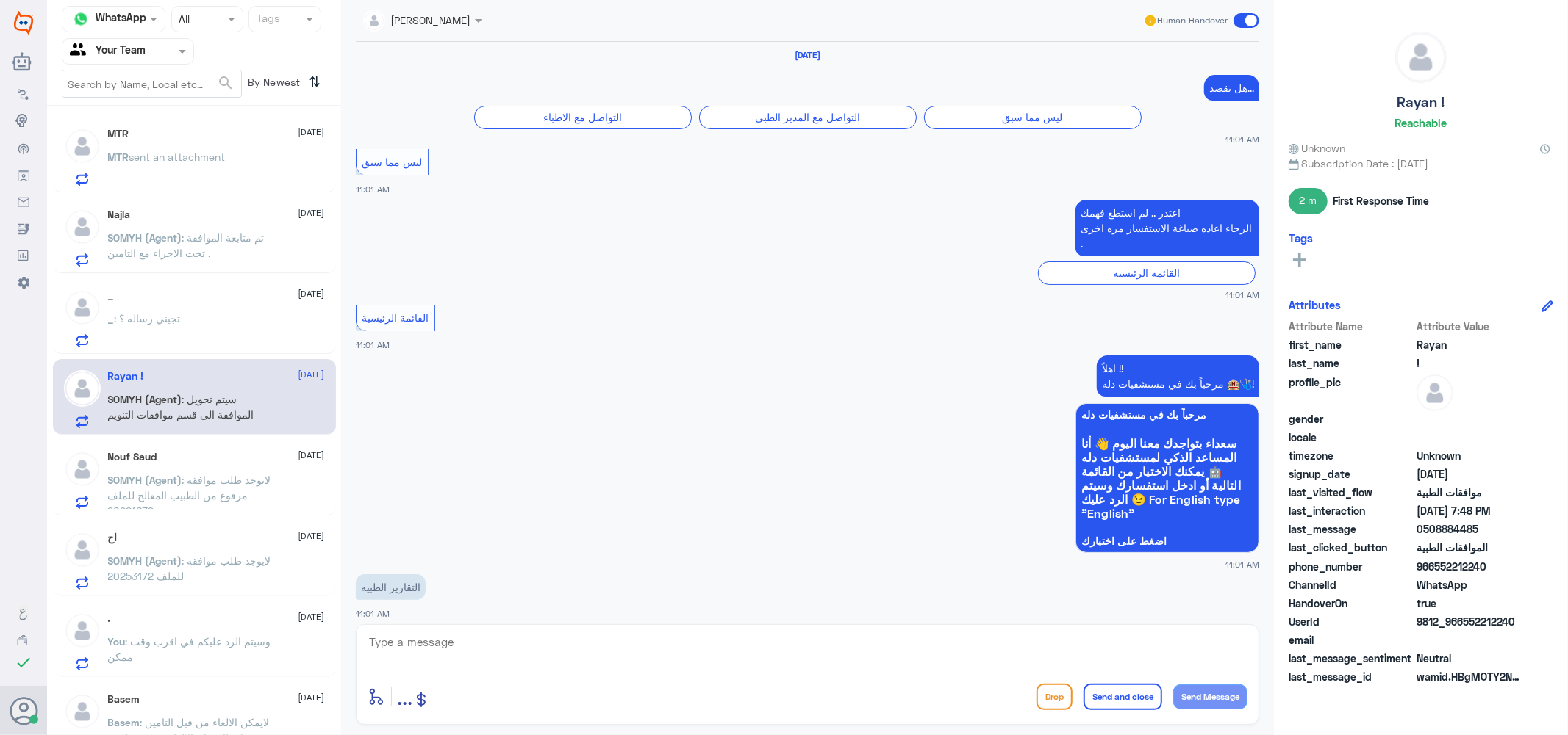
scroll to position [1275, 0]
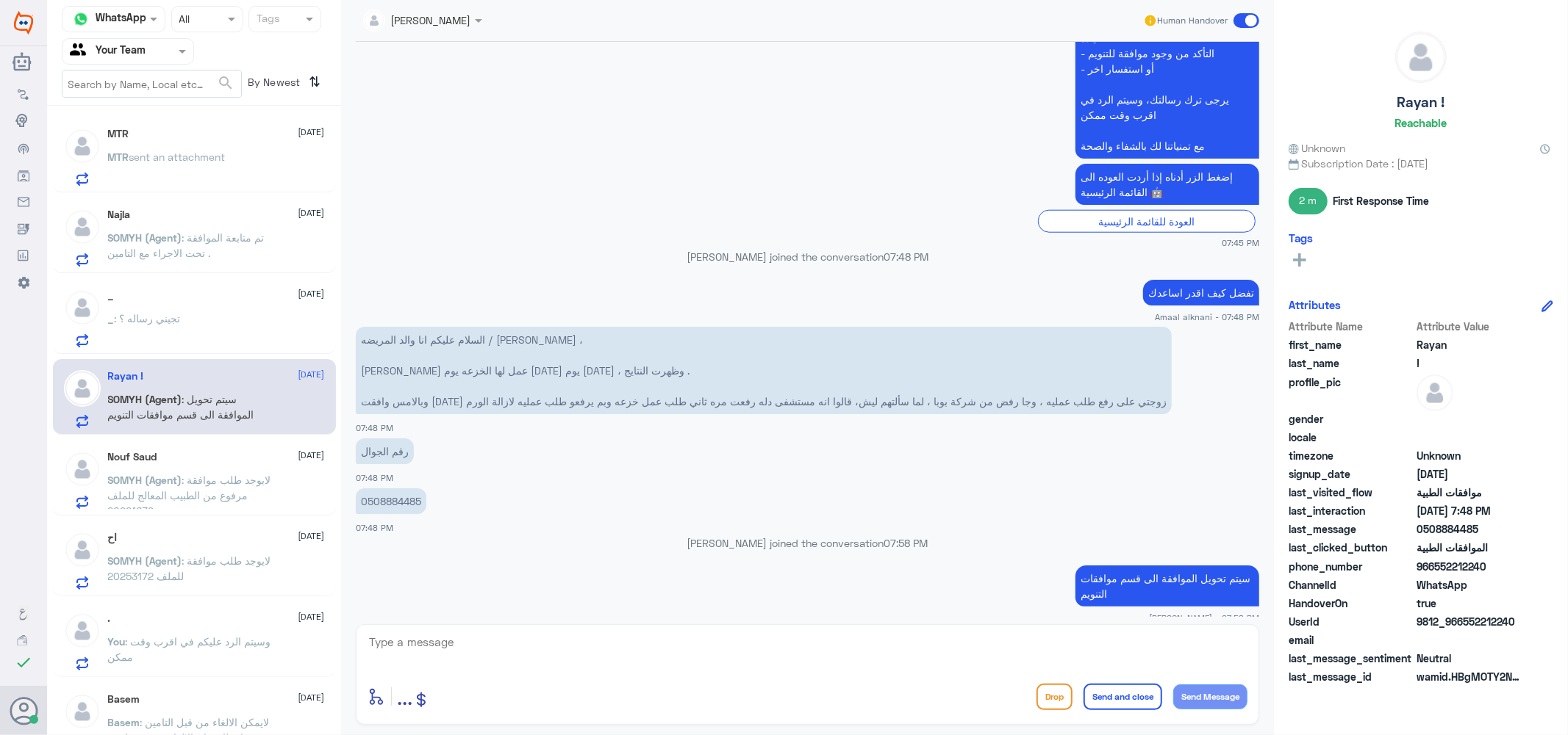
click at [177, 136] on div "MTR [DATE]" at bounding box center [217, 134] width 217 height 13
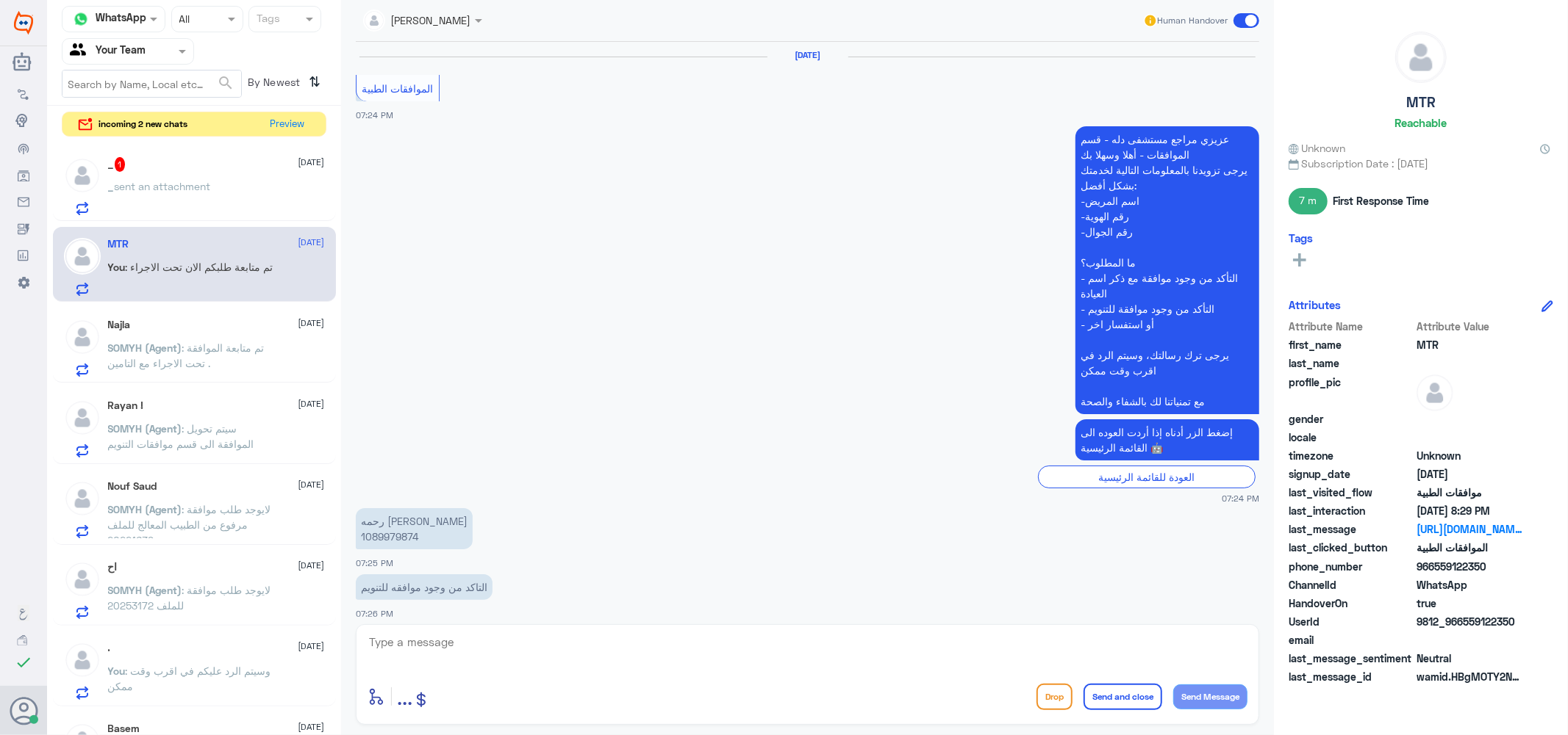
scroll to position [1301, 0]
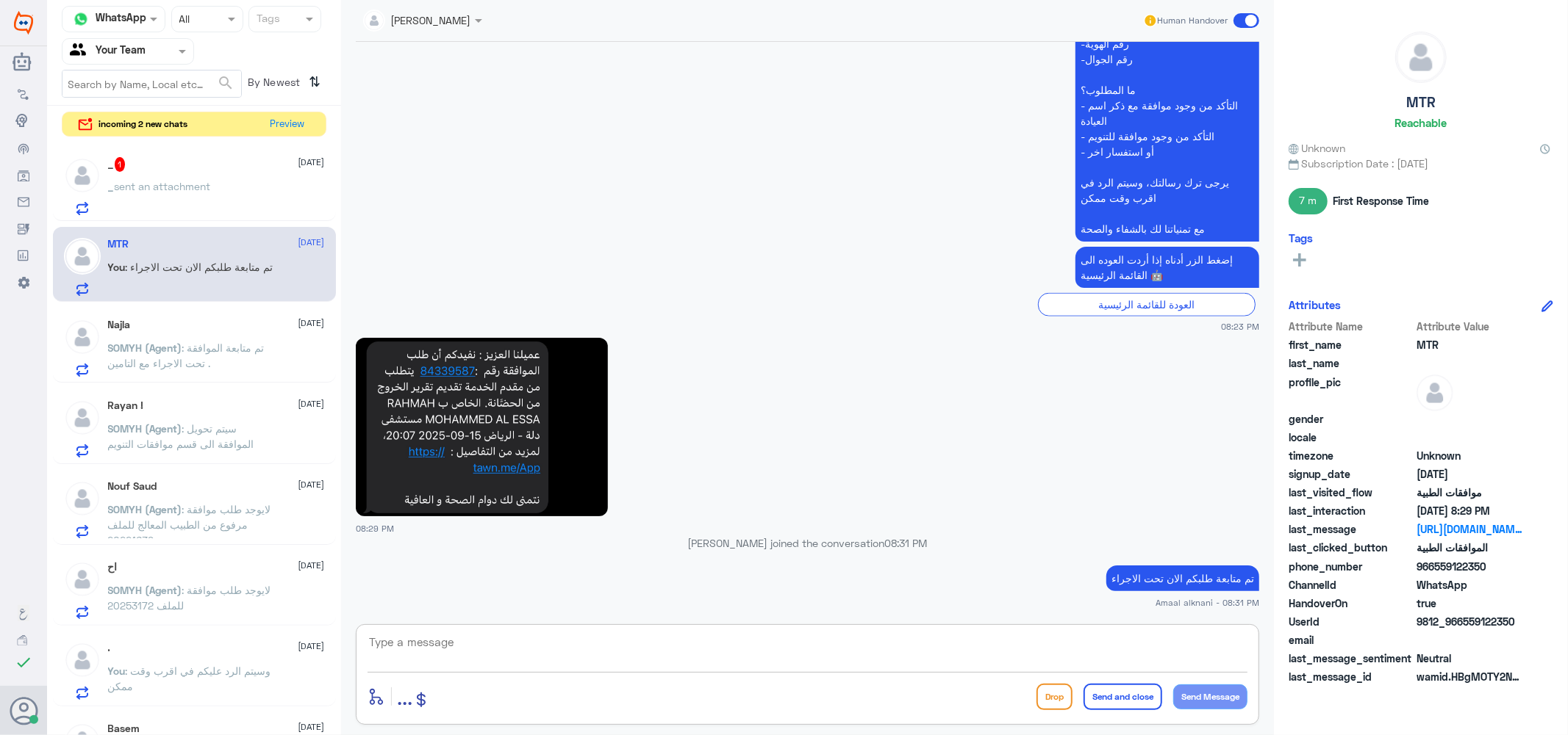
click at [491, 643] on textarea at bounding box center [807, 650] width 879 height 36
drag, startPoint x: 498, startPoint y: 632, endPoint x: 461, endPoint y: 656, distance: 44.1
click at [496, 633] on div "enter flow name ... Drop Send and close Send Message" at bounding box center [807, 674] width 903 height 101
click at [461, 656] on textarea at bounding box center [807, 650] width 879 height 36
click at [211, 193] on p "_ sent an attachment" at bounding box center [160, 197] width 103 height 37
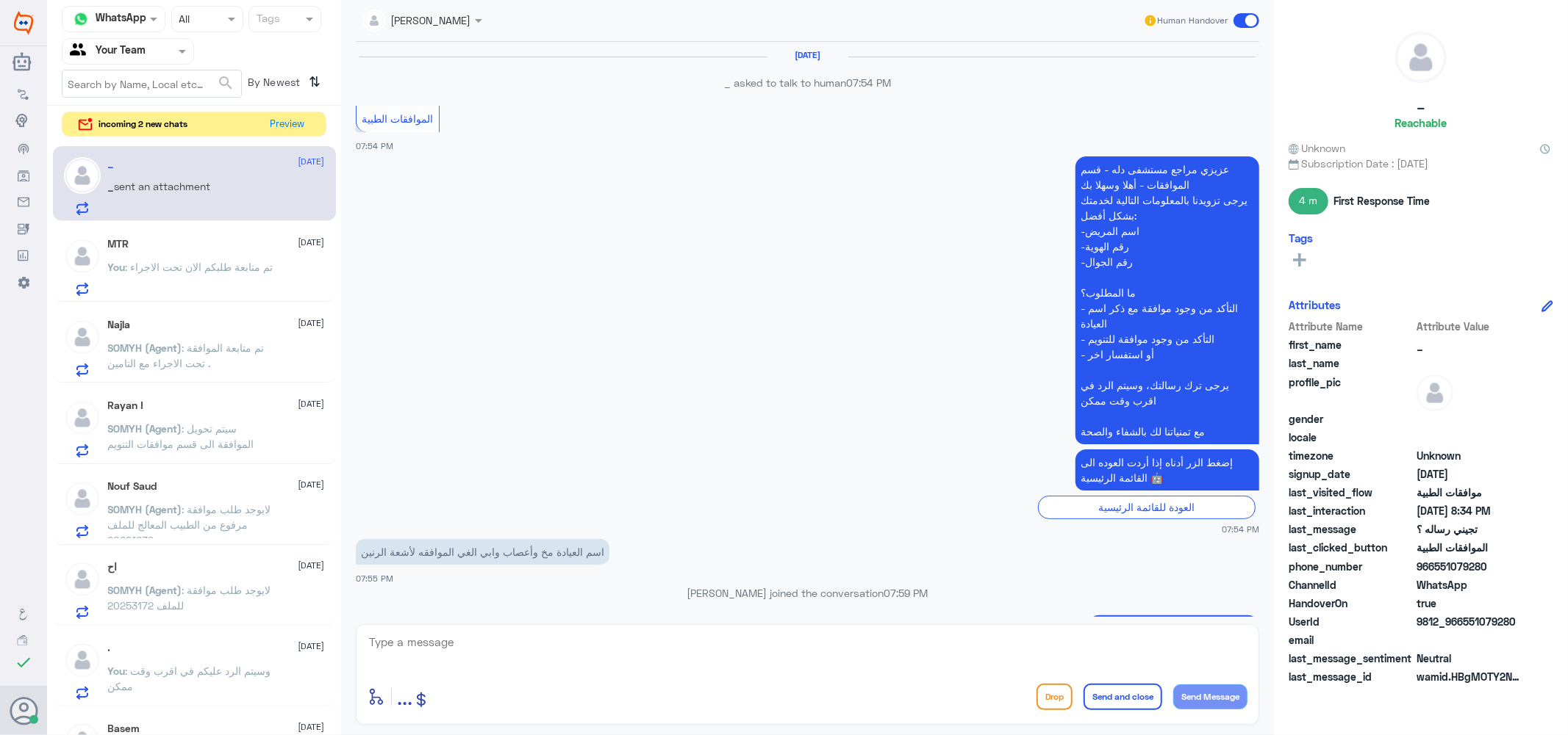
scroll to position [735, 0]
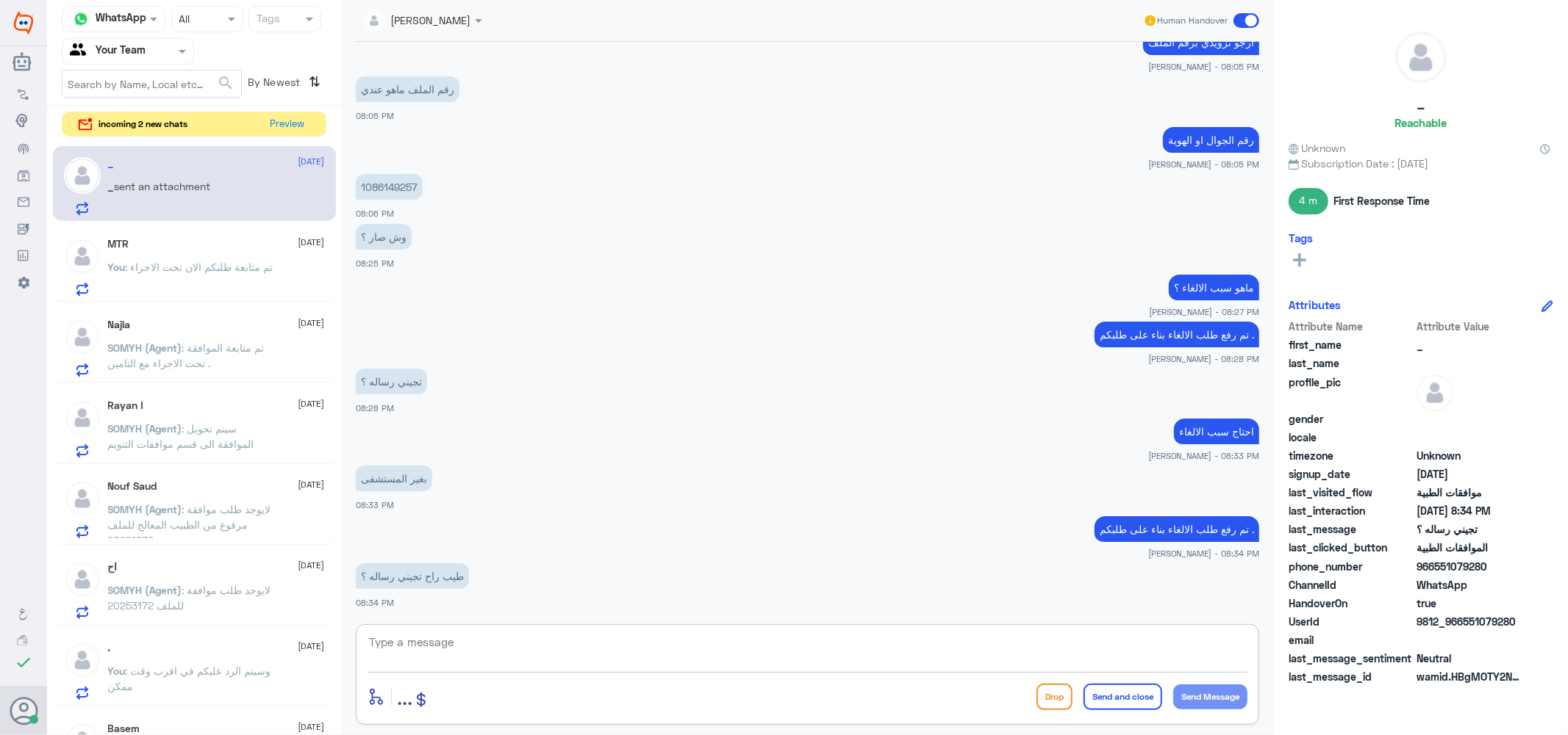
click at [462, 648] on textarea at bounding box center [807, 650] width 879 height 36
type textarea "سيتم الغاء طلبكم خلال الساعات القادمة"
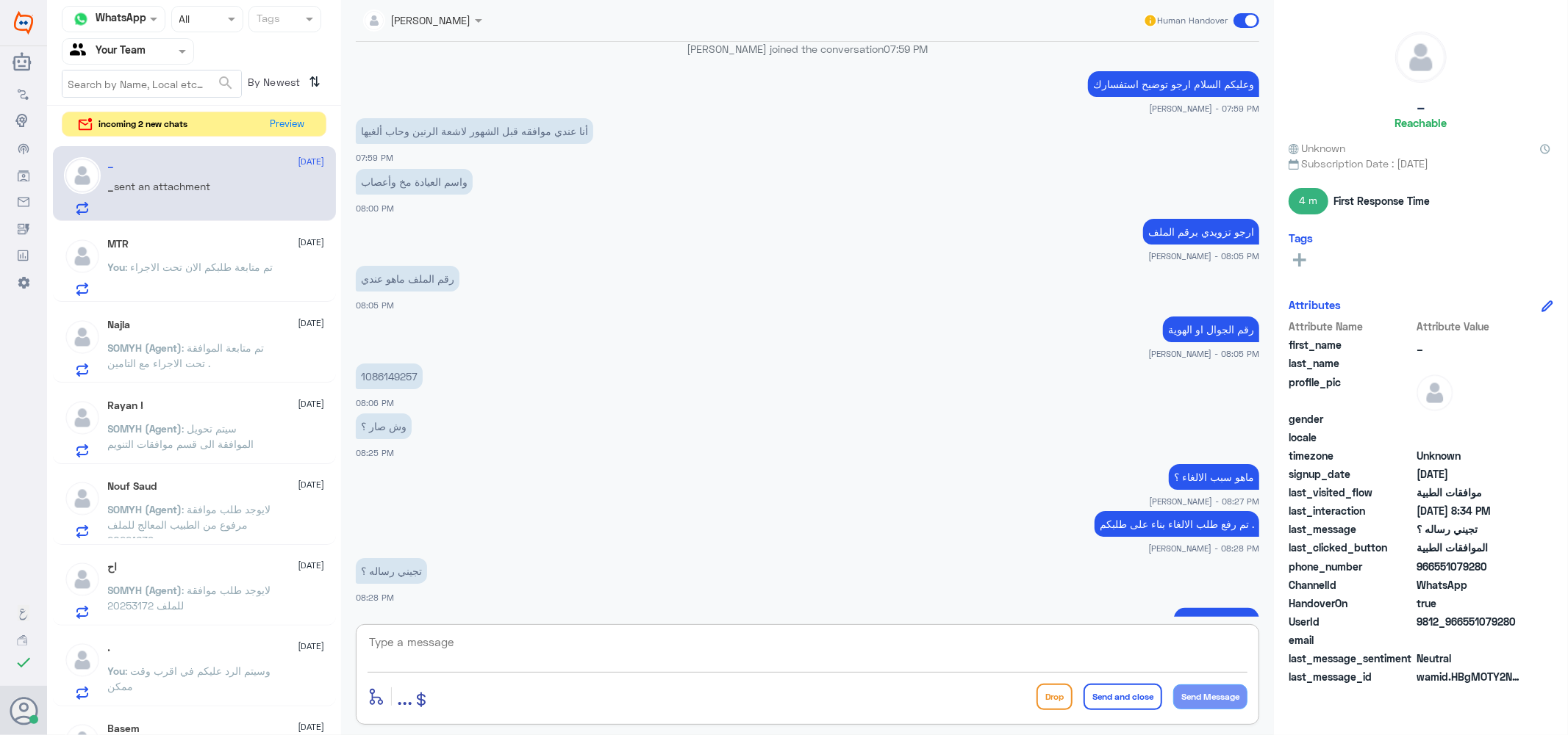
scroll to position [536, 0]
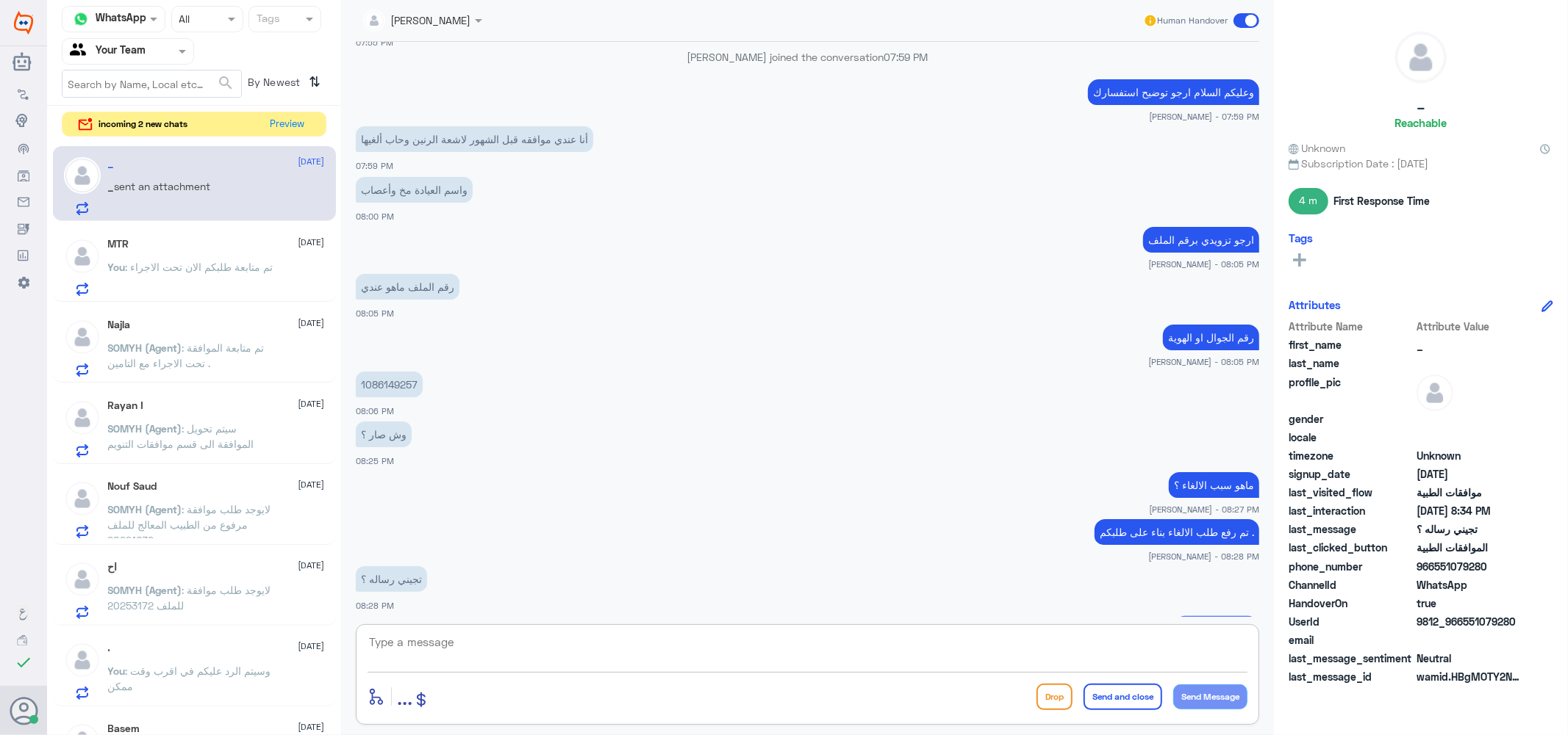
click at [386, 377] on p "1086149257" at bounding box center [388, 384] width 67 height 26
copy p "1086149257"
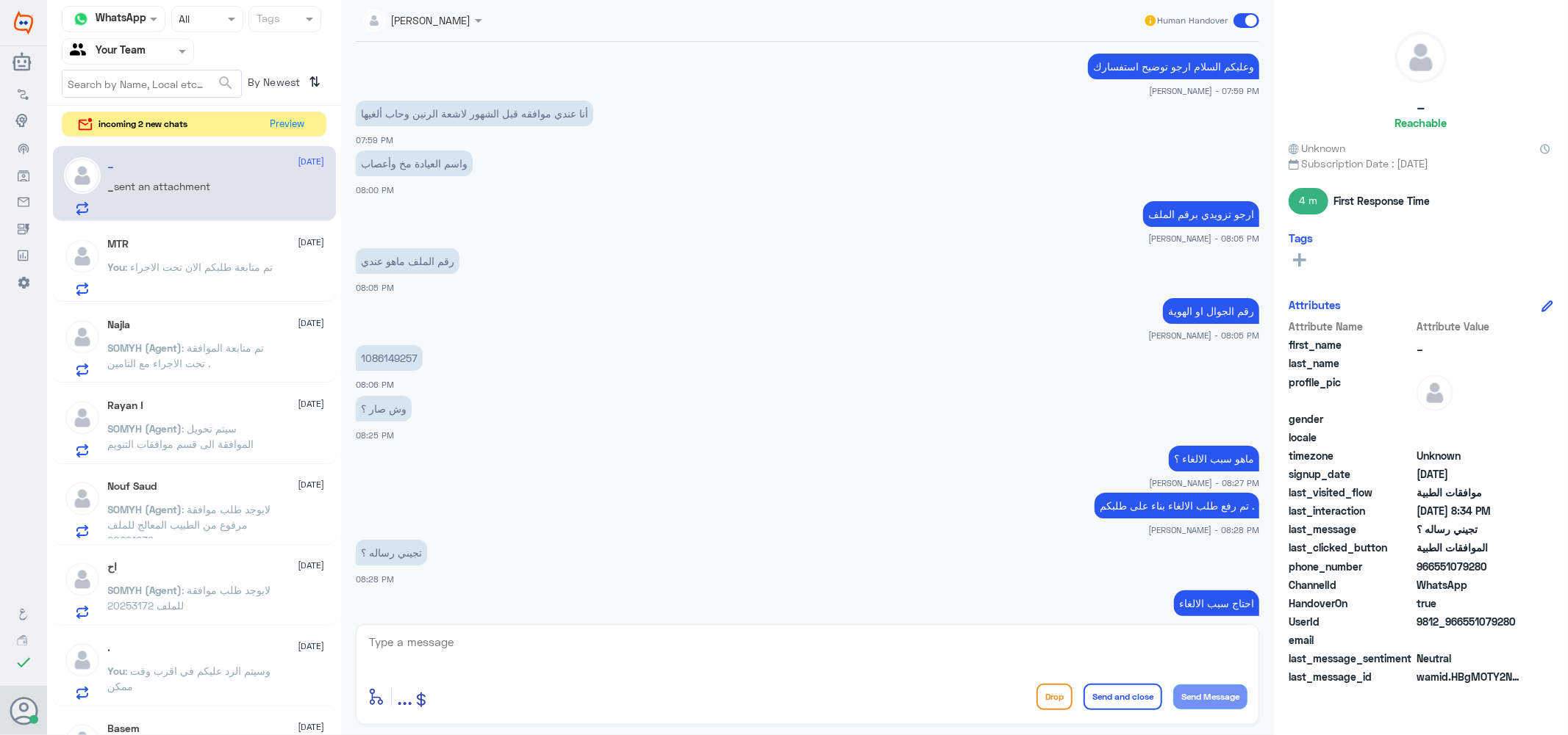
scroll to position [532, 0]
click at [564, 652] on textarea at bounding box center [807, 650] width 879 height 36
type textarea "تم الالغاء"
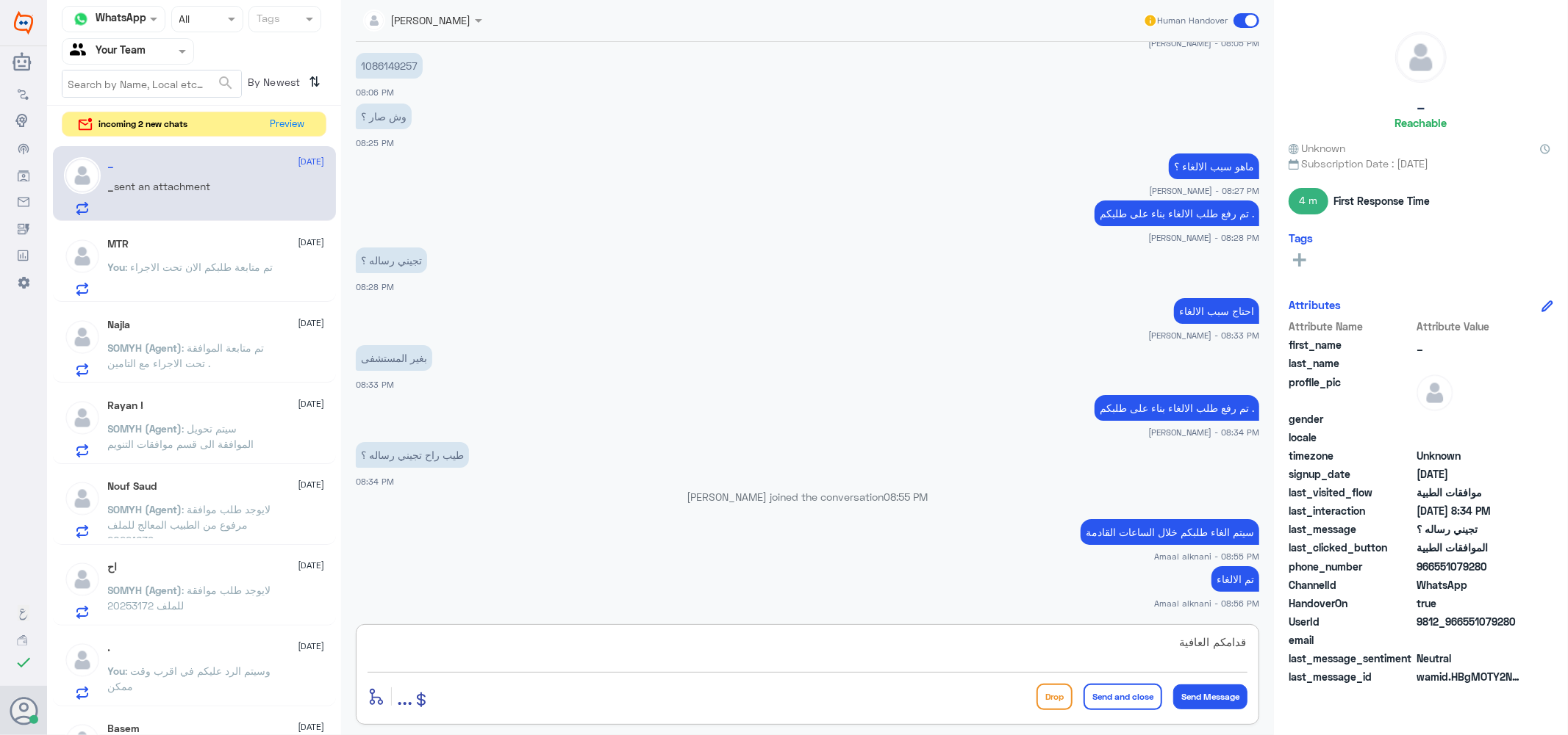
type textarea "قدامكم العافية"
click at [1137, 693] on button "Send and close" at bounding box center [1123, 696] width 79 height 27
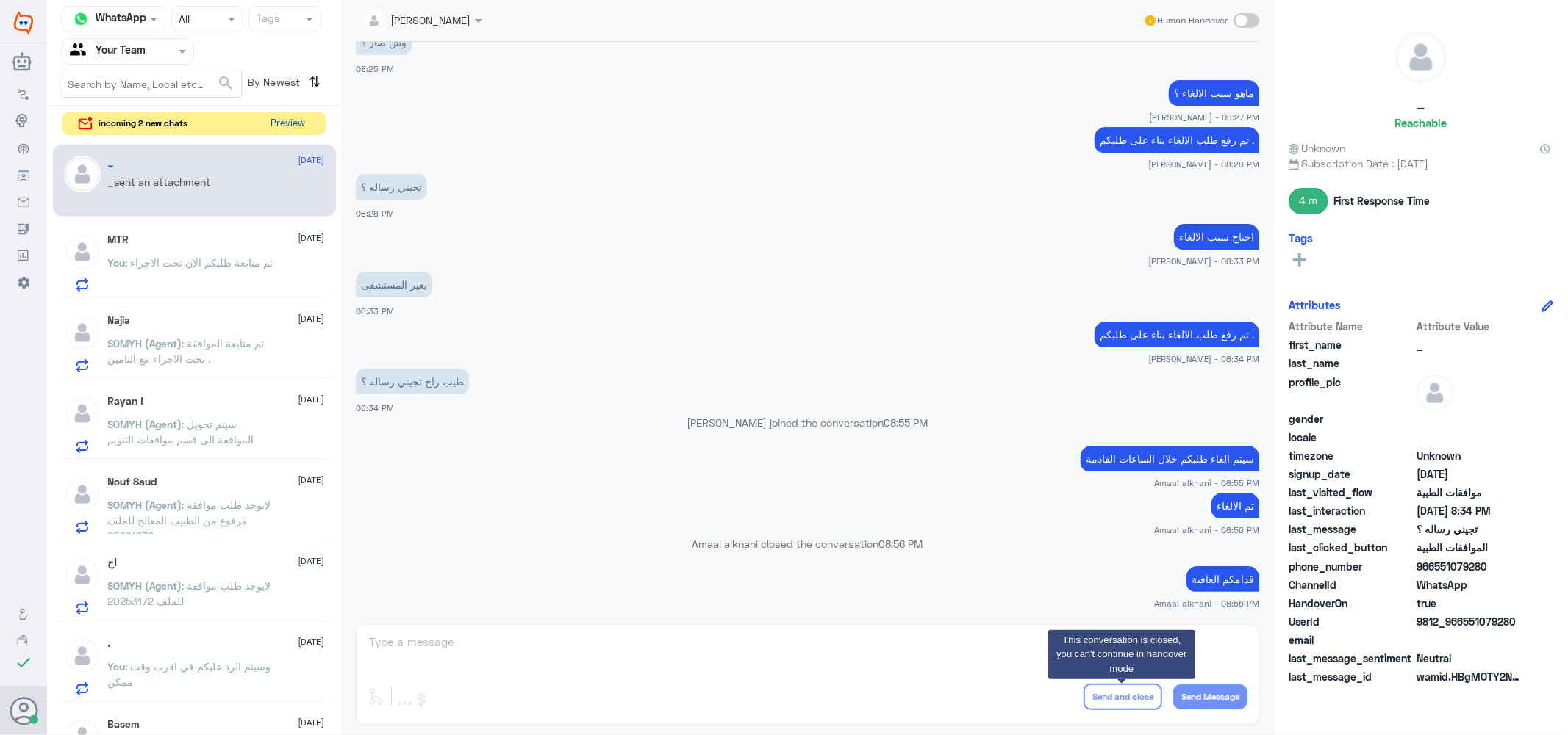
click at [292, 128] on button "Preview" at bounding box center [288, 123] width 46 height 23
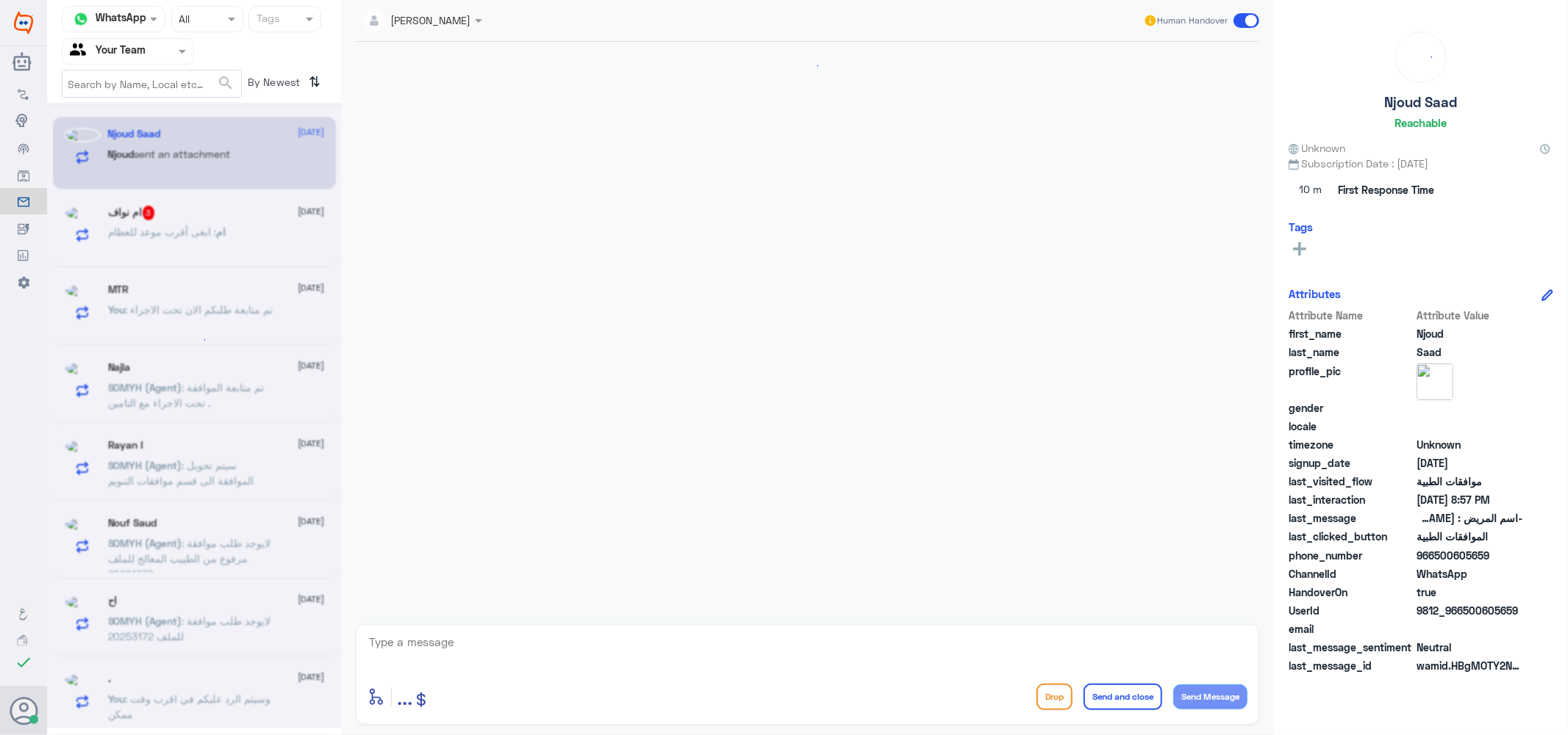
scroll to position [318, 0]
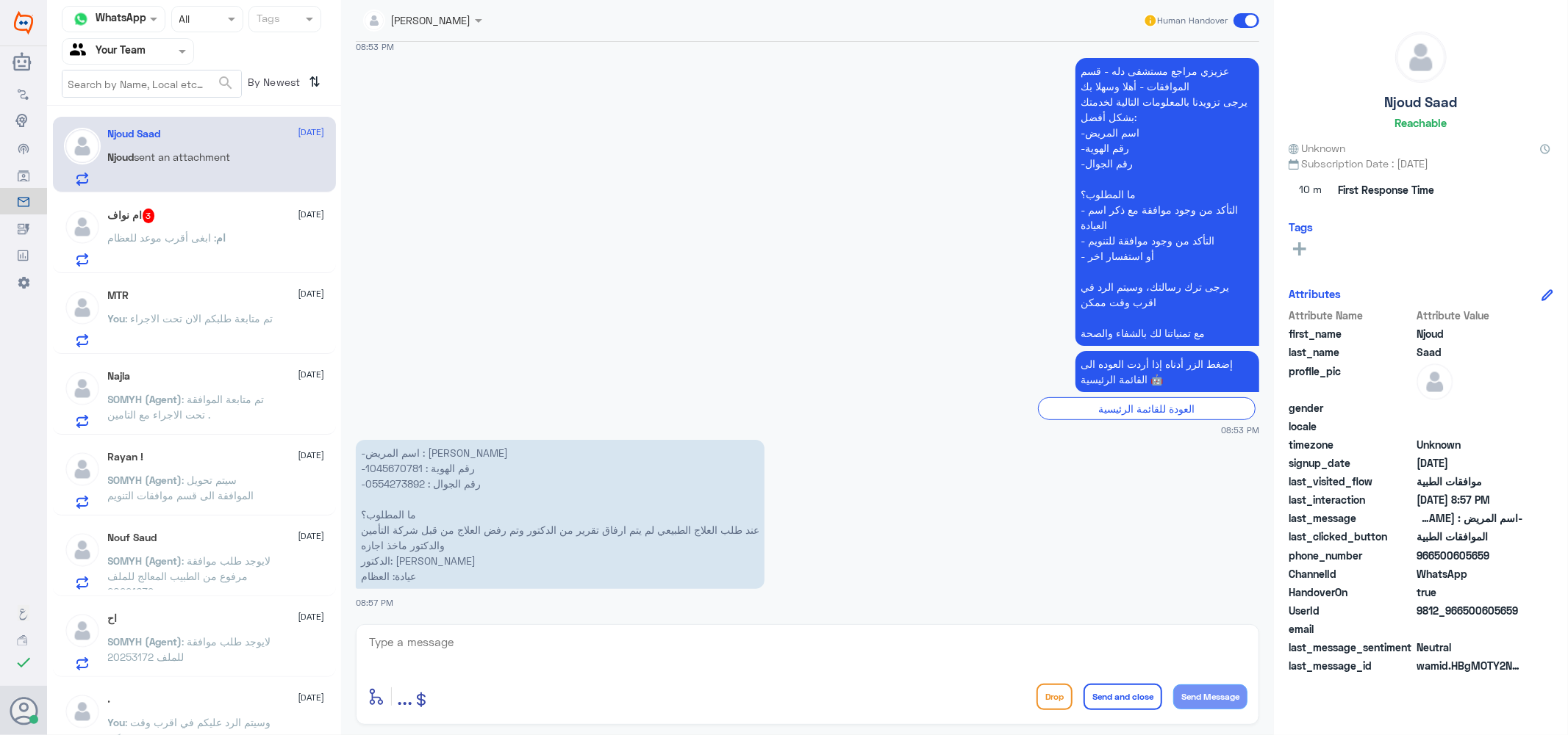
click at [459, 648] on textarea at bounding box center [807, 650] width 879 height 36
click at [235, 250] on div "ام : ابغى أقرب موعد للعظام" at bounding box center [217, 251] width 217 height 33
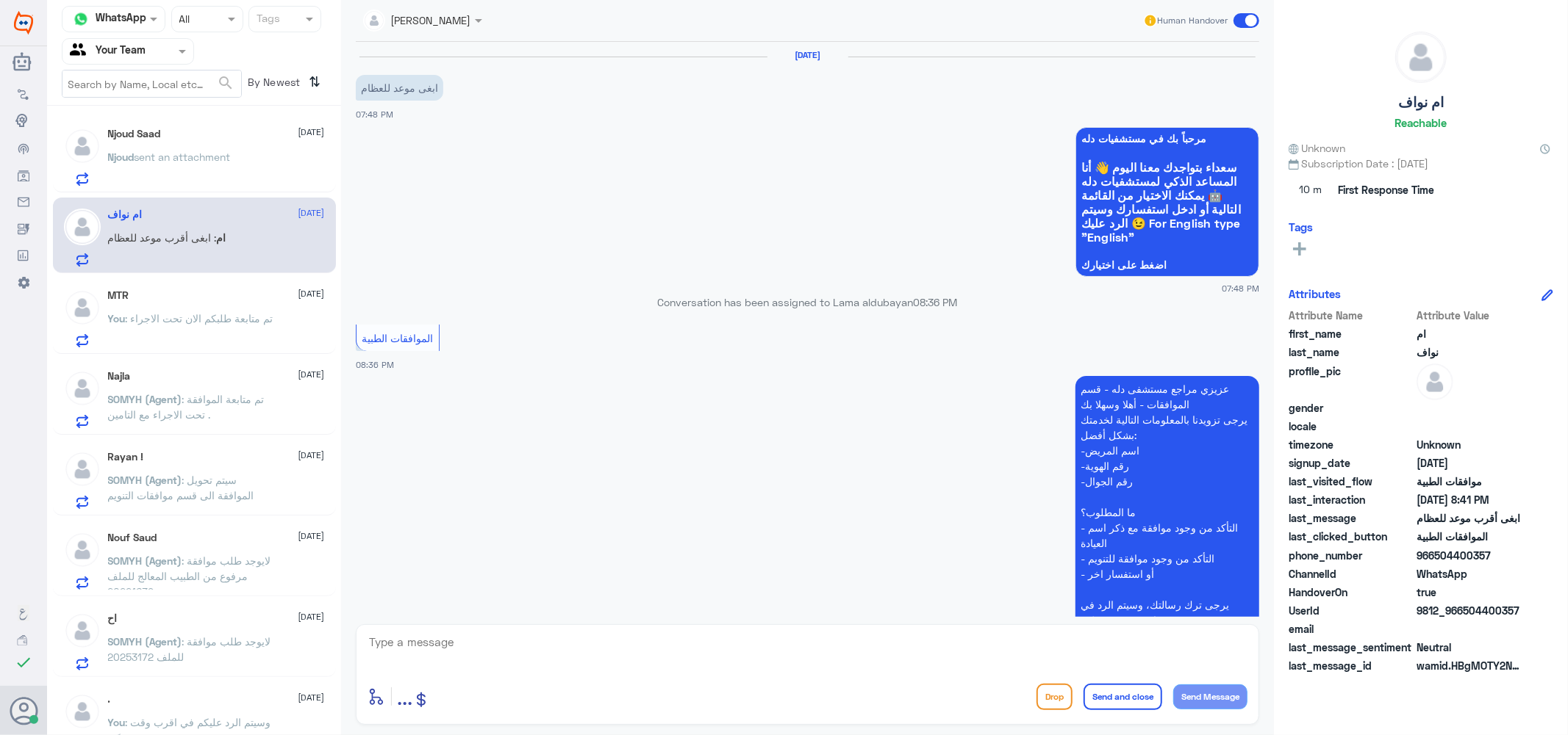
scroll to position [276, 0]
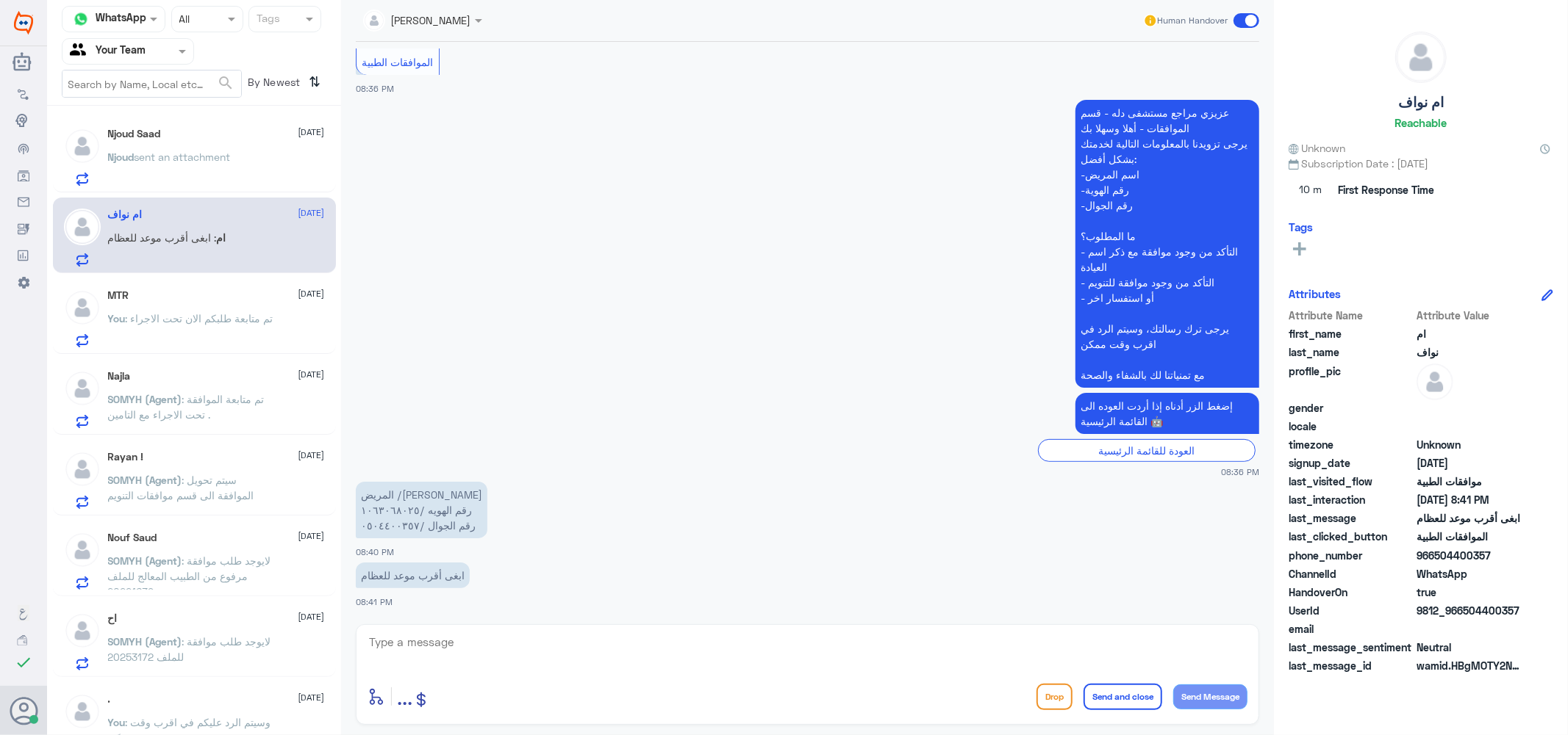
click at [447, 647] on textarea at bounding box center [807, 650] width 879 height 36
type textarea "الرجاء استخدام التطبيق او الاتصال على خدمة العملاء 920012222"
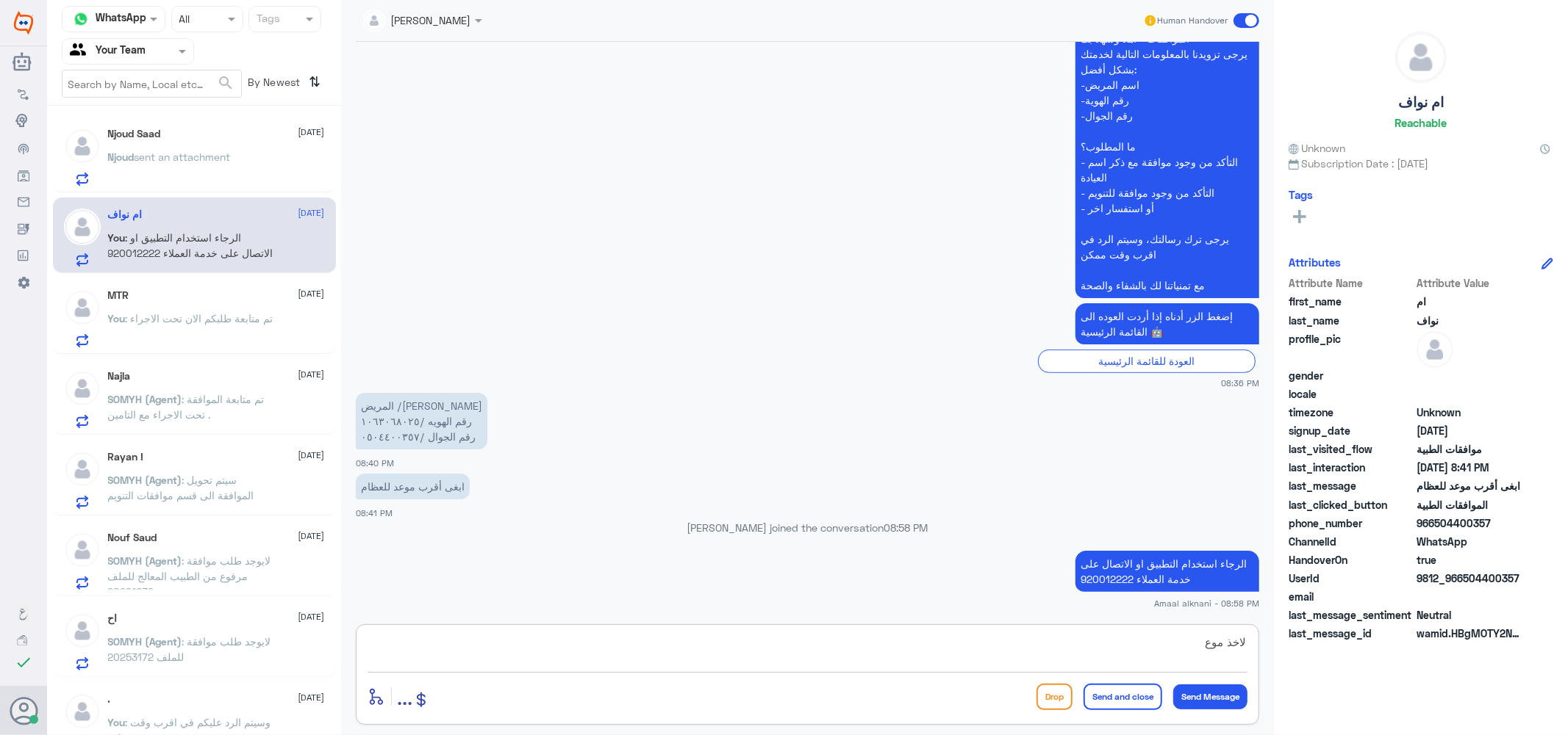
type textarea "لاخذ موعد"
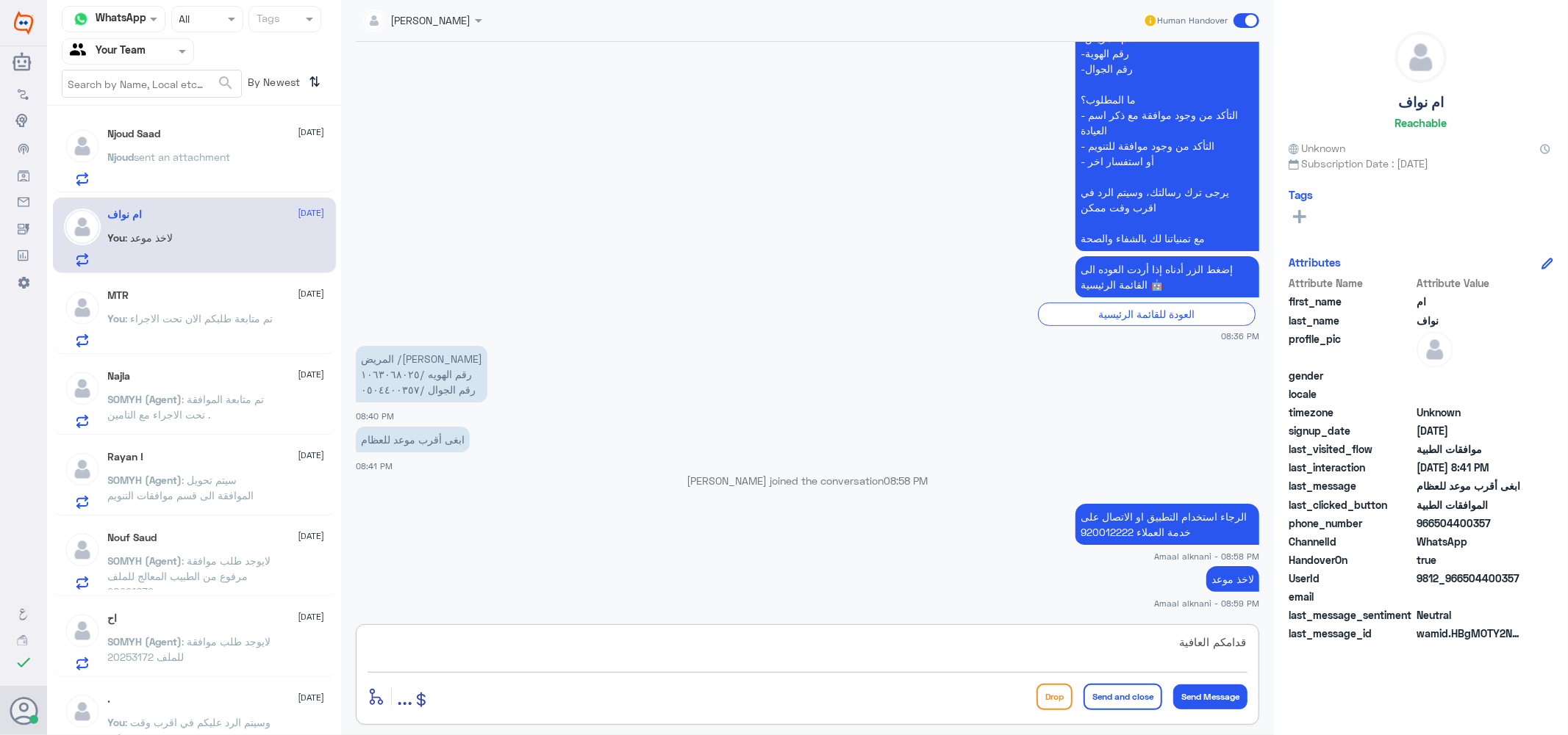
type textarea "قدامكم العافية"
click at [1135, 696] on button "Send and close" at bounding box center [1123, 696] width 79 height 27
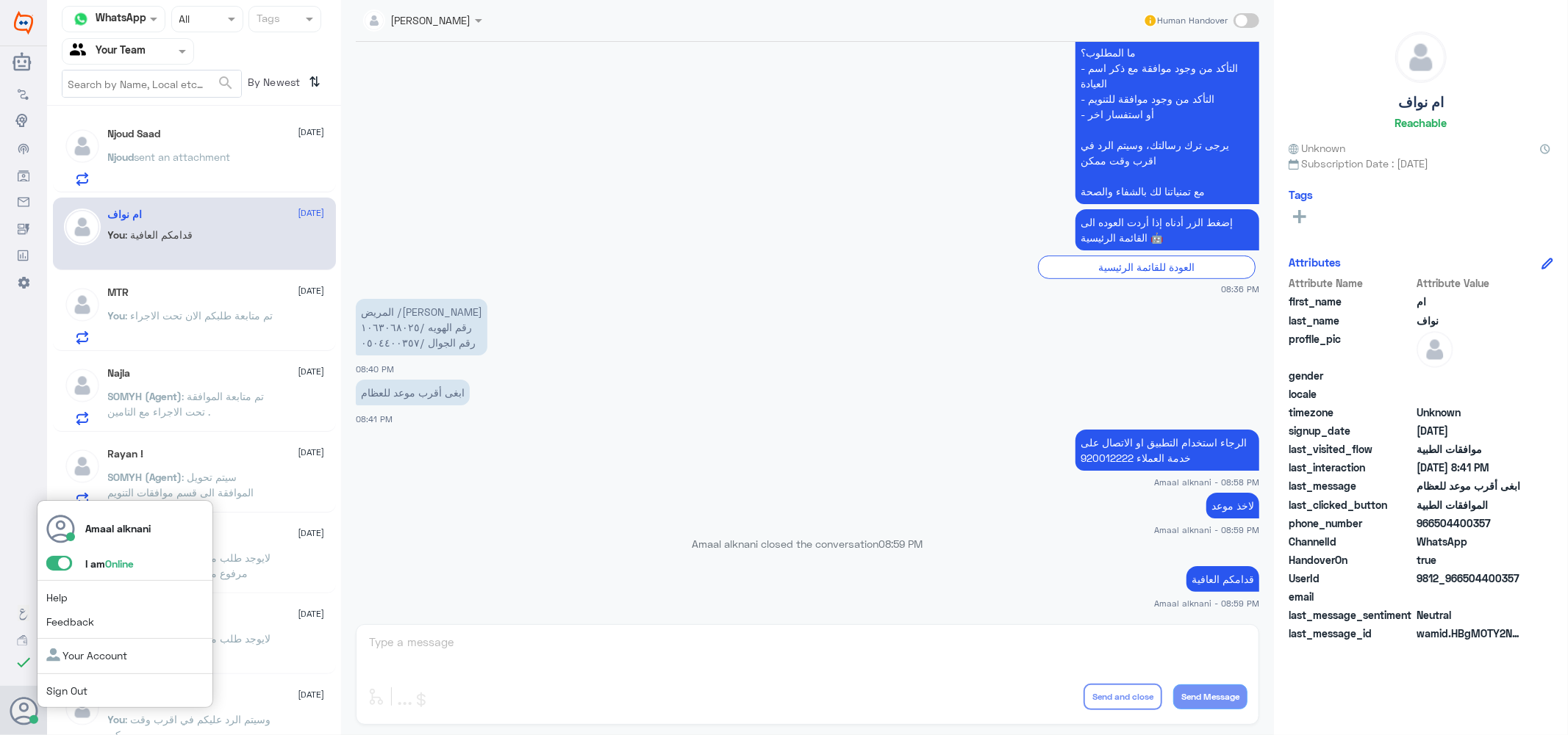
click at [64, 562] on span at bounding box center [59, 563] width 26 height 15
click at [0, 0] on input "checkbox" at bounding box center [0, 0] width 0 height 0
click at [79, 688] on link "Sign Out" at bounding box center [66, 691] width 41 height 13
